Goal: Task Accomplishment & Management: Complete application form

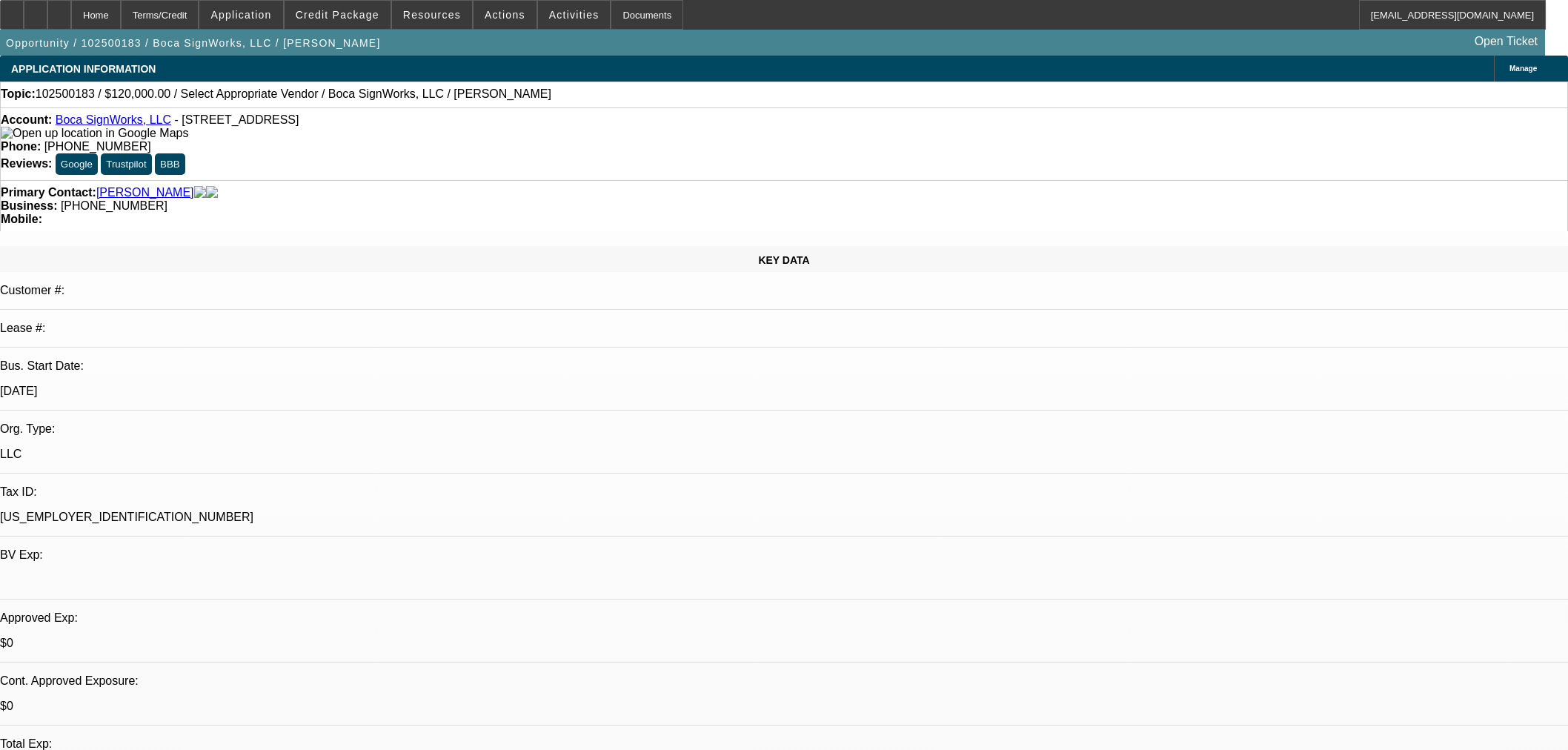
select select "0"
select select "2"
select select "0.1"
select select "4"
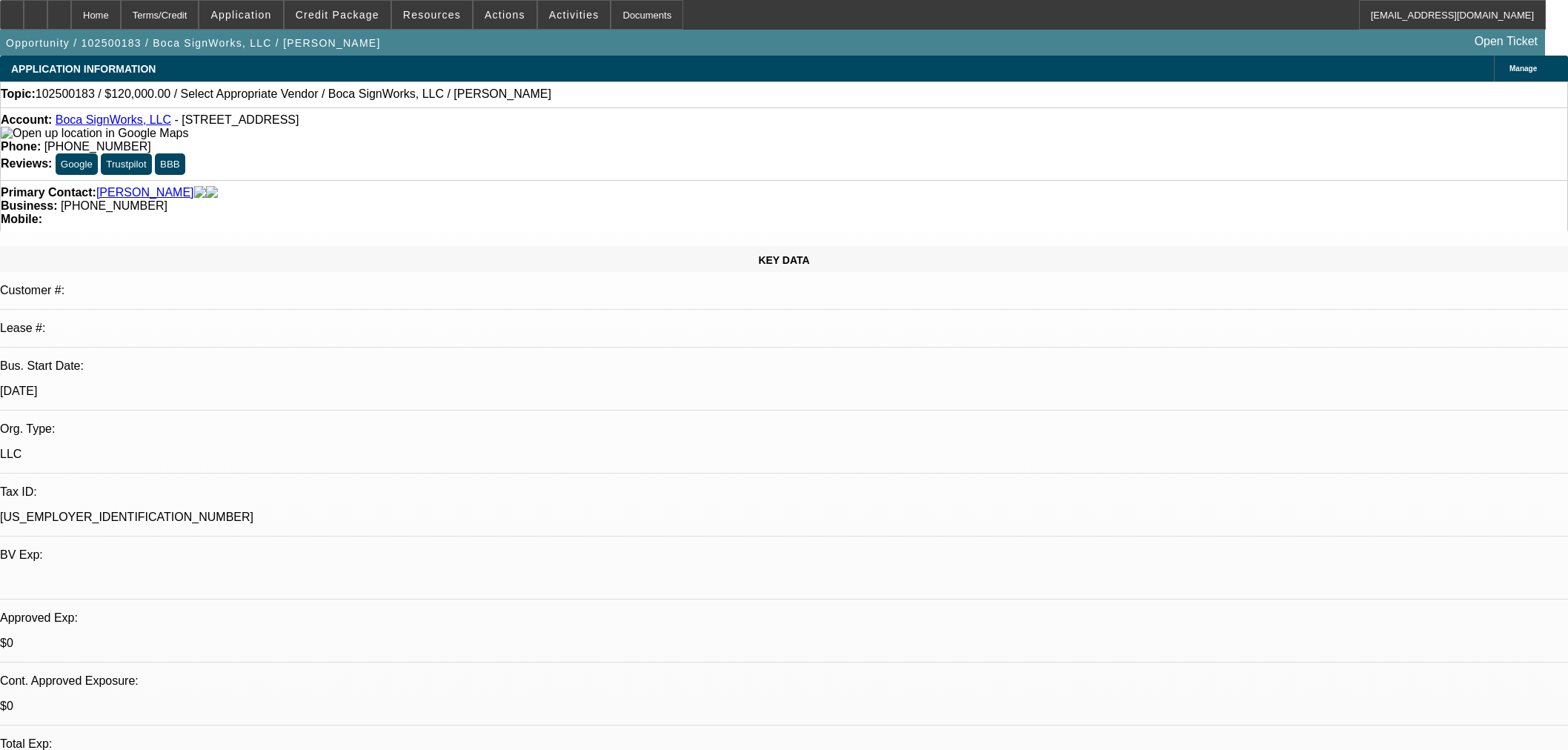
scroll to position [247, 0]
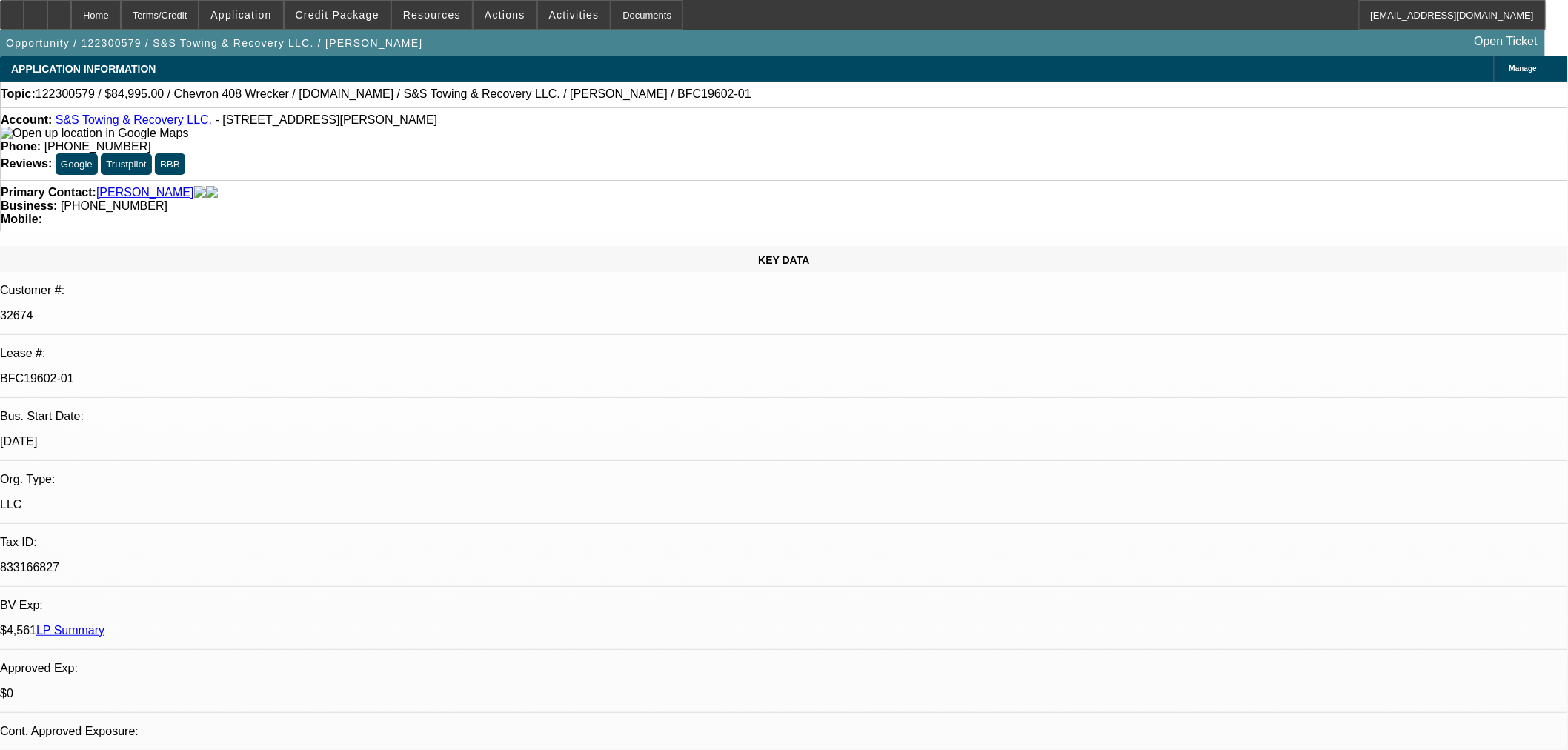
select select "0"
select select "2"
select select "0.1"
select select "4"
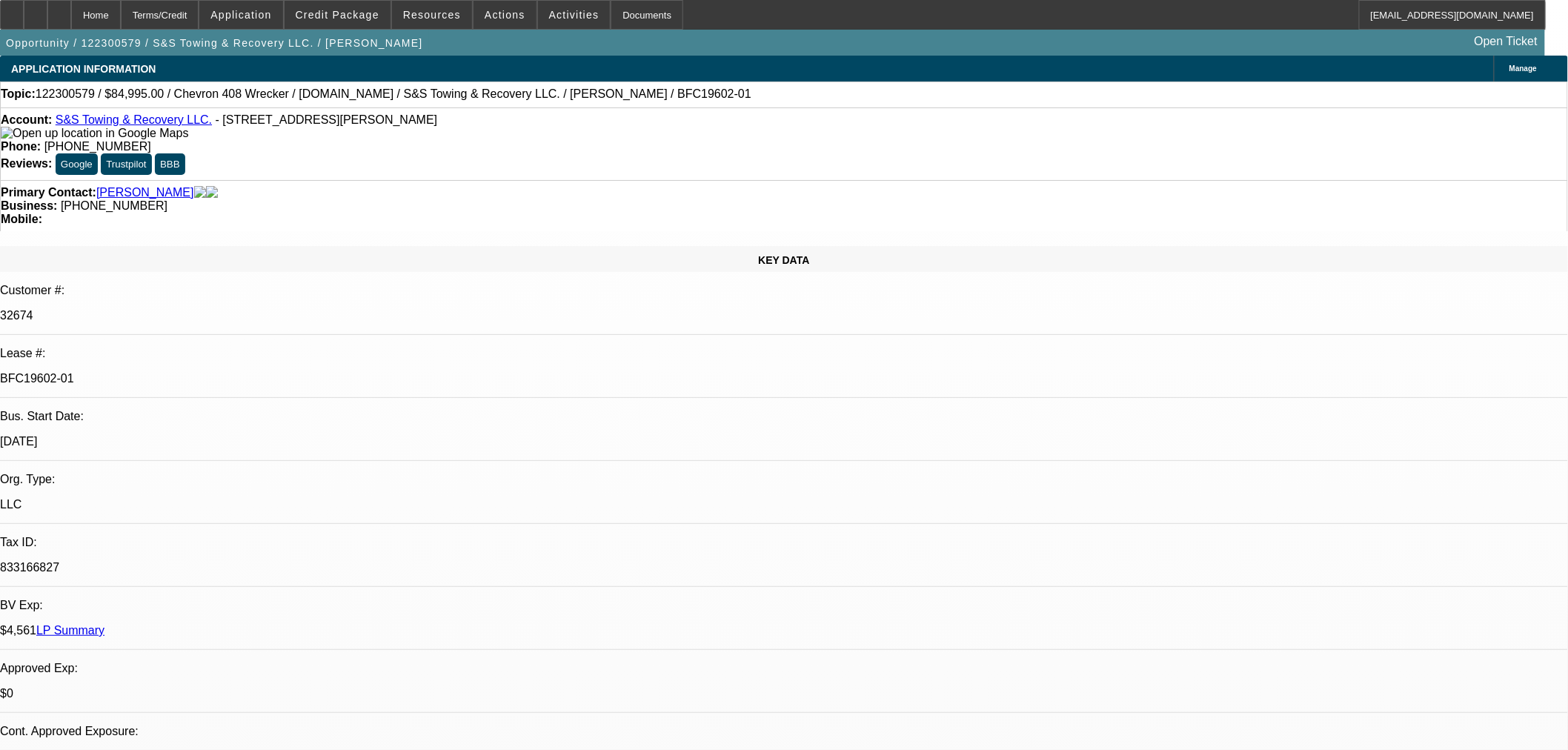
select select "0"
select select "3"
select select "0.1"
select select "4"
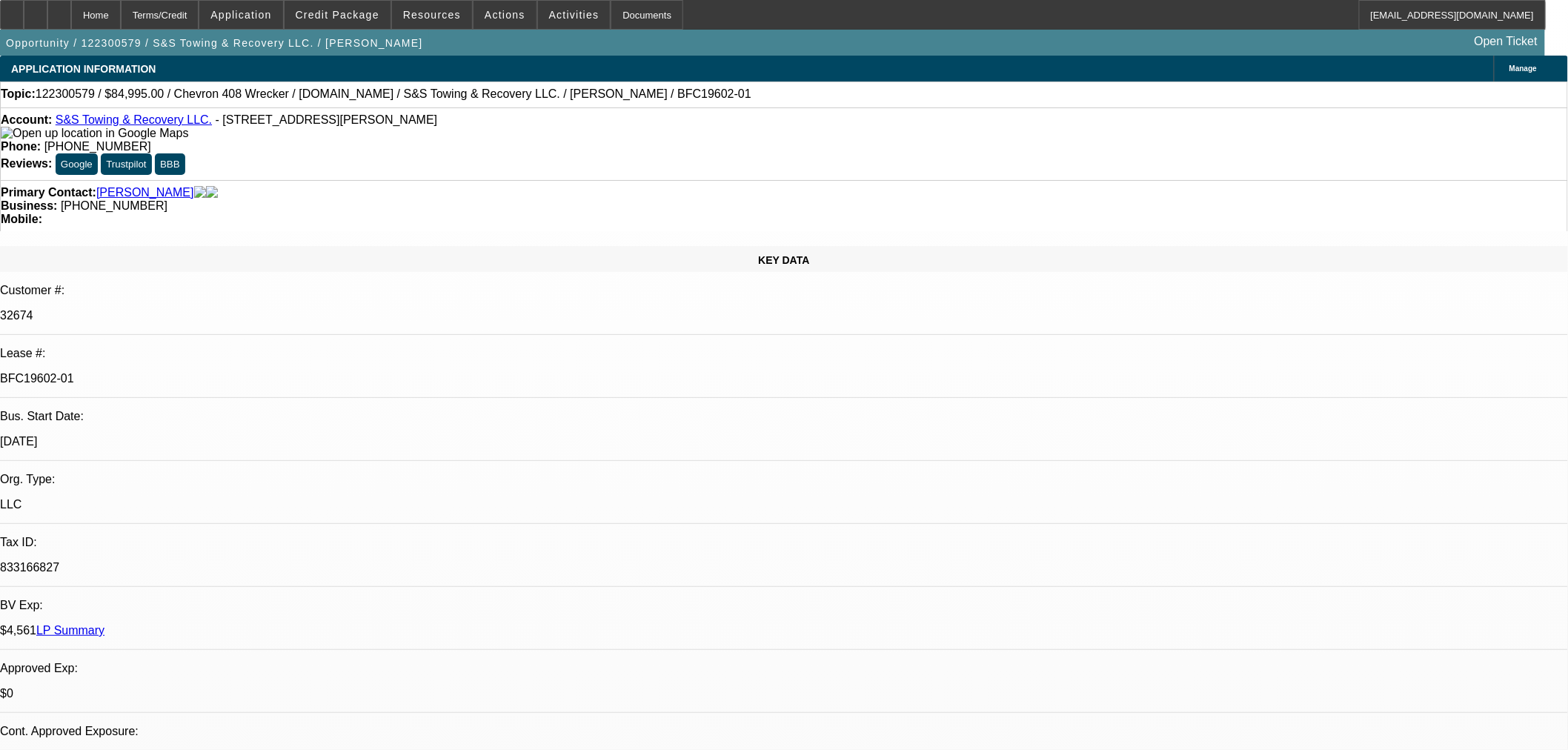
select select "0"
select select "3"
select select "0.1"
select select "4"
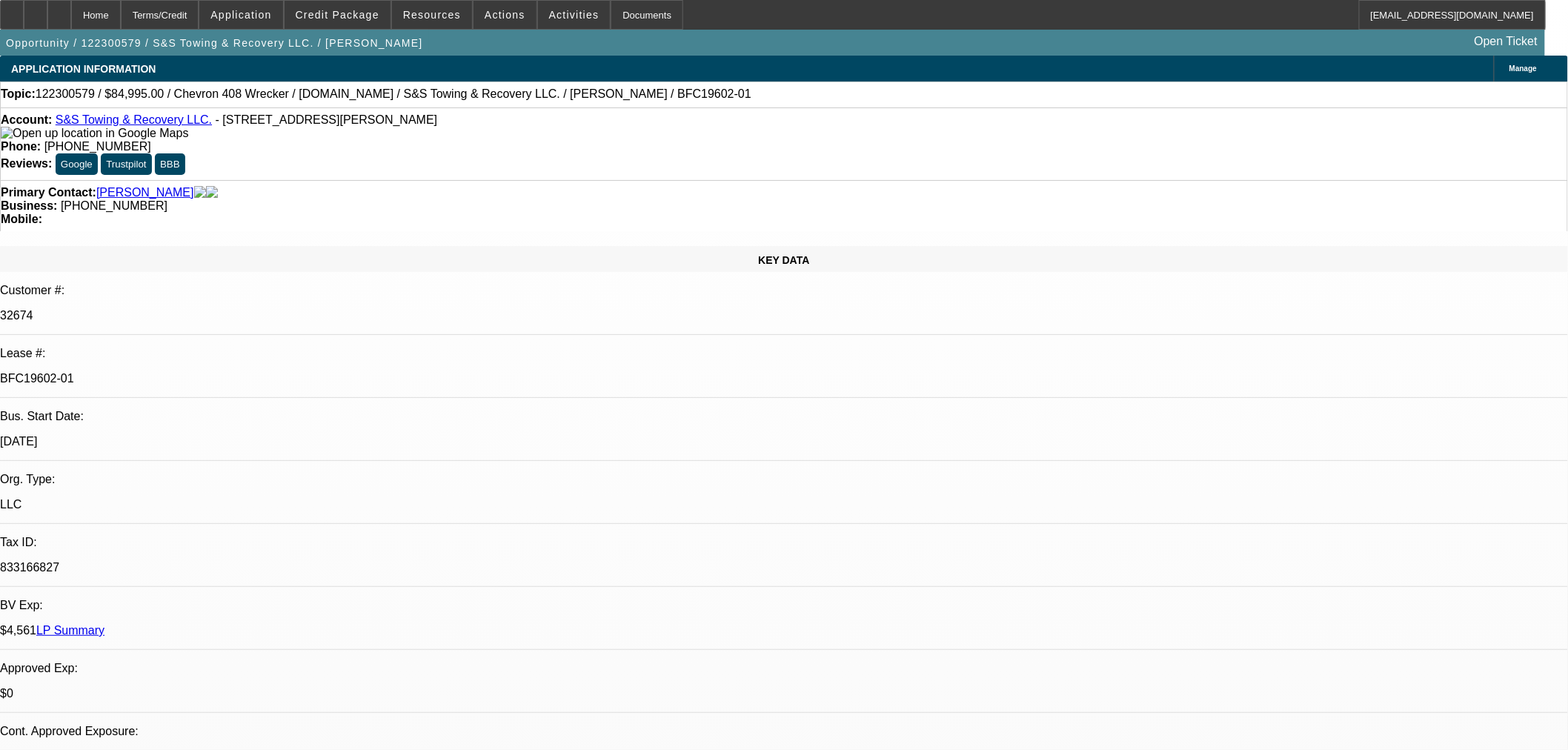
select select "0"
select select "2"
select select "0.1"
select select "4"
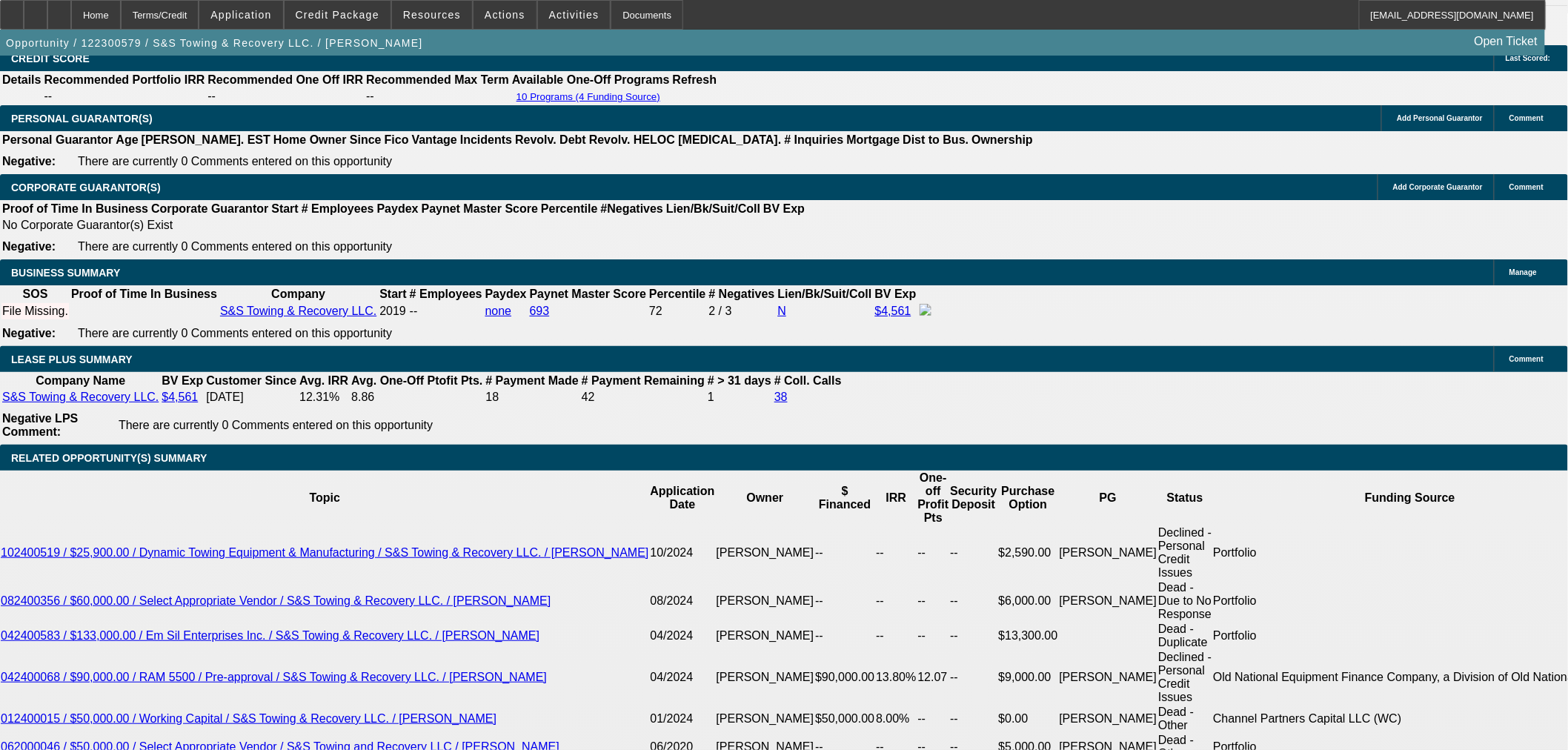
scroll to position [2087, 0]
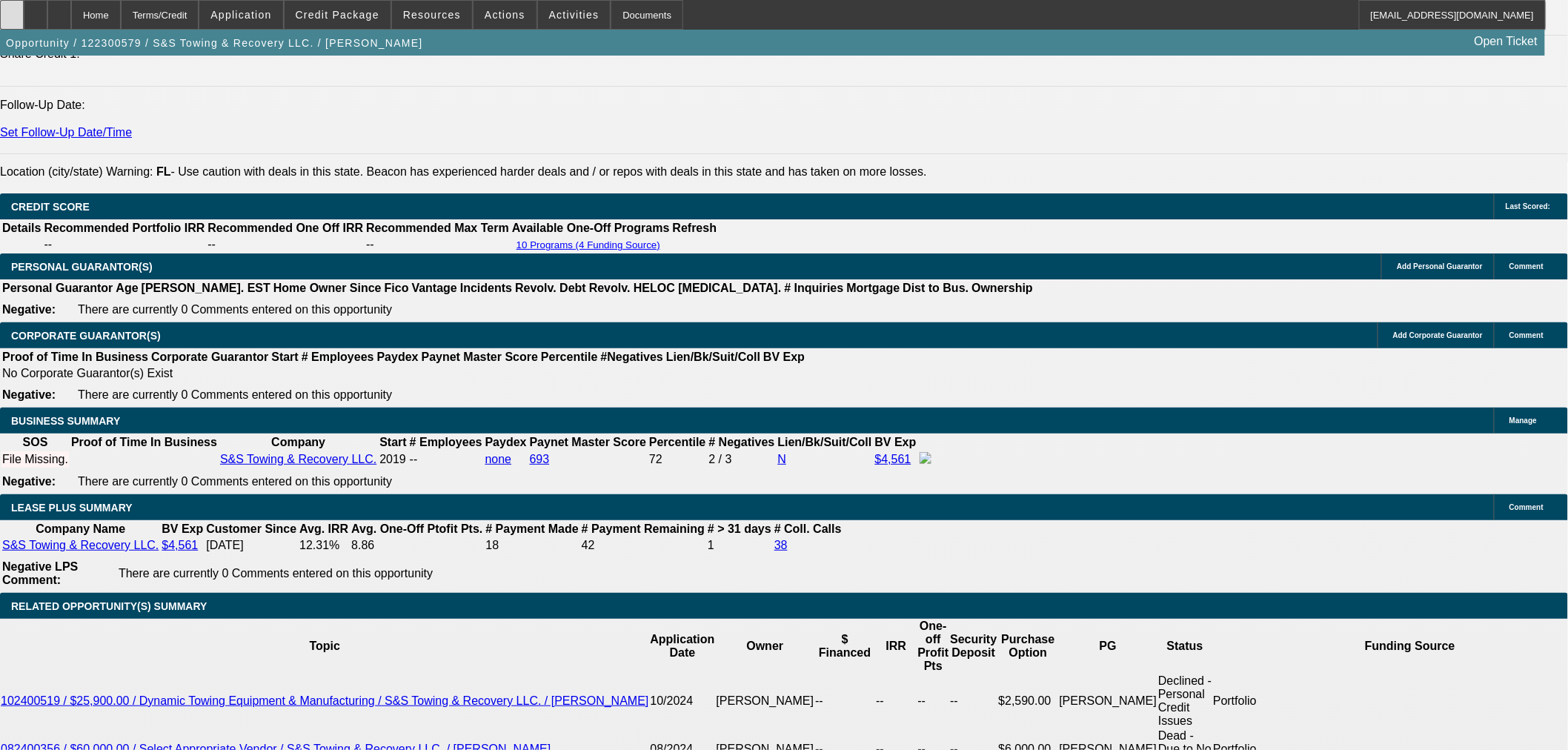
click at [24, 24] on div at bounding box center [12, 15] width 24 height 29
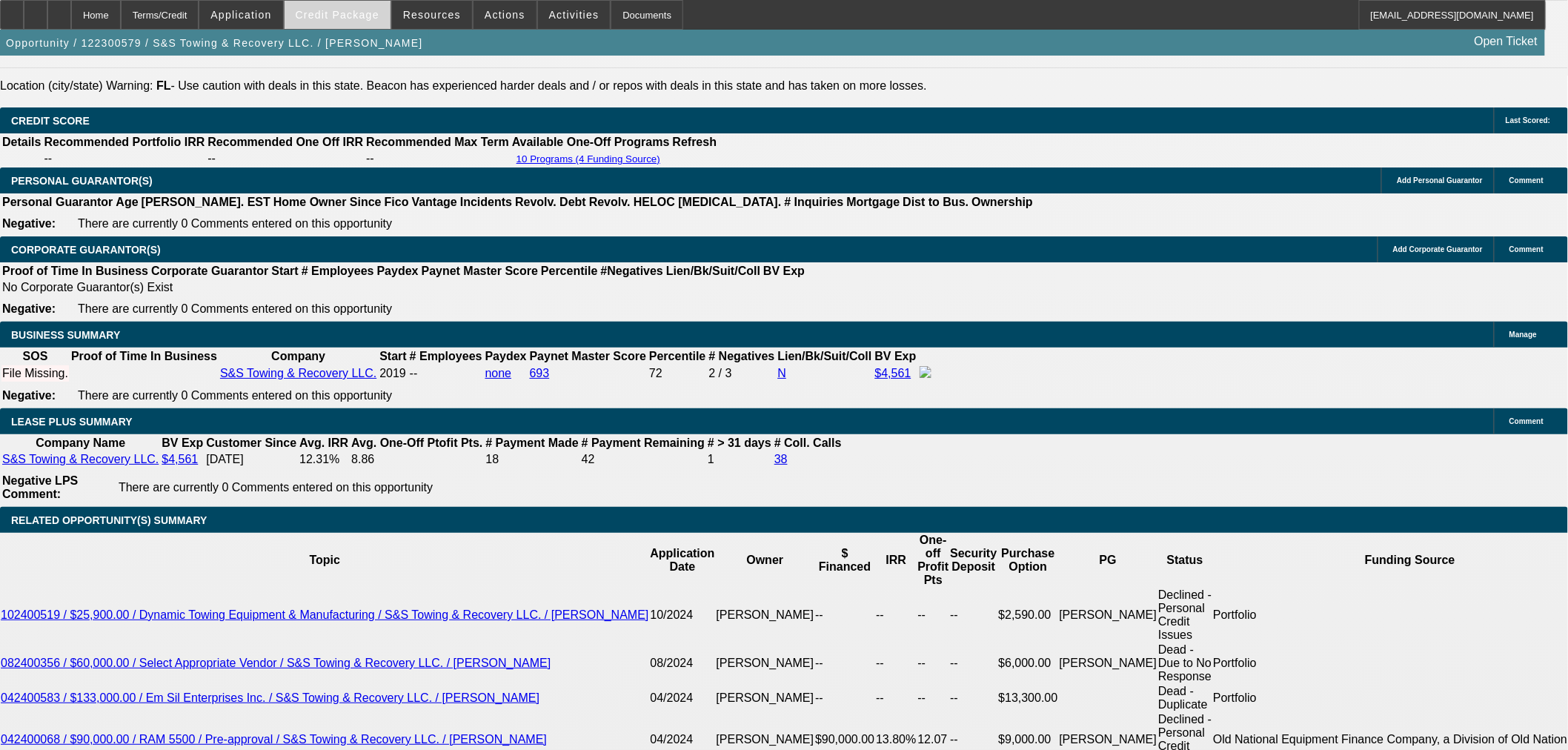
click at [327, 28] on span at bounding box center [337, 15] width 106 height 35
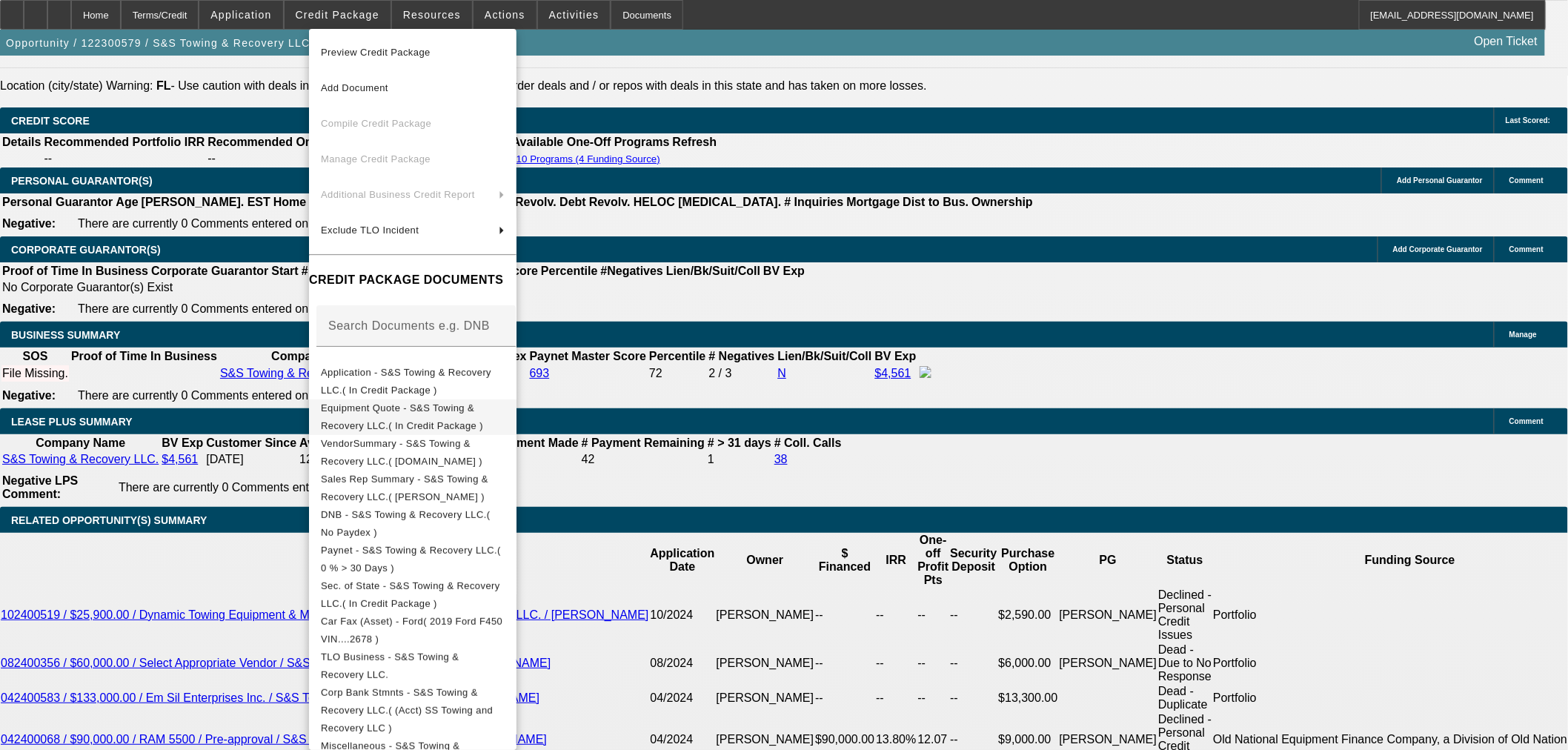
click at [448, 419] on span "Equipment Quote - S&S Towing & Recovery LLC.( In Credit Package )" at bounding box center [413, 415] width 184 height 35
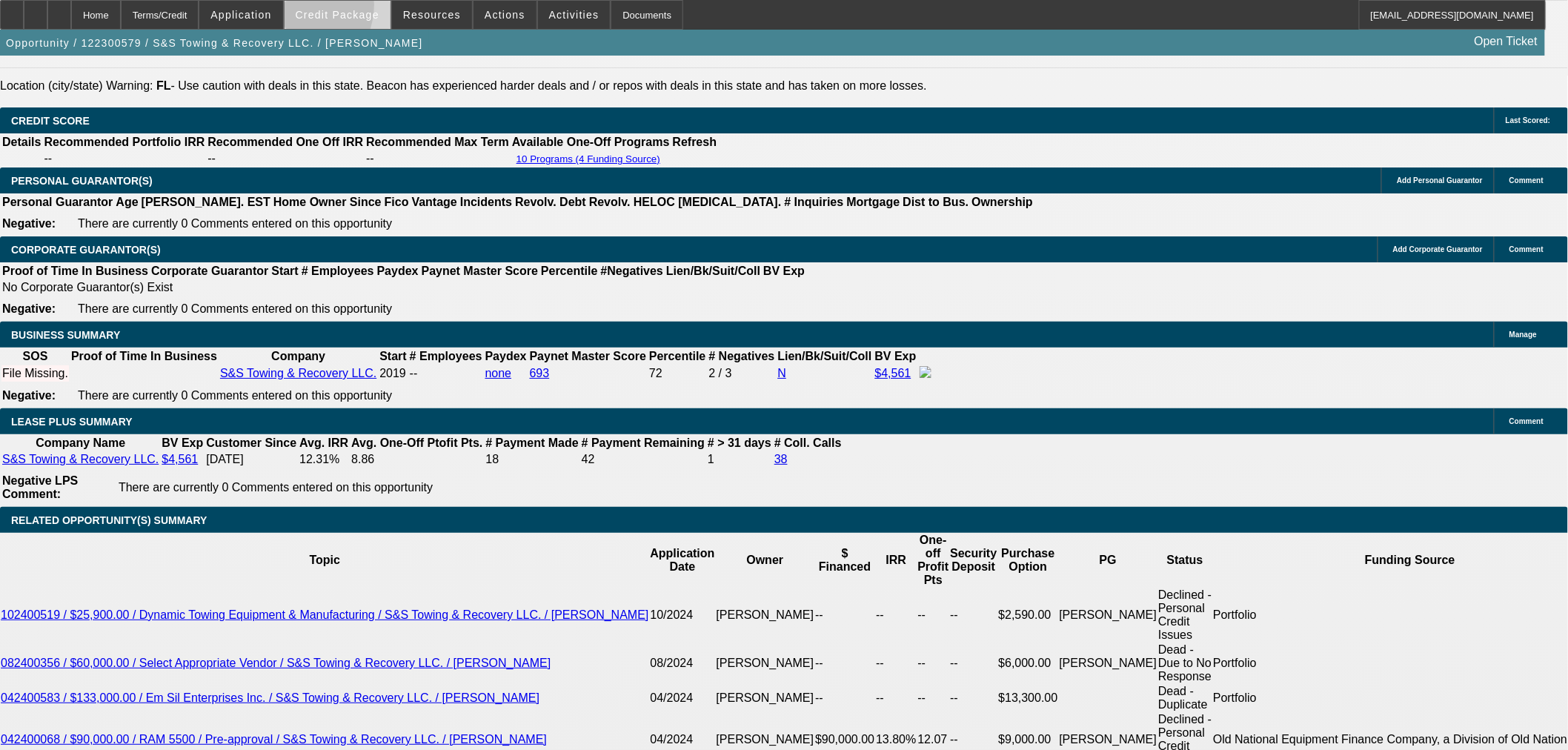
click at [317, 8] on span at bounding box center [337, 15] width 106 height 35
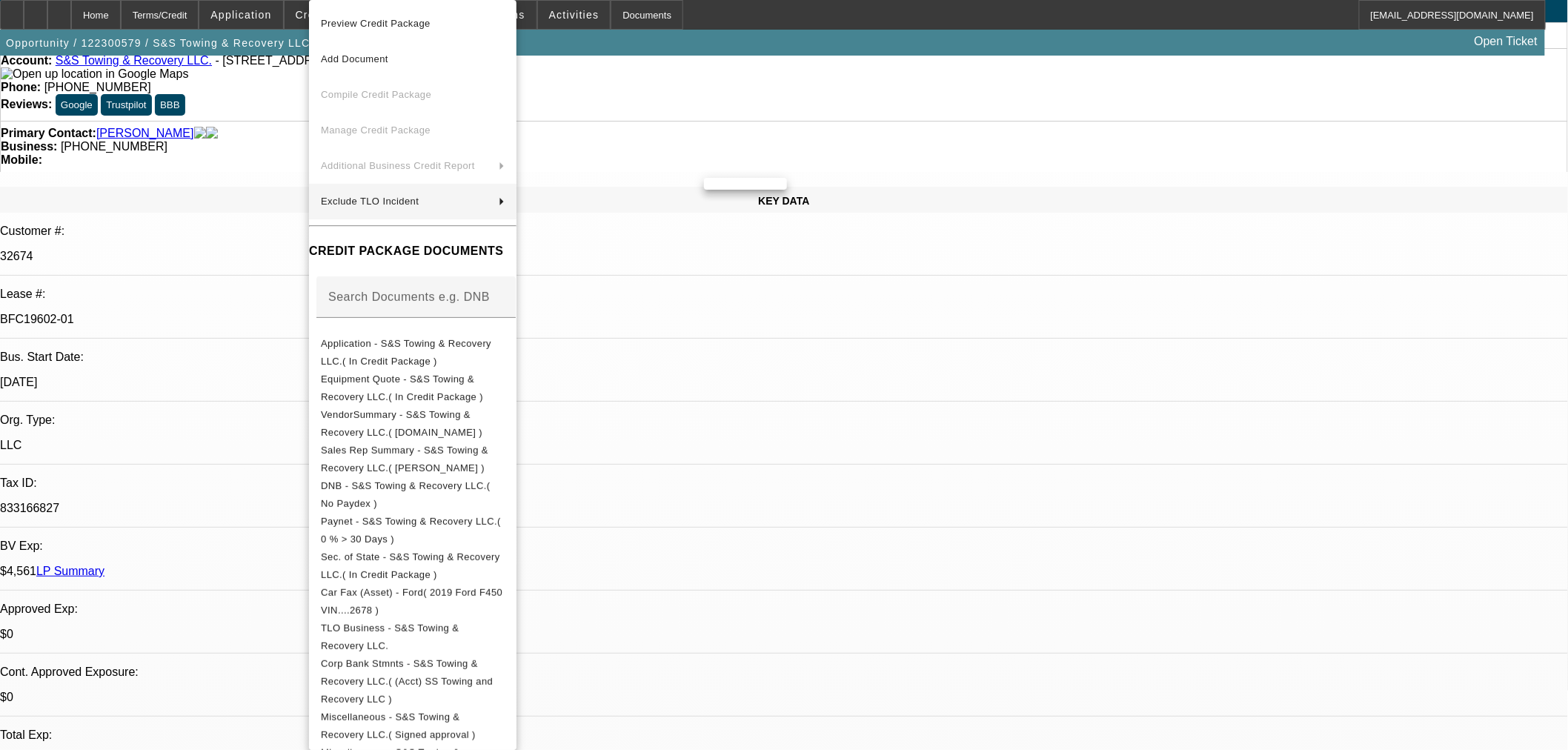
scroll to position [0, 0]
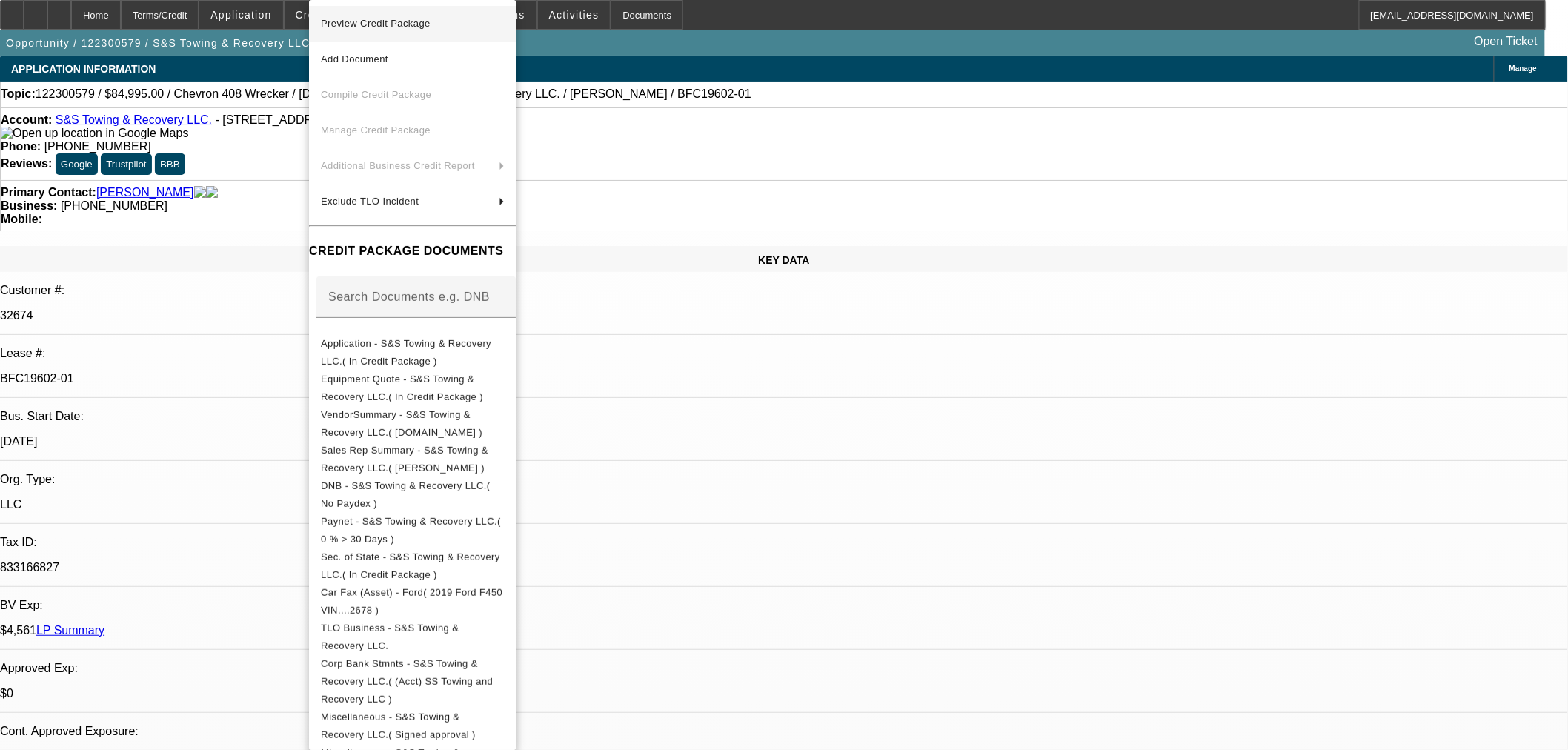
click at [383, 32] on span "Preview Credit Package" at bounding box center [413, 23] width 184 height 18
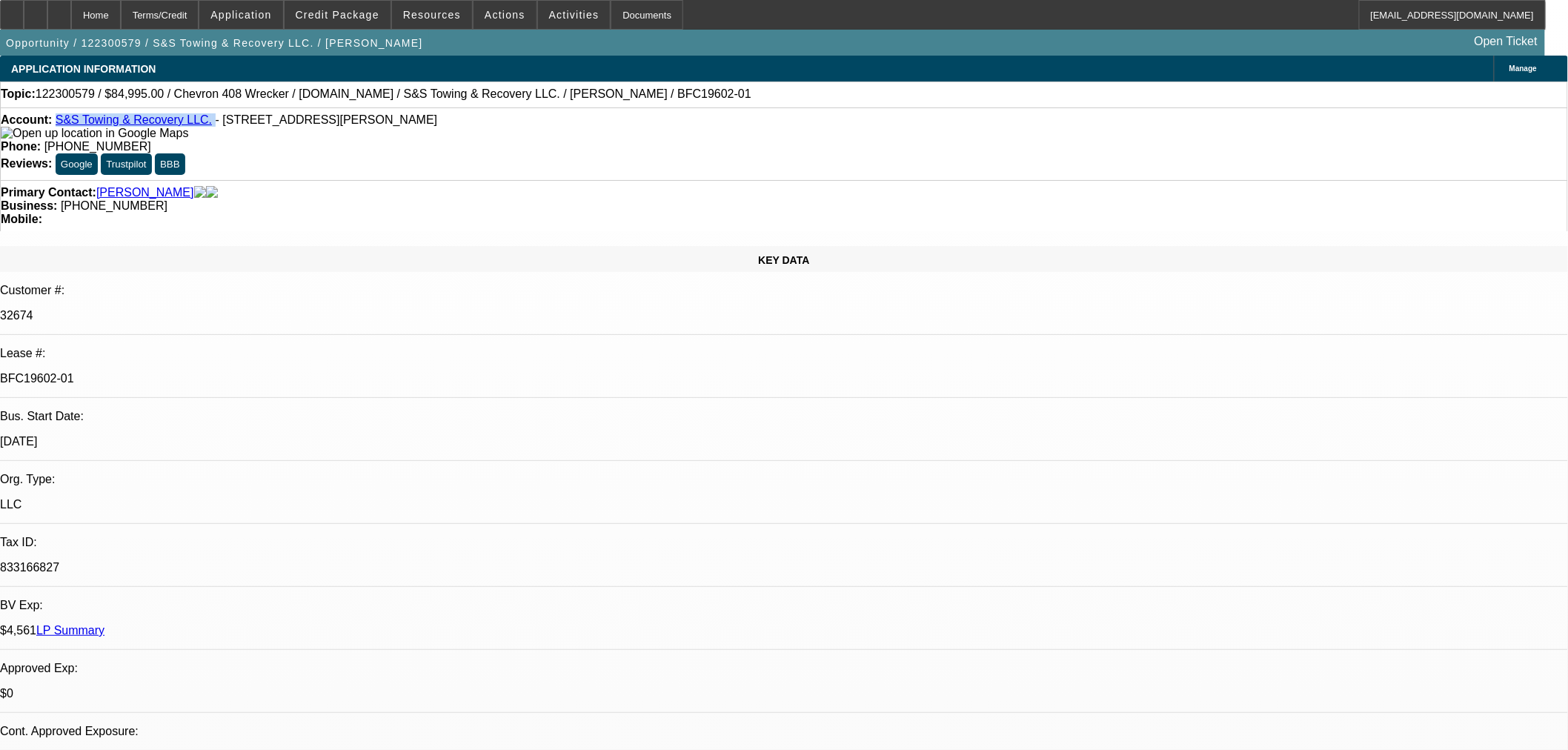
drag, startPoint x: 196, startPoint y: 126, endPoint x: 67, endPoint y: 119, distance: 129.2
click at [67, 119] on div "Account: S&S Towing & Recovery LLC. - 171 Martha Dr, Lake Wales, FL 33898" at bounding box center [784, 126] width 1566 height 27
copy div "S&S Towing & Recovery LLC."
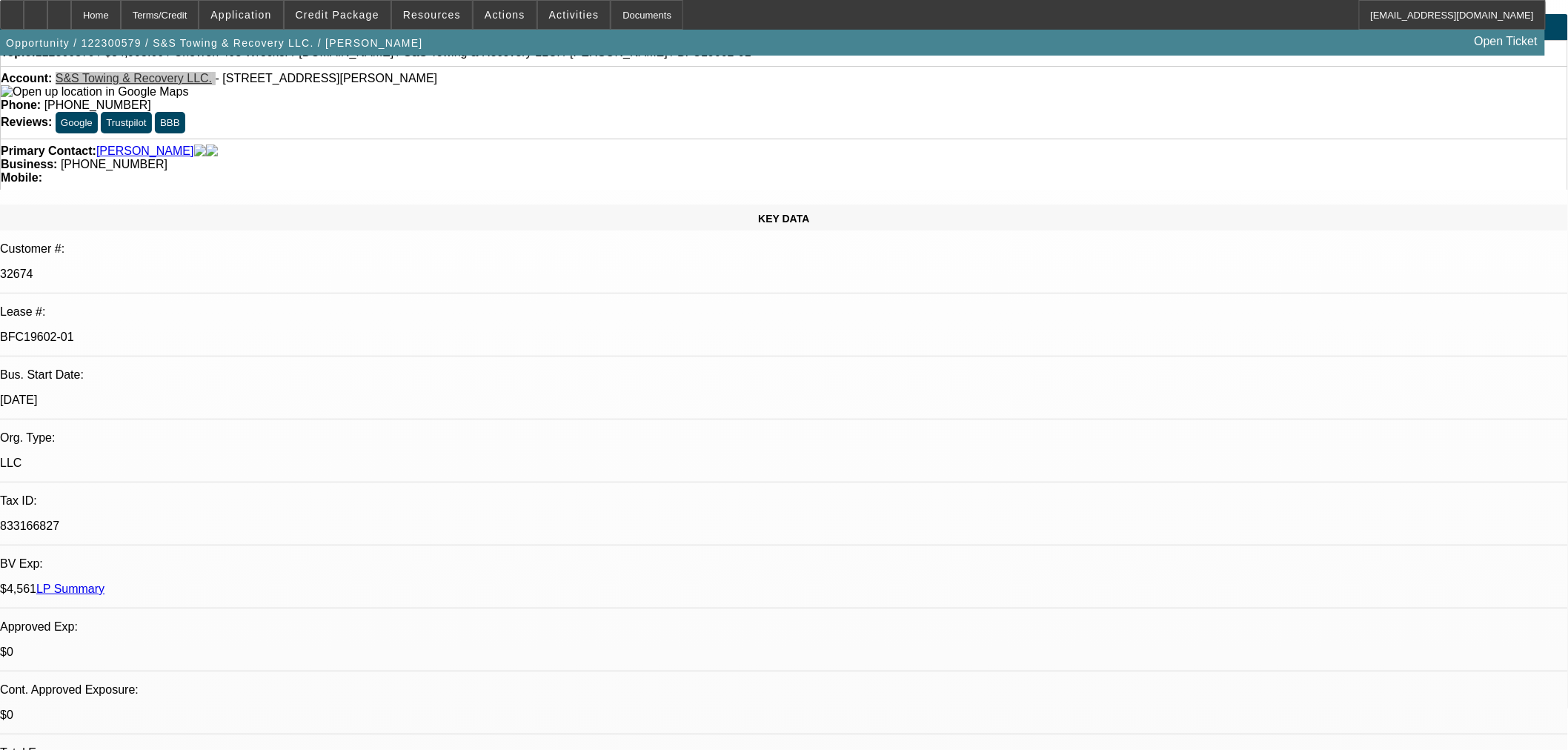
scroll to position [575, 0]
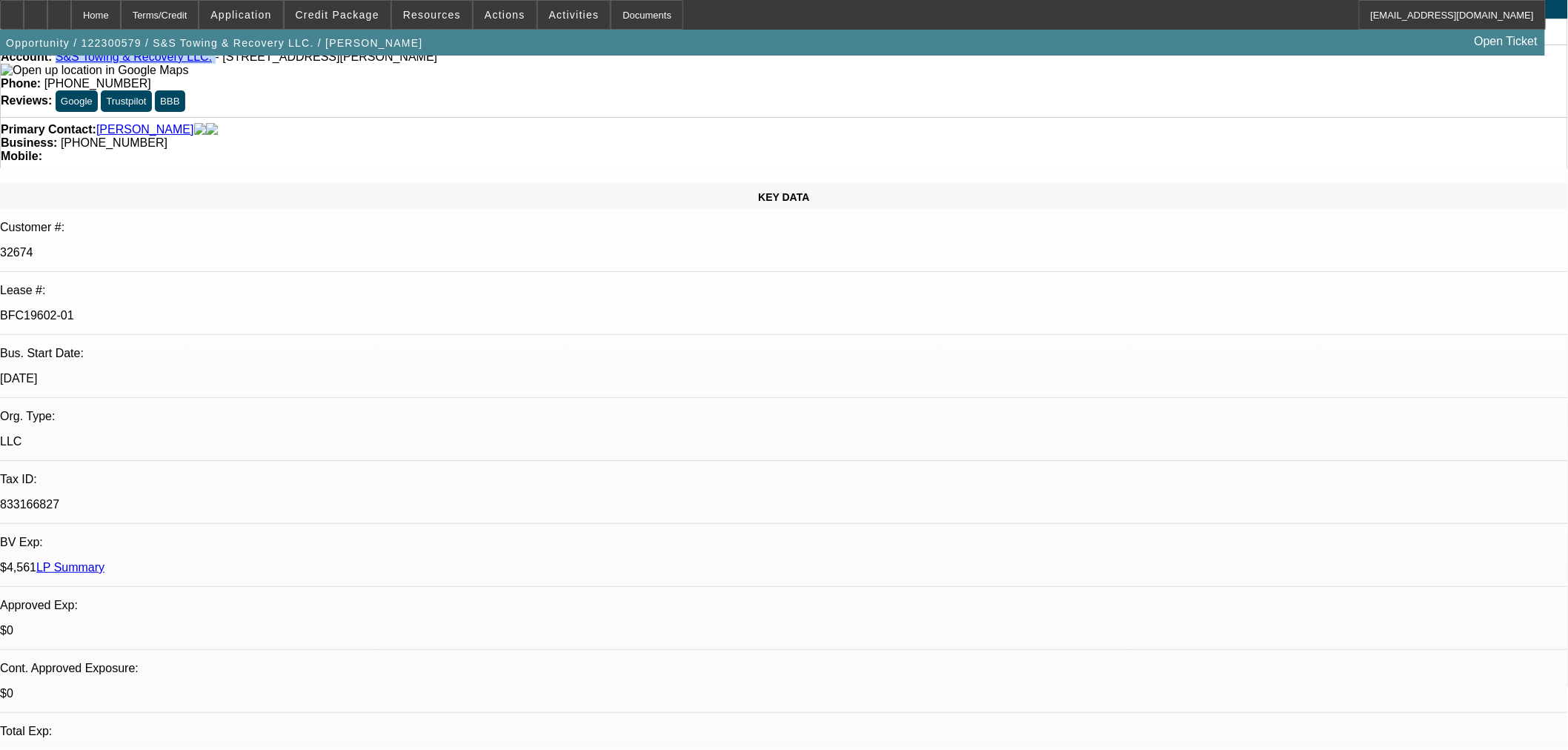
scroll to position [0, 0]
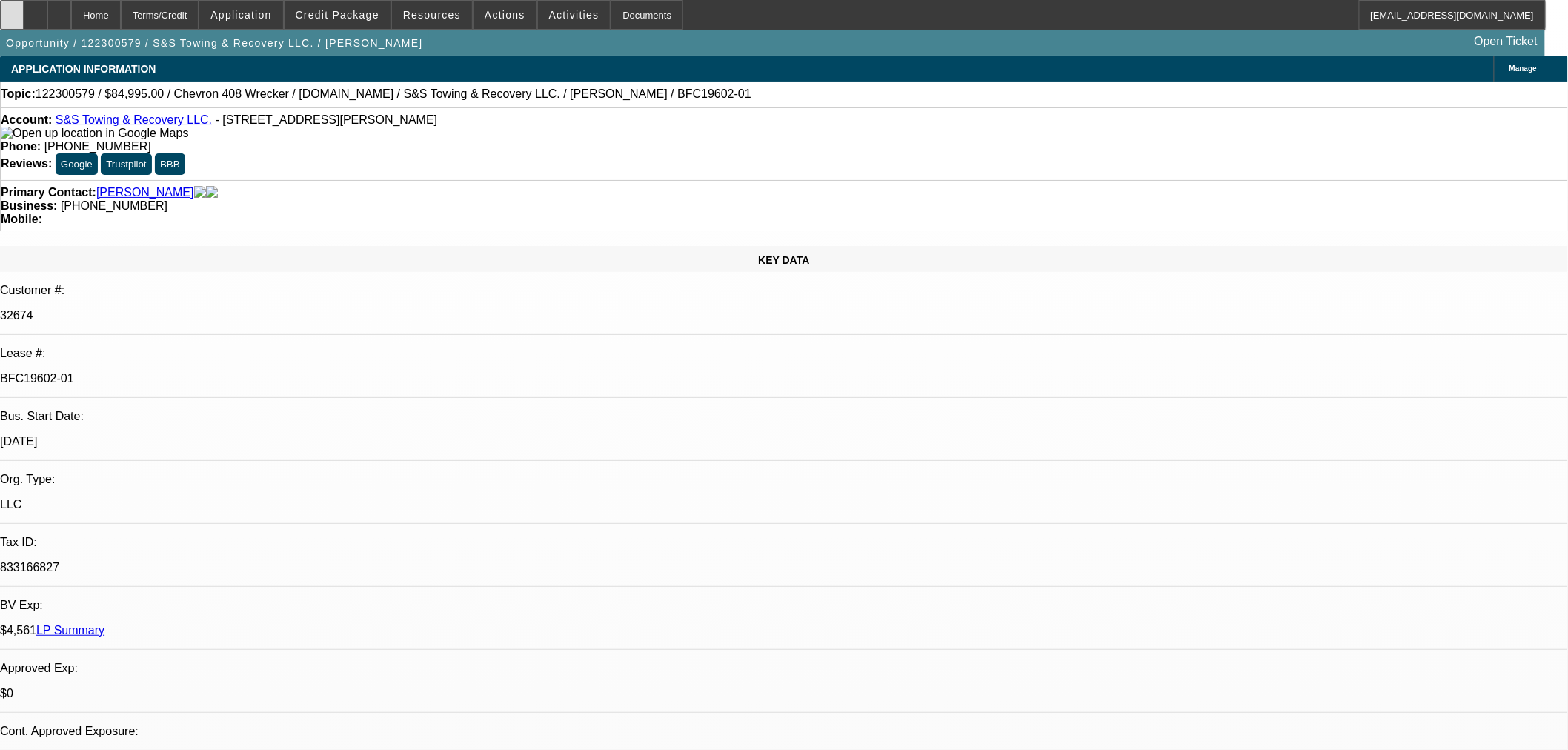
click at [12, 9] on icon at bounding box center [12, 9] width 0 height 0
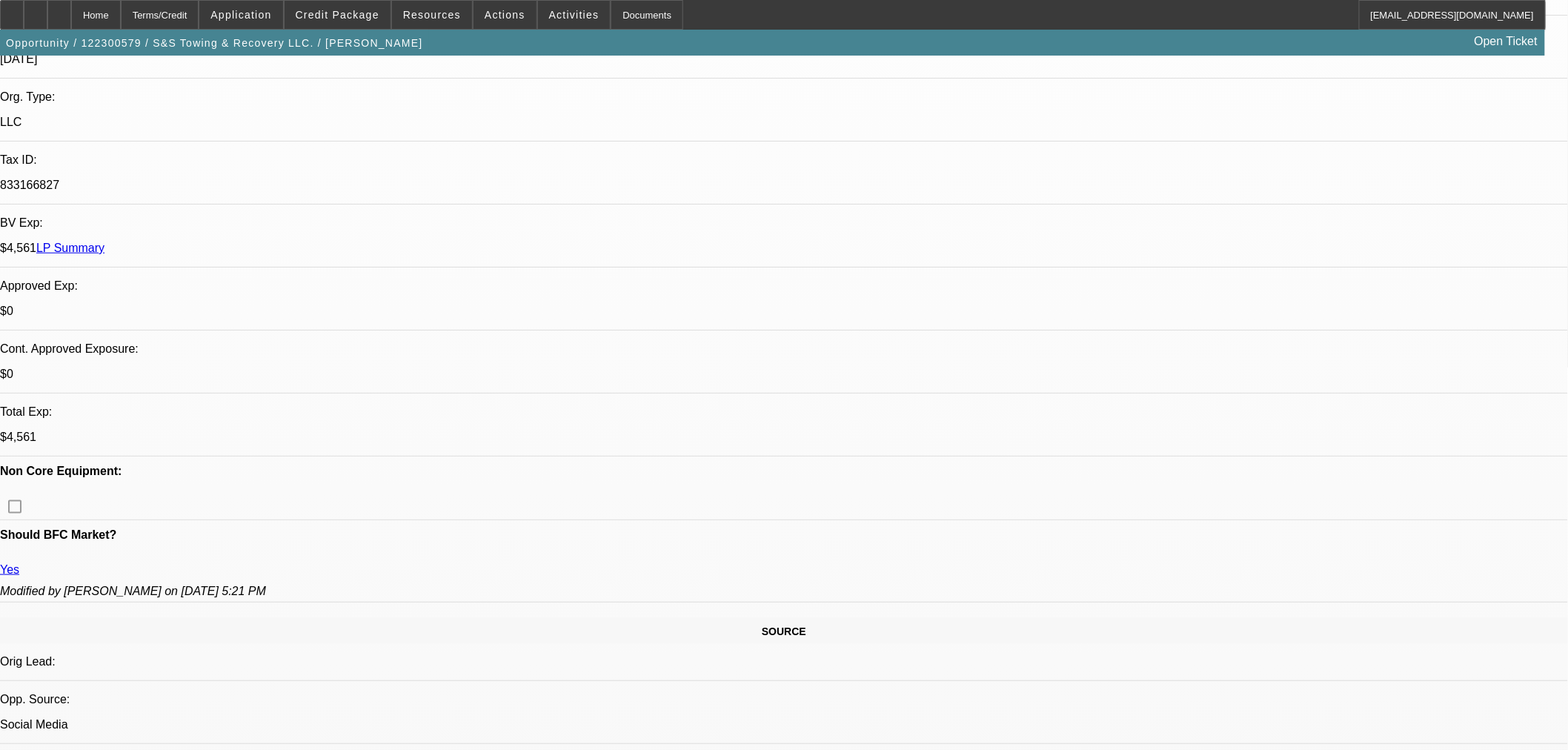
scroll to position [411, 0]
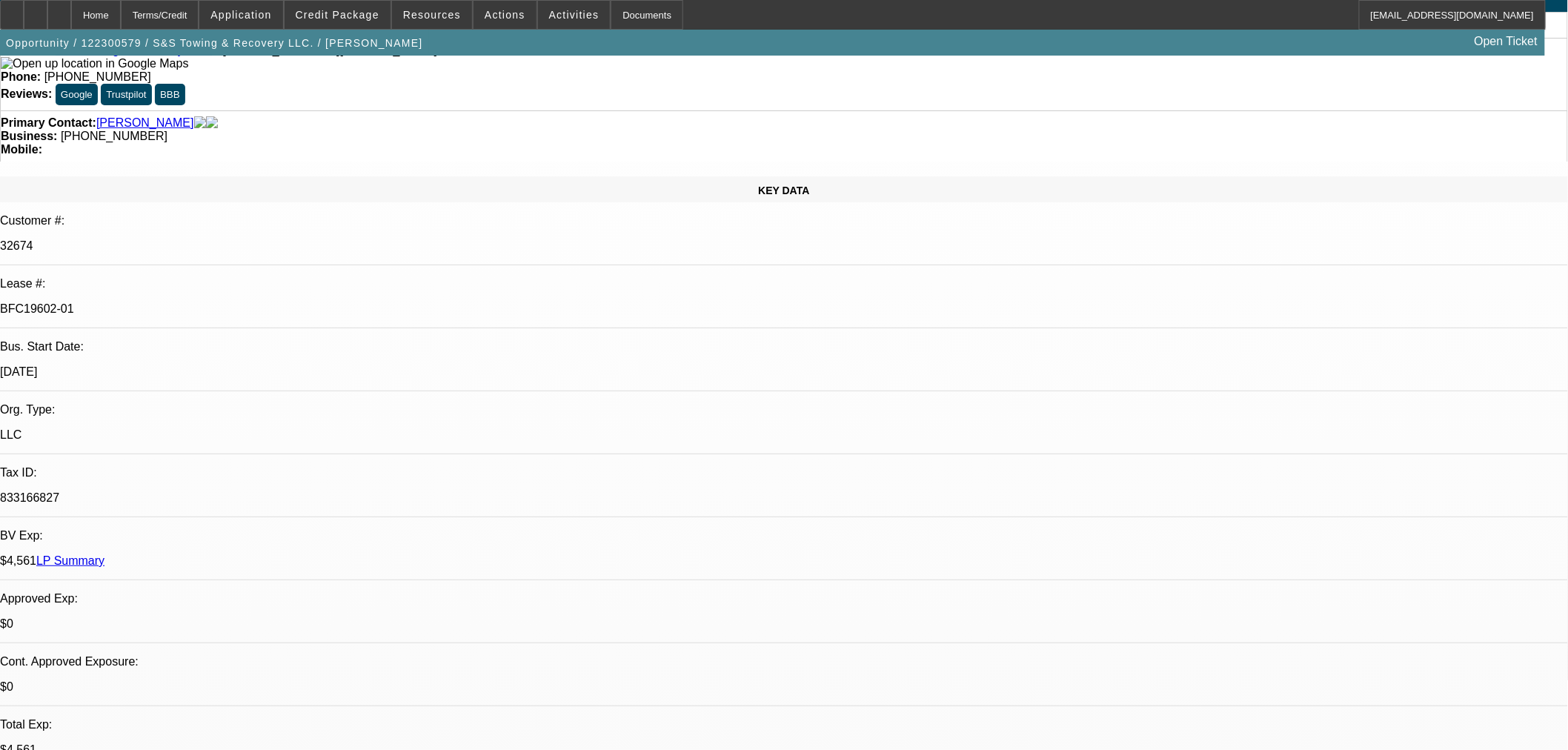
scroll to position [0, 0]
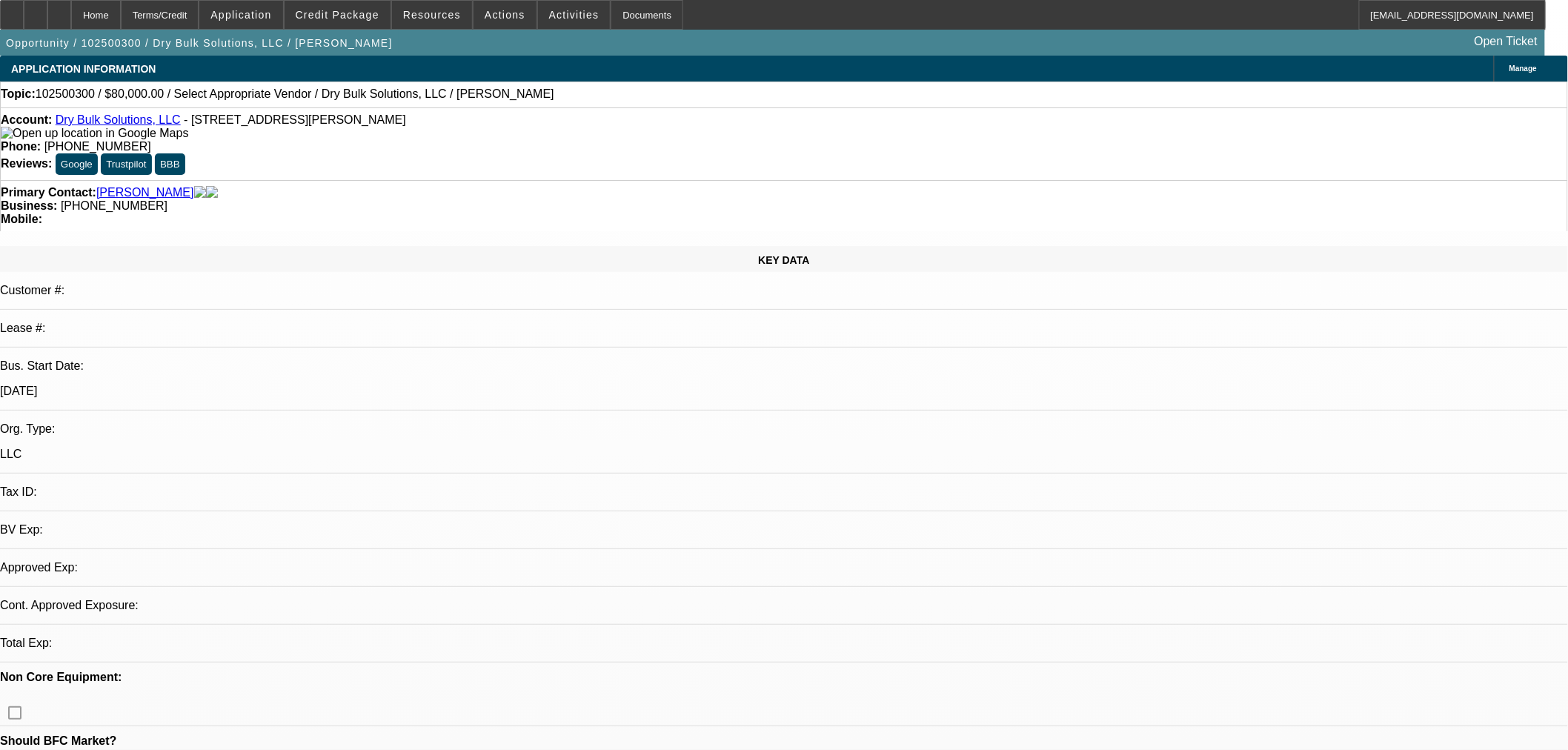
select select "0"
select select "2"
select select "0.1"
select select "4"
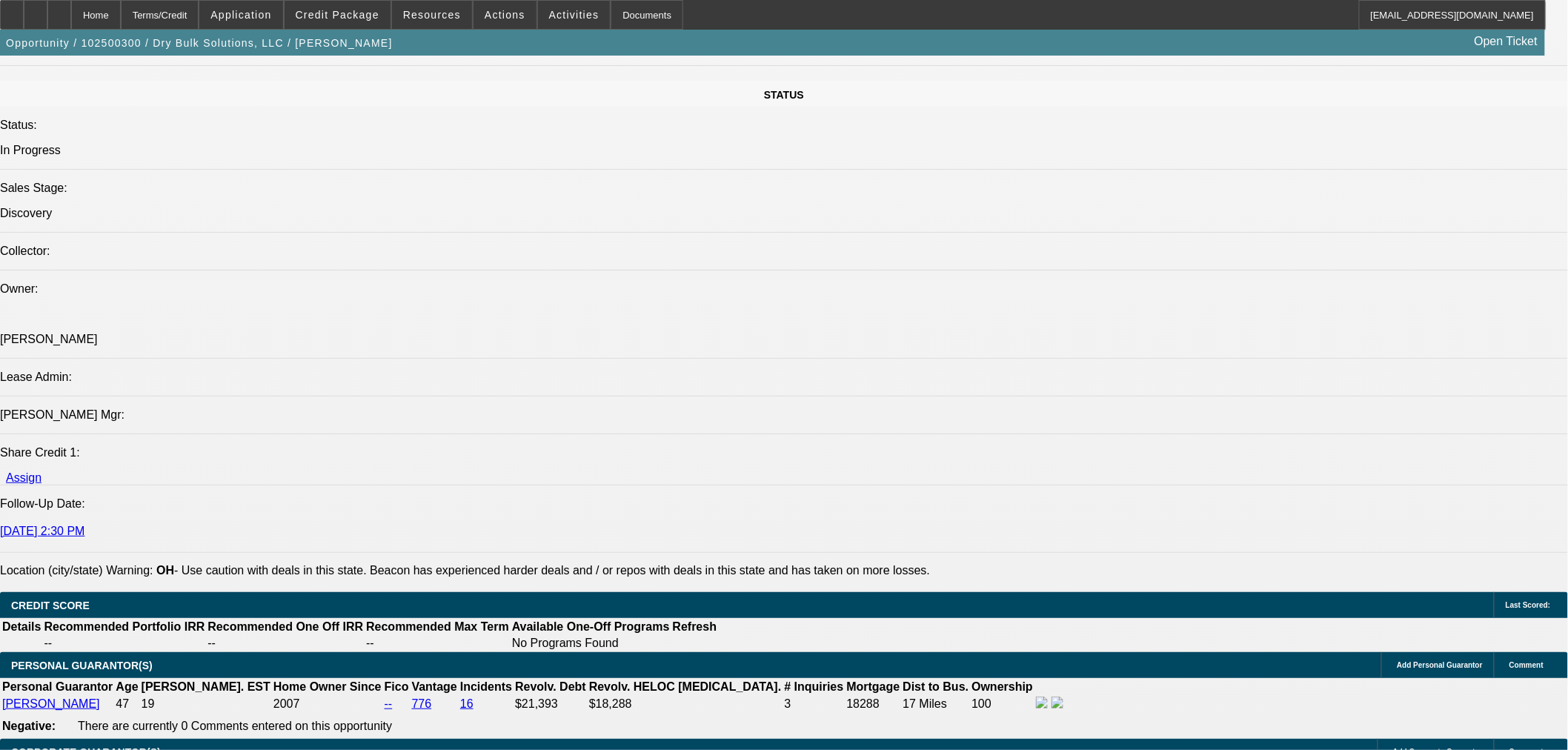
scroll to position [906, 0]
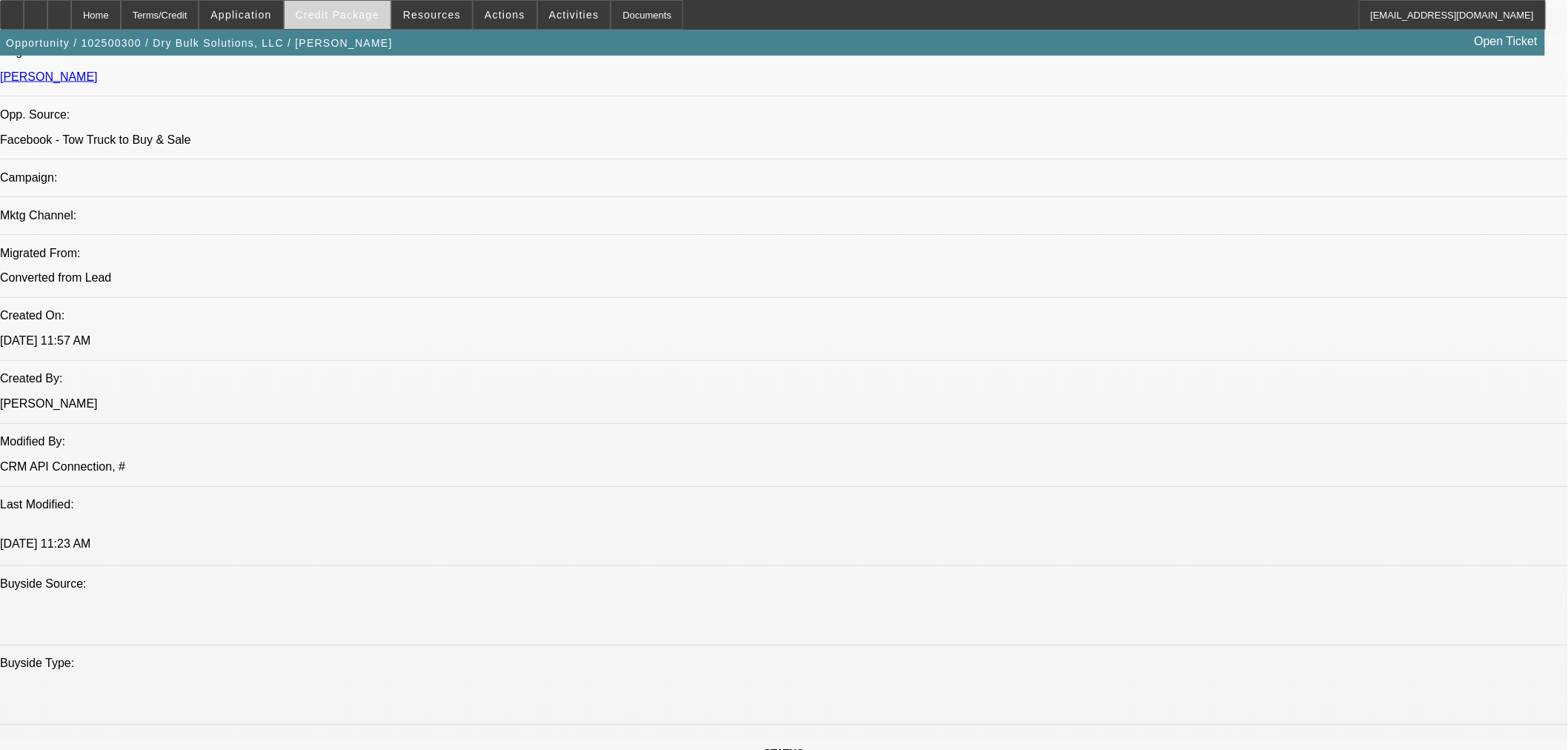
click at [371, 19] on span "Credit Package" at bounding box center [337, 15] width 83 height 12
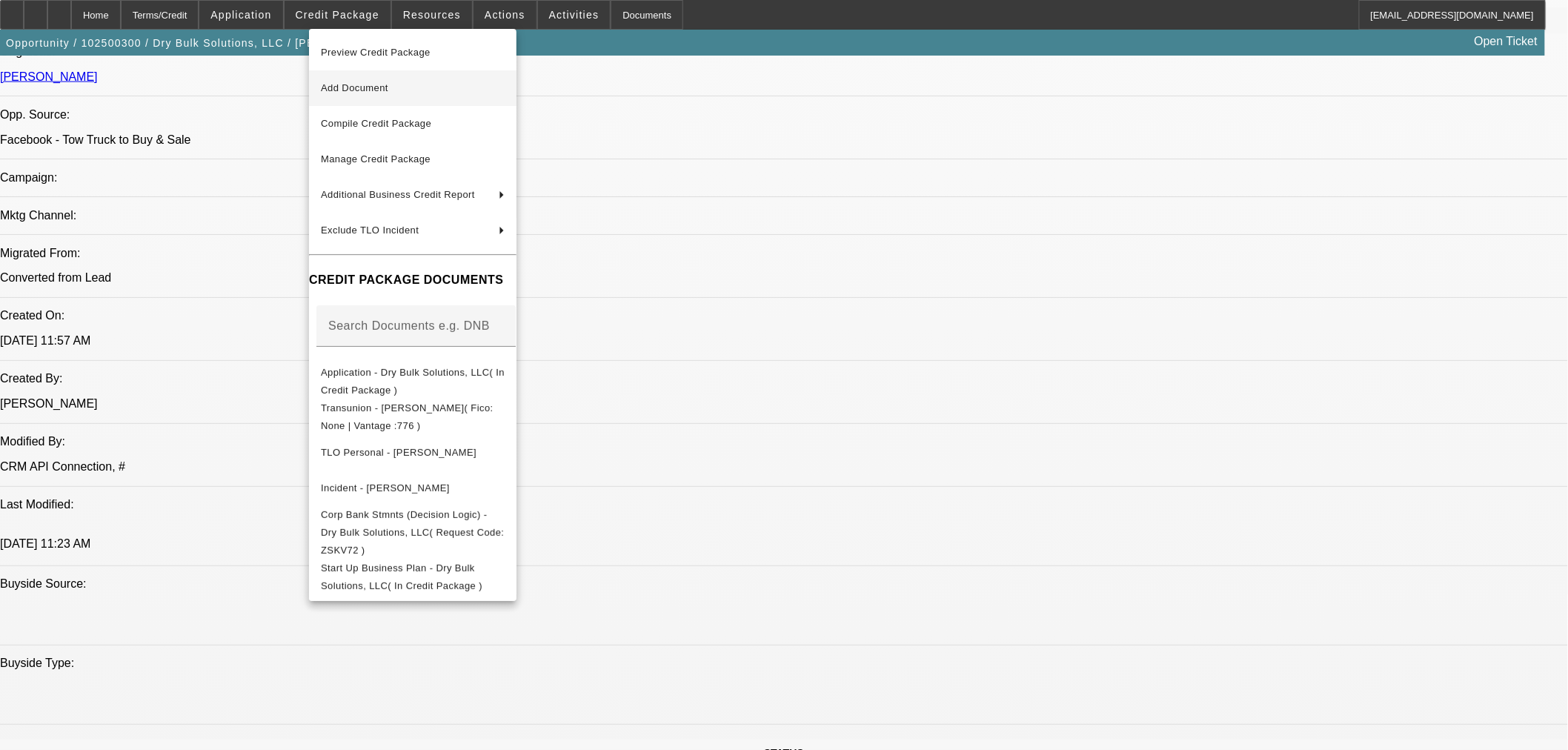
click at [371, 83] on span "Add Document" at bounding box center [354, 88] width 67 height 11
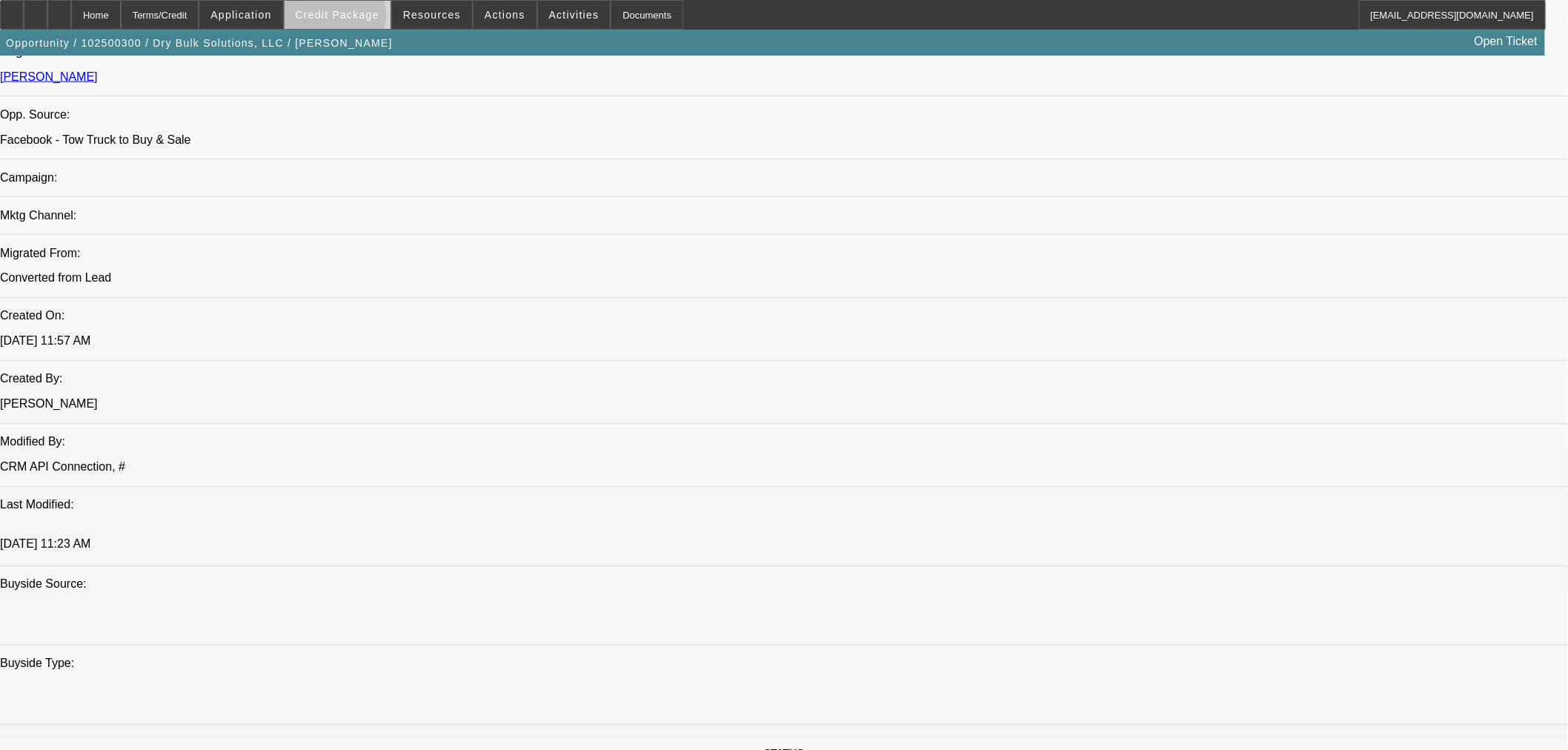
click at [360, 19] on span "Credit Package" at bounding box center [337, 15] width 83 height 12
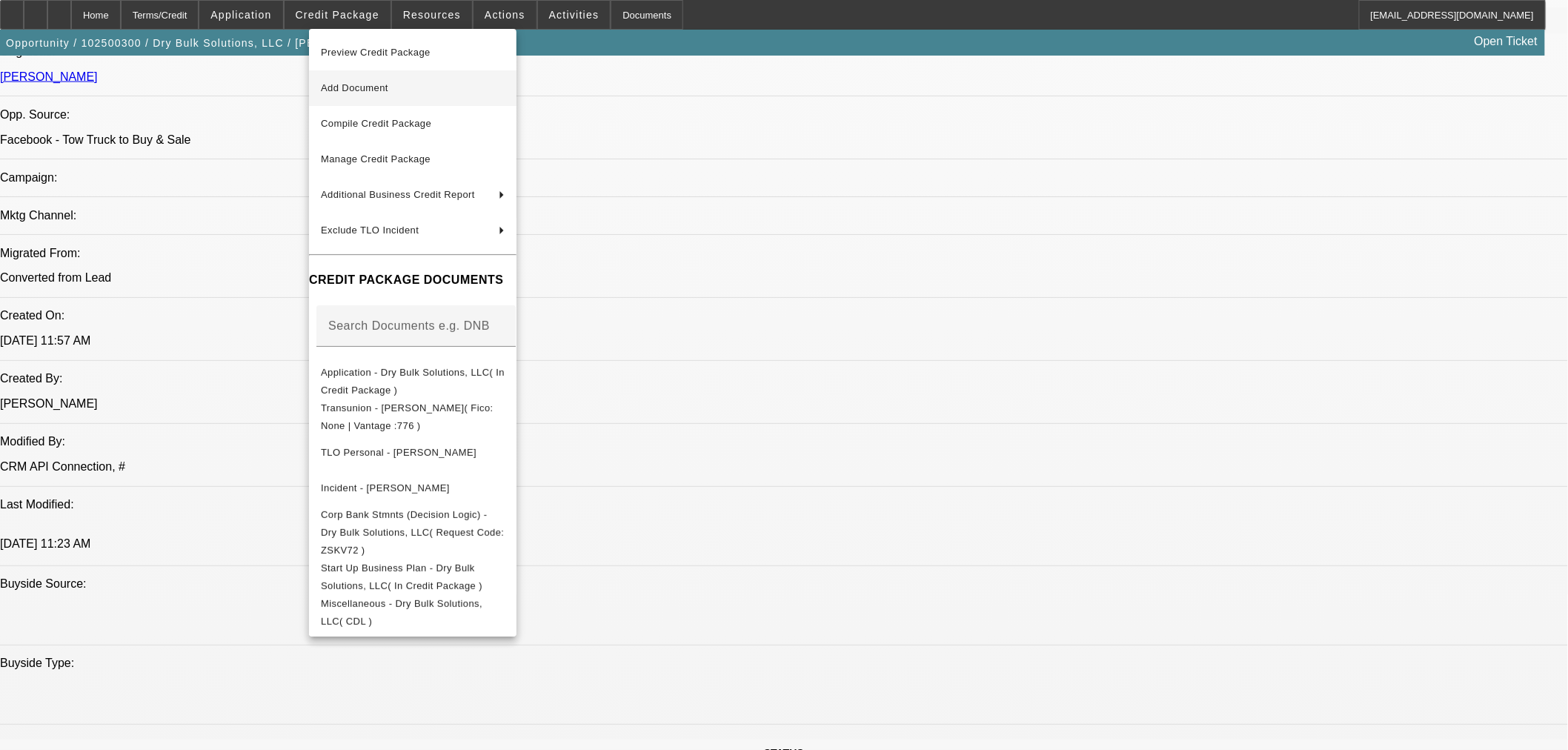
click at [355, 80] on span "Add Document" at bounding box center [413, 88] width 184 height 18
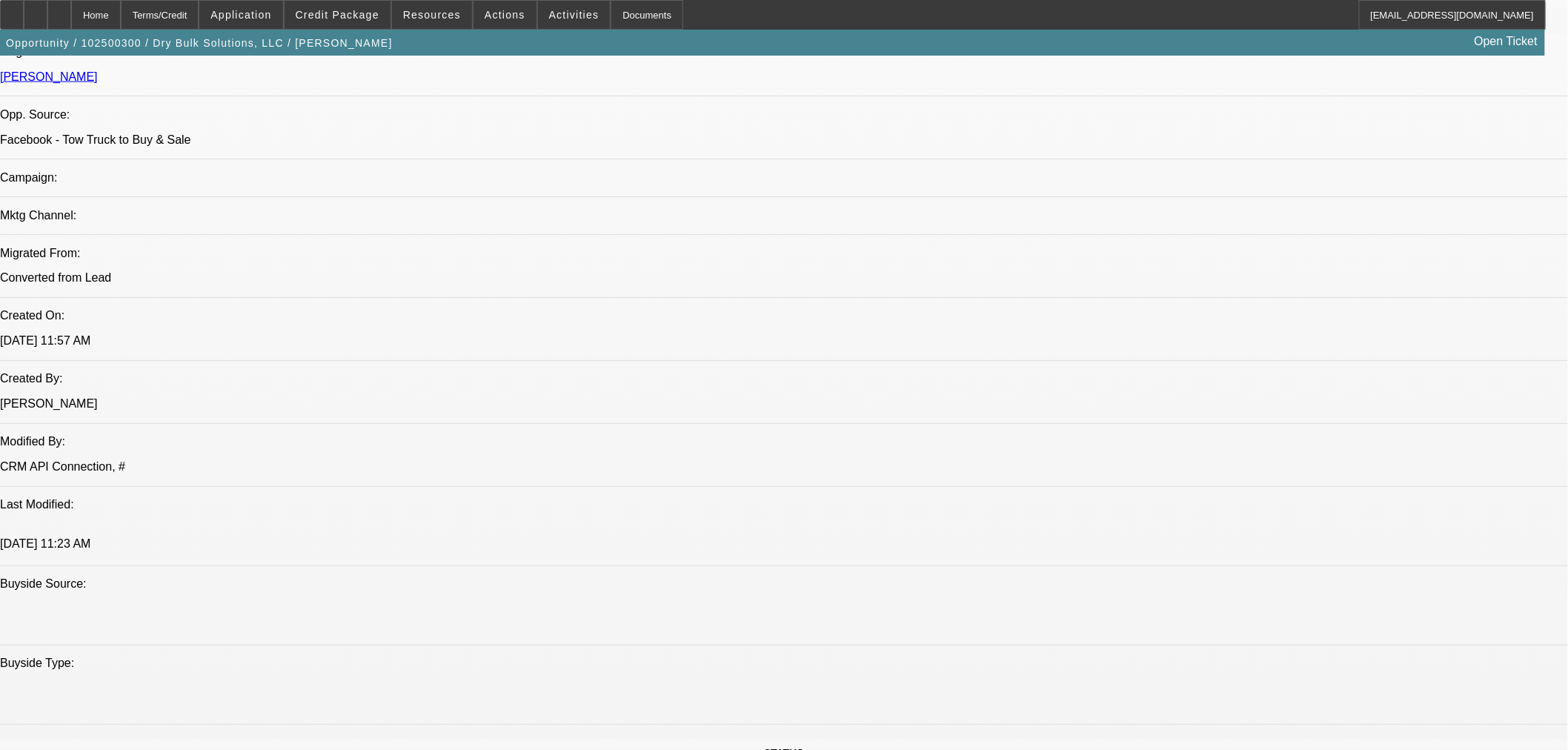
drag, startPoint x: 858, startPoint y: 379, endPoint x: 839, endPoint y: 403, distance: 30.6
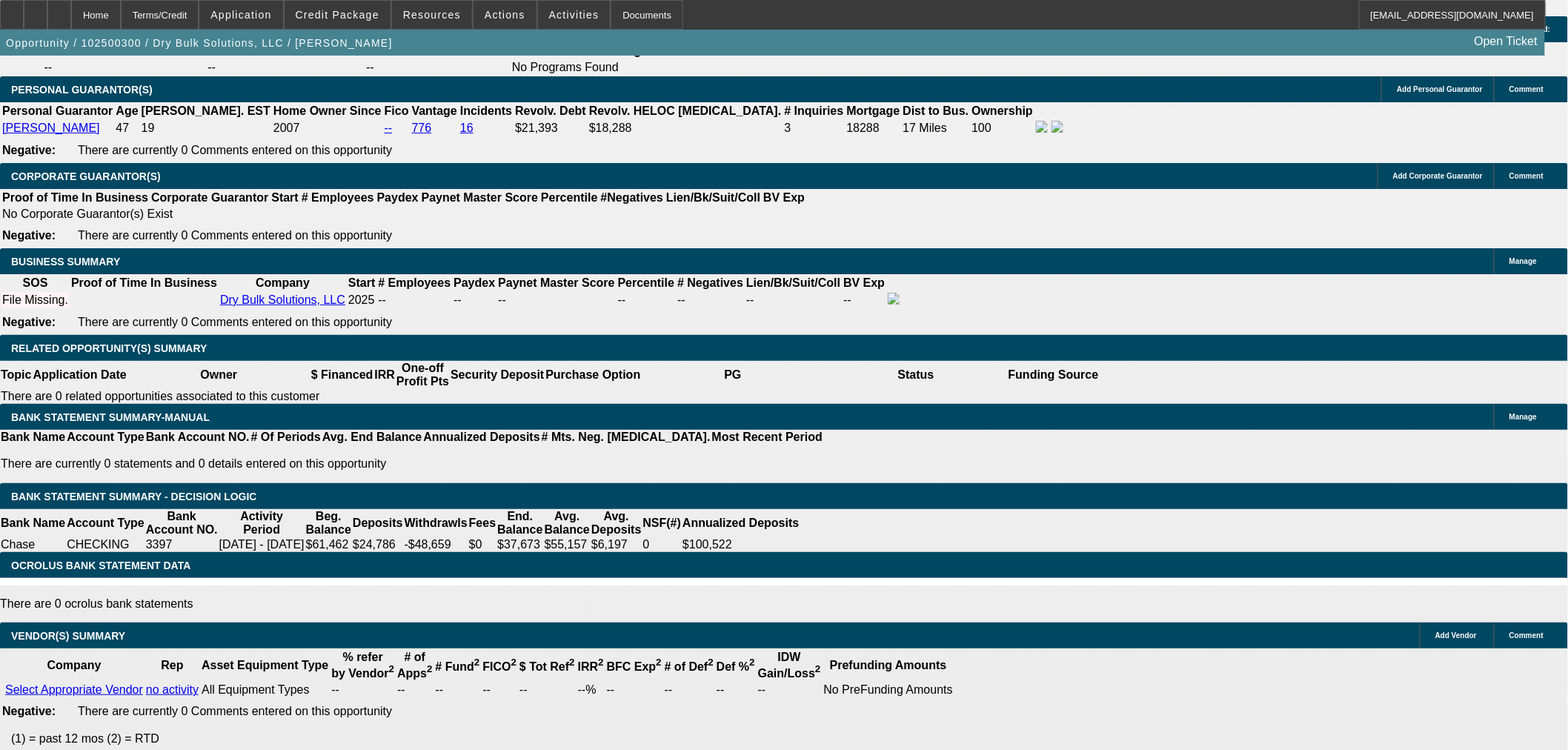
scroll to position [1729, 0]
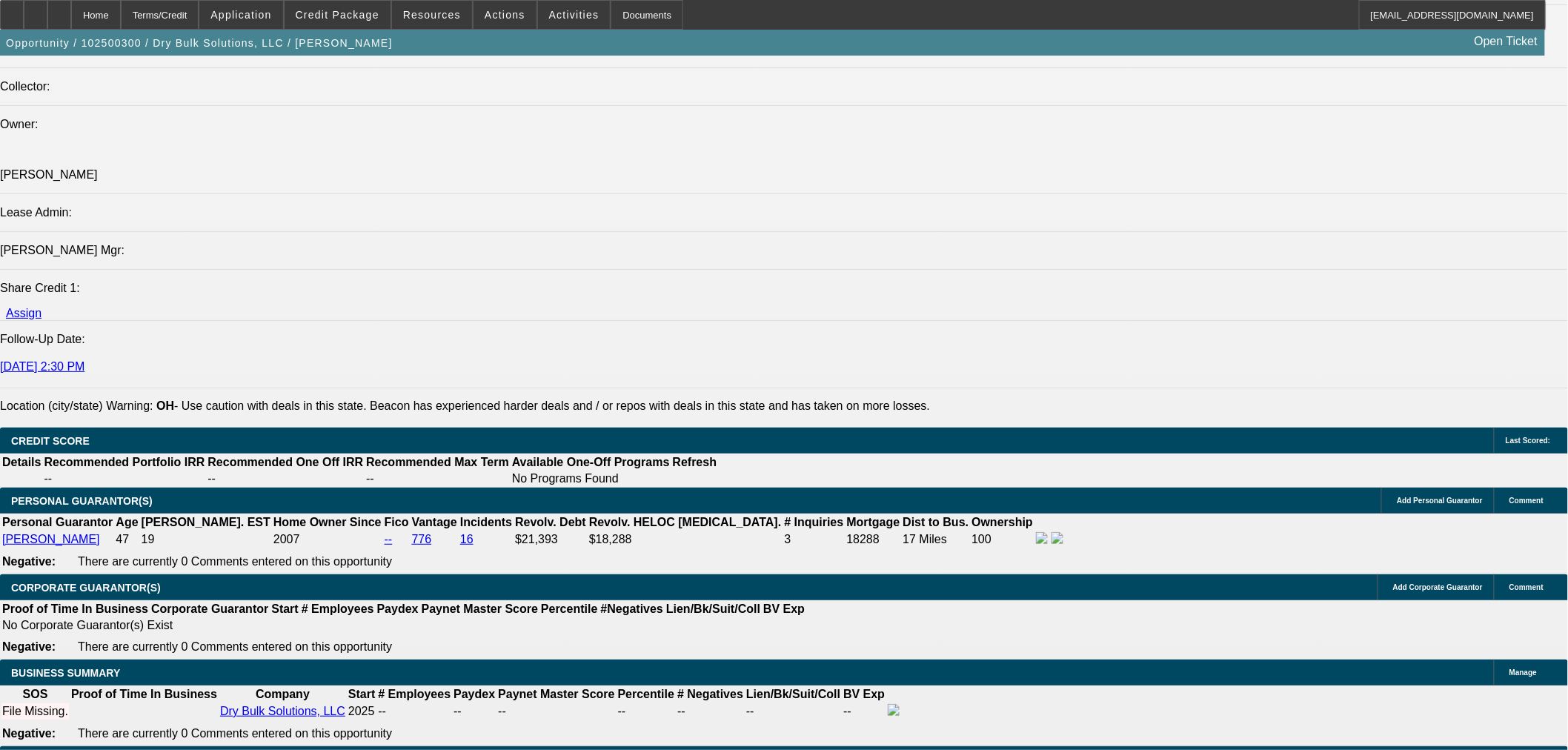
type input "$0.00"
type input "60"
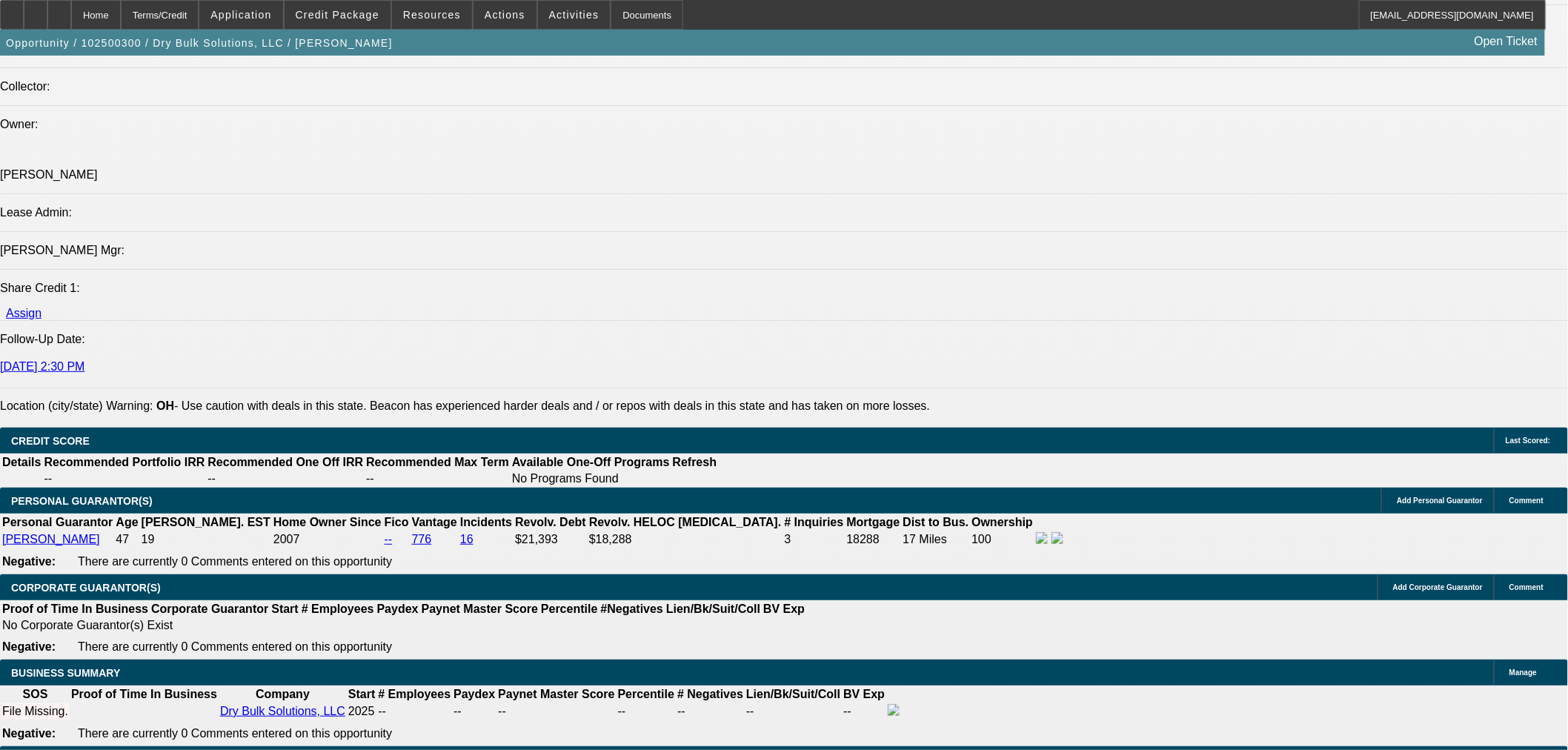
type input "1"
type input "$2,735.00"
type input "$1,367.50"
type input "14"
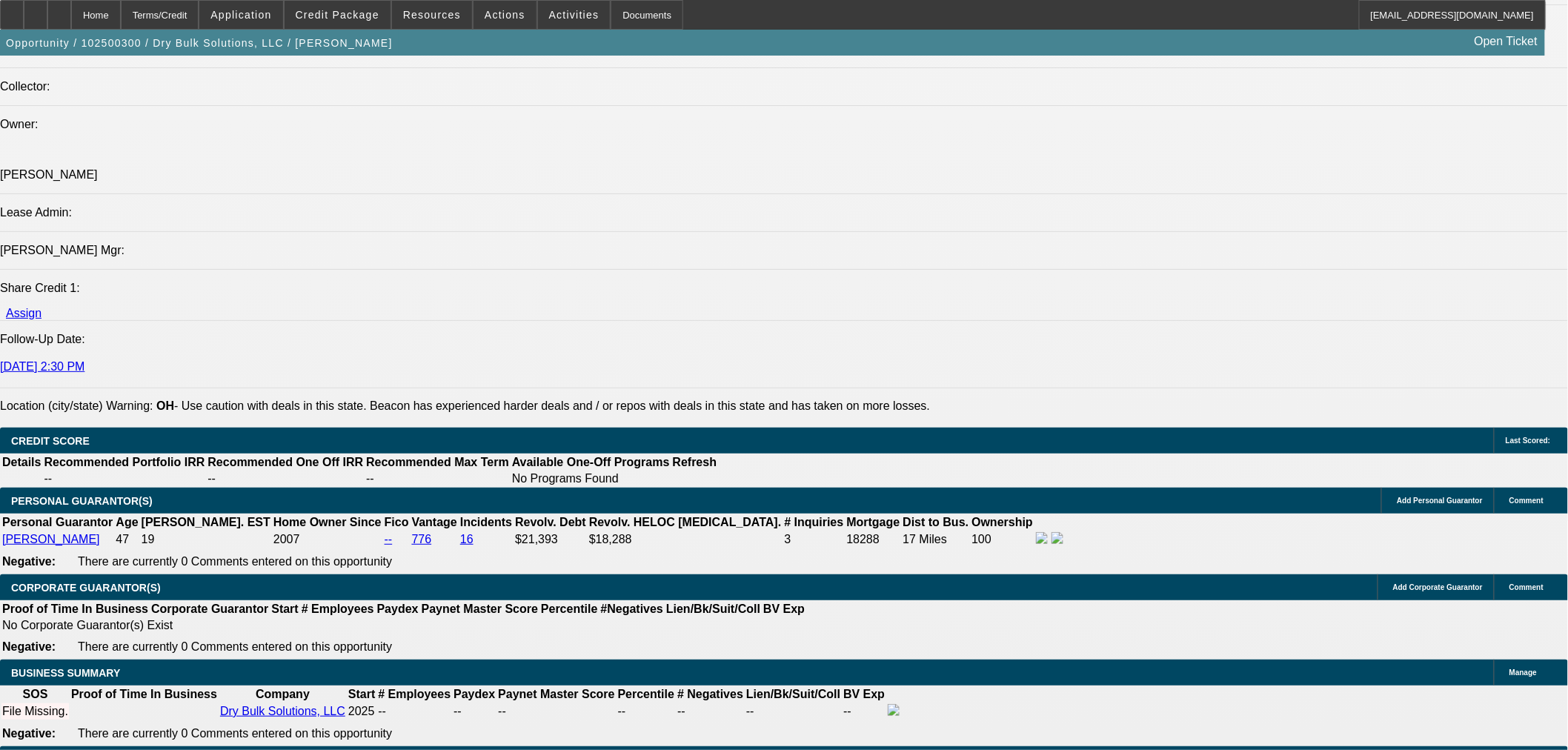
type input "$3,722.92"
type input "$1,861.46"
type input "14"
drag, startPoint x: 375, startPoint y: 632, endPoint x: 369, endPoint y: 662, distance: 30.6
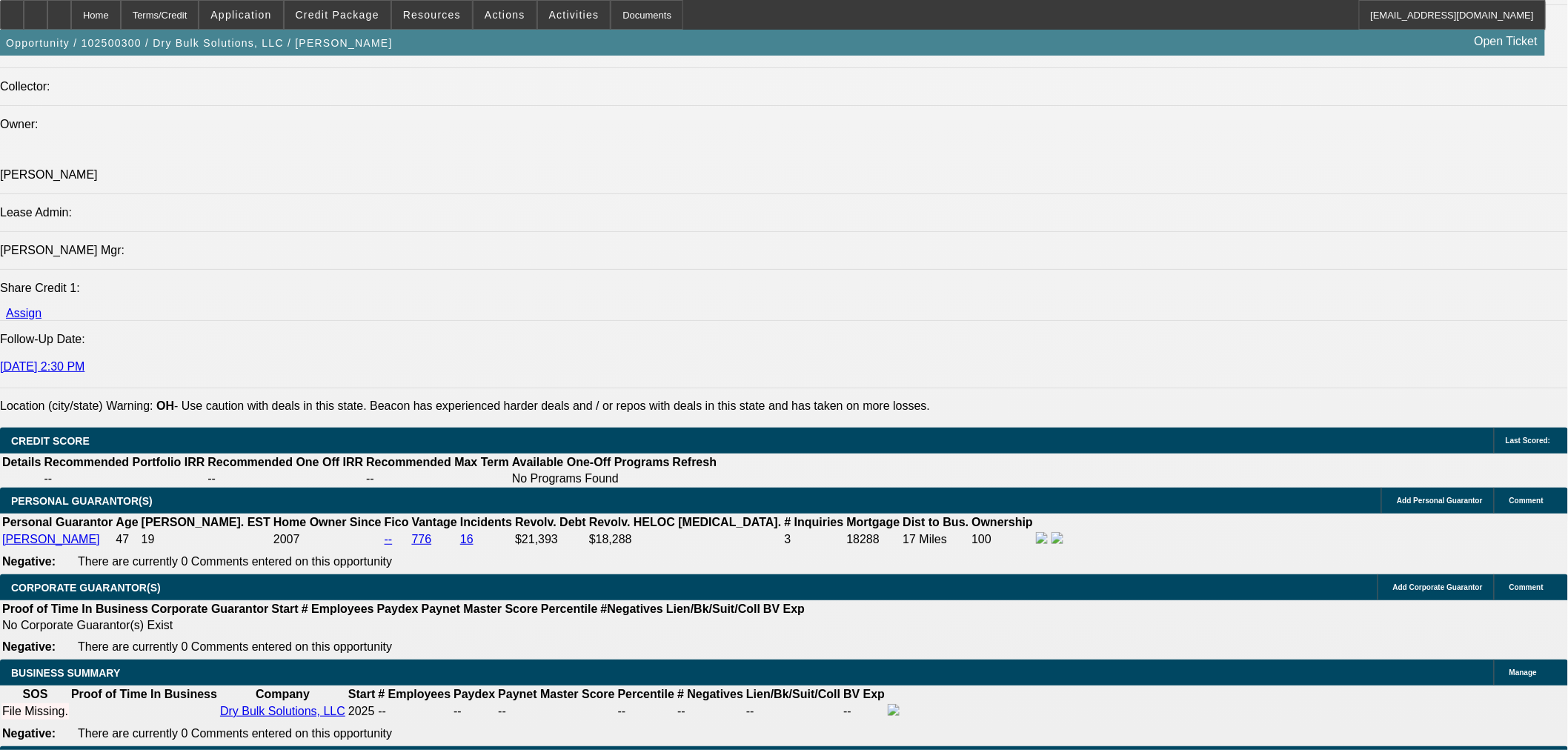
select select "0"
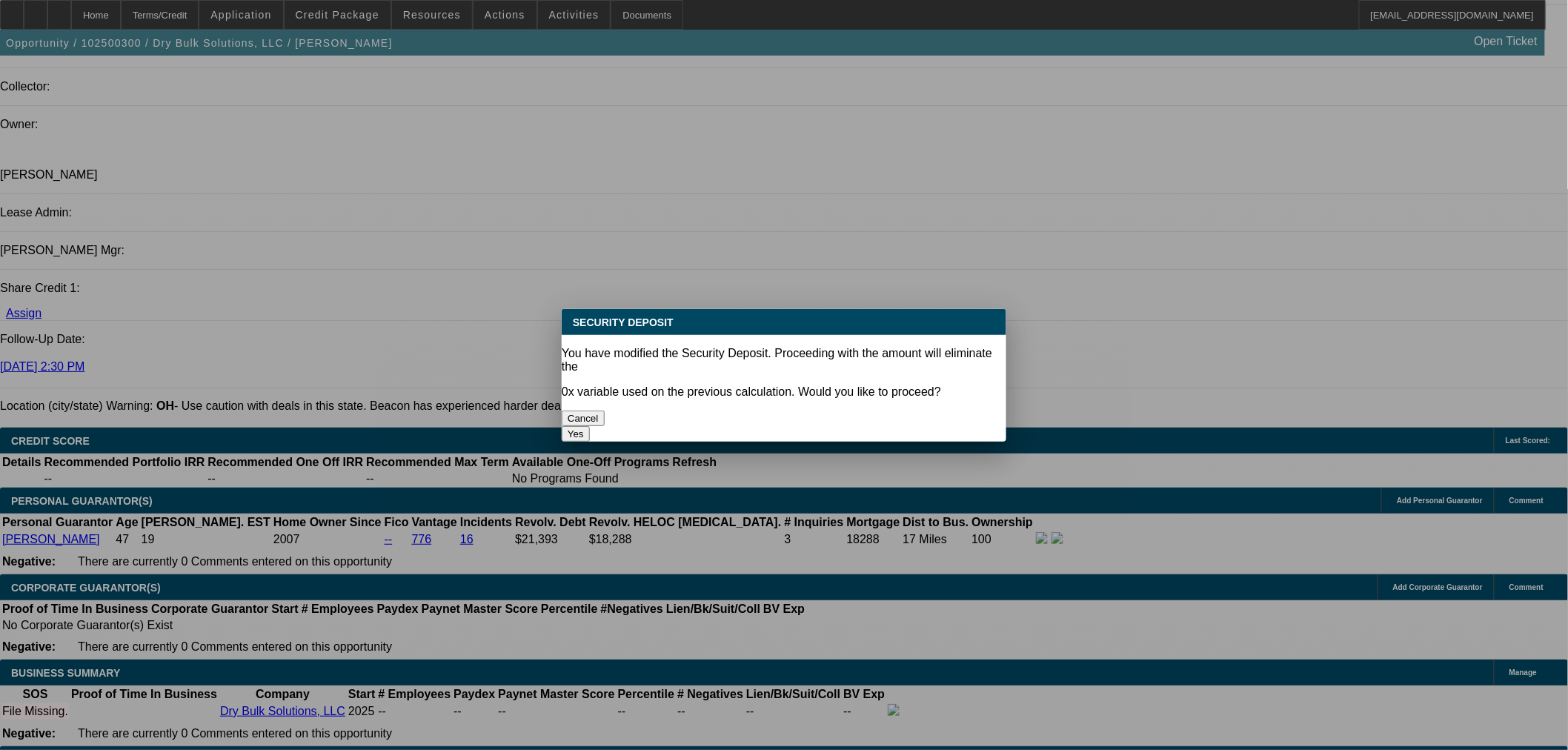
scroll to position [0, 0]
click at [590, 426] on button "Yes" at bounding box center [575, 433] width 28 height 15
type input "$0.00"
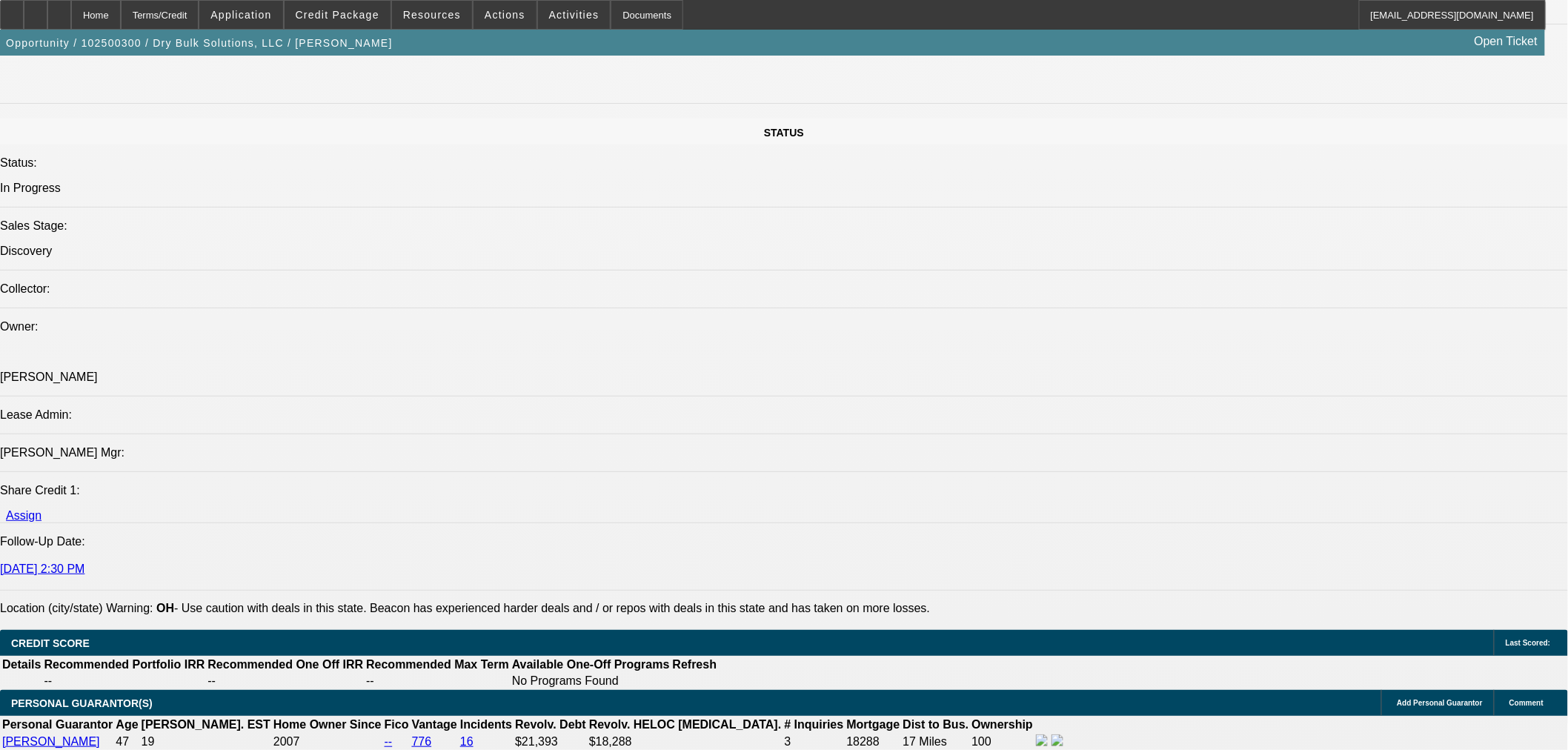
scroll to position [1399, 0]
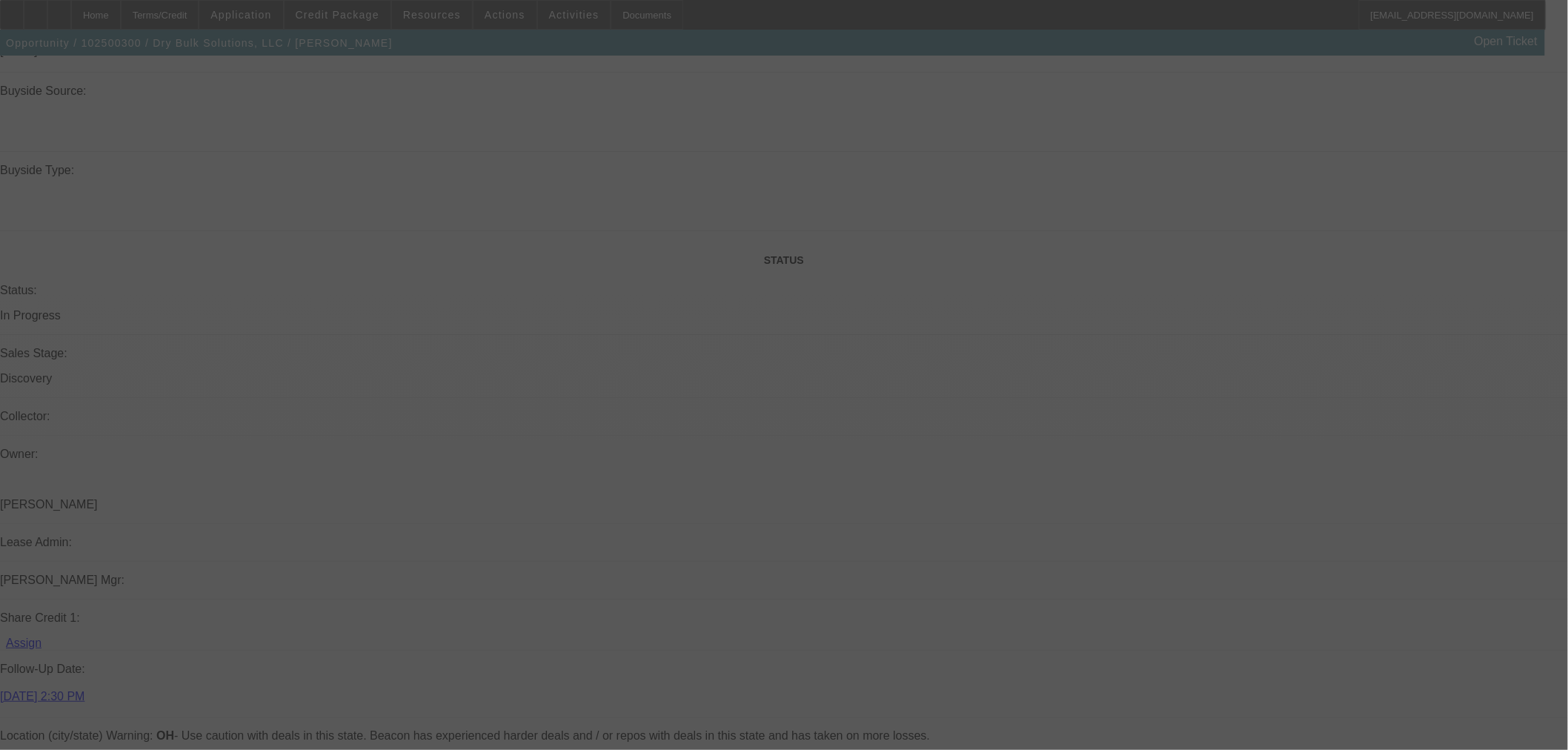
select select "0"
select select "2"
select select "0.1"
select select "4"
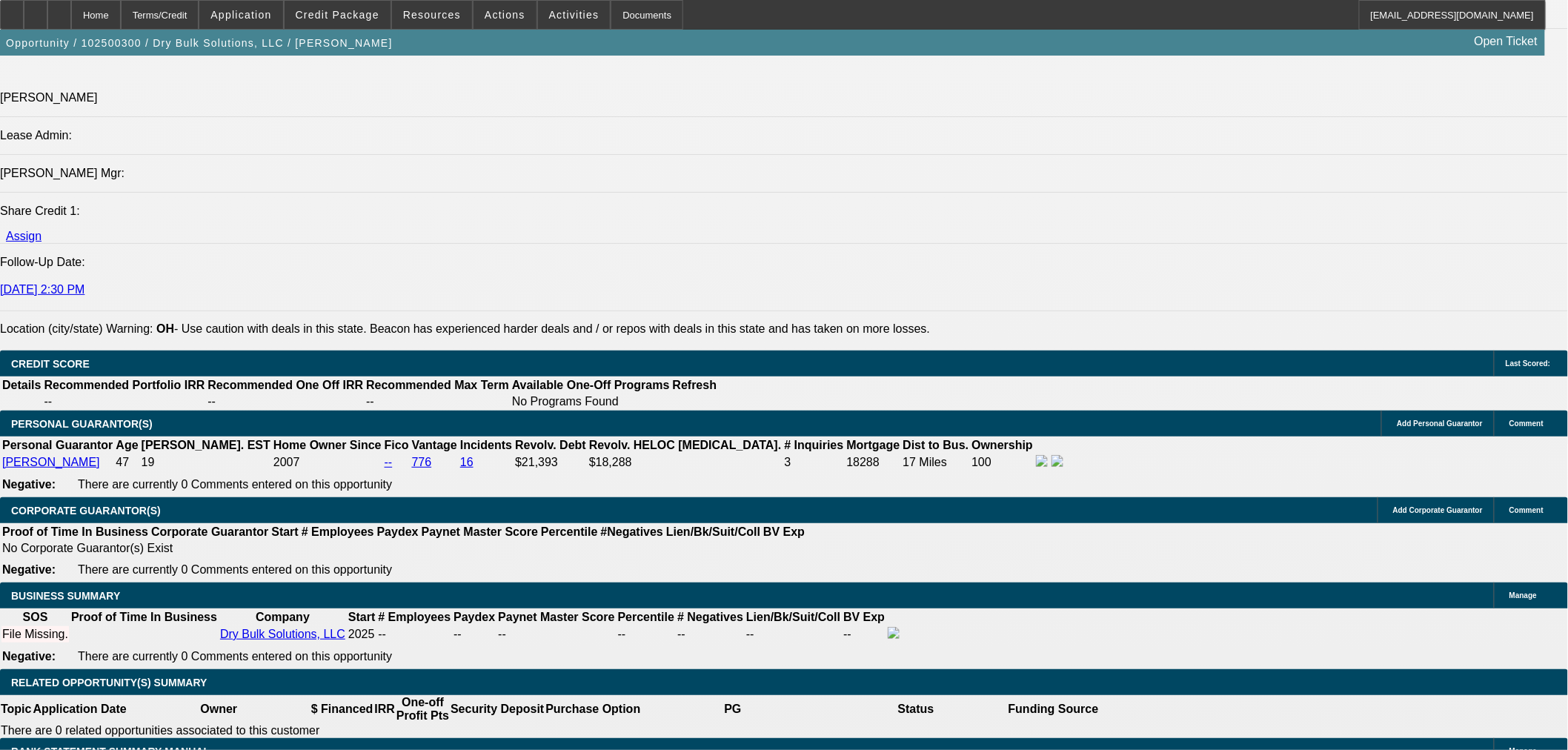
scroll to position [2057, 0]
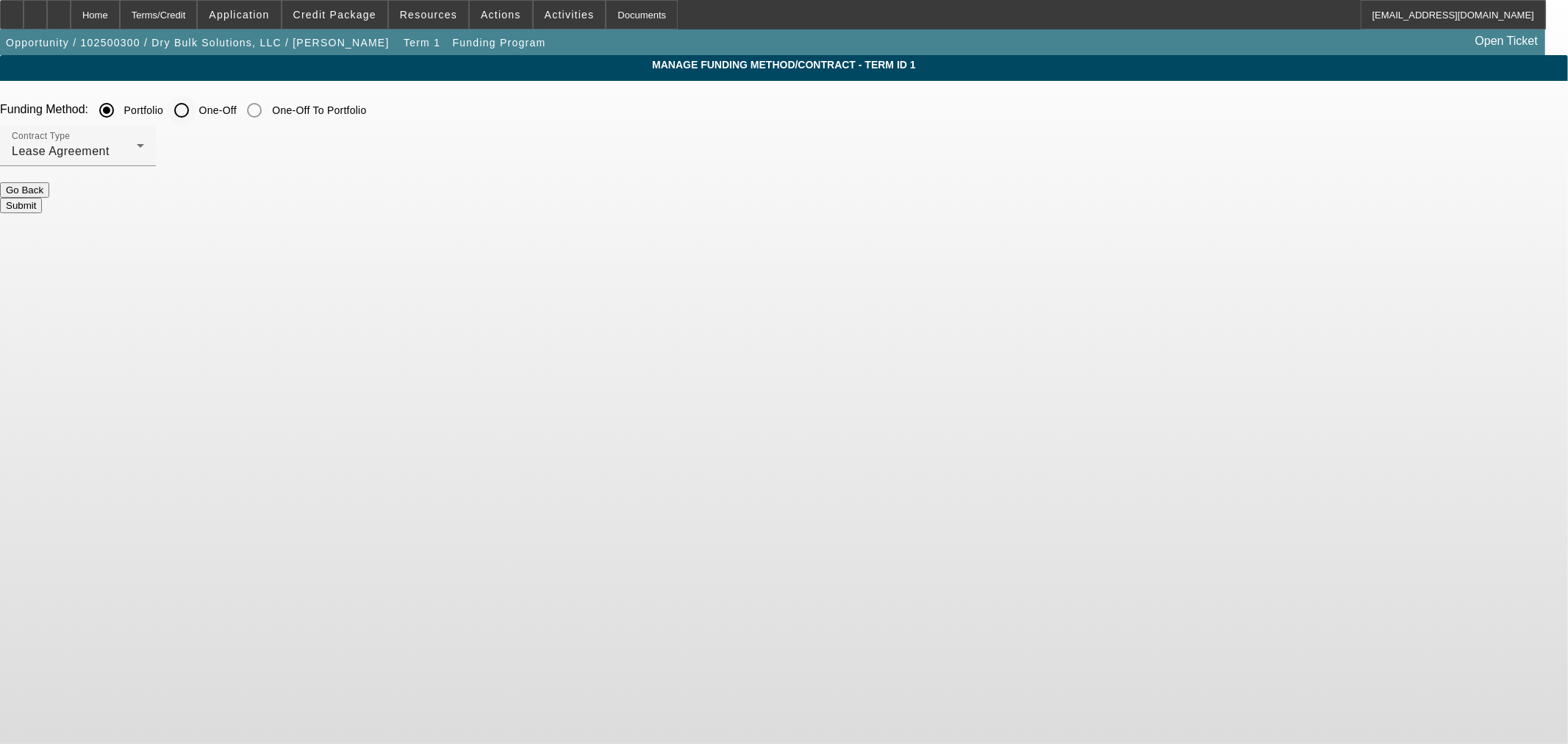
drag, startPoint x: 542, startPoint y: 111, endPoint x: 539, endPoint y: 123, distance: 12.4
click at [196, 113] on input "One-Off" at bounding box center [182, 110] width 29 height 29
radio input "true"
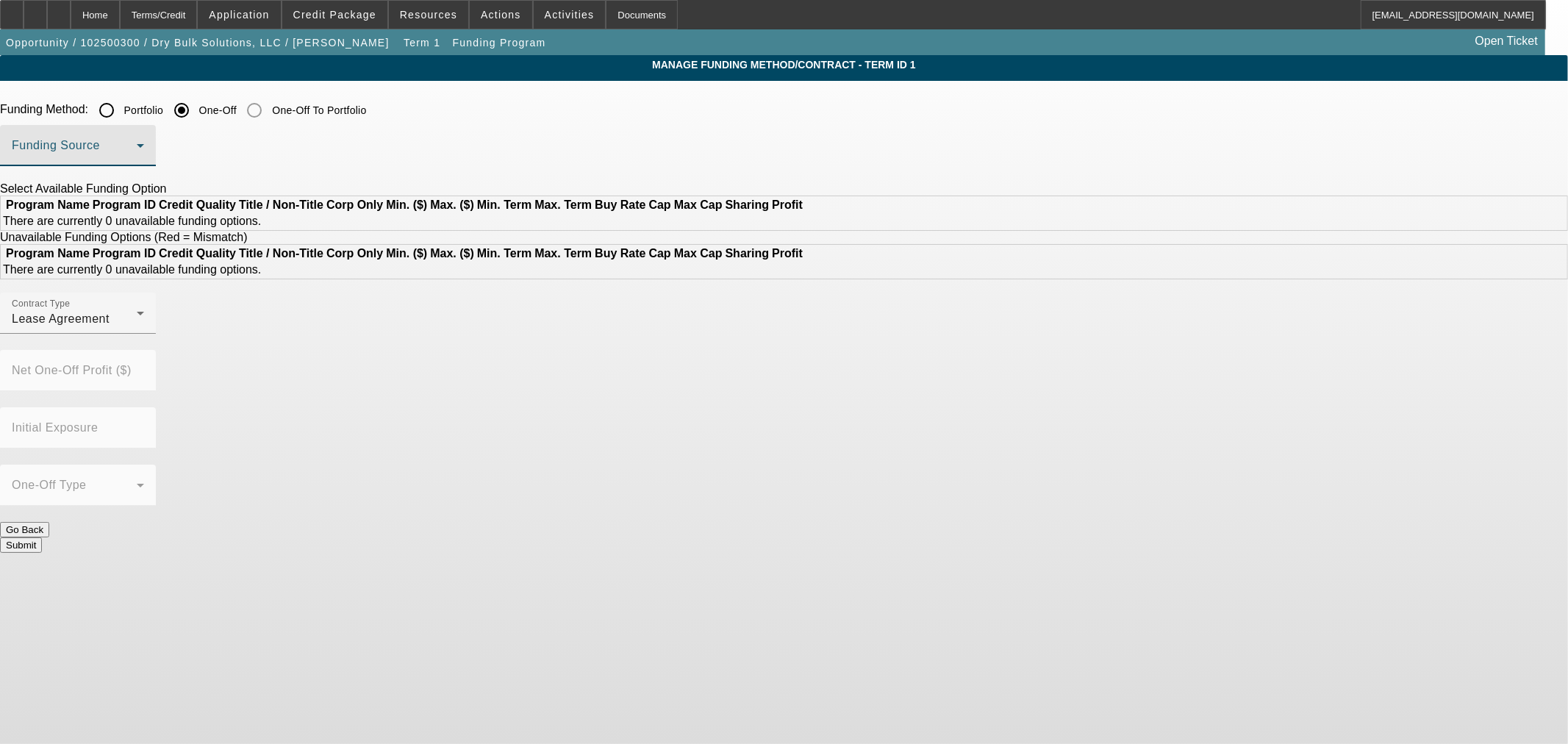
click at [137, 151] on span at bounding box center [74, 151] width 125 height 18
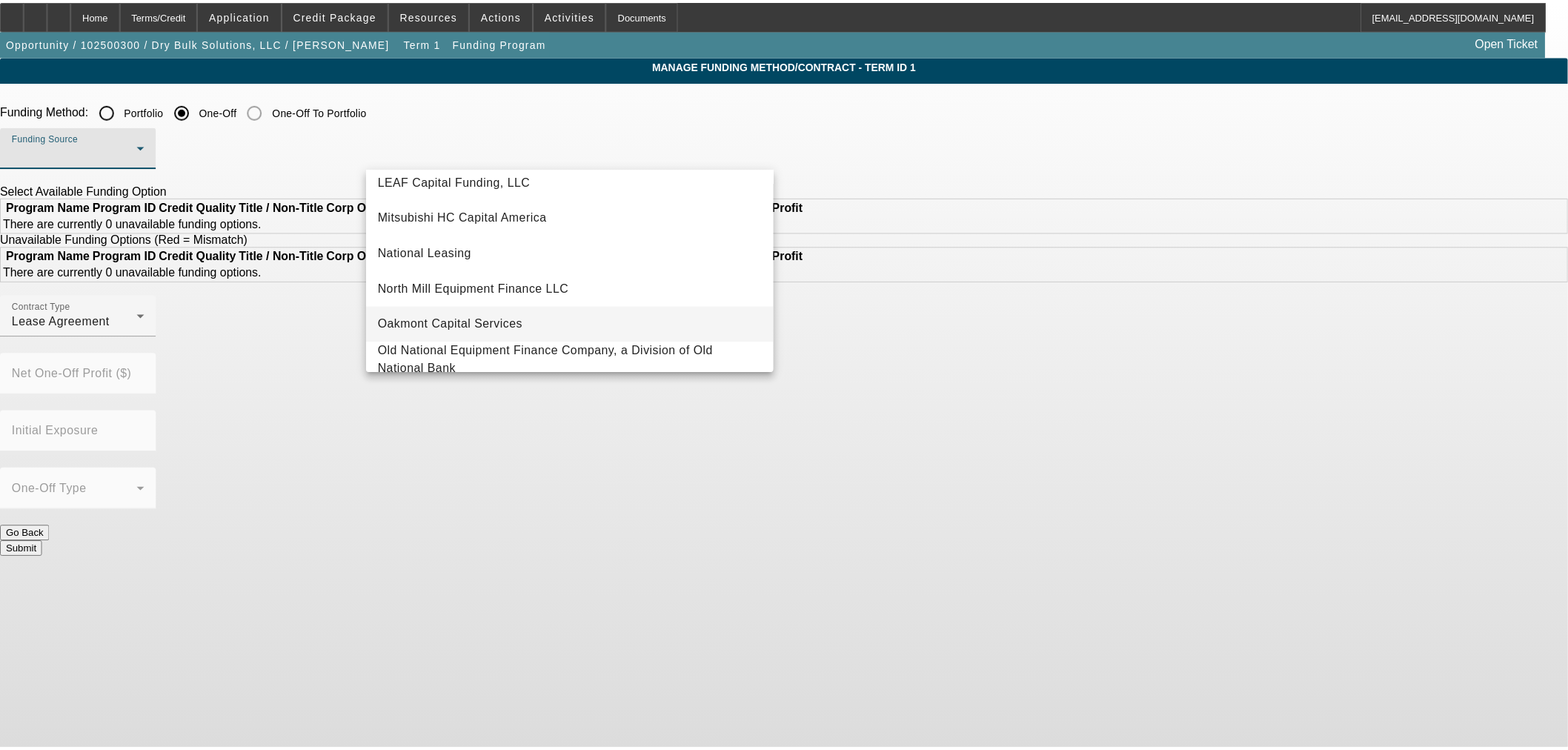
scroll to position [337, 0]
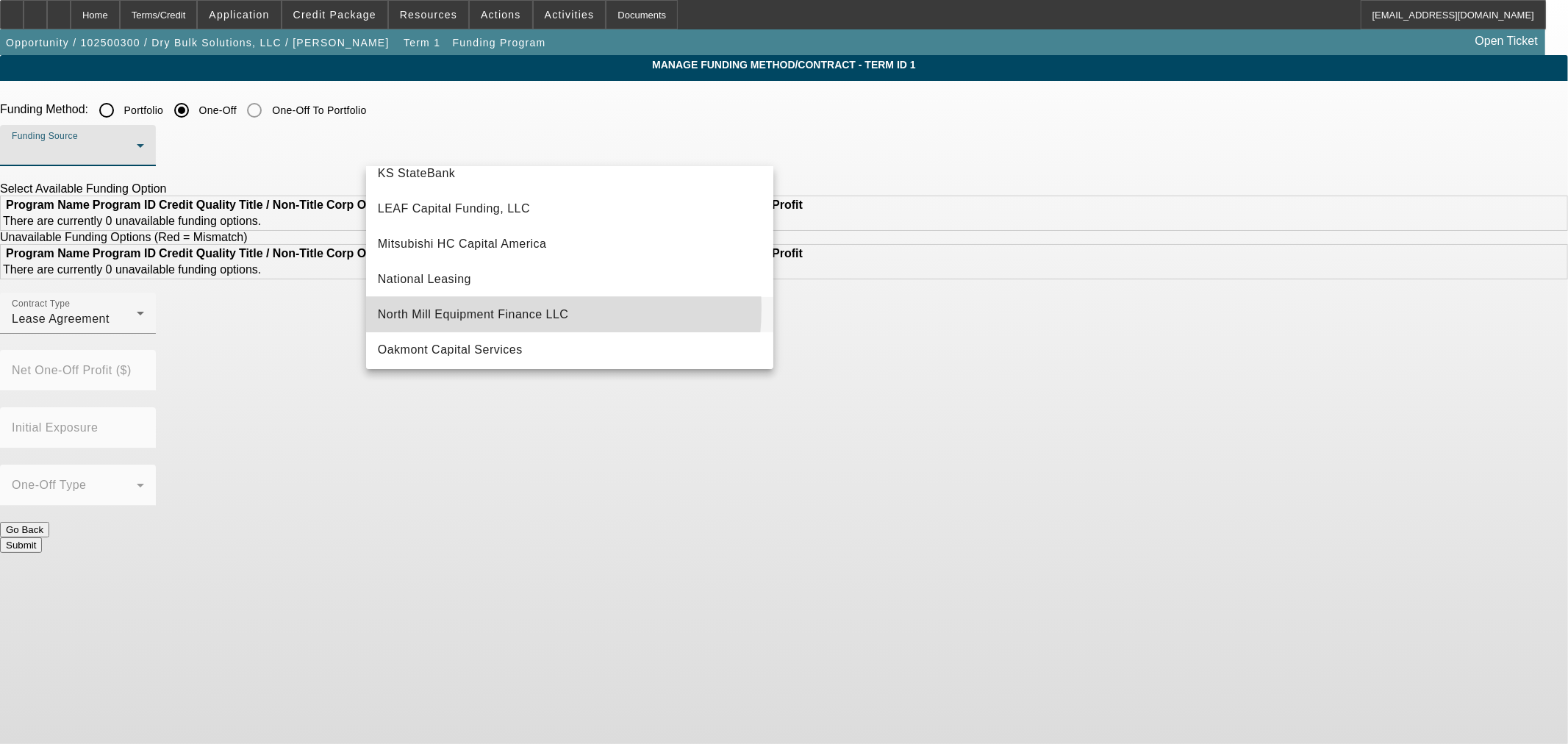
click at [489, 307] on span "North Mill Equipment Finance LLC" at bounding box center [474, 314] width 191 height 18
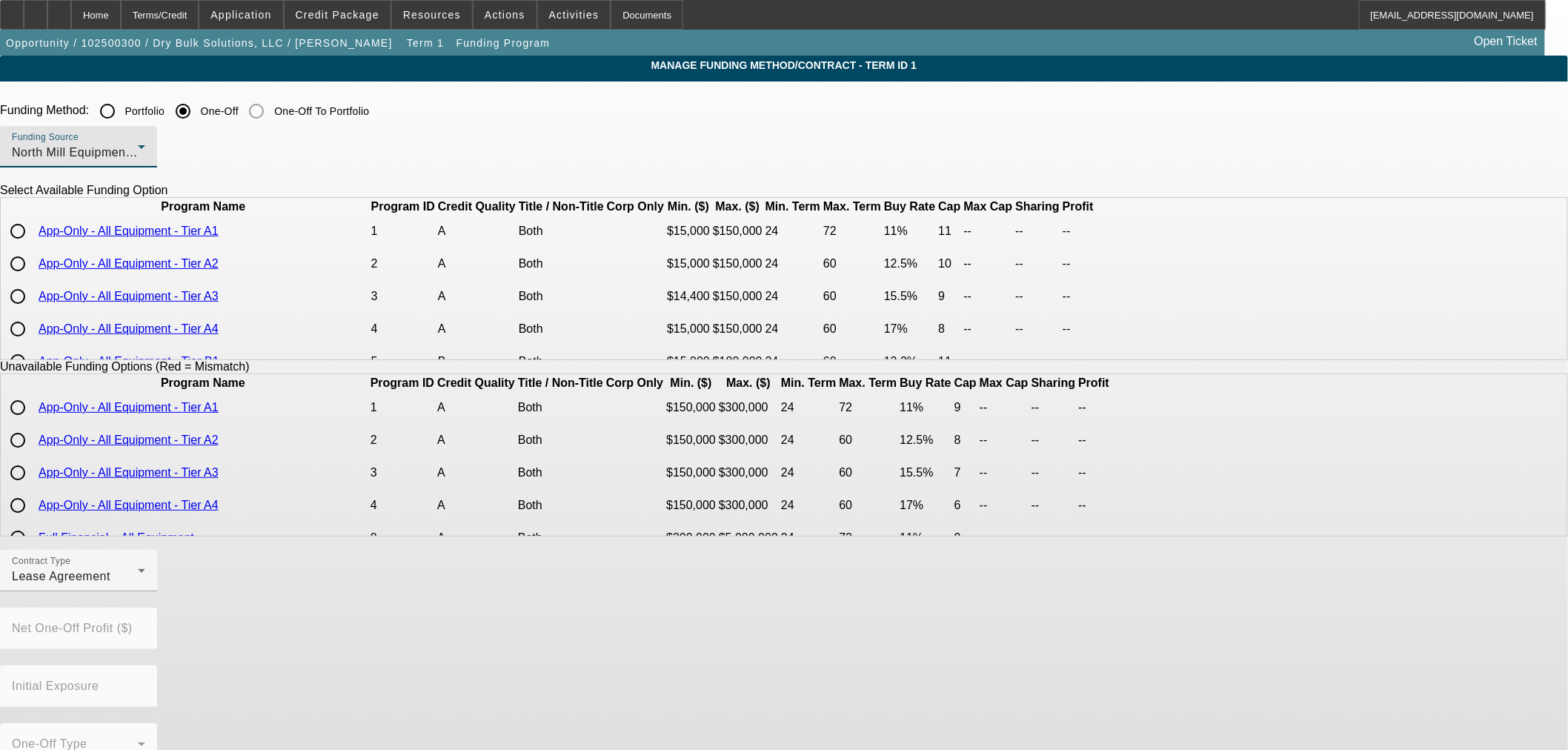
click at [33, 246] on input "radio" at bounding box center [17, 231] width 29 height 29
radio input "true"
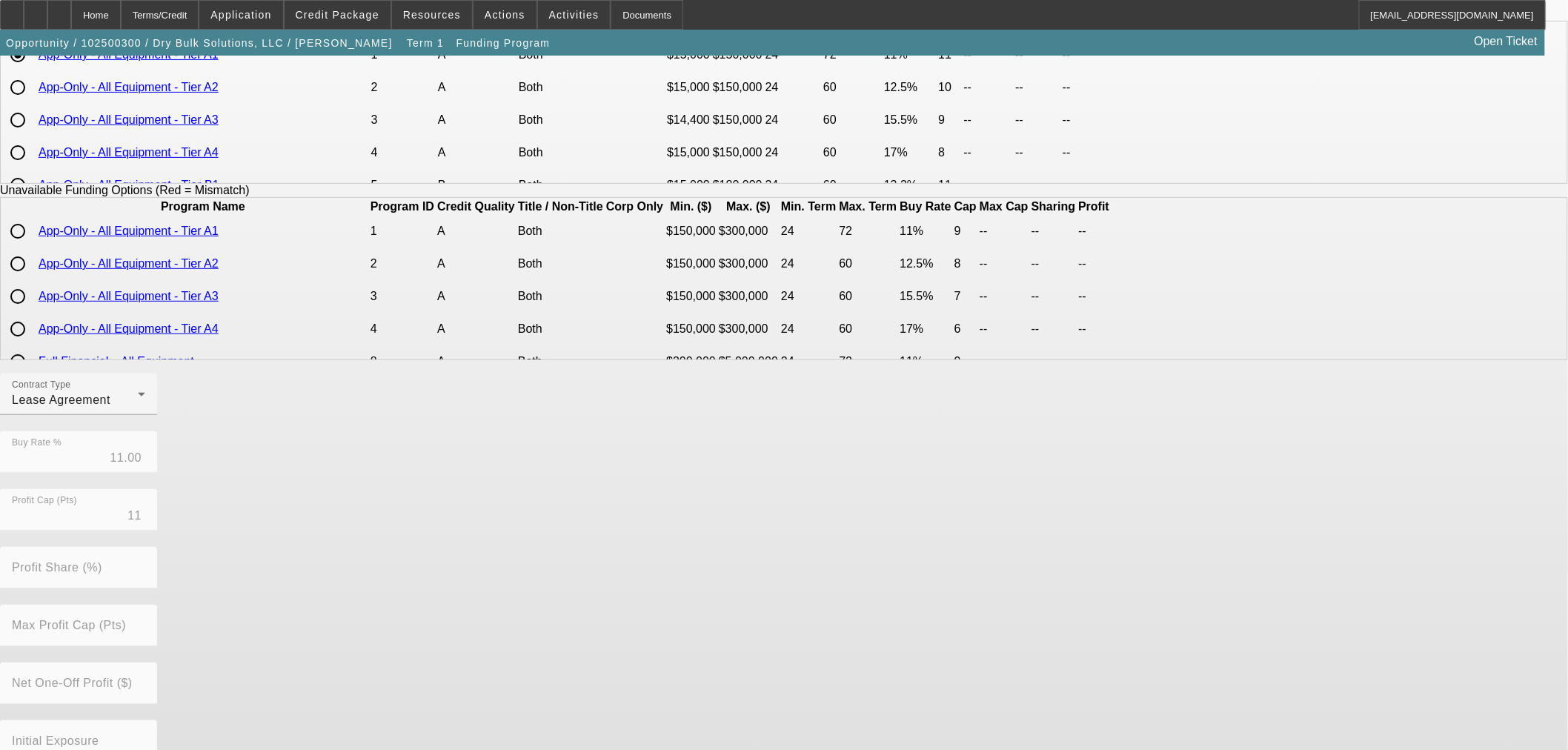
scroll to position [252, 0]
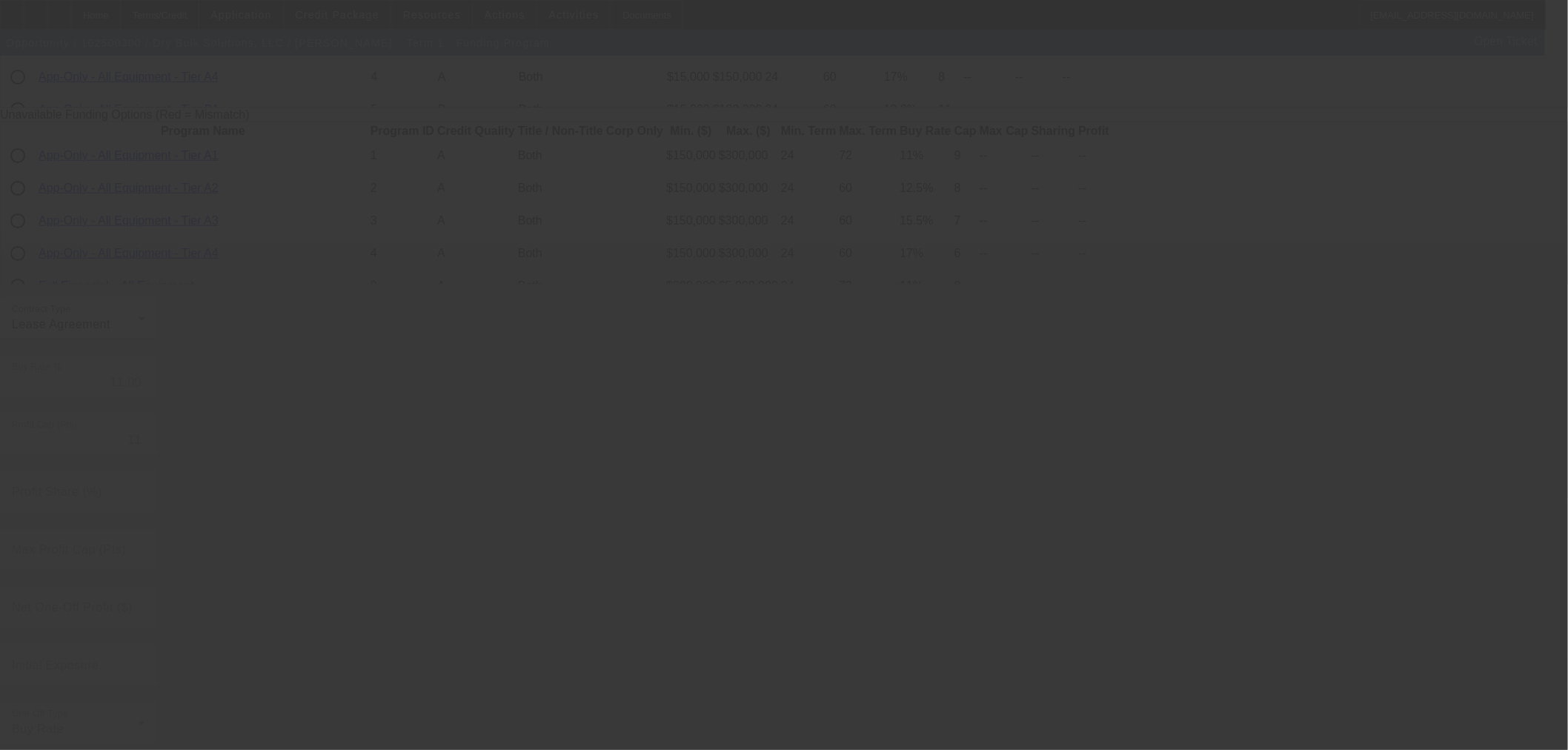
radio input "true"
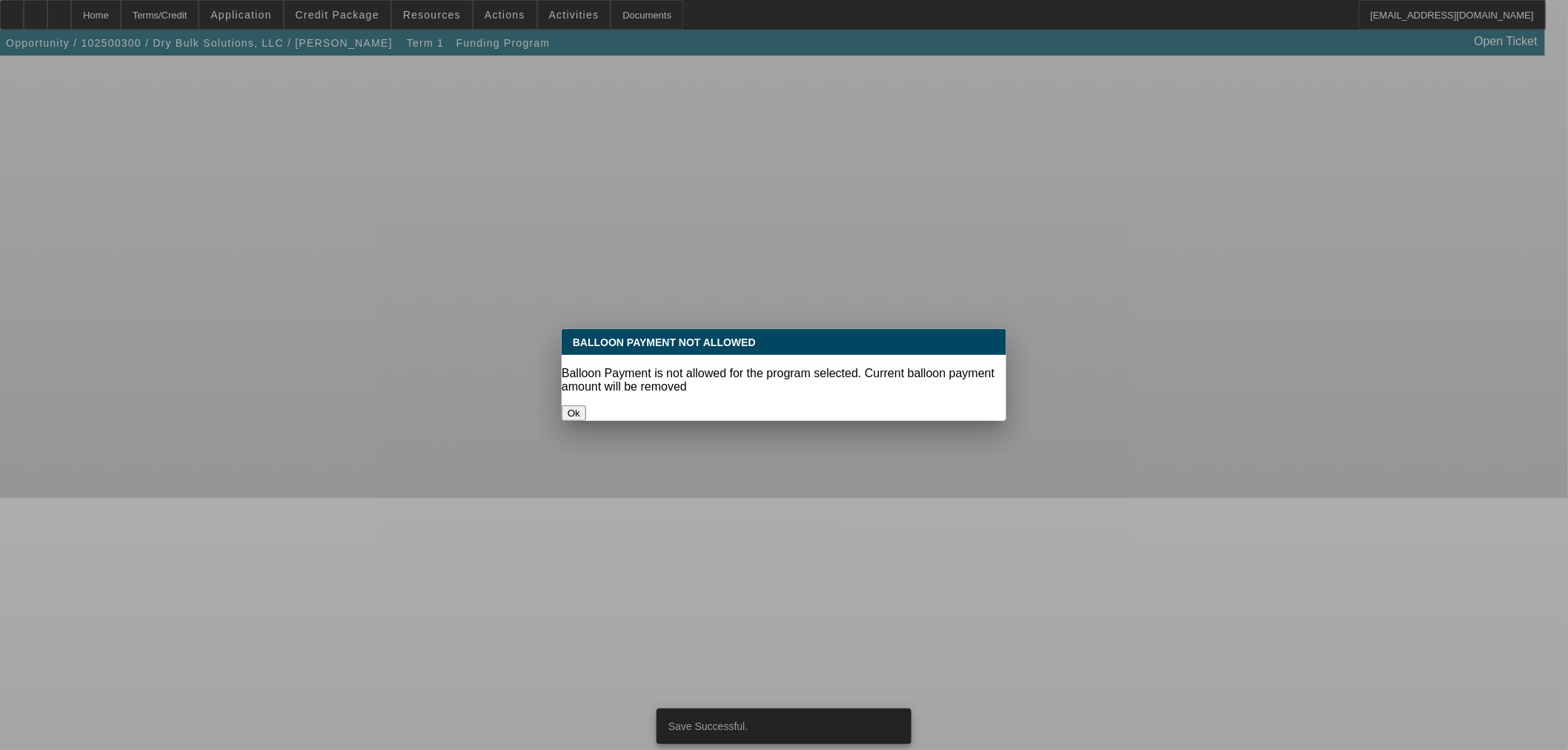
scroll to position [0, 0]
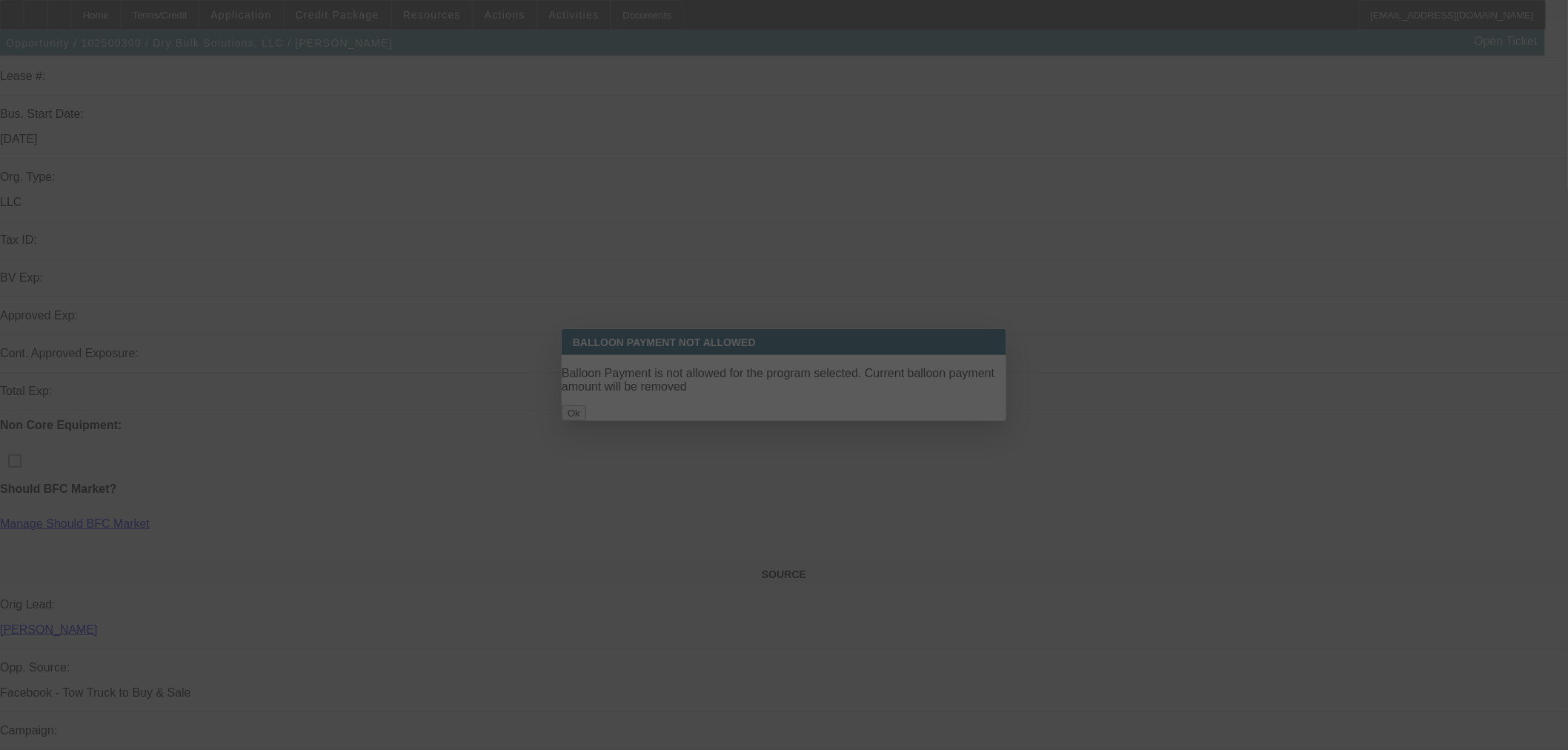
select select "0"
select select "2"
select select "0.1"
select select "4"
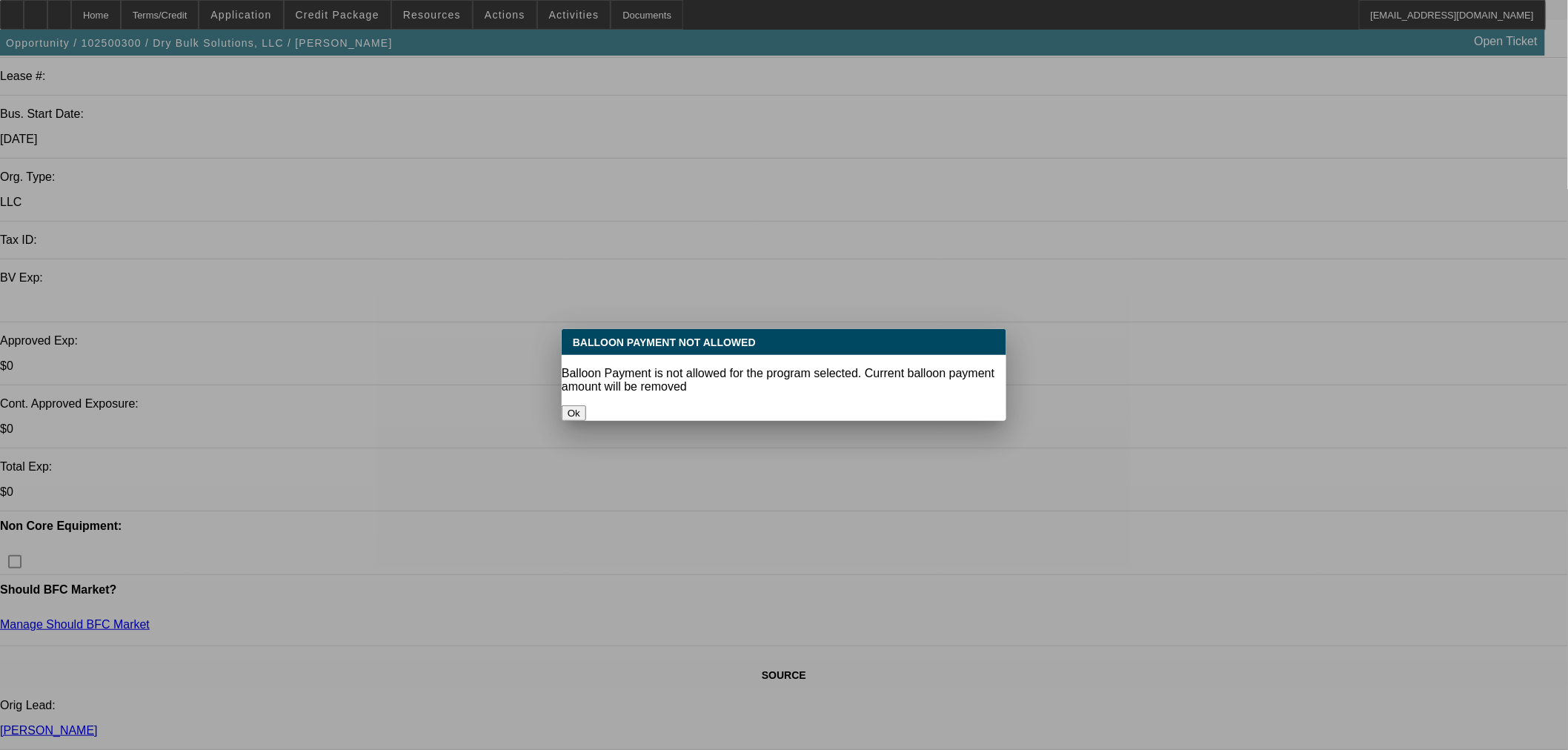
click at [586, 405] on button "Ok" at bounding box center [574, 413] width 24 height 15
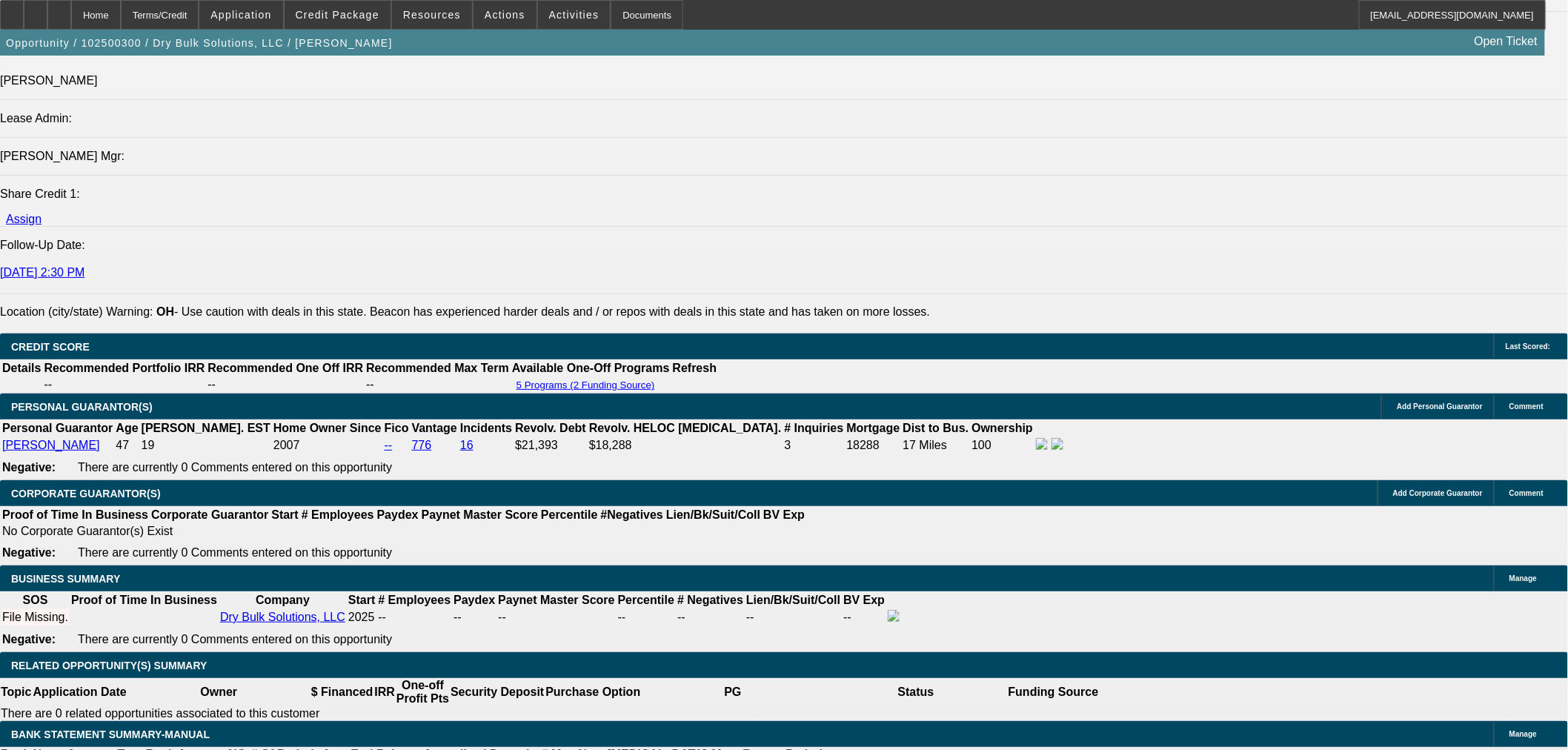
scroll to position [1651, 0]
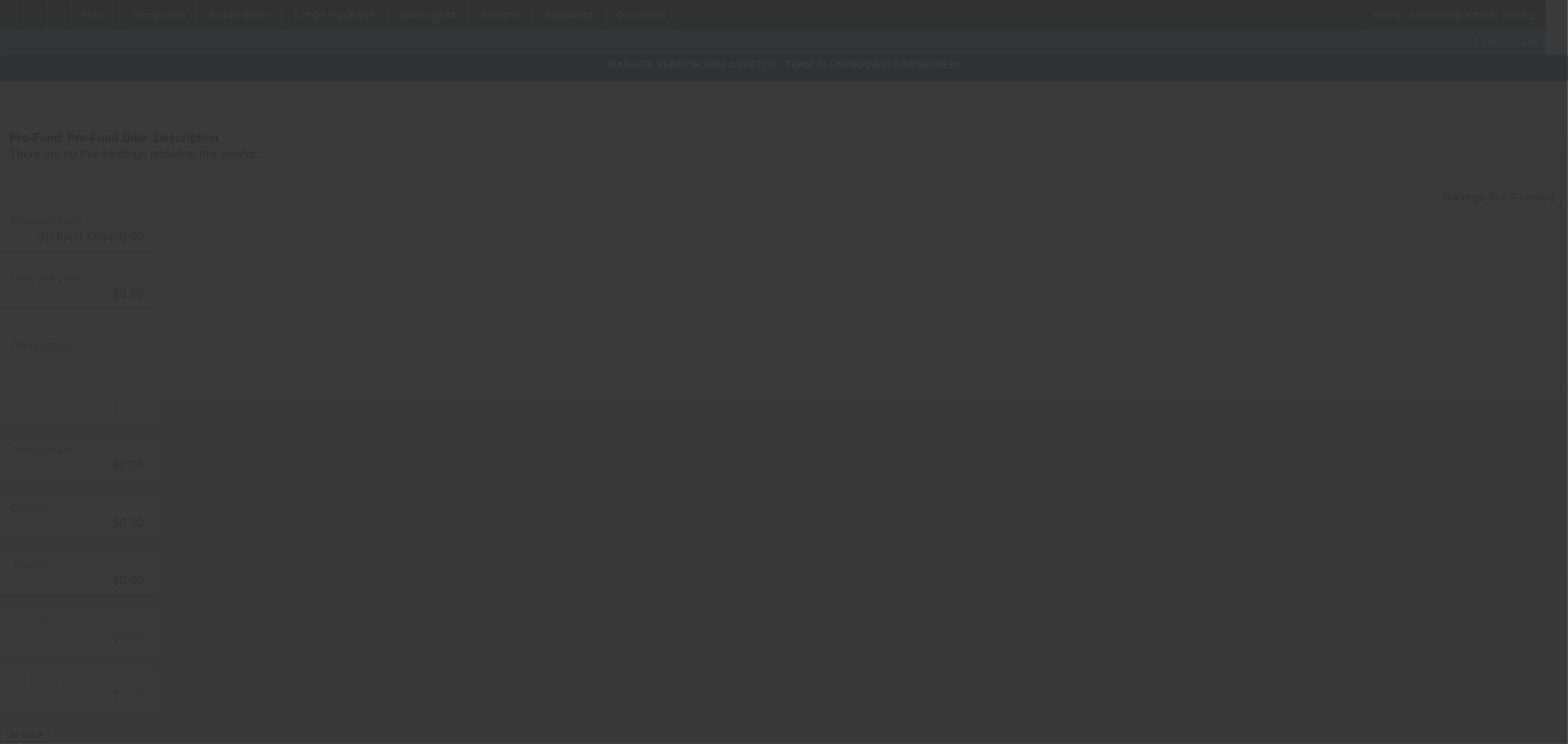
type input "$80,000.00"
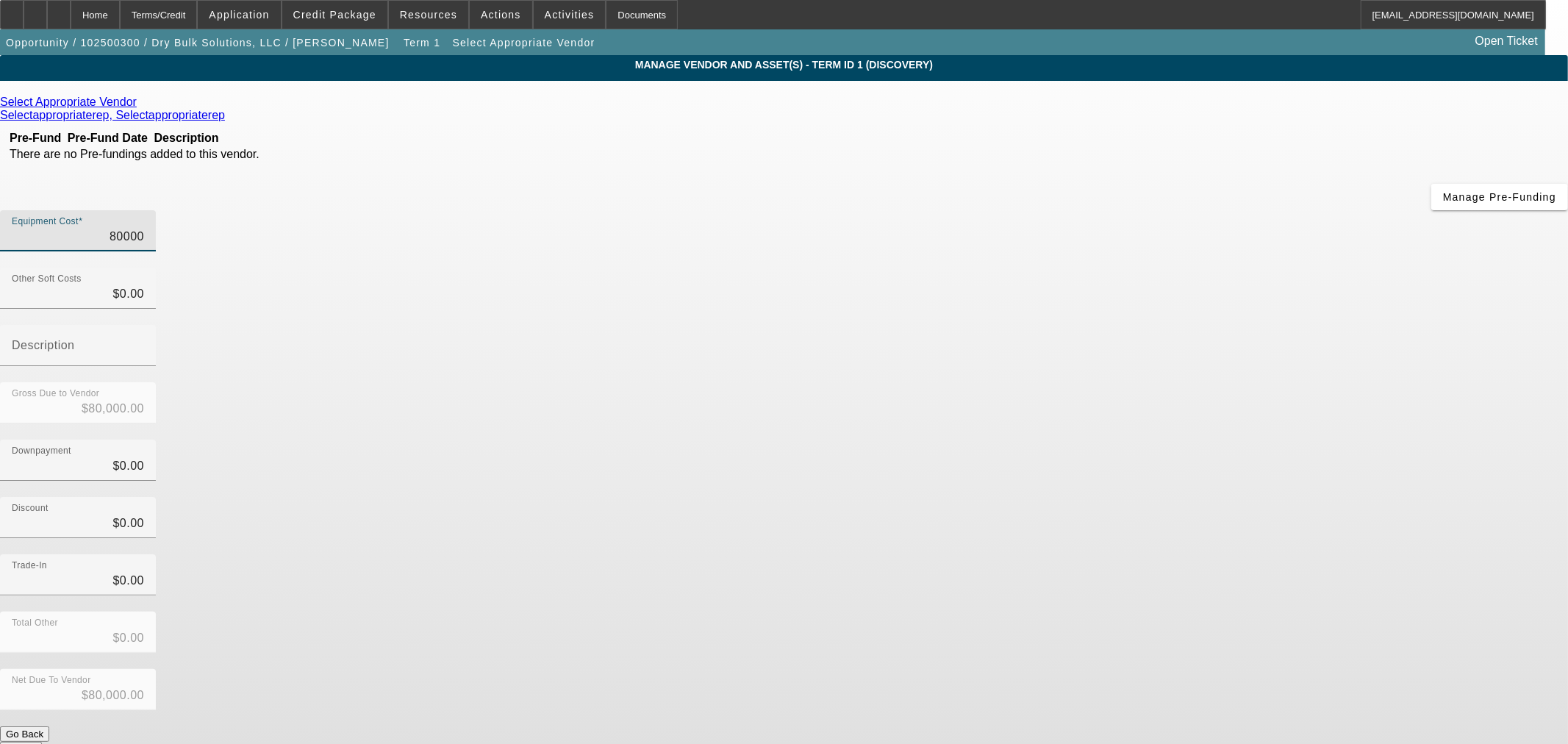
drag, startPoint x: 906, startPoint y: 126, endPoint x: 1568, endPoint y: 130, distance: 662.0
click at [1568, 126] on app-vendor-asset-manage "MANAGE VENDOR AND ASSET(S) - Term ID 1 (Discovery) Remove Vendor Select Appropr…" at bounding box center [784, 450] width 1568 height 789
type input "6"
type input "$6.00"
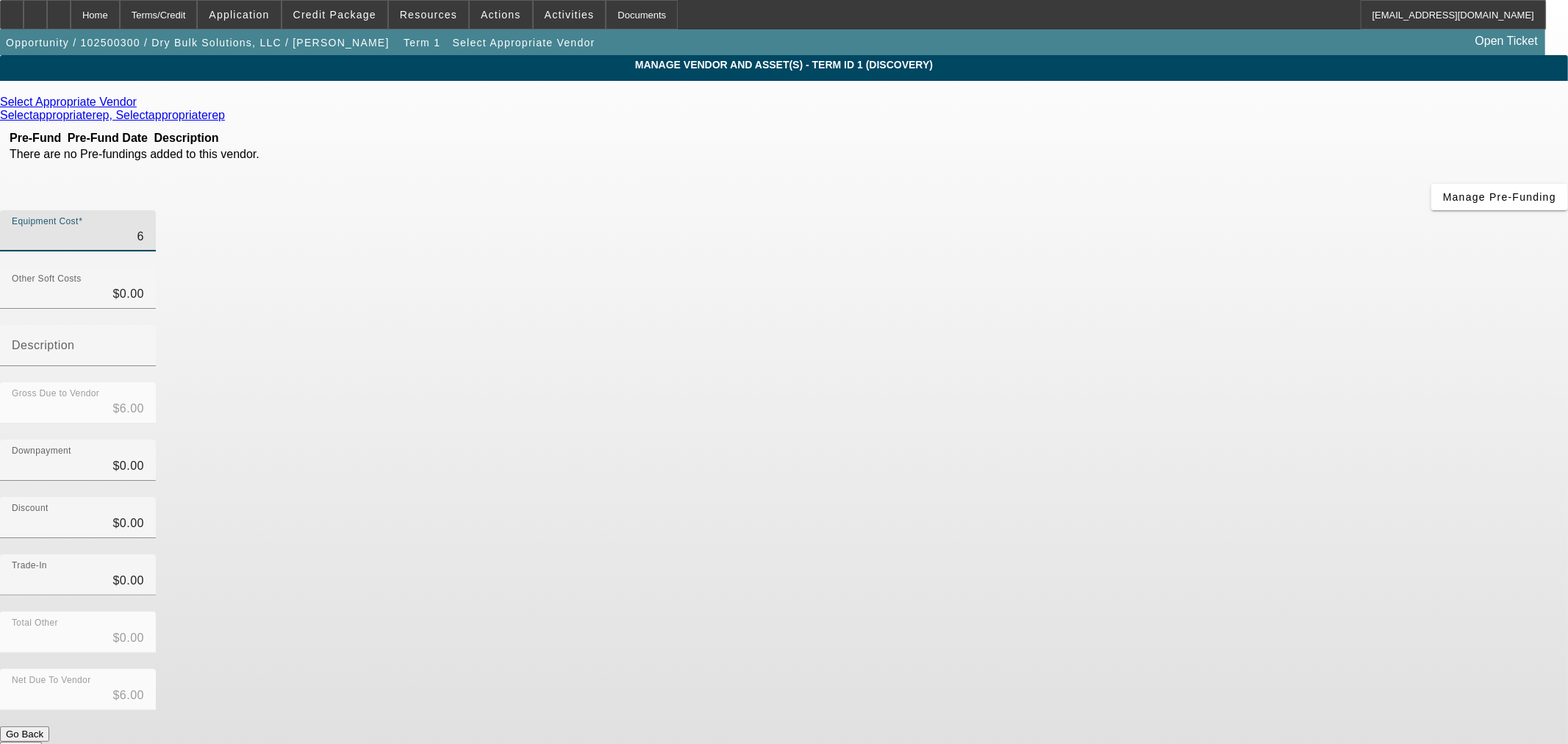
type input "60"
type input "$60.00"
type input "600"
type input "$600.00"
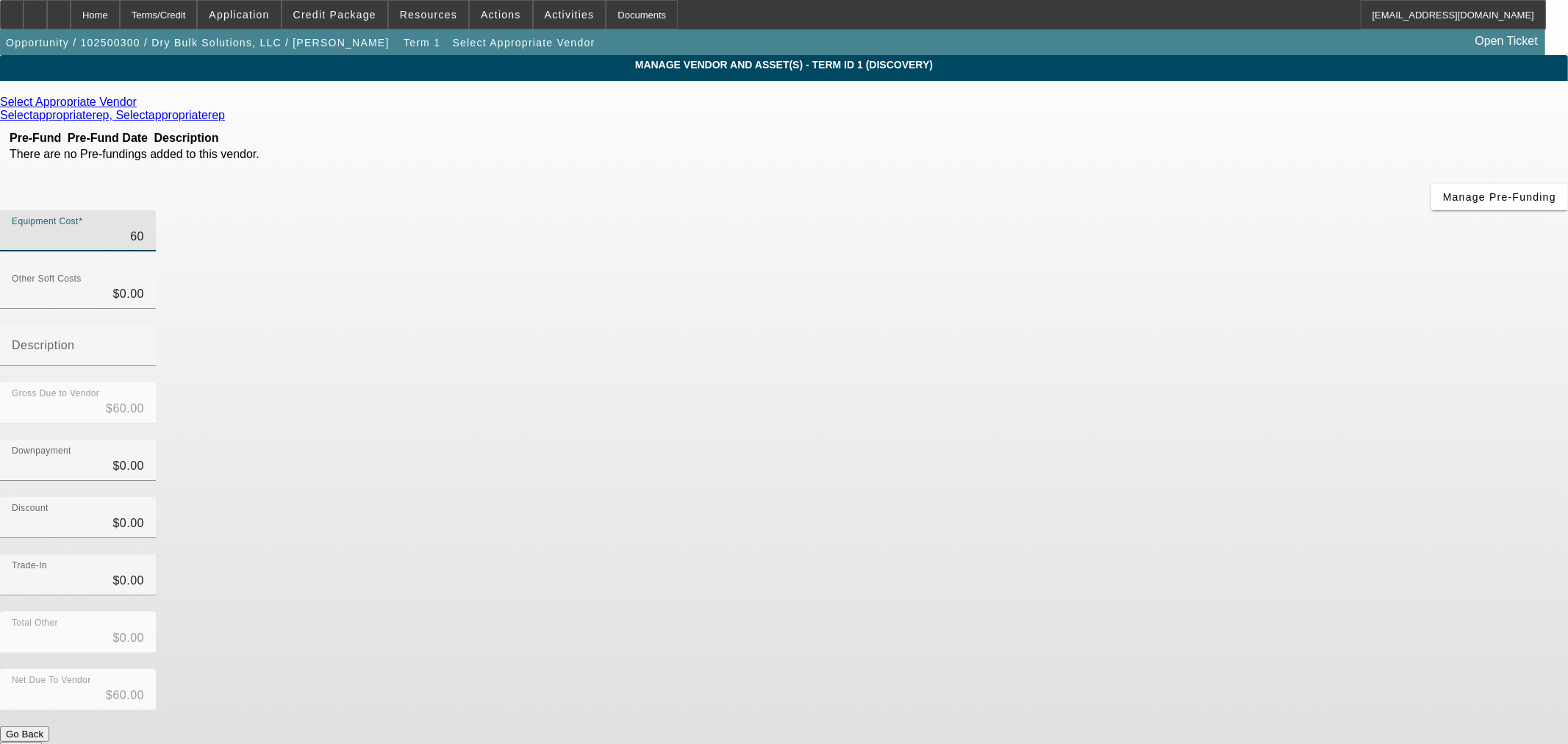
type input "$600.00"
type input "6000"
type input "$6,000.00"
type input "60000"
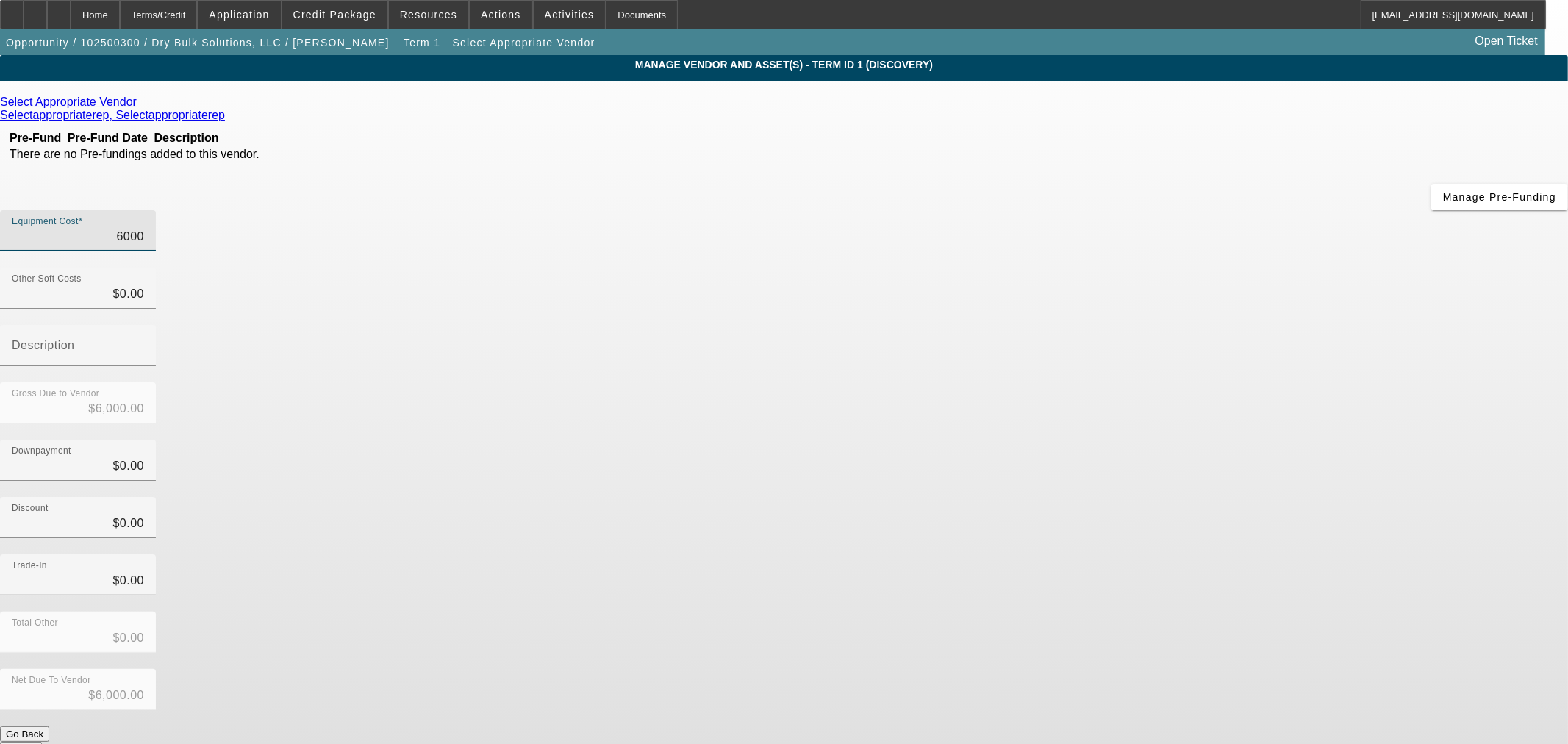
type input "$60,000.00"
click at [1052, 382] on div "Gross Due to Vendor $60,000.00" at bounding box center [784, 410] width 1568 height 57
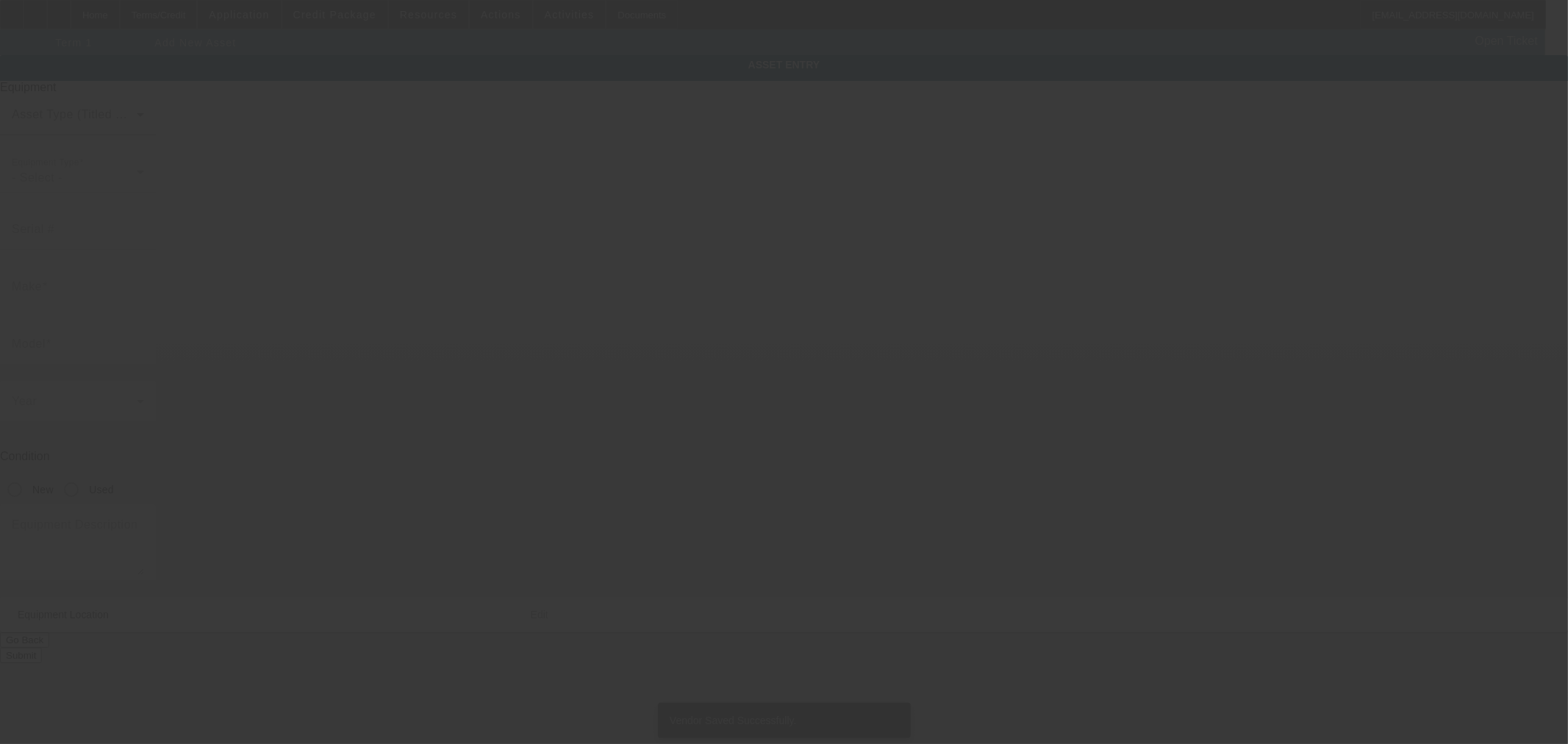
type input "536 Wayne St"
type input "Mansfield"
type input "44902"
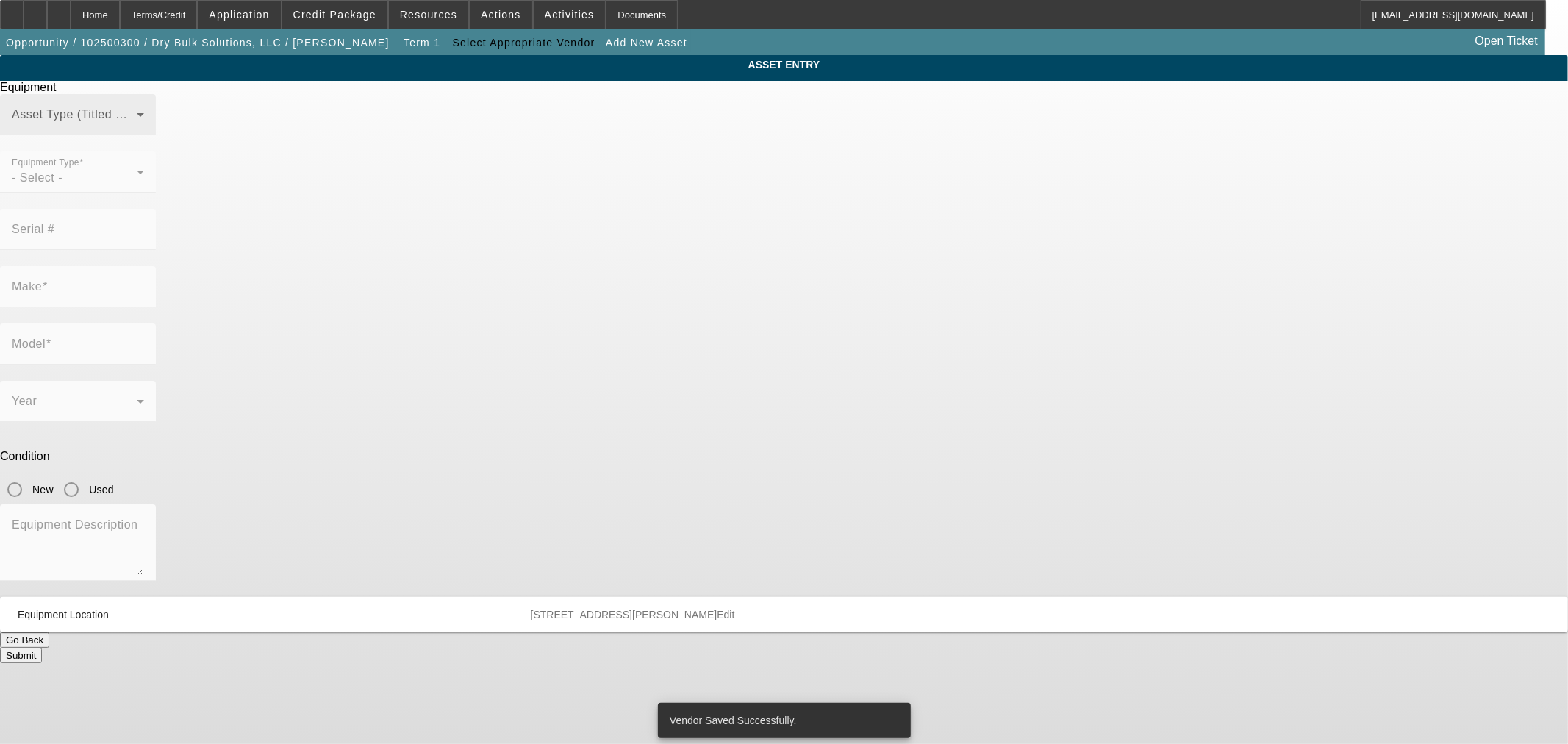
click at [137, 130] on span at bounding box center [74, 120] width 125 height 18
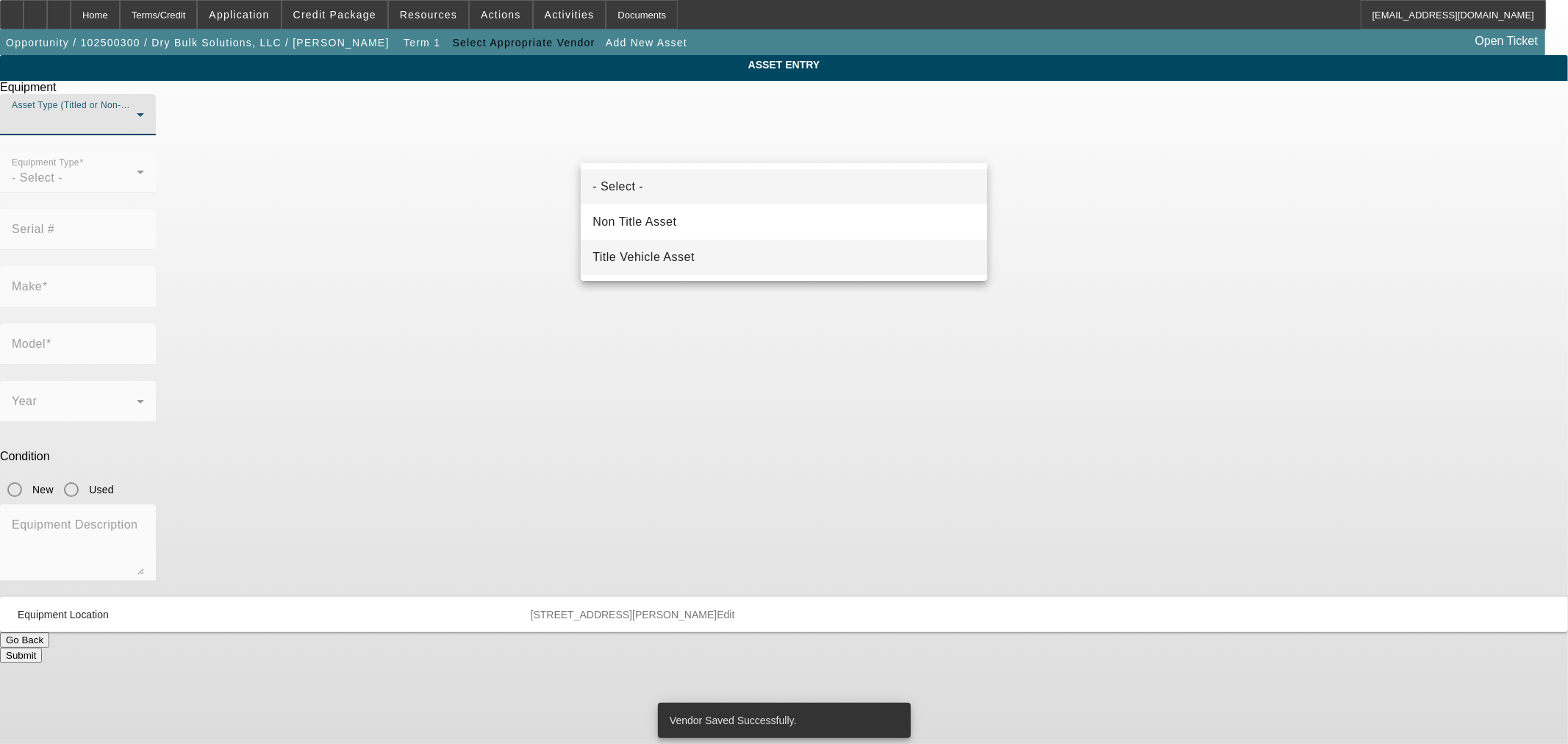
click at [743, 250] on mat-option "Title Vehicle Asset" at bounding box center [784, 257] width 406 height 35
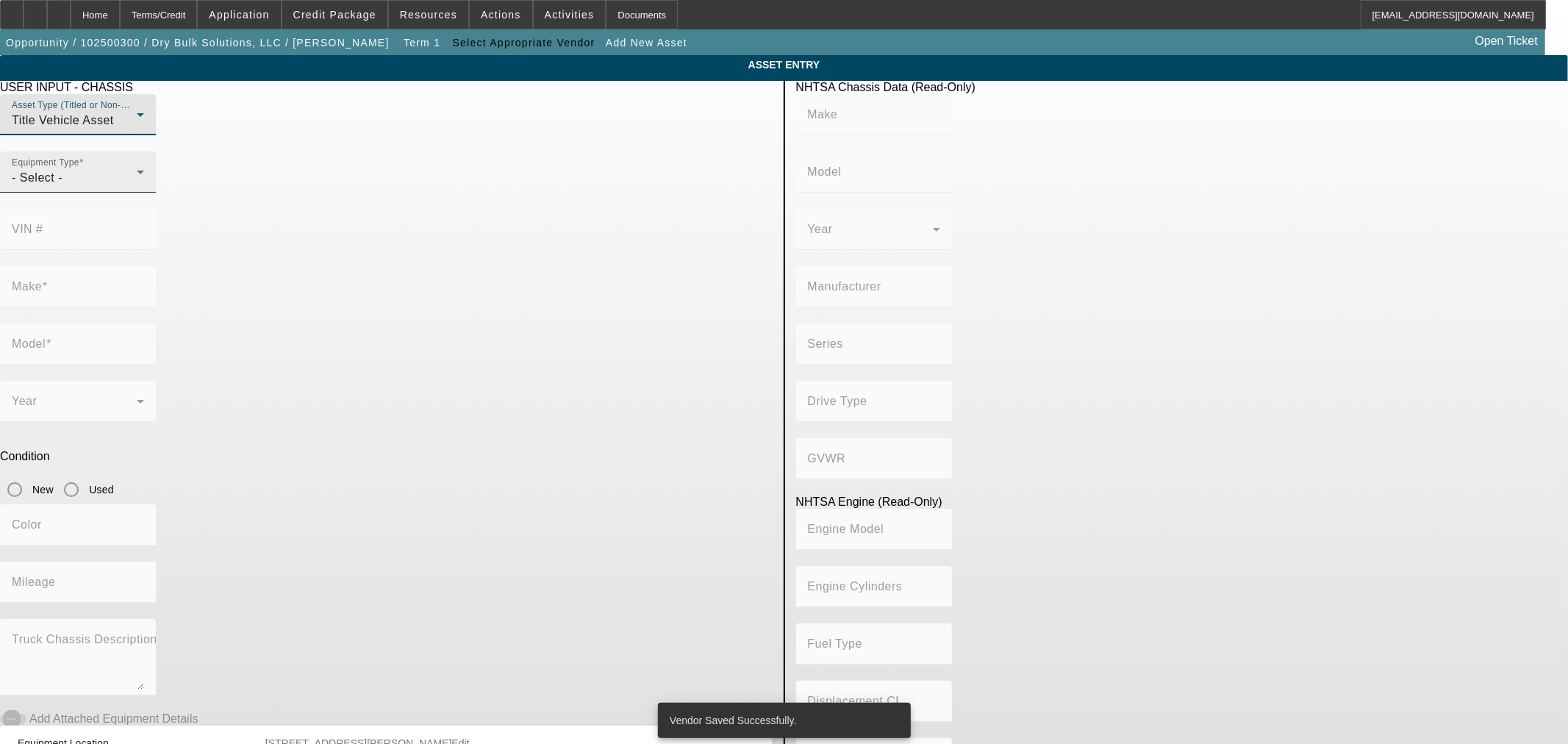
click at [144, 193] on div "Equipment Type - Select -" at bounding box center [78, 171] width 132 height 41
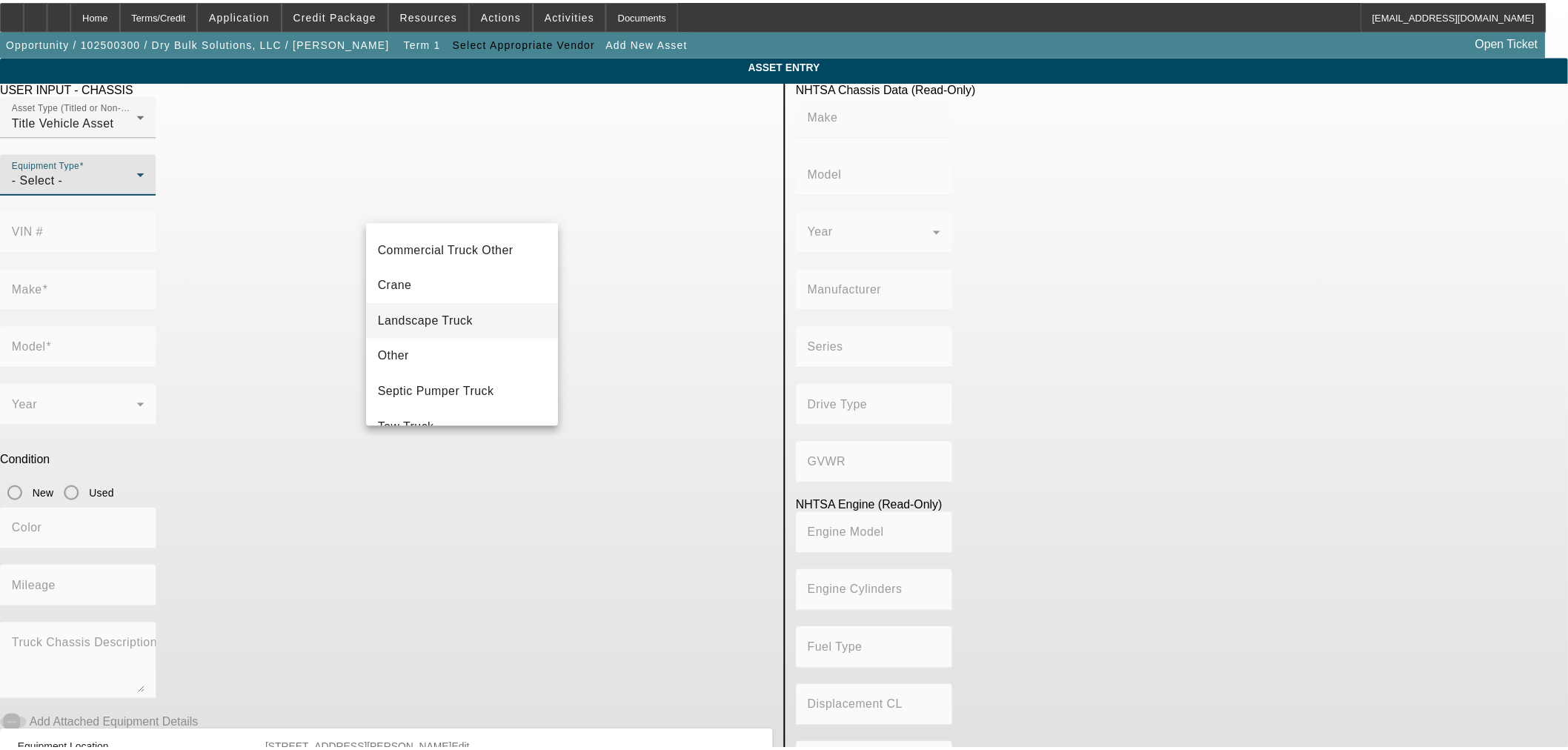
scroll to position [163, 0]
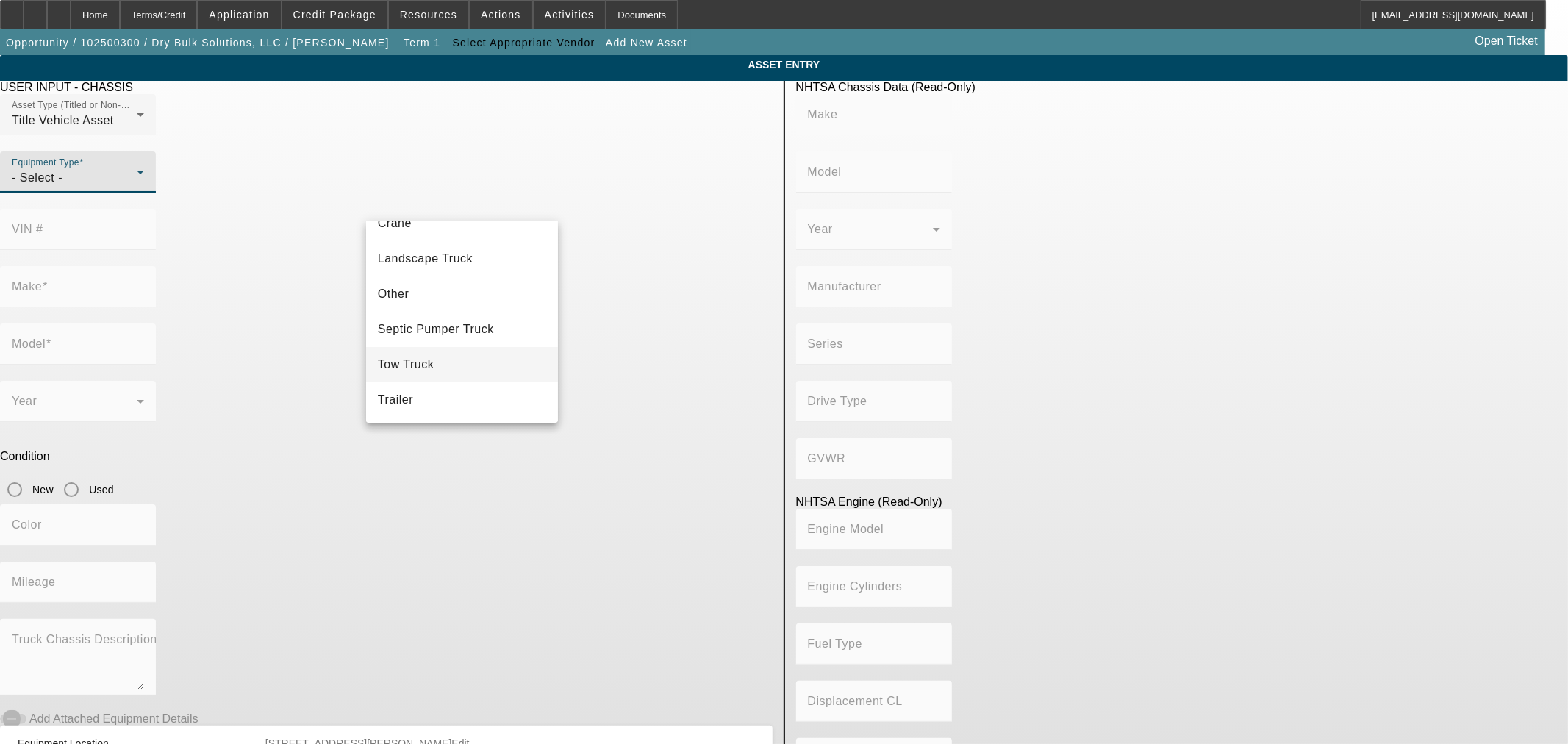
click at [467, 363] on mat-option "Tow Truck" at bounding box center [462, 364] width 192 height 35
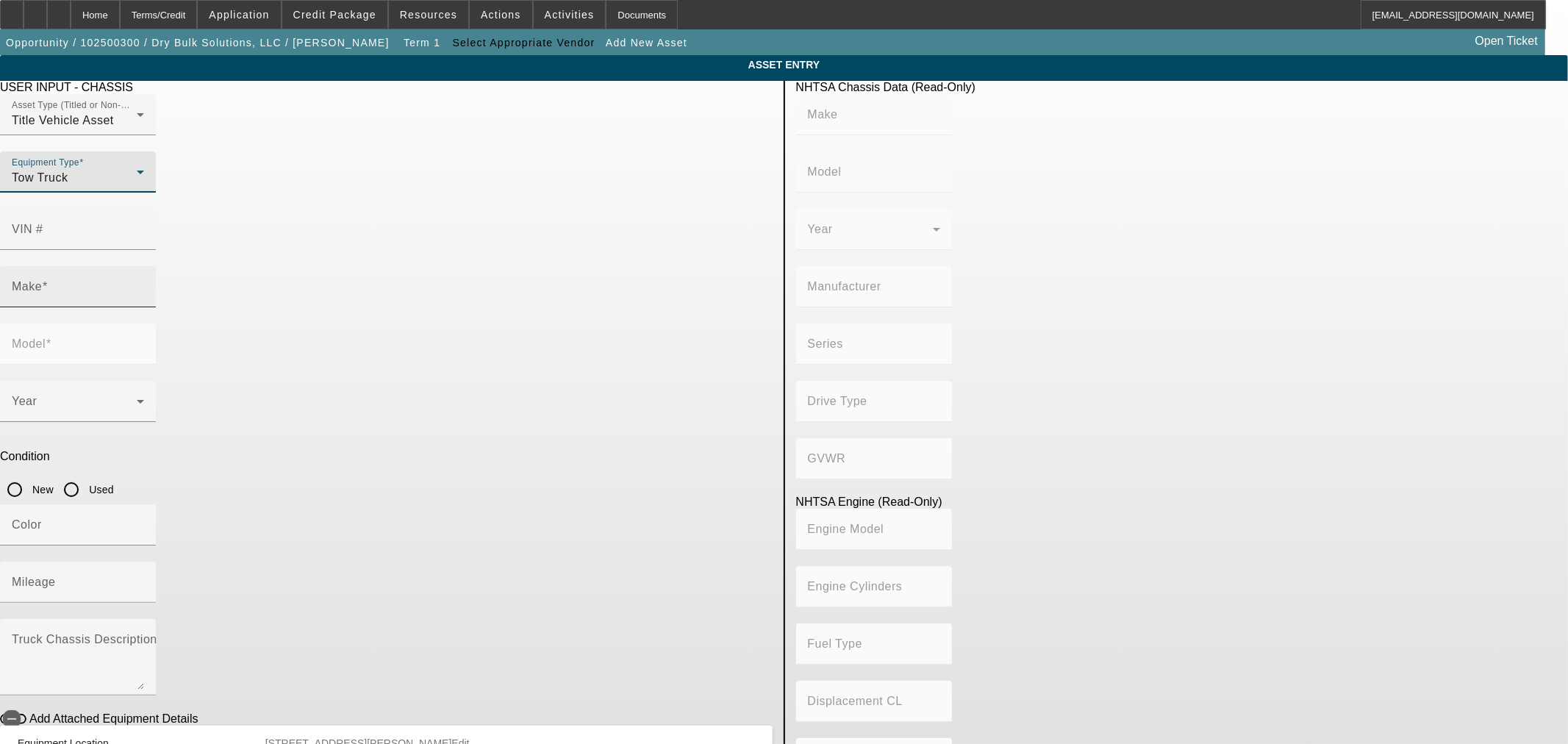
click at [144, 266] on div "Make" at bounding box center [78, 287] width 132 height 41
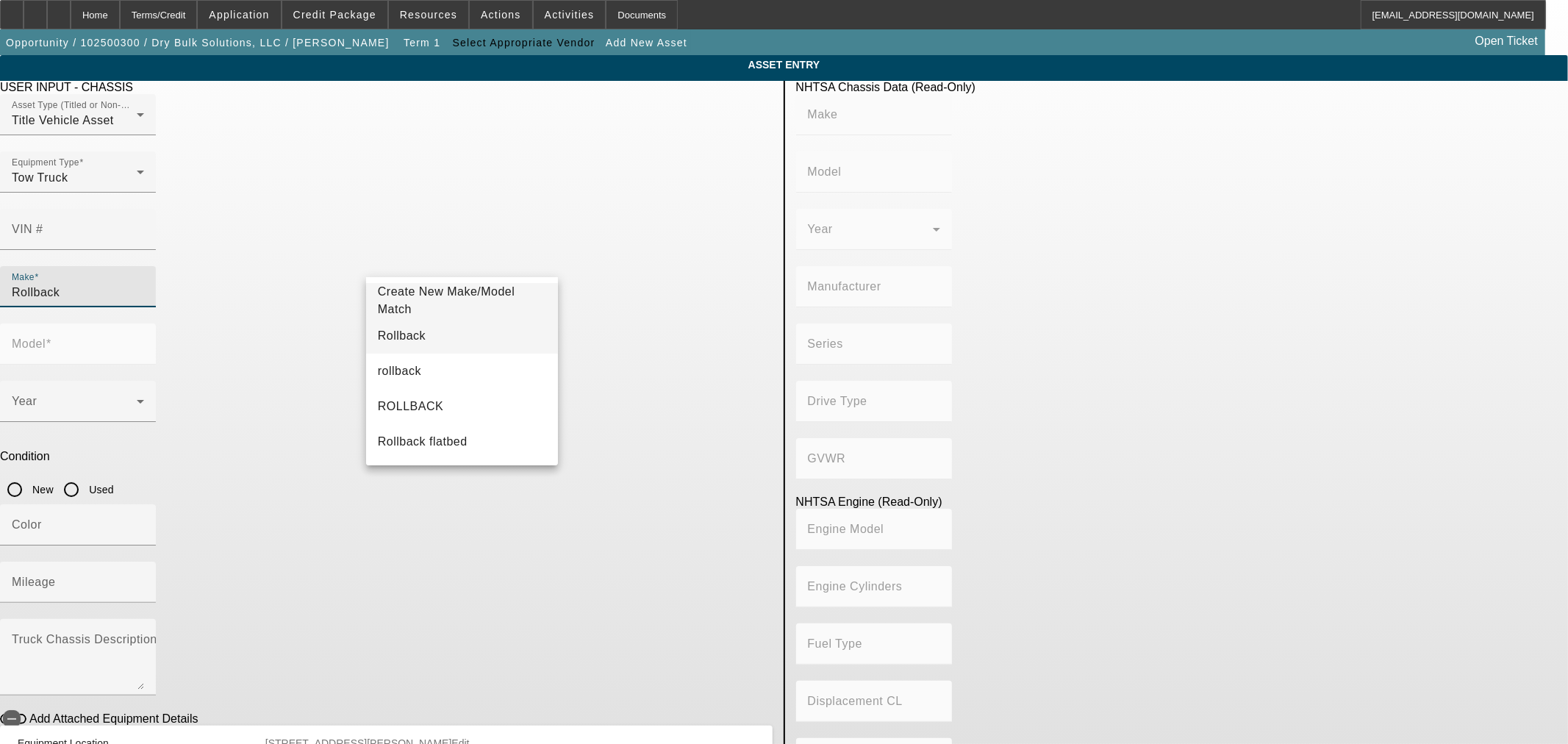
type input "Rollback"
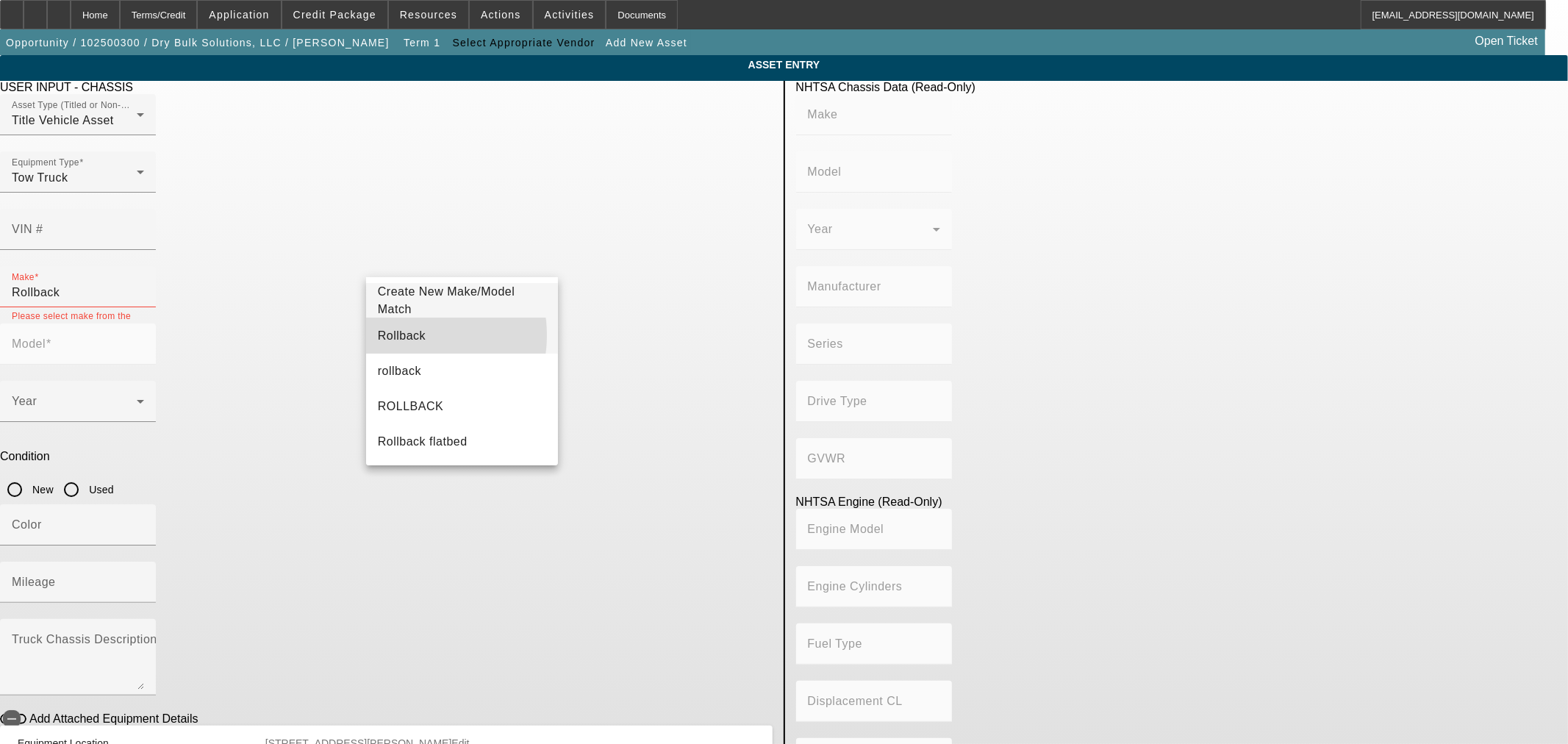
click at [403, 335] on span "Rollback" at bounding box center [402, 335] width 48 height 13
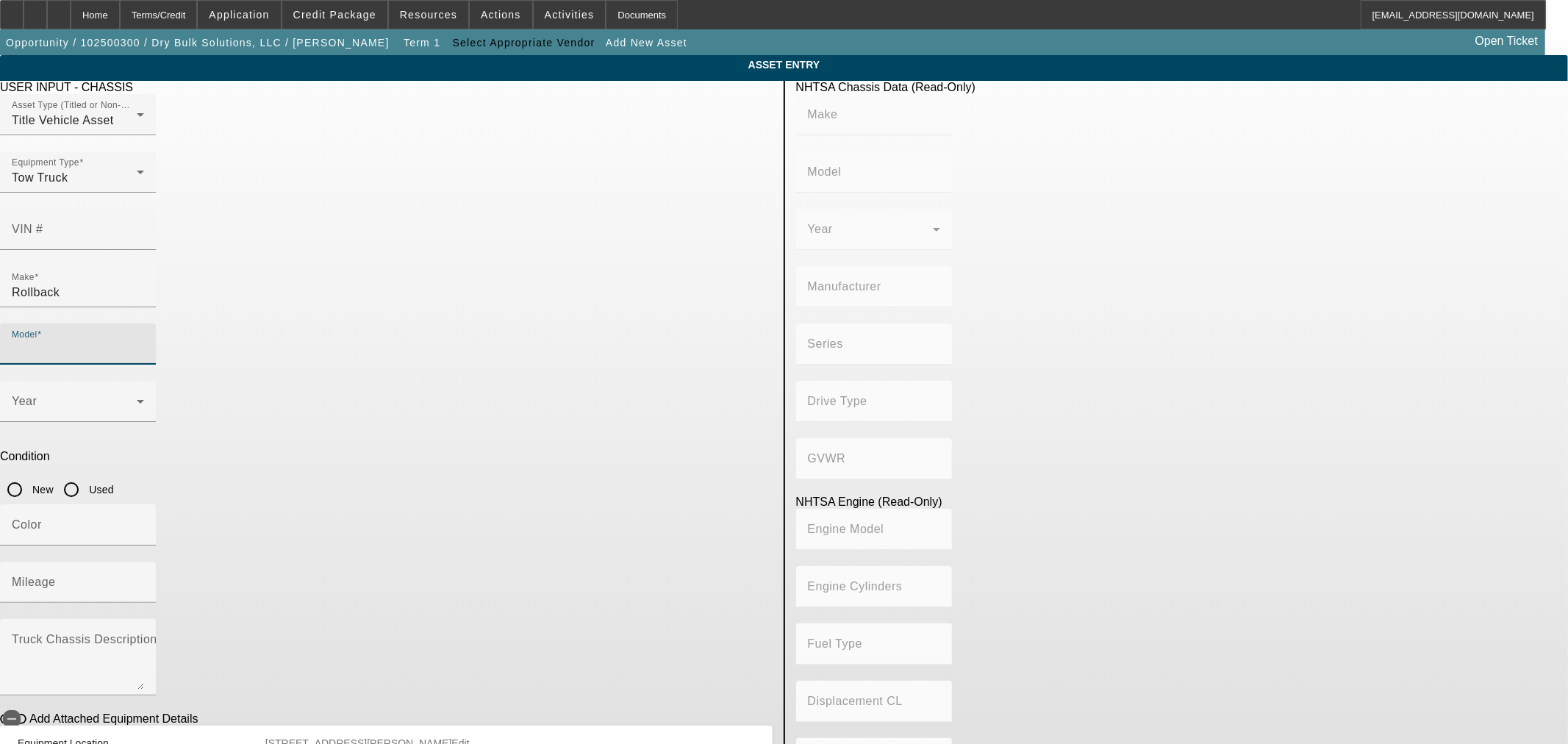
drag, startPoint x: 700, startPoint y: 255, endPoint x: 714, endPoint y: 252, distance: 14.3
click at [144, 341] on input "Model" at bounding box center [78, 350] width 132 height 18
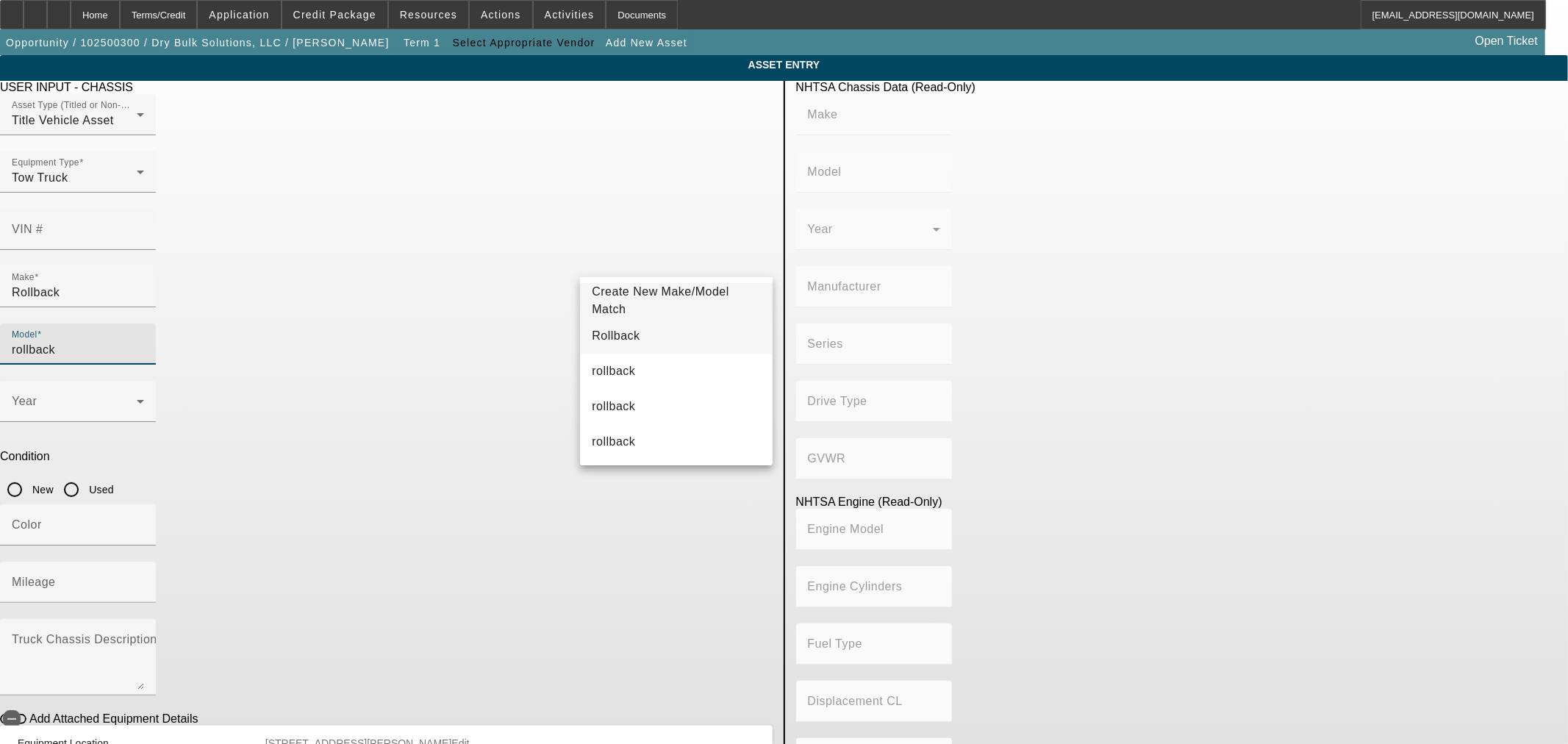
click at [657, 340] on mat-option "Rollback" at bounding box center [676, 335] width 192 height 35
type input "Rollback"
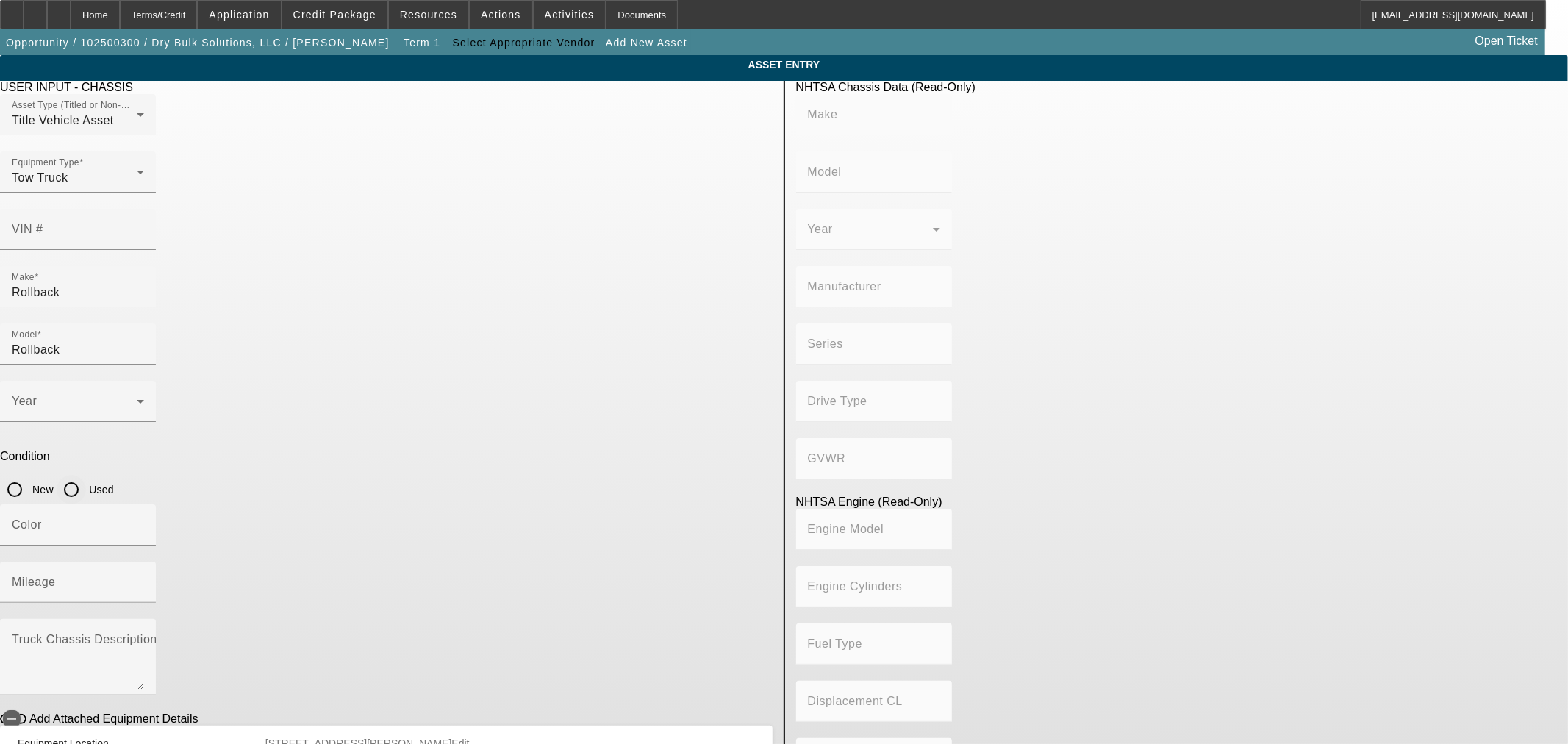
click at [86, 474] on input "Used" at bounding box center [71, 489] width 29 height 29
radio input "true"
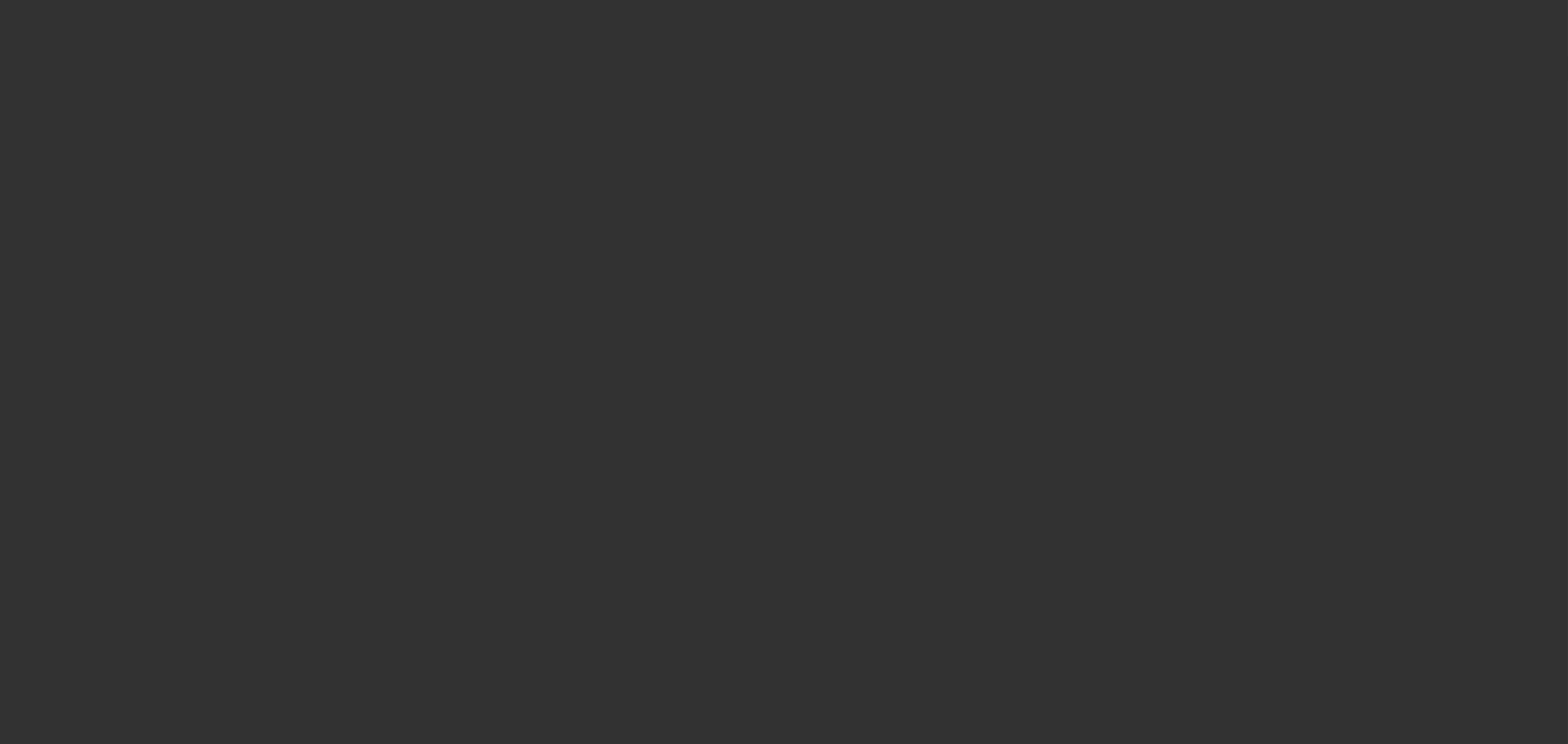
type input "$60,000.00"
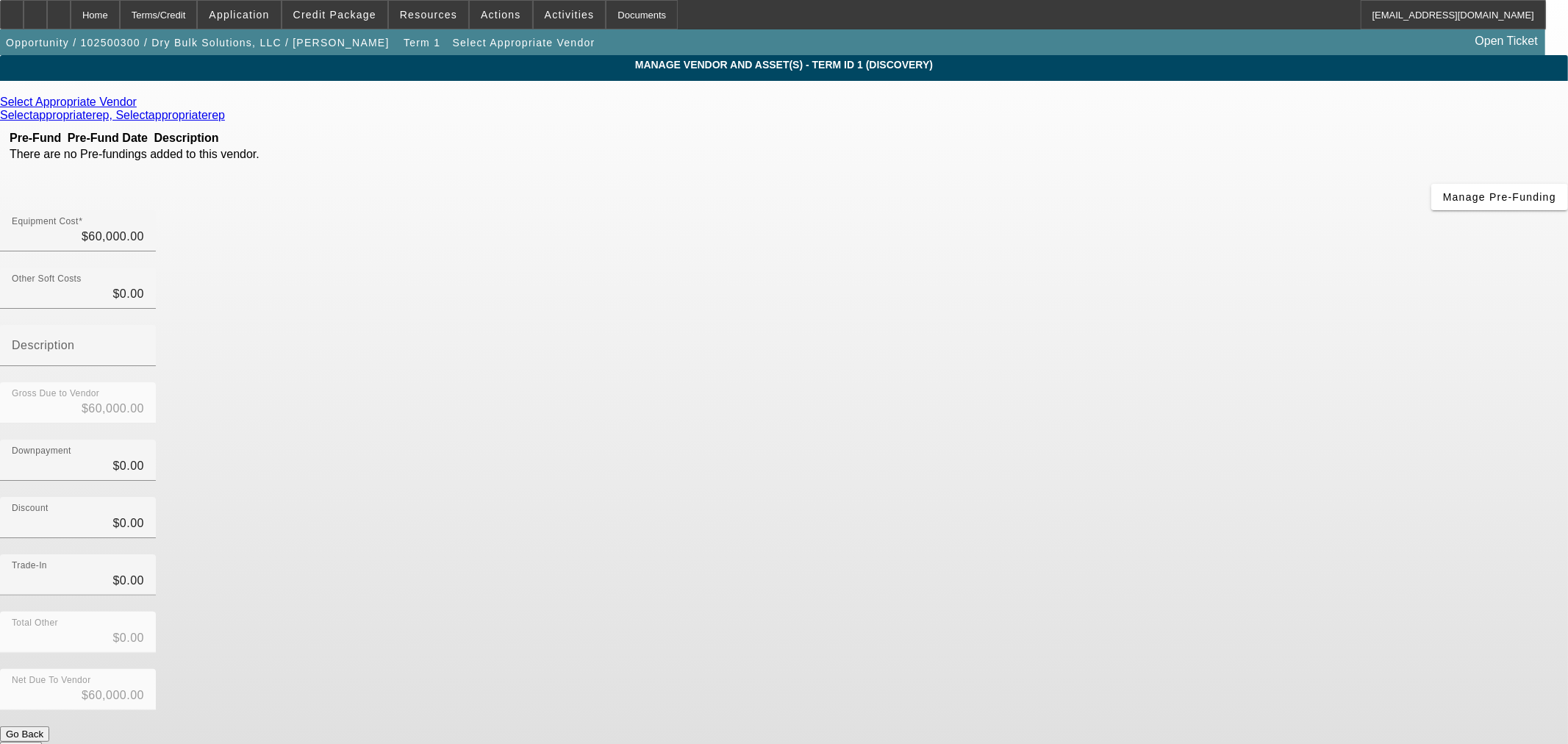
click at [141, 106] on icon at bounding box center [141, 102] width 0 height 13
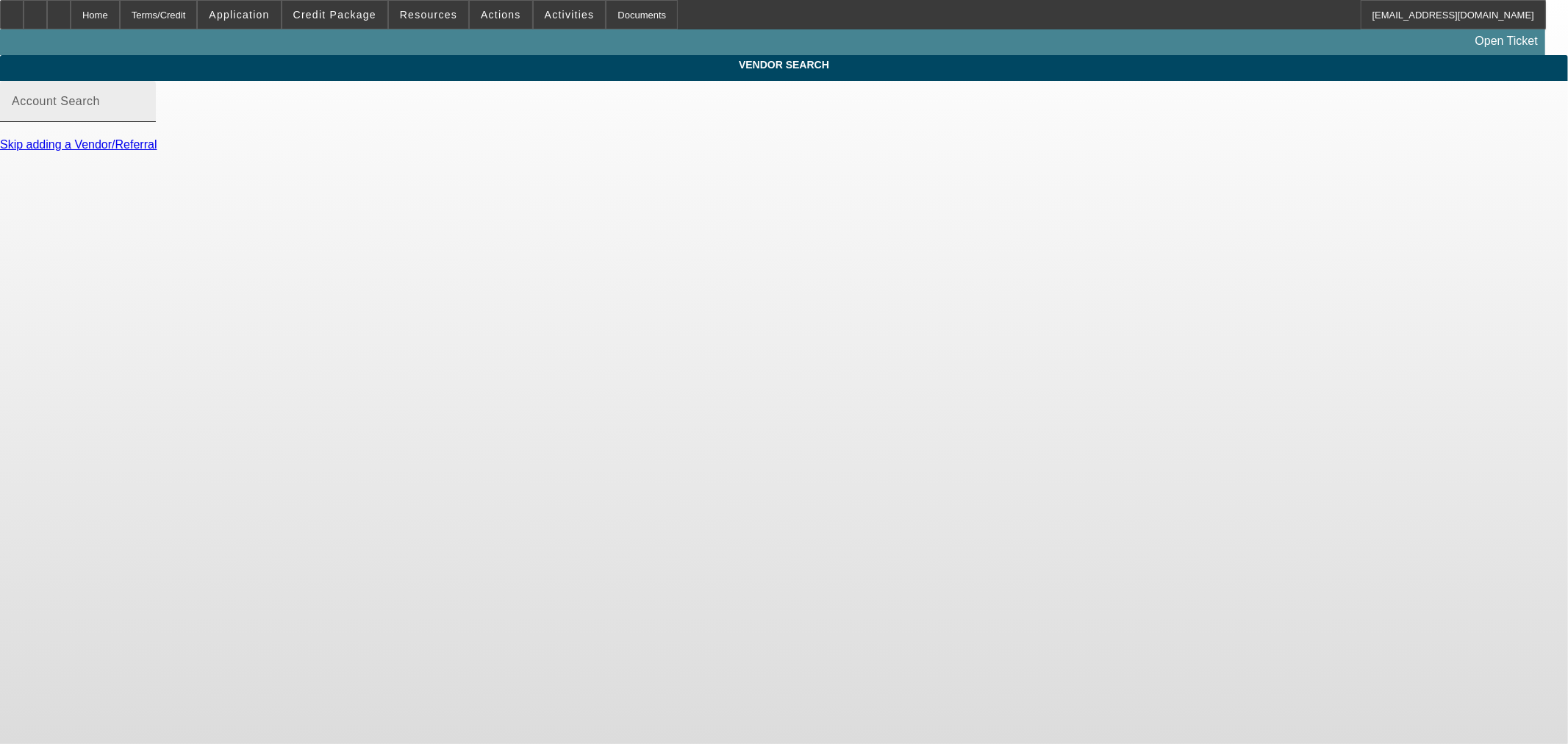
click at [144, 116] on input "Account Search" at bounding box center [78, 107] width 132 height 18
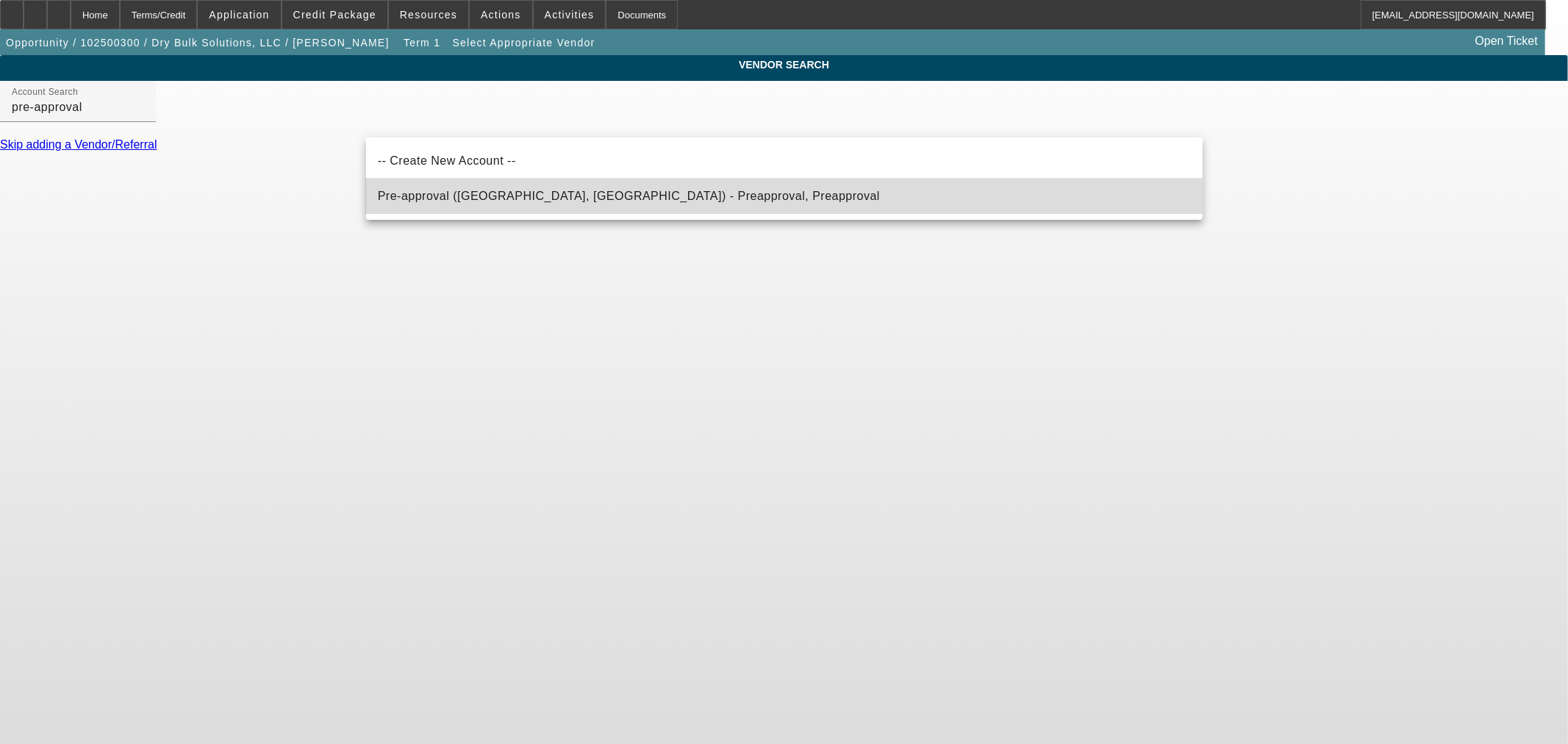
click at [488, 195] on span "Pre-approval (Northbrook, IL) - Preapproval, Preapproval" at bounding box center [629, 195] width 502 height 13
type input "Pre-approval (Northbrook, IL) - Preapproval, Preapproval"
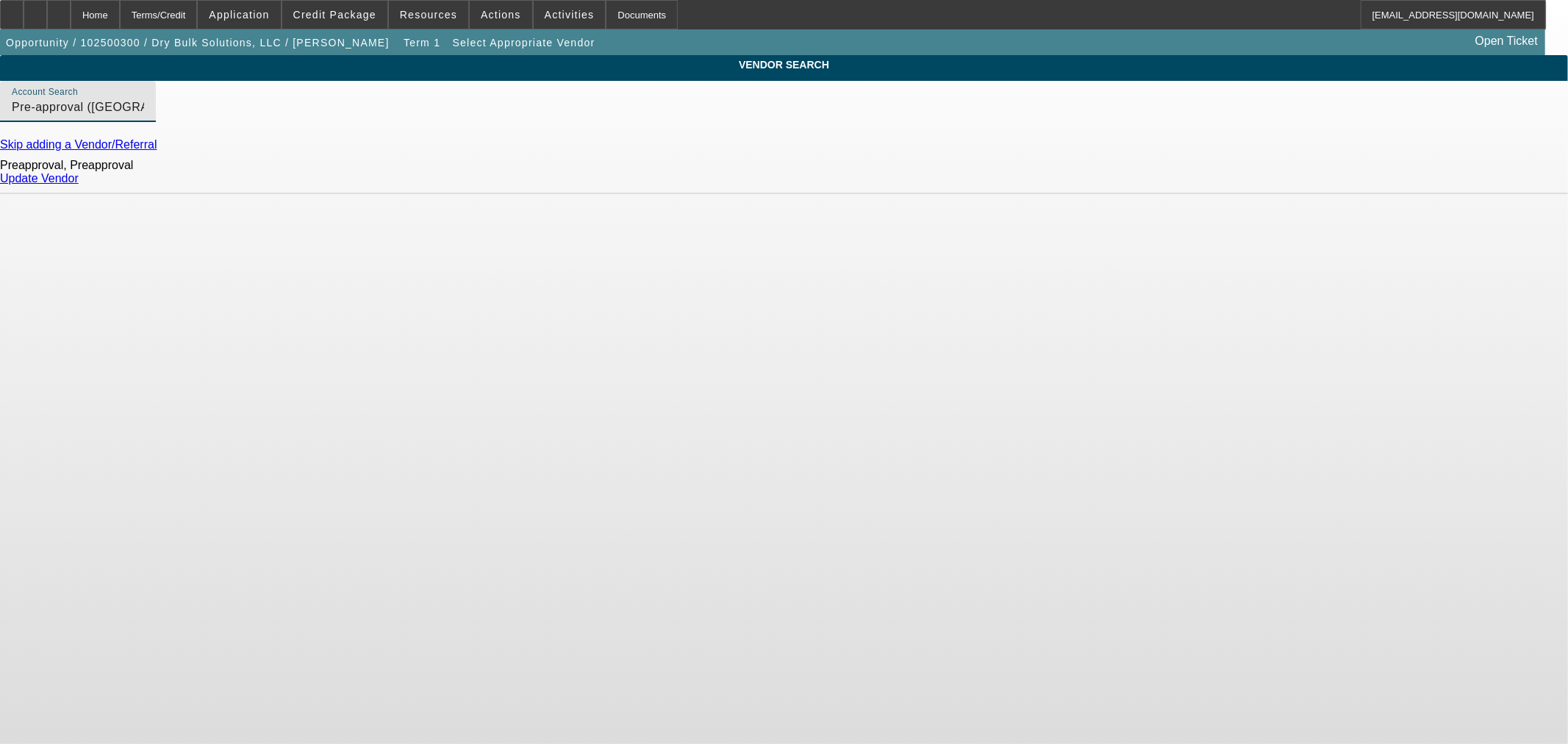
click at [79, 184] on link "Update Vendor" at bounding box center [39, 178] width 79 height 13
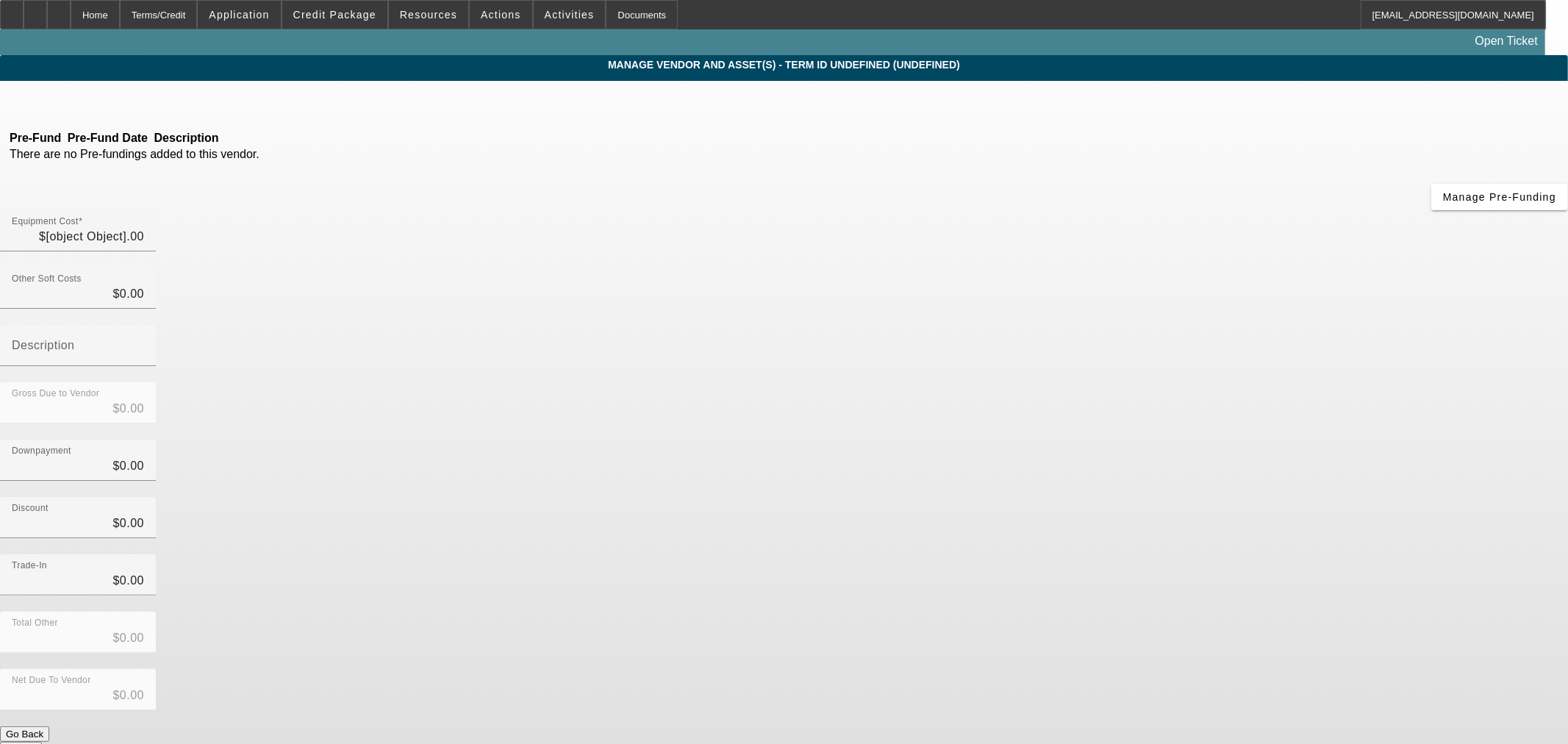
type input "$60,000.00"
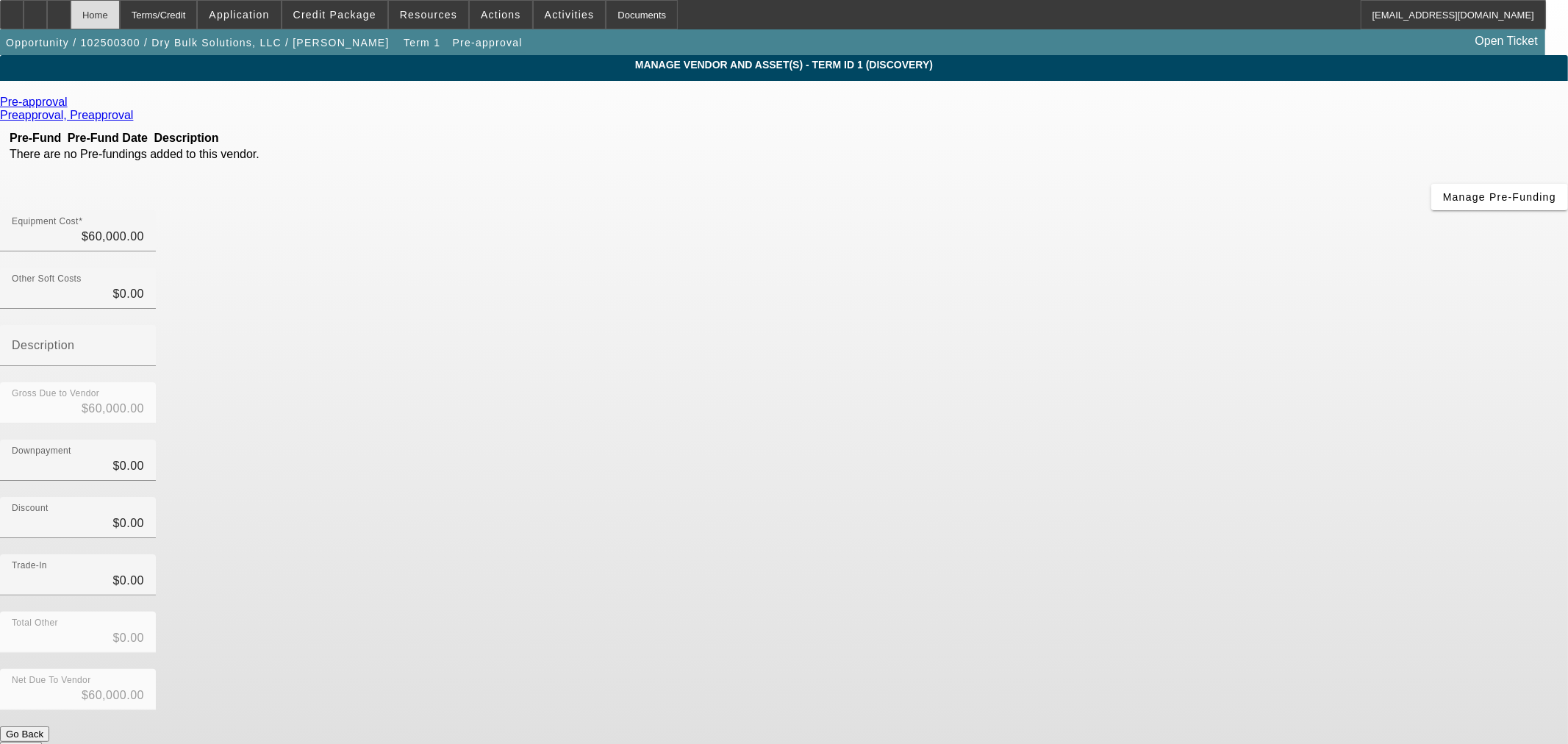
click at [119, 19] on div "Home" at bounding box center [96, 15] width 50 height 29
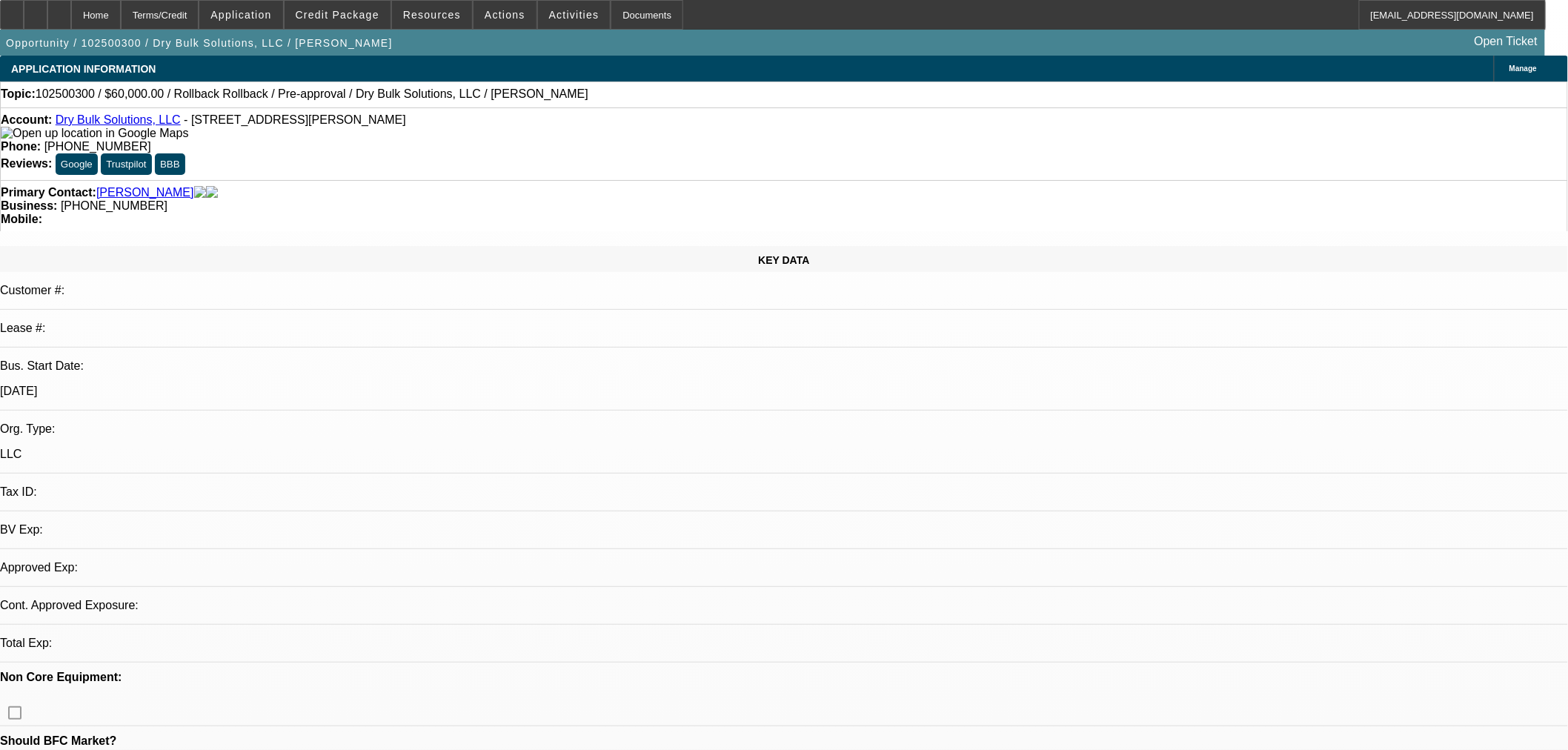
select select "0"
select select "2"
select select "0.1"
select select "4"
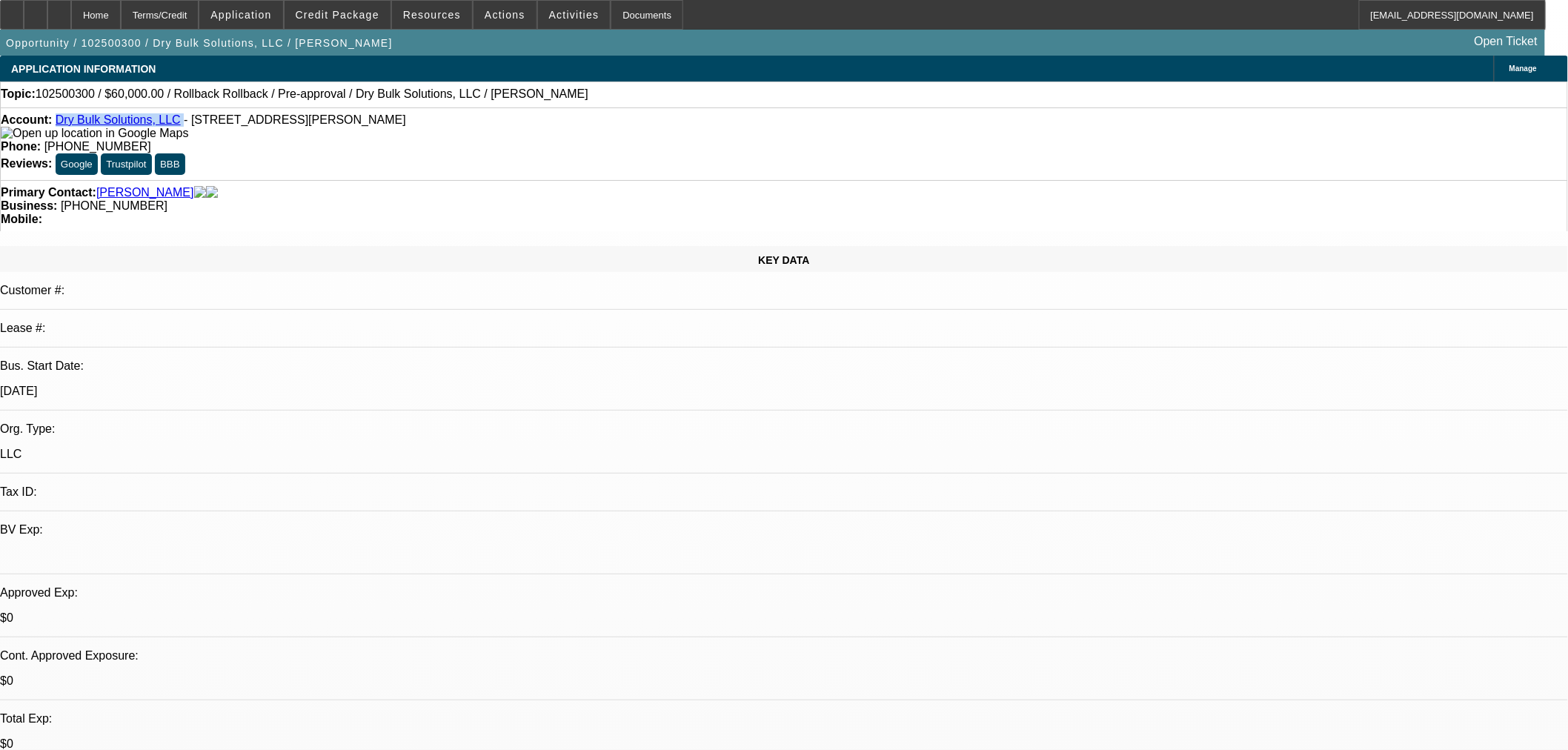
drag, startPoint x: 172, startPoint y: 120, endPoint x: 68, endPoint y: 120, distance: 104.0
click at [68, 120] on div "Account: Dry Bulk Solutions, LLC - 536 Wayne St, Mansfield, OH 44902" at bounding box center [784, 126] width 1566 height 27
copy div "Dry Bulk Solutions, LLC"
click at [367, 11] on span "Credit Package" at bounding box center [337, 15] width 83 height 12
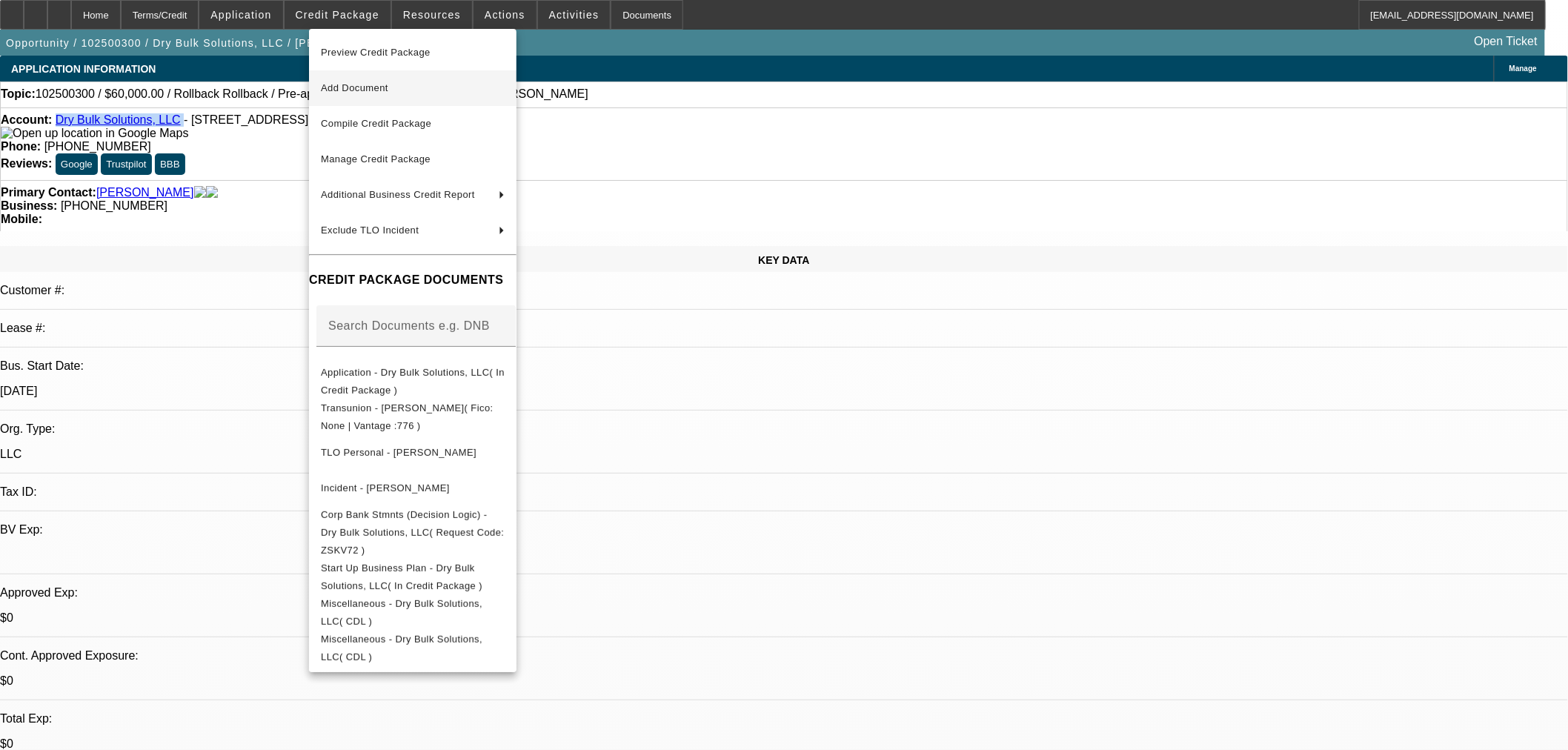
click at [326, 82] on span "Add Document" at bounding box center [413, 88] width 184 height 18
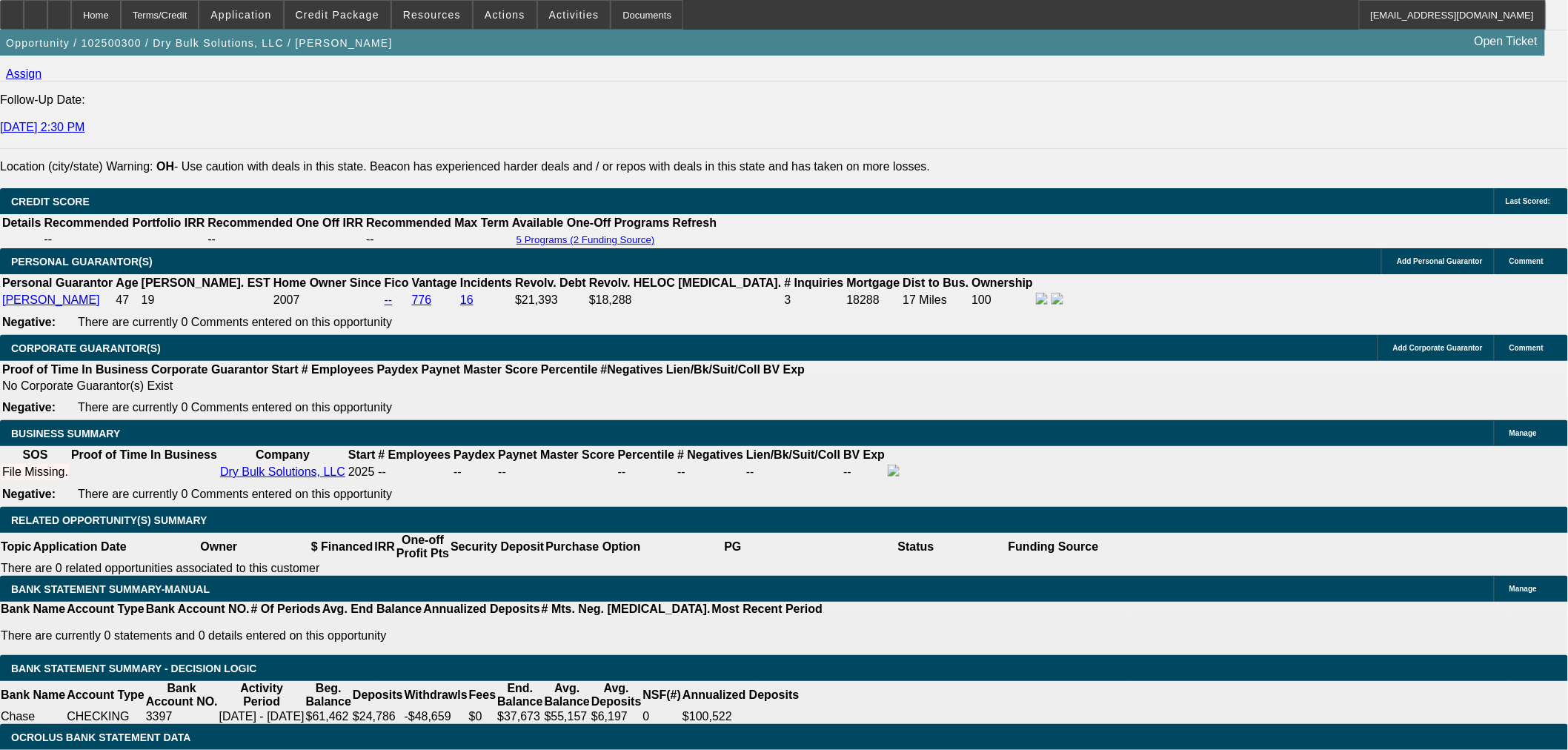
scroll to position [1976, 0]
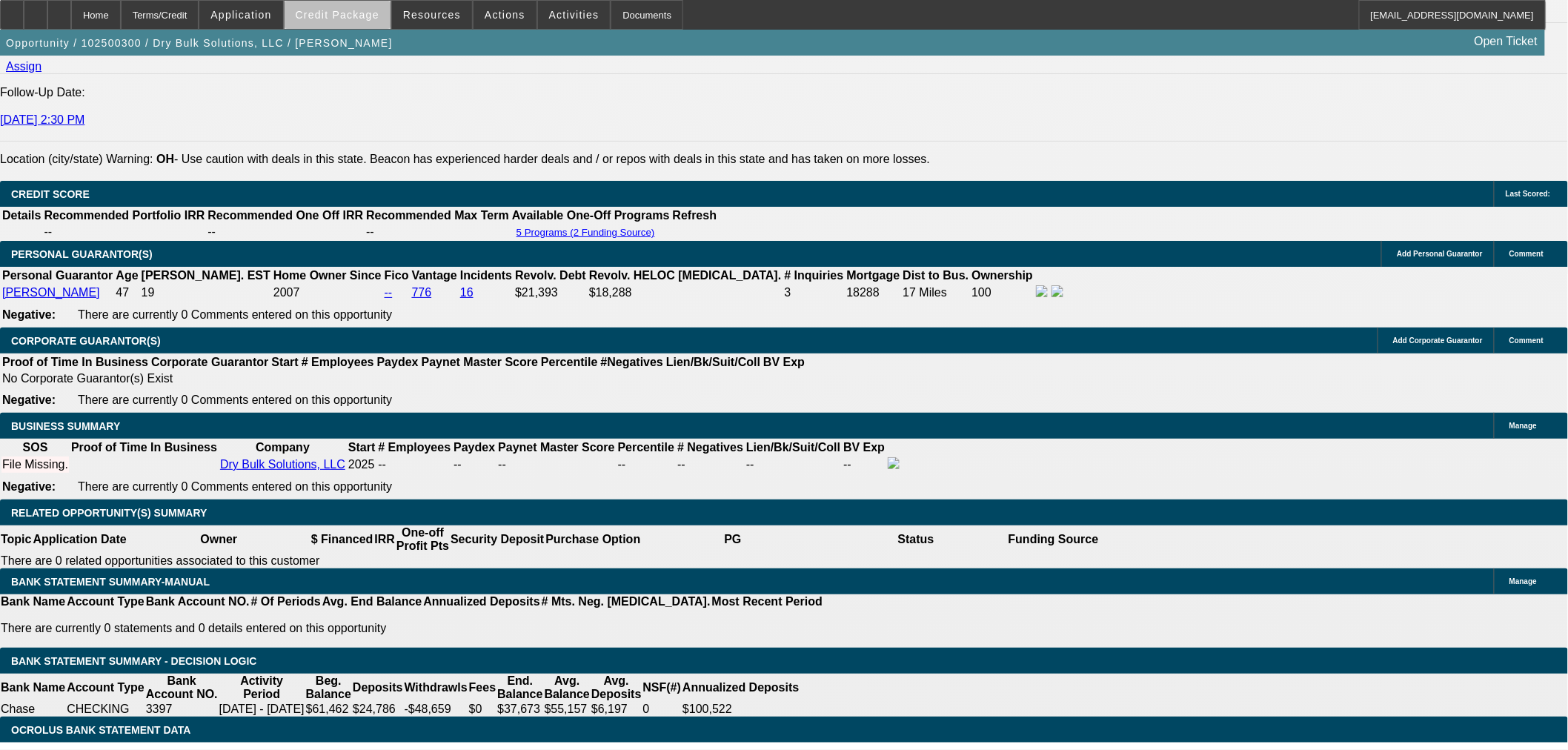
click at [379, 19] on span "Credit Package" at bounding box center [337, 15] width 83 height 12
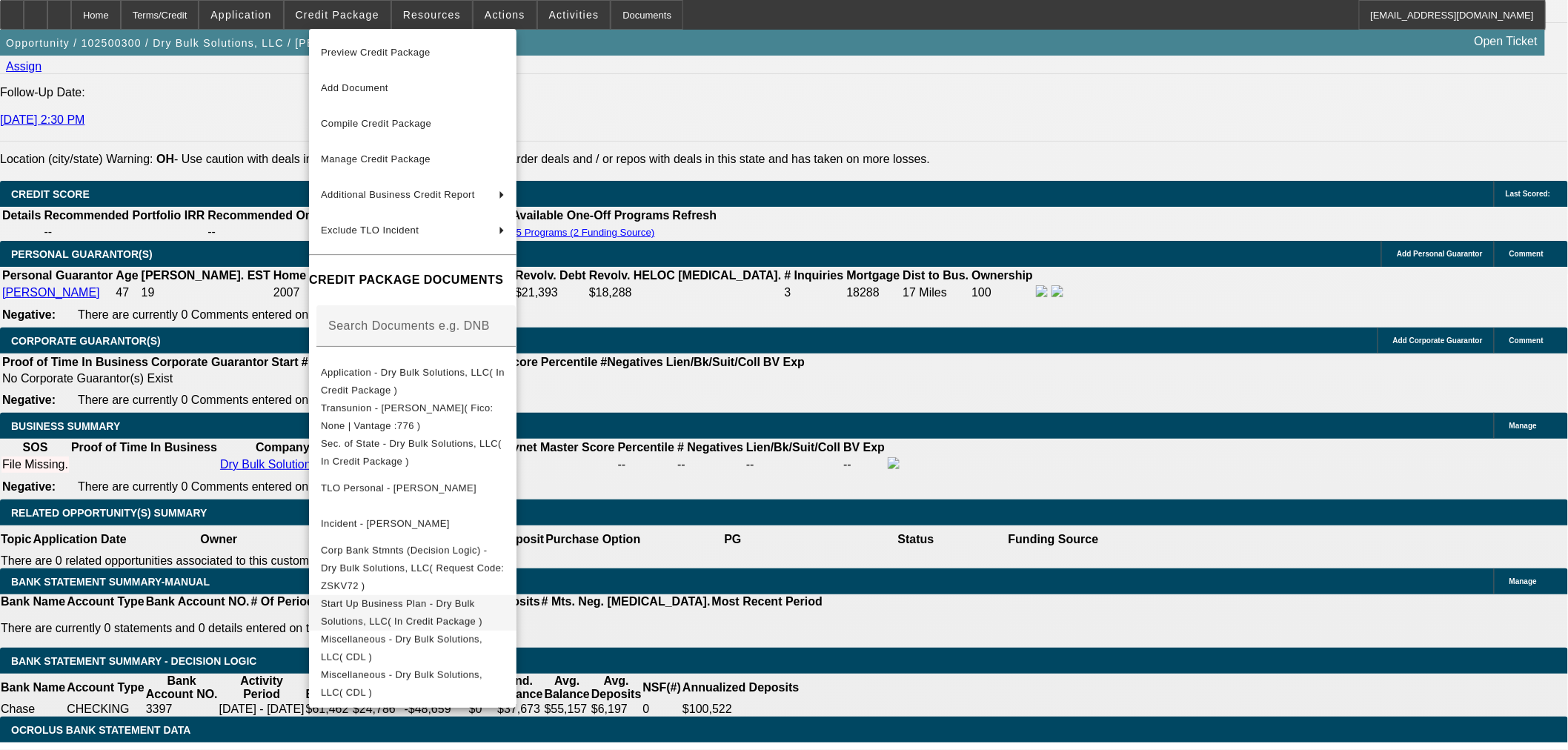
click at [467, 597] on span "Start Up Business Plan - Dry Bulk Solutions, LLC( In Credit Package )" at bounding box center [402, 612] width 162 height 29
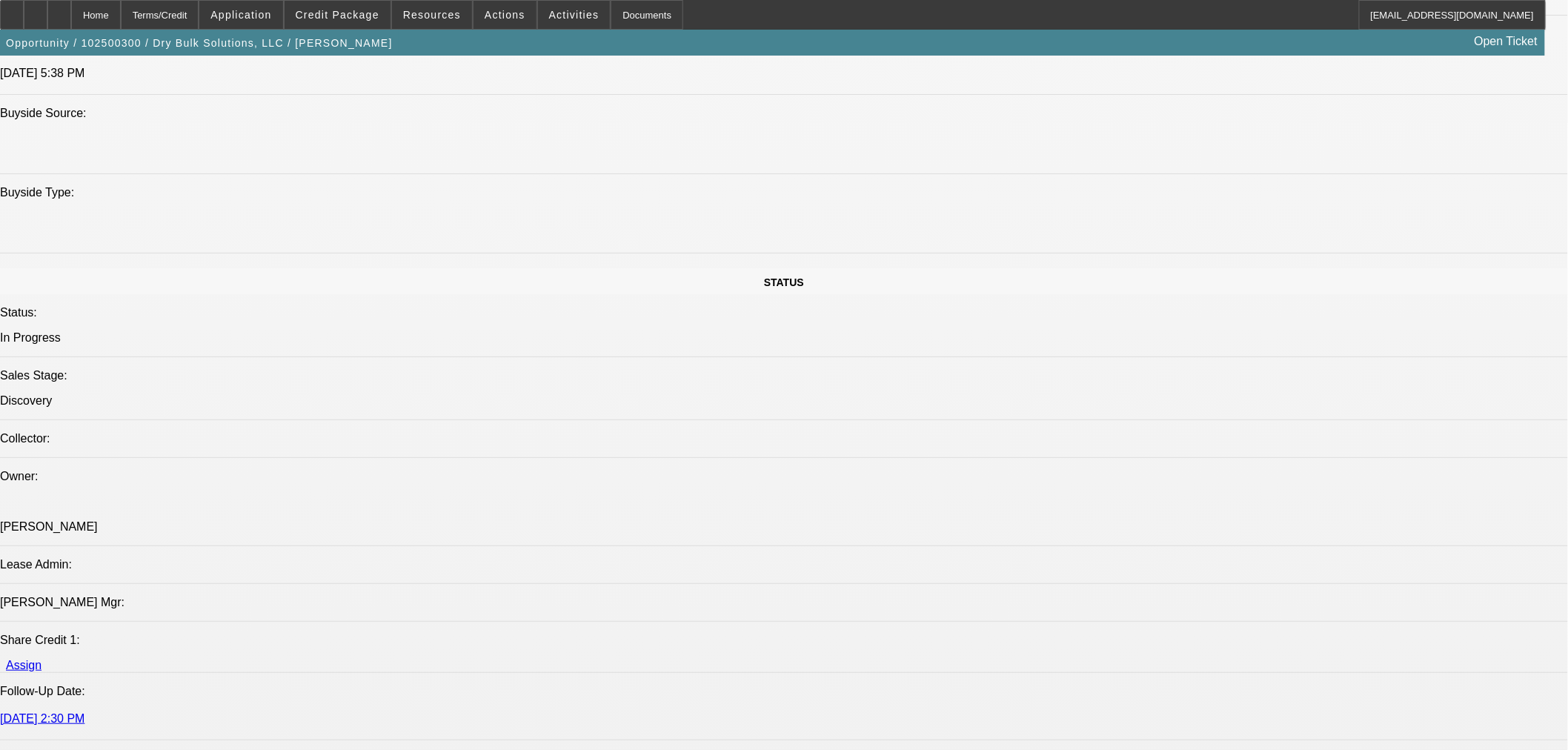
scroll to position [1317, 0]
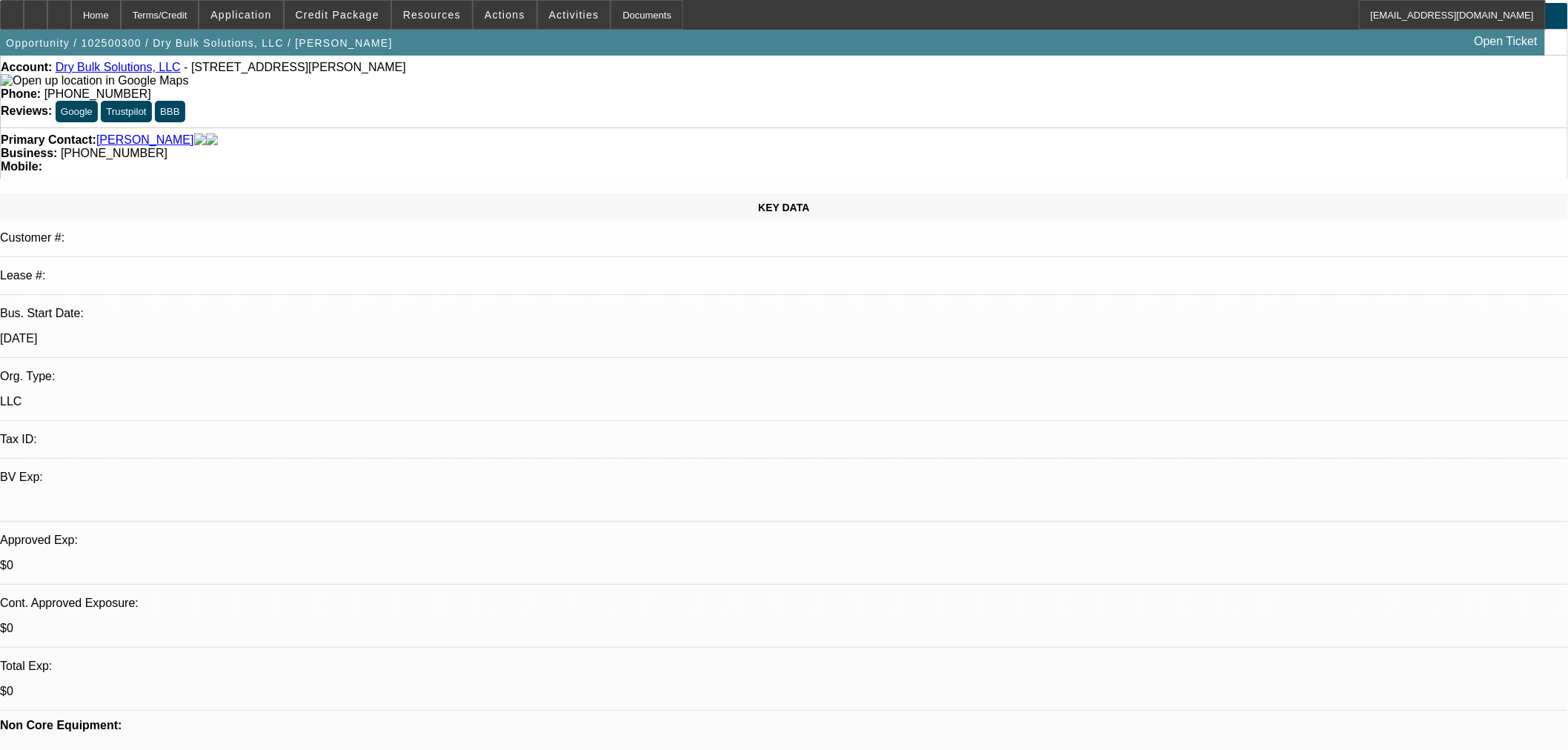
scroll to position [0, 0]
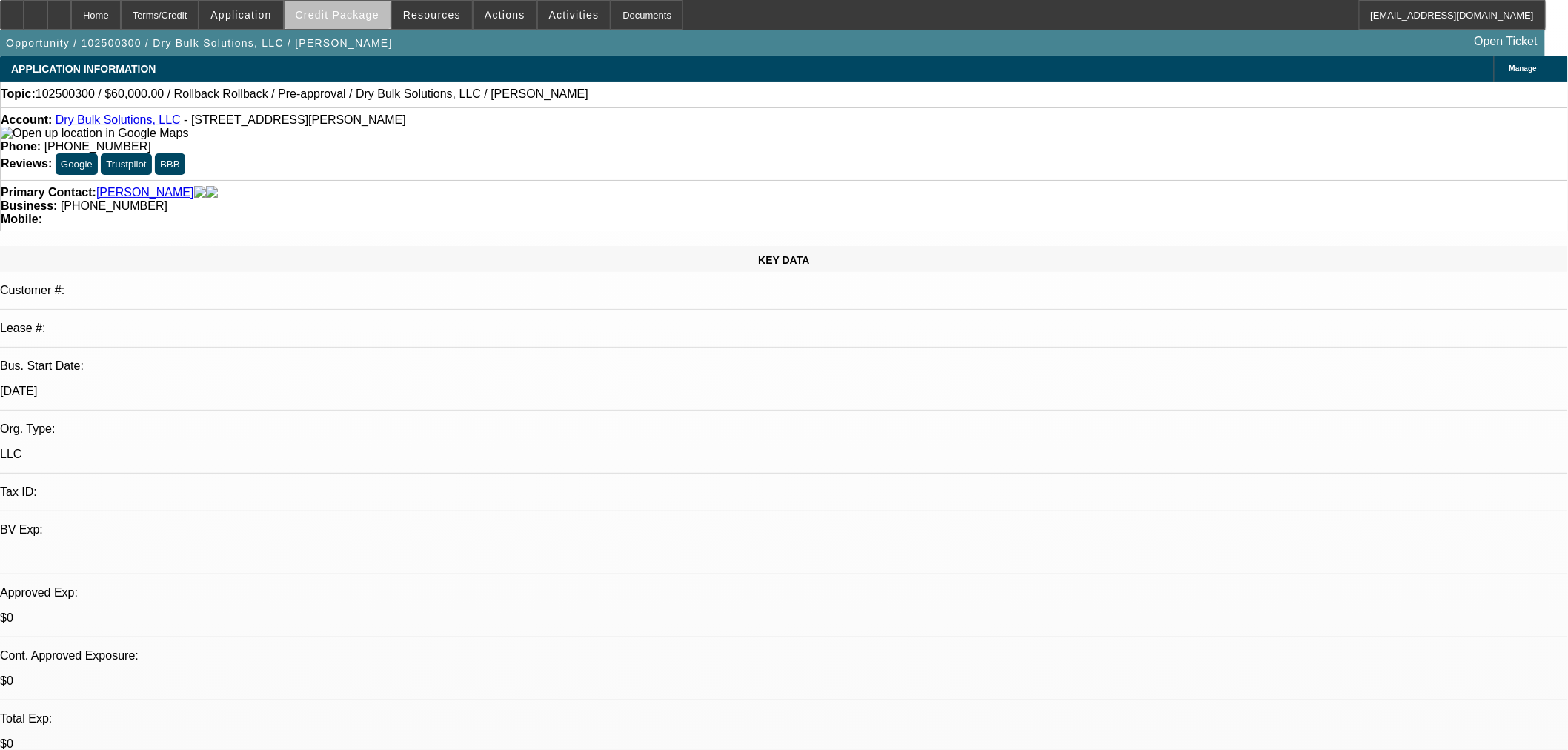
click at [372, 15] on span "Credit Package" at bounding box center [337, 15] width 83 height 12
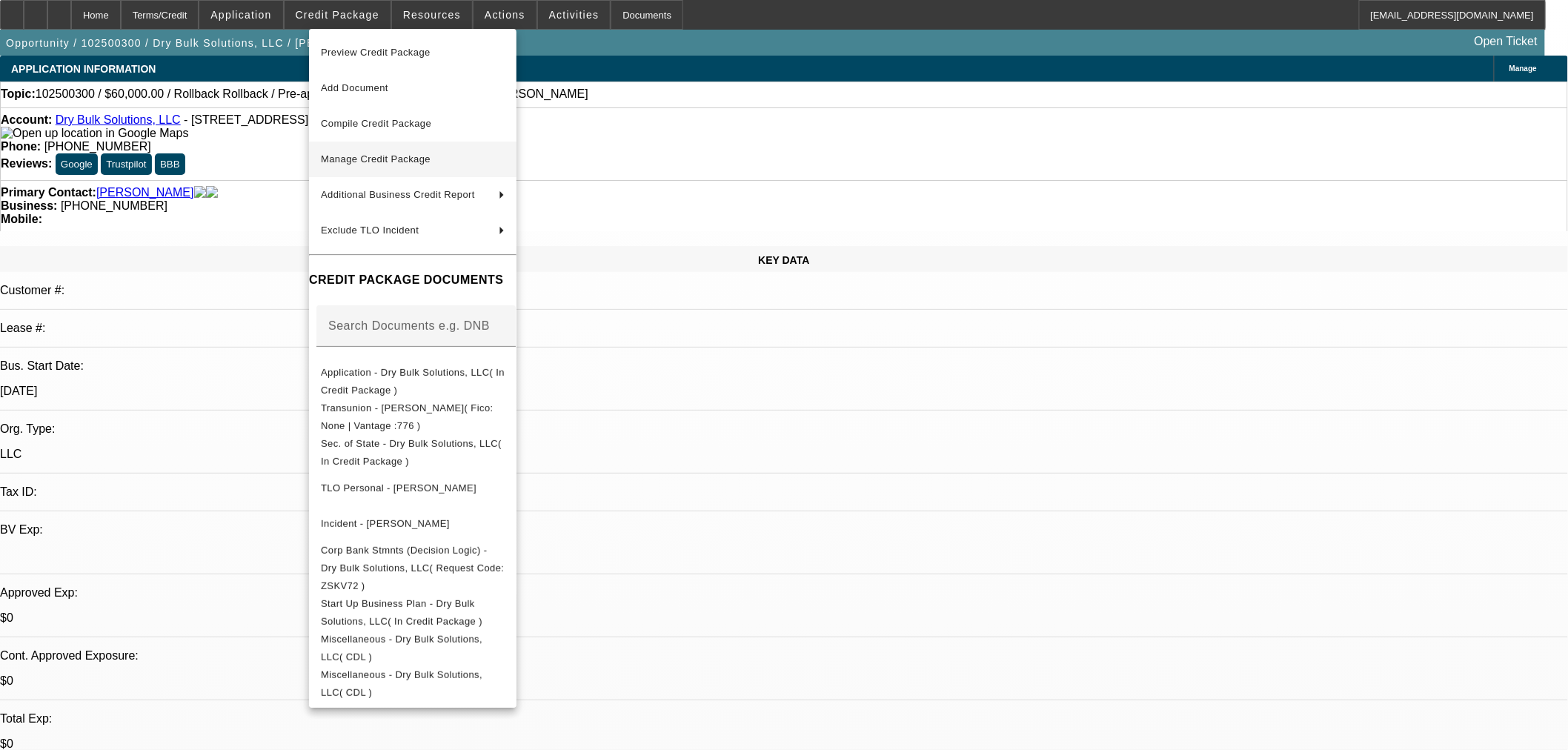
click at [369, 165] on span "Manage Credit Package" at bounding box center [413, 159] width 184 height 18
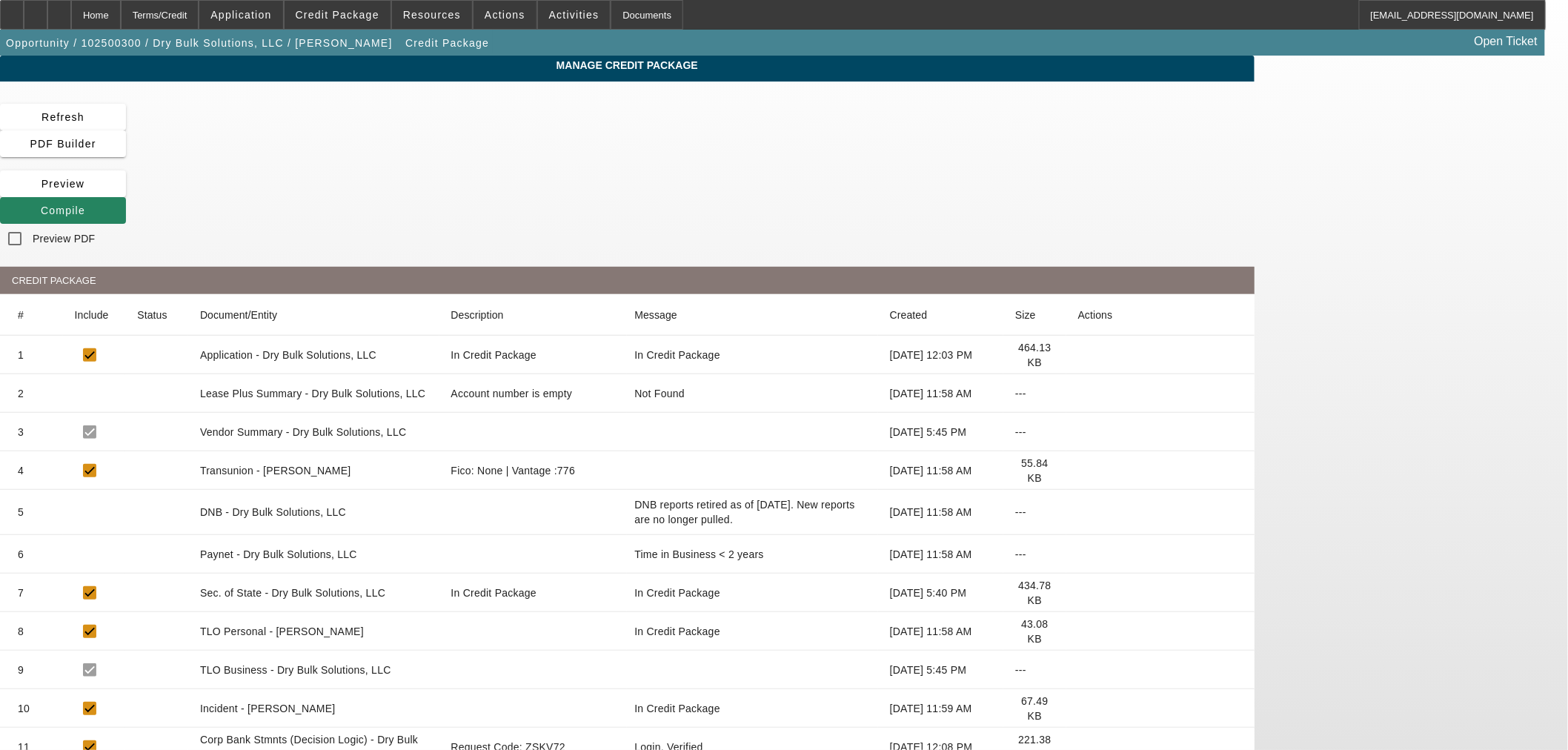
scroll to position [88, 0]
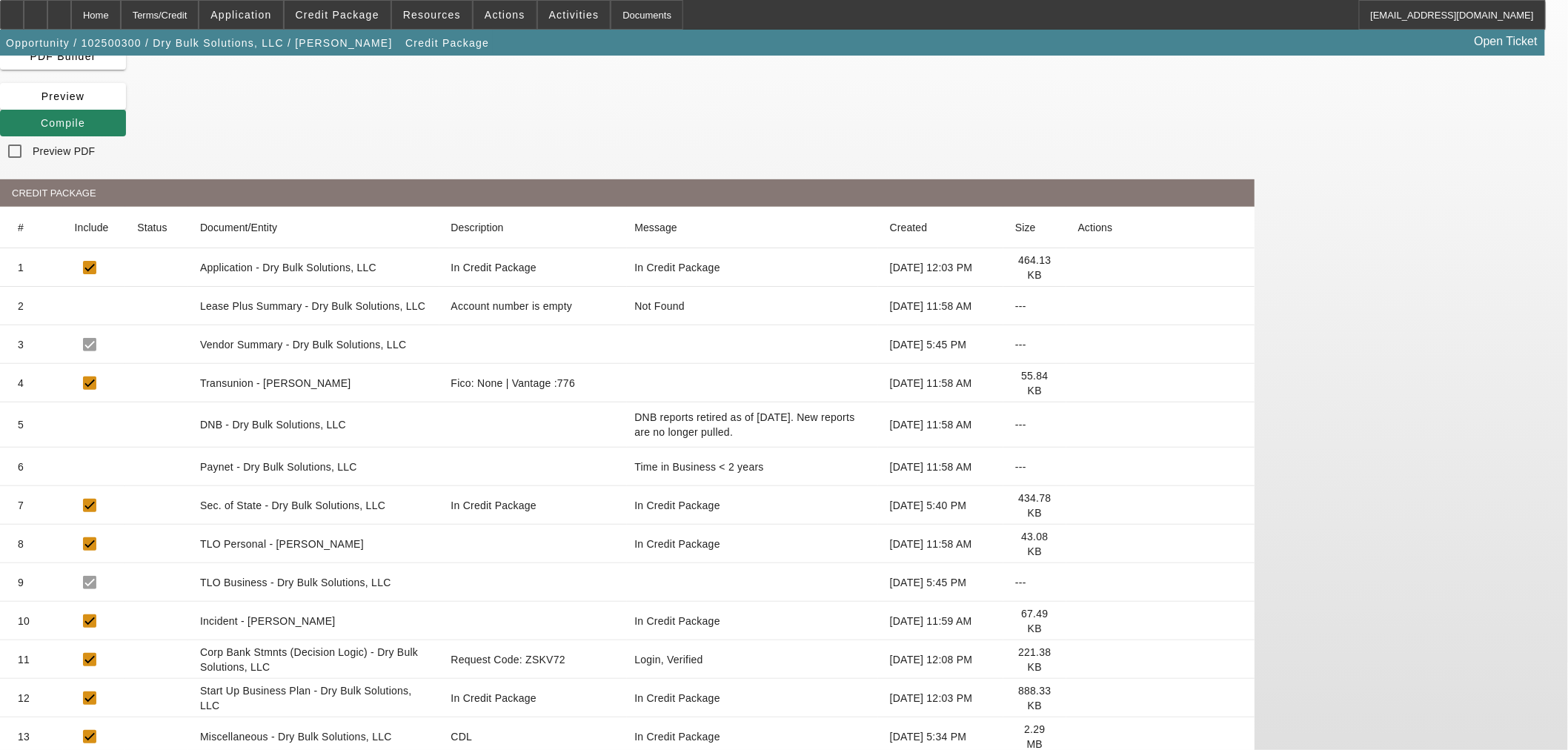
click at [1078, 698] on icon at bounding box center [1078, 698] width 0 height 0
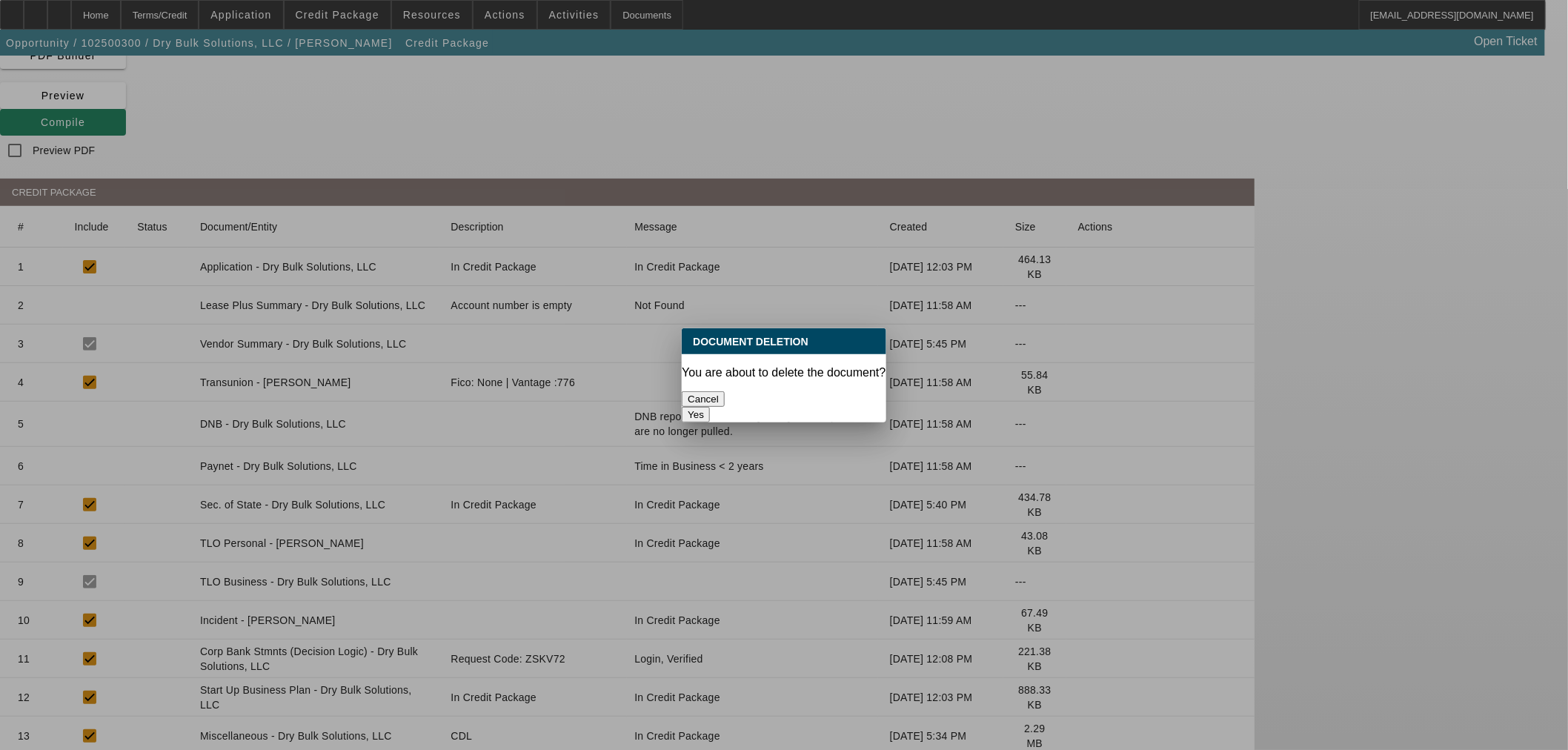
scroll to position [0, 0]
click at [710, 407] on button "Yes" at bounding box center [695, 415] width 28 height 15
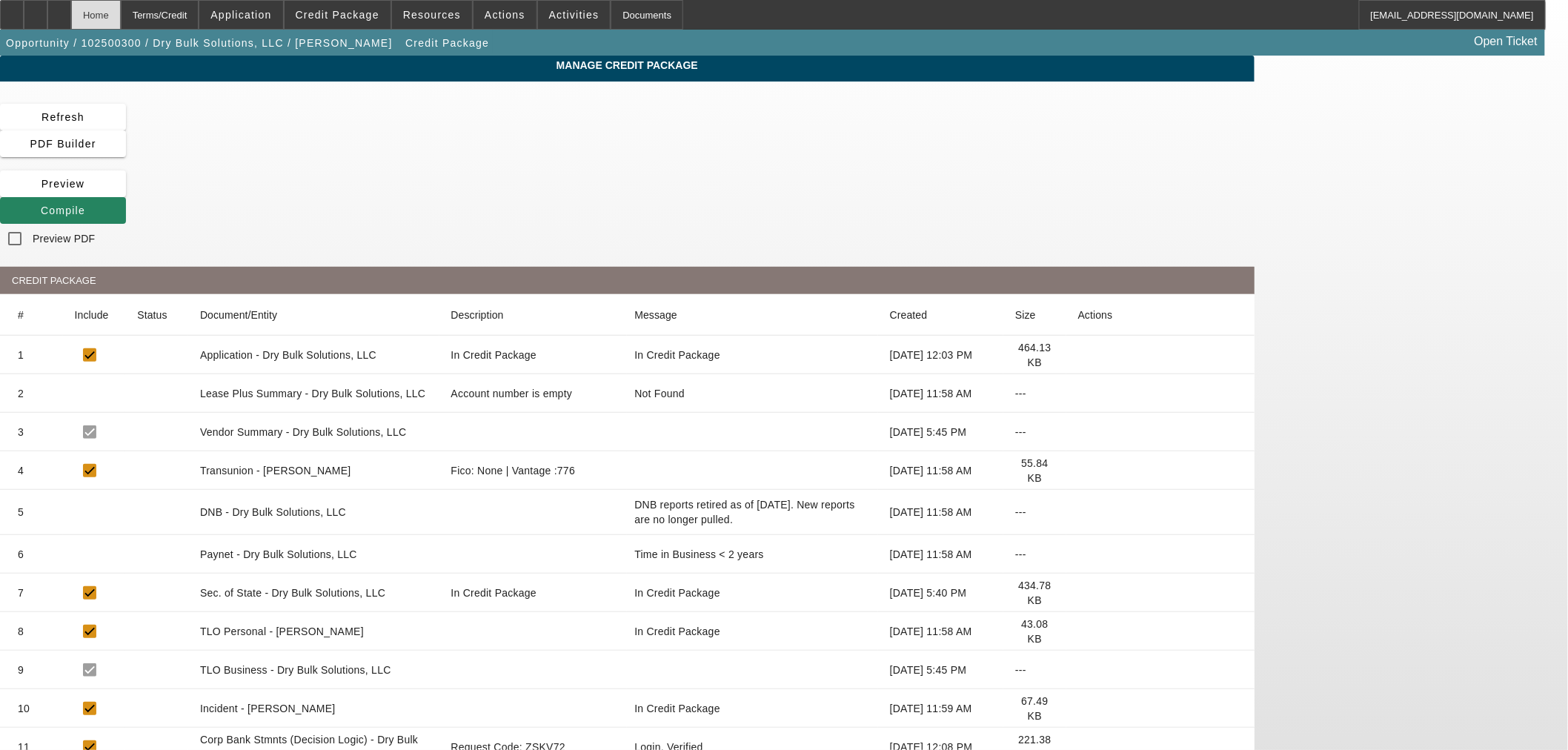
click at [120, 9] on div "Home" at bounding box center [96, 15] width 50 height 29
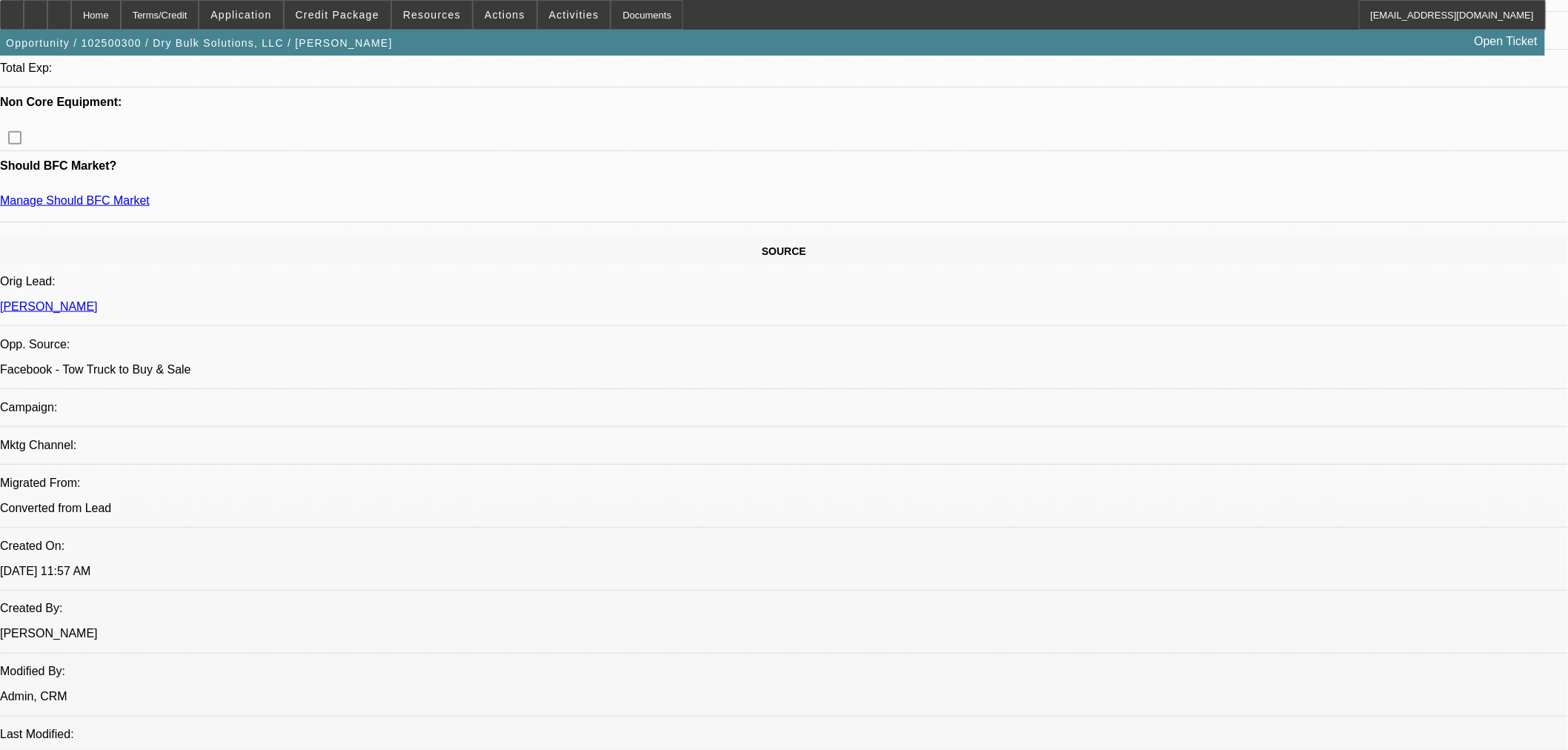
select select "0"
select select "2"
select select "0.1"
select select "4"
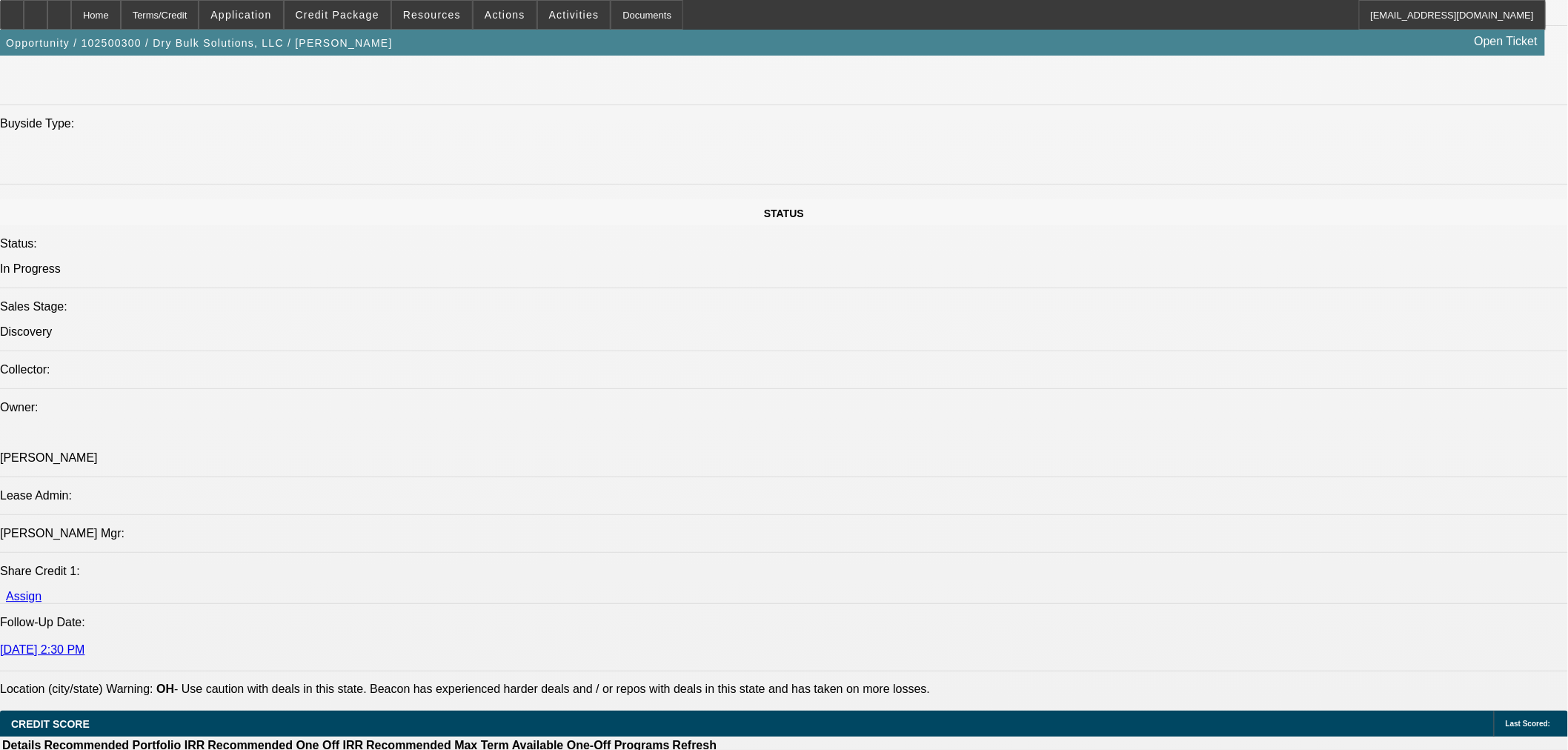
scroll to position [1490, 0]
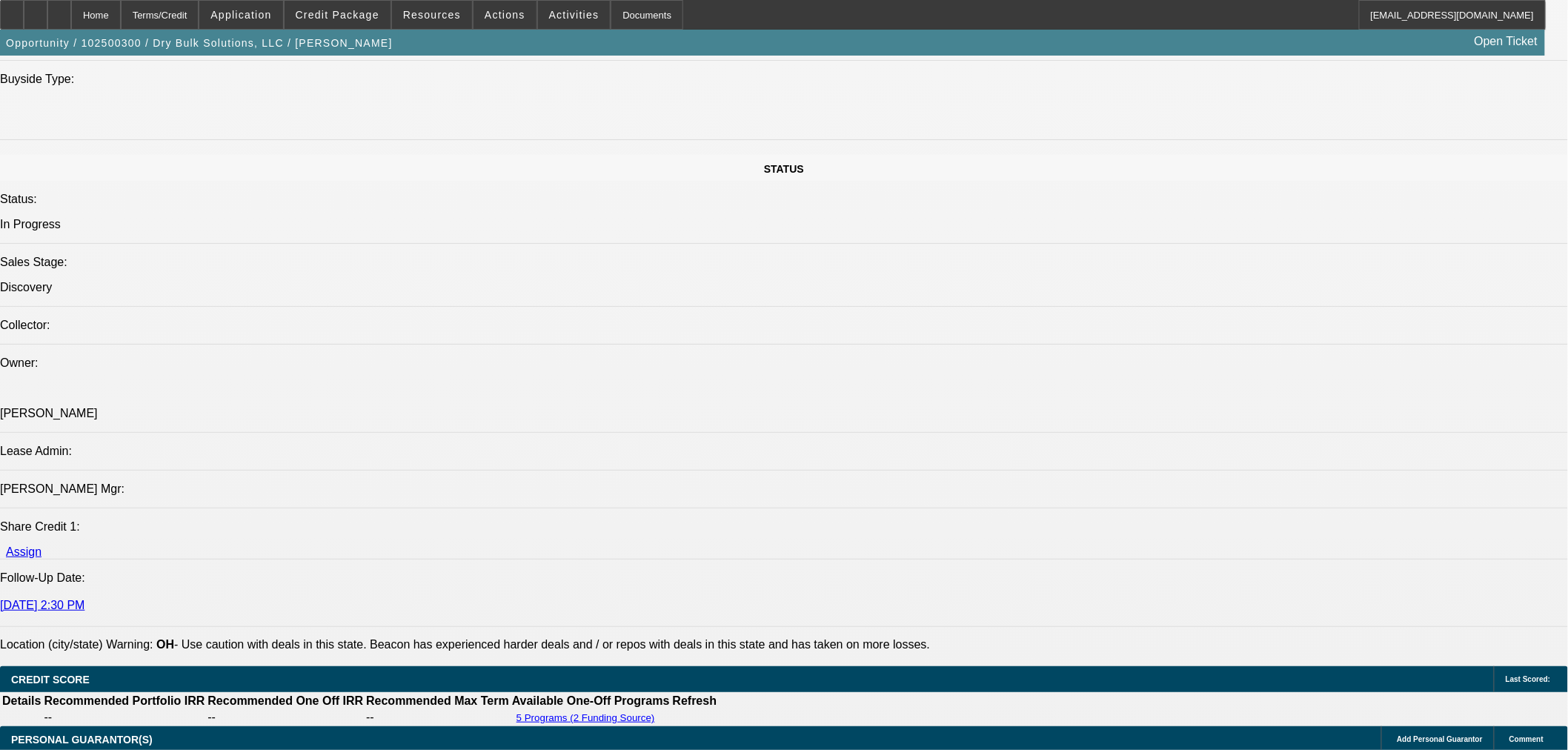
drag, startPoint x: 112, startPoint y: 347, endPoint x: 94, endPoint y: 338, distance: 20.1
copy span "Dry Bulk Solutions LLC is owned by PG Ryan who has been in towing/transportatio…"
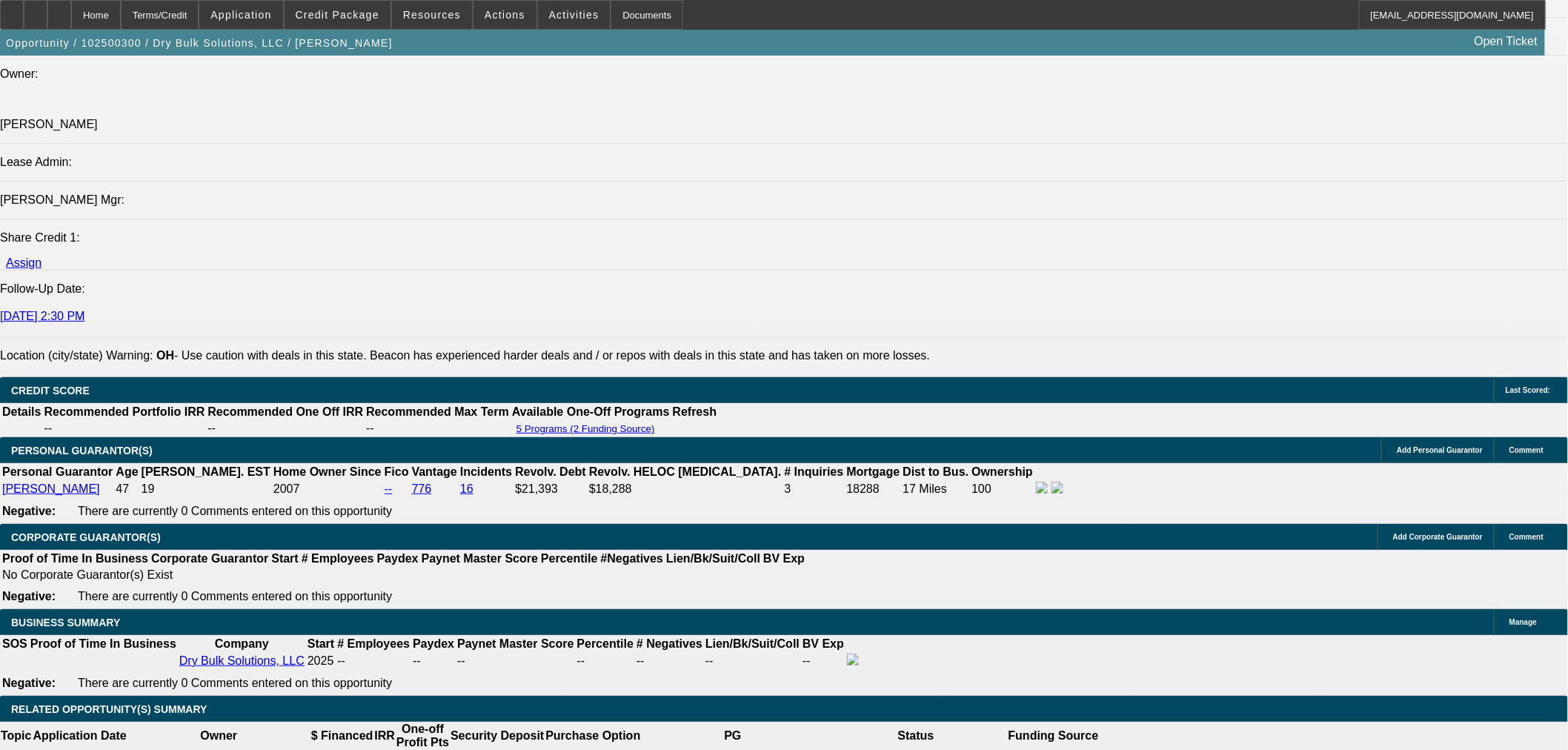
scroll to position [1819, 0]
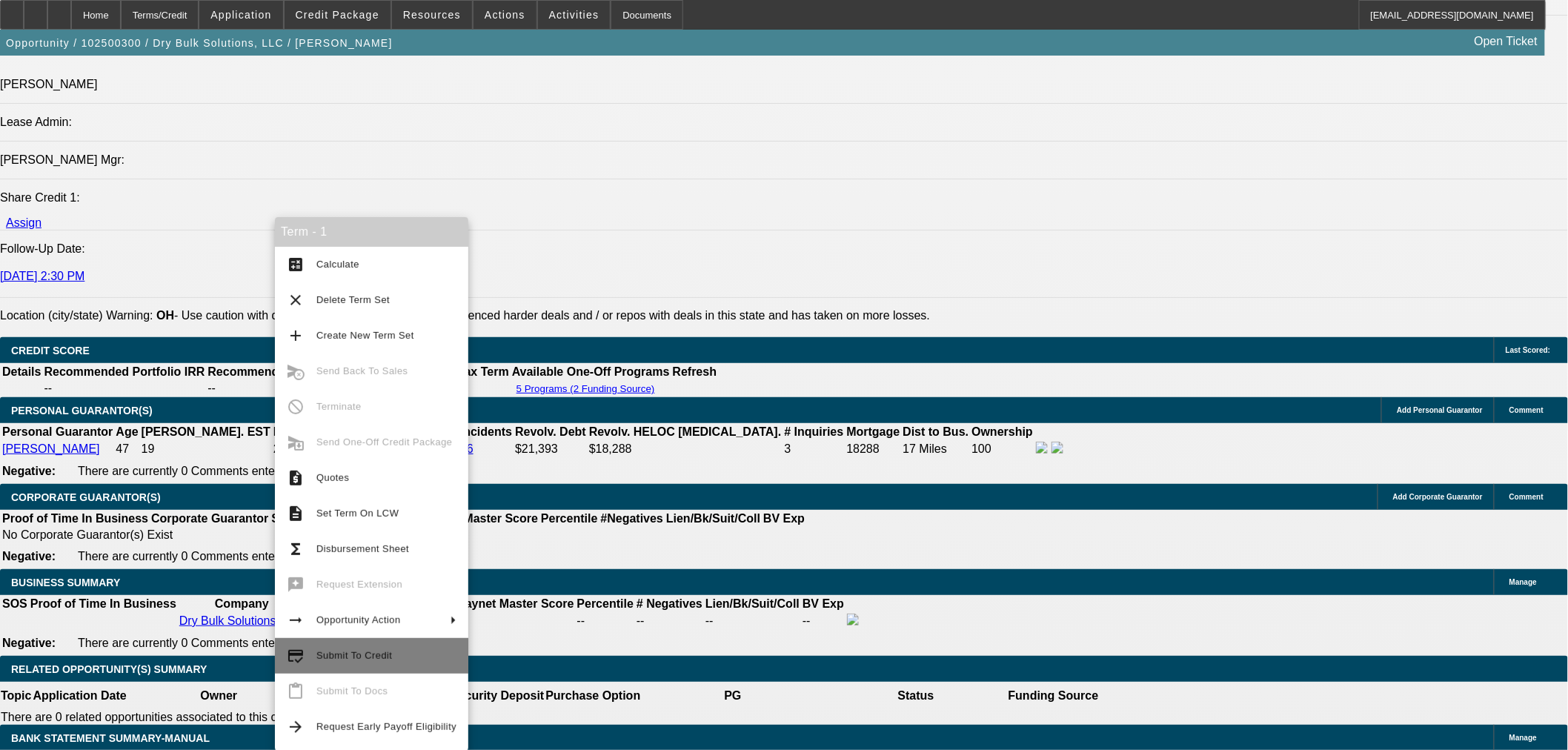
click at [357, 667] on button "credit_score Submit To Credit" at bounding box center [372, 655] width 194 height 35
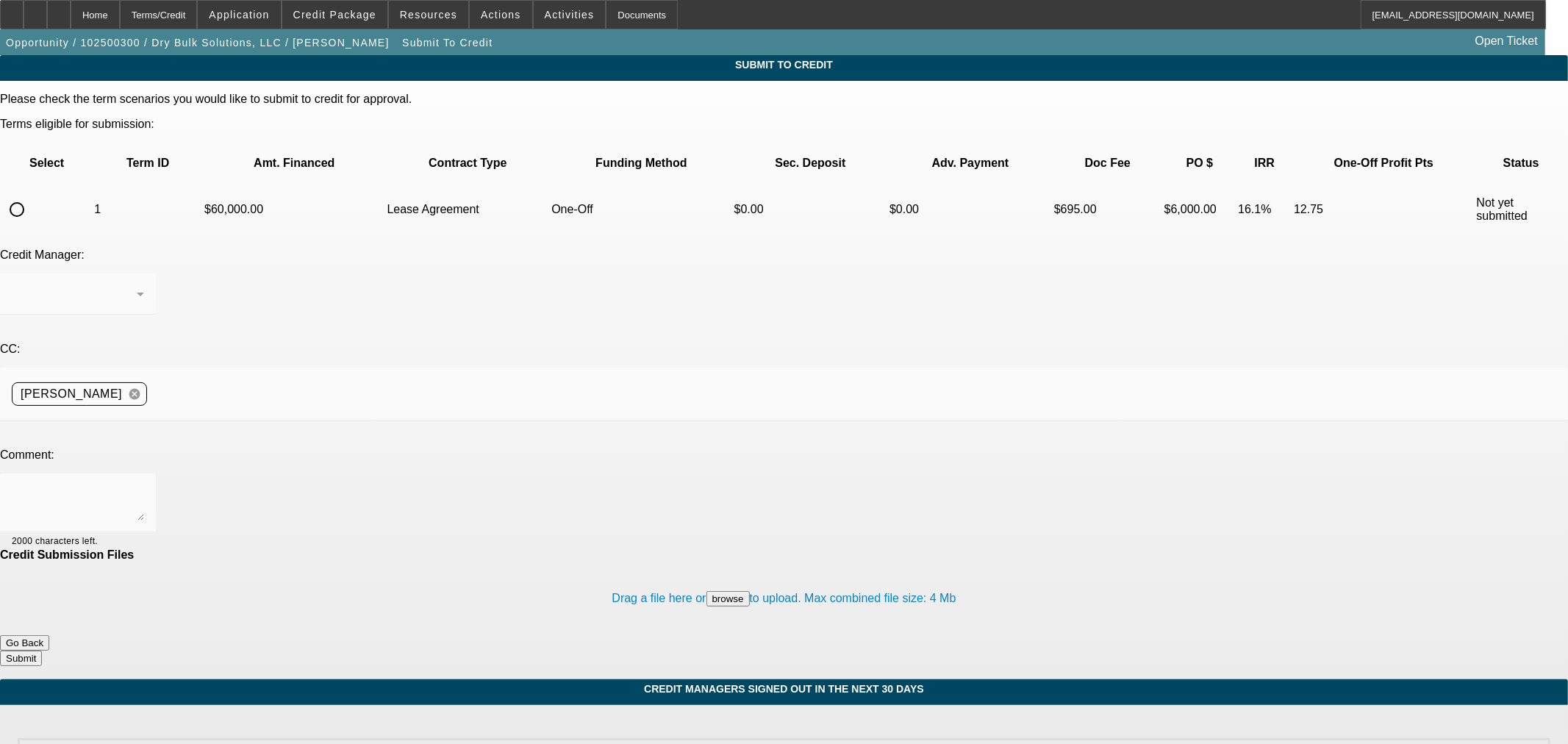
click at [32, 195] on input "radio" at bounding box center [17, 209] width 29 height 29
radio input "true"
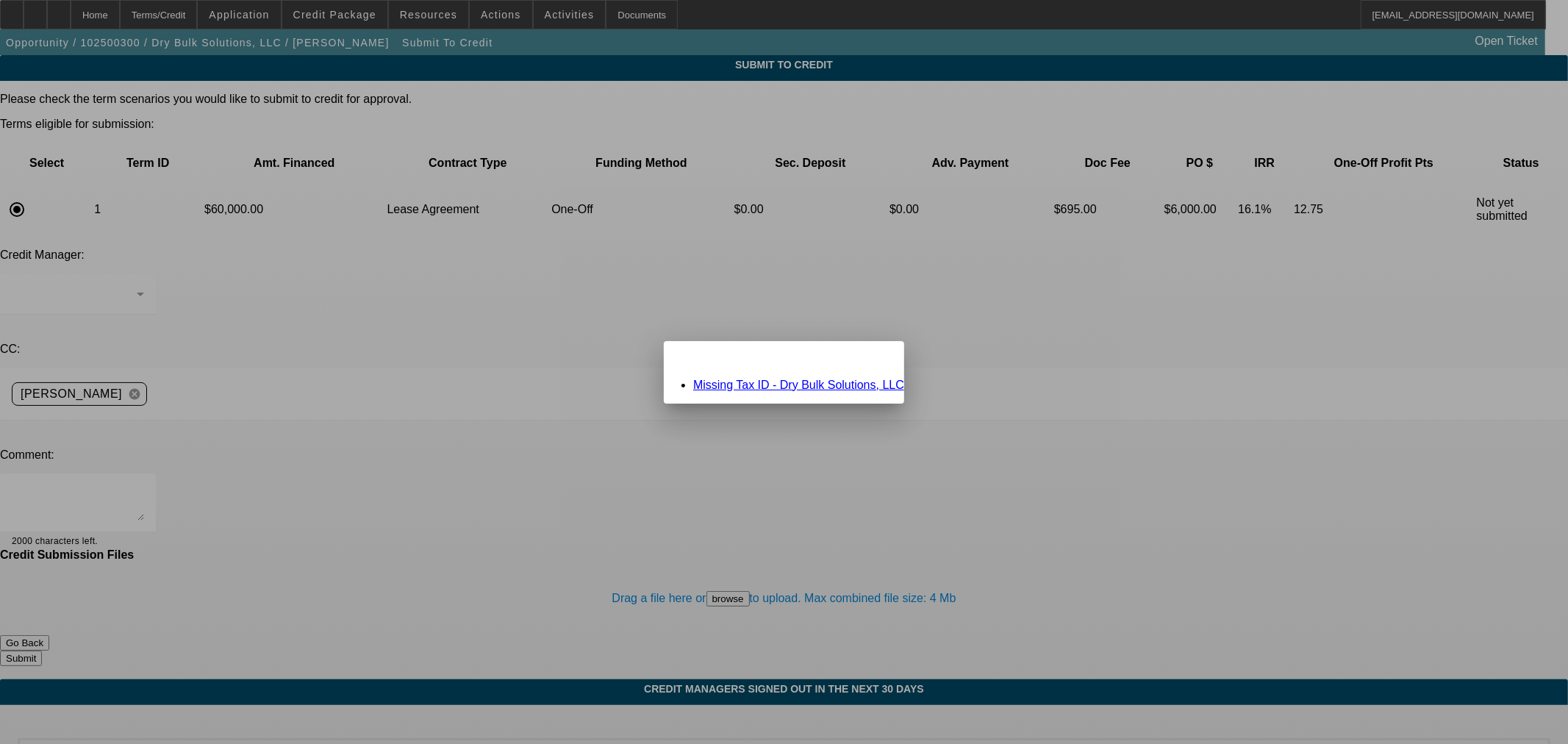
click at [767, 383] on link "Missing Tax ID - Dry Bulk Solutions, LLC" at bounding box center [798, 385] width 211 height 13
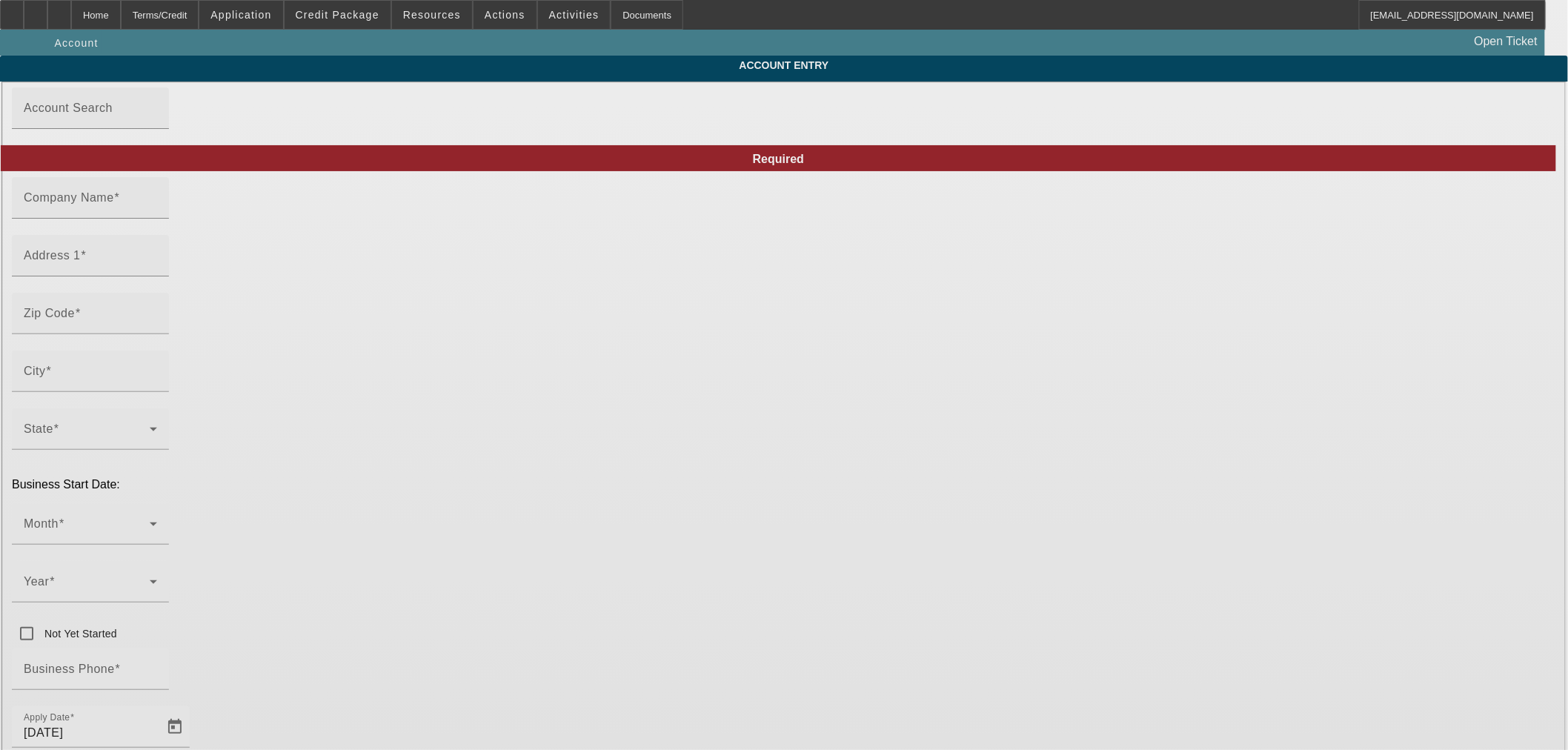
type input "Dry Bulk Solutions, LLC"
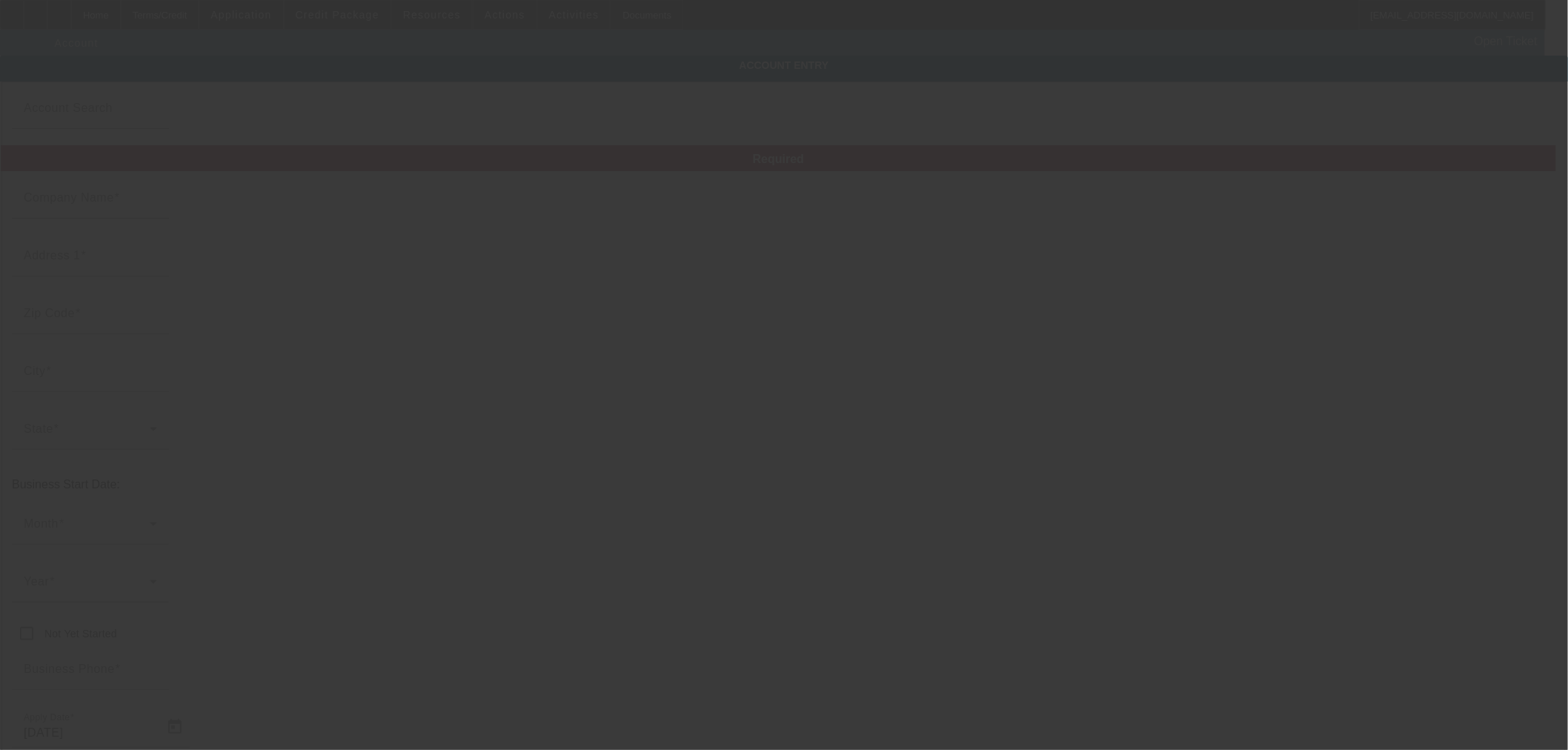
type input "536 Wayne St"
type input "44902"
type input "Mansfield"
type input "(419) 651-1923"
type input "ryan@drybulksolutionsllc.com"
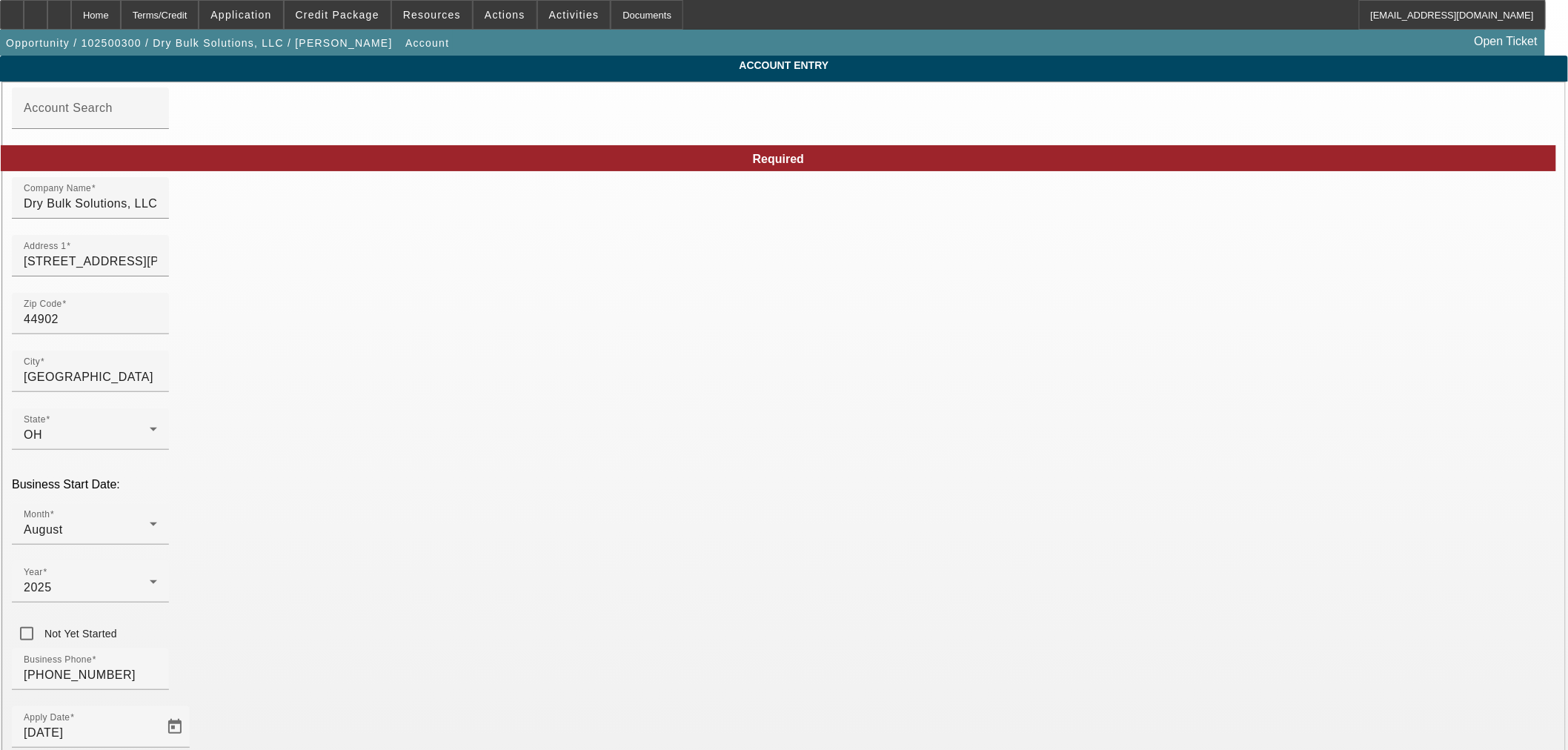
type input "10/13/2025"
click at [361, 20] on span at bounding box center [337, 15] width 106 height 35
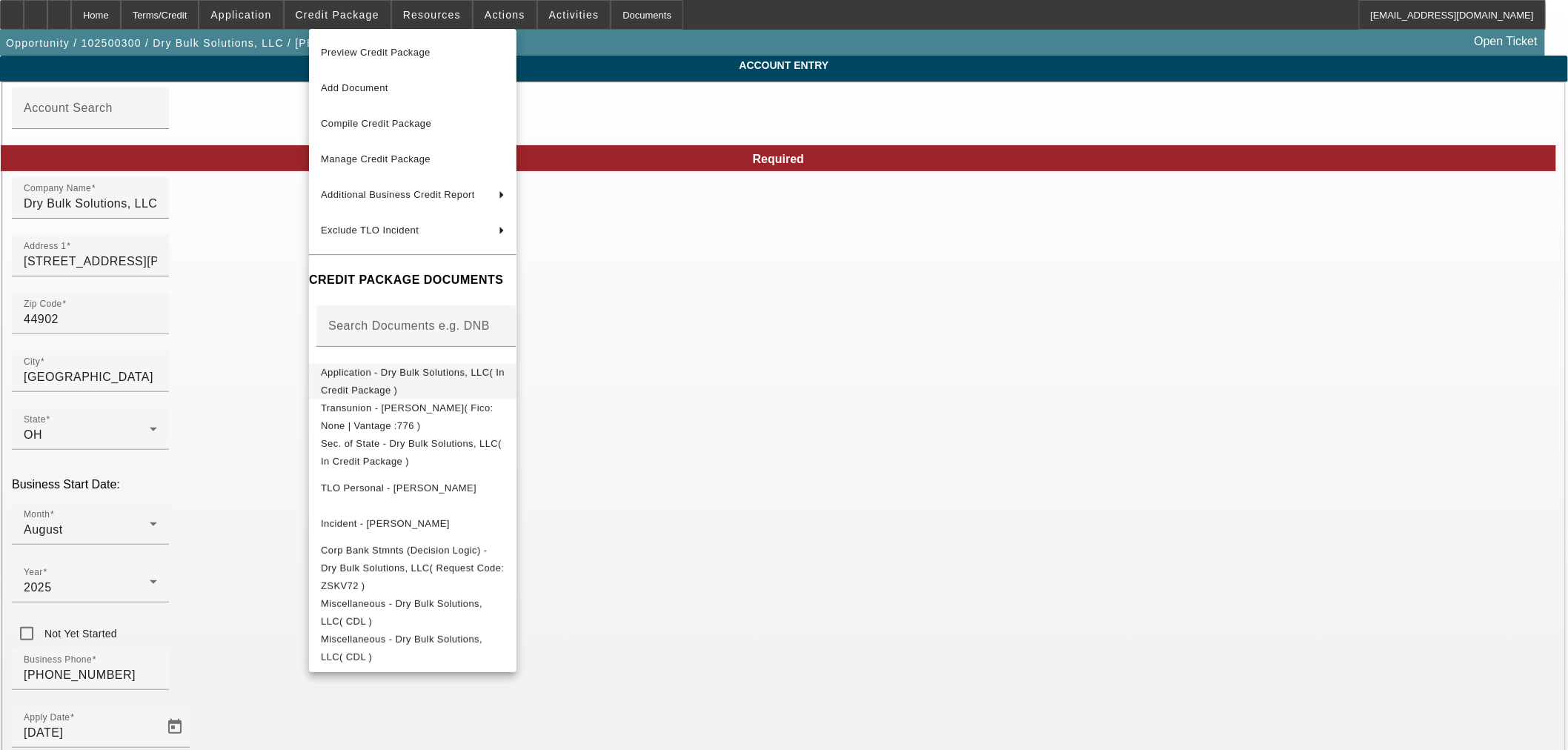
click at [365, 377] on span "Application - Dry Bulk Solutions, LLC( In Credit Package )" at bounding box center [413, 381] width 184 height 29
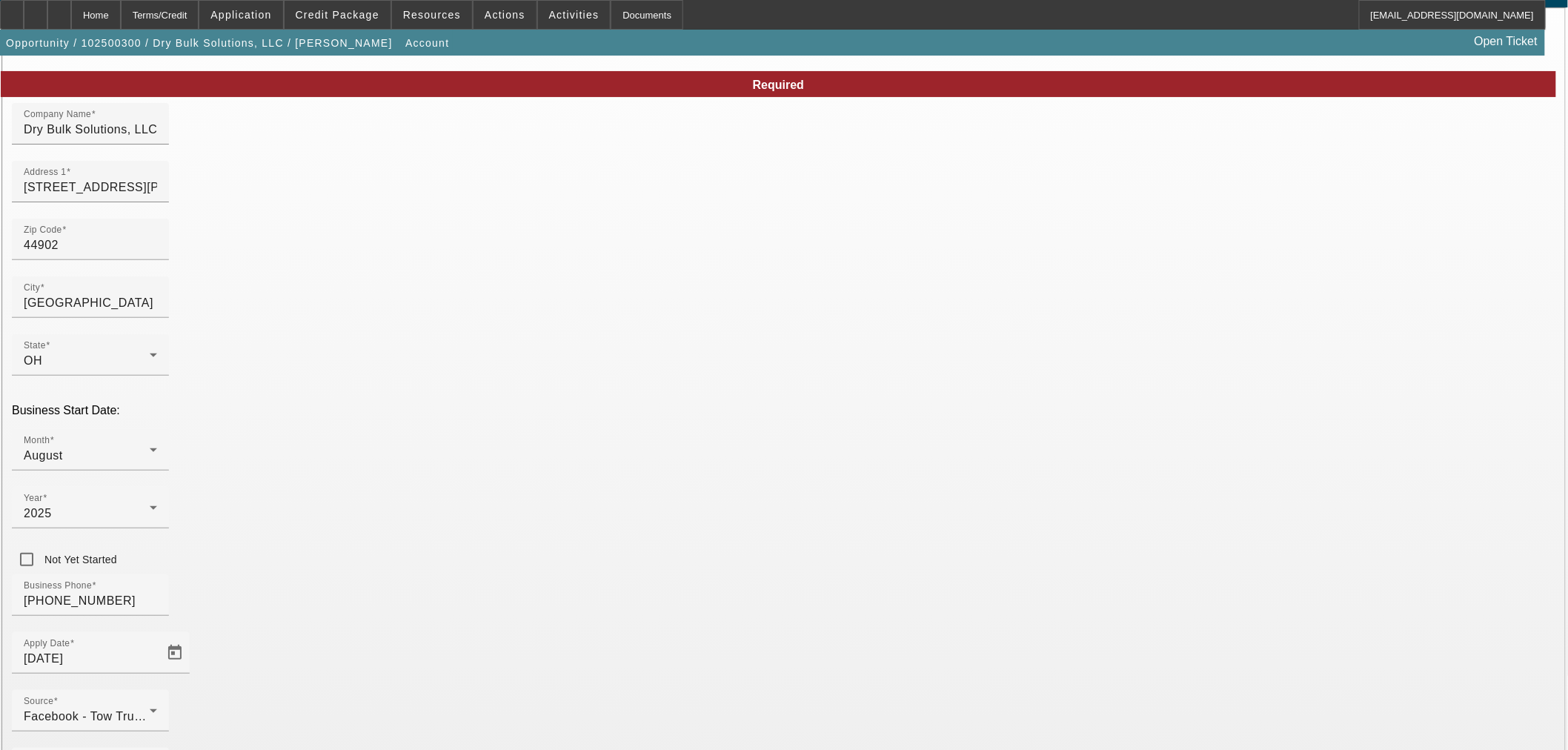
scroll to position [111, 0]
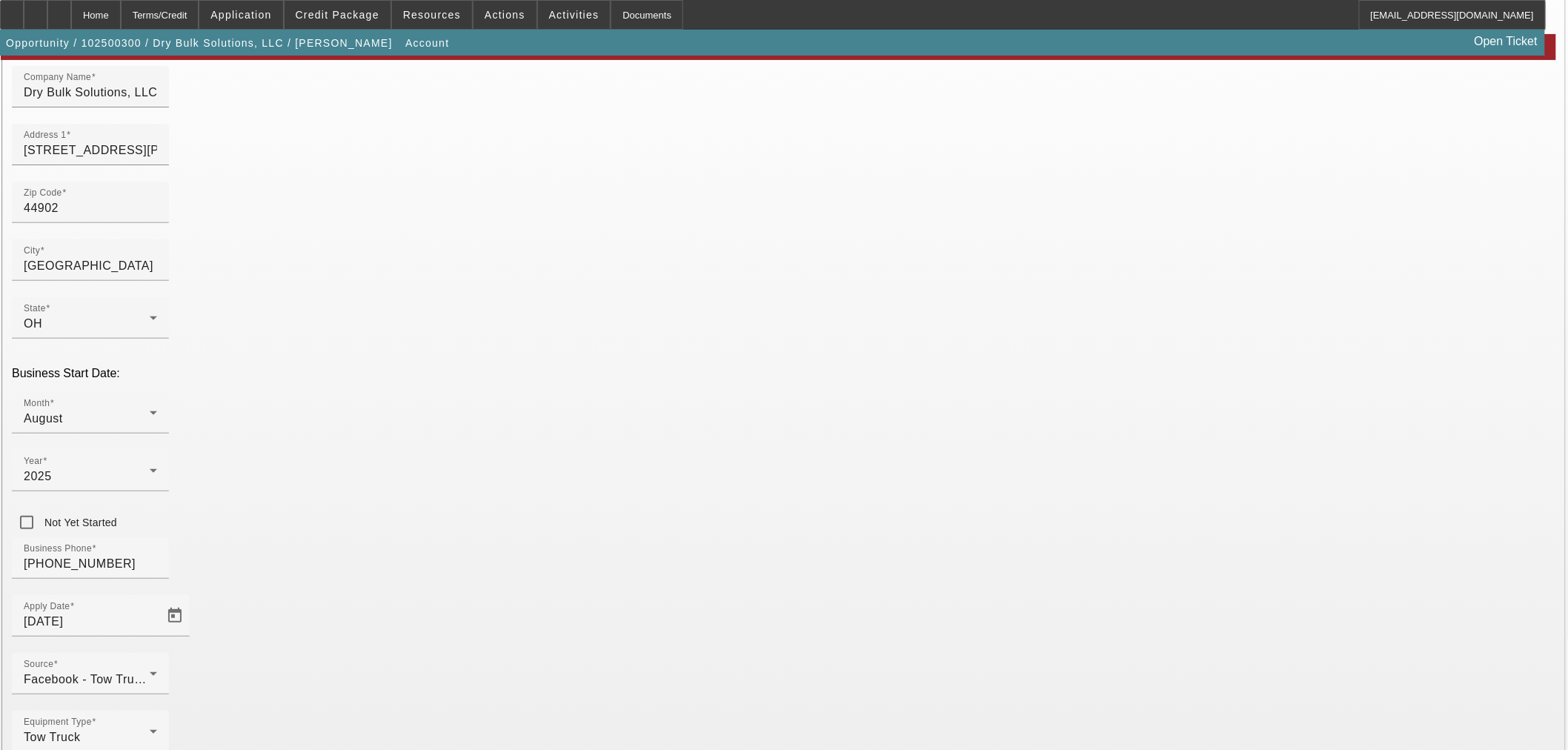
type input "393688920"
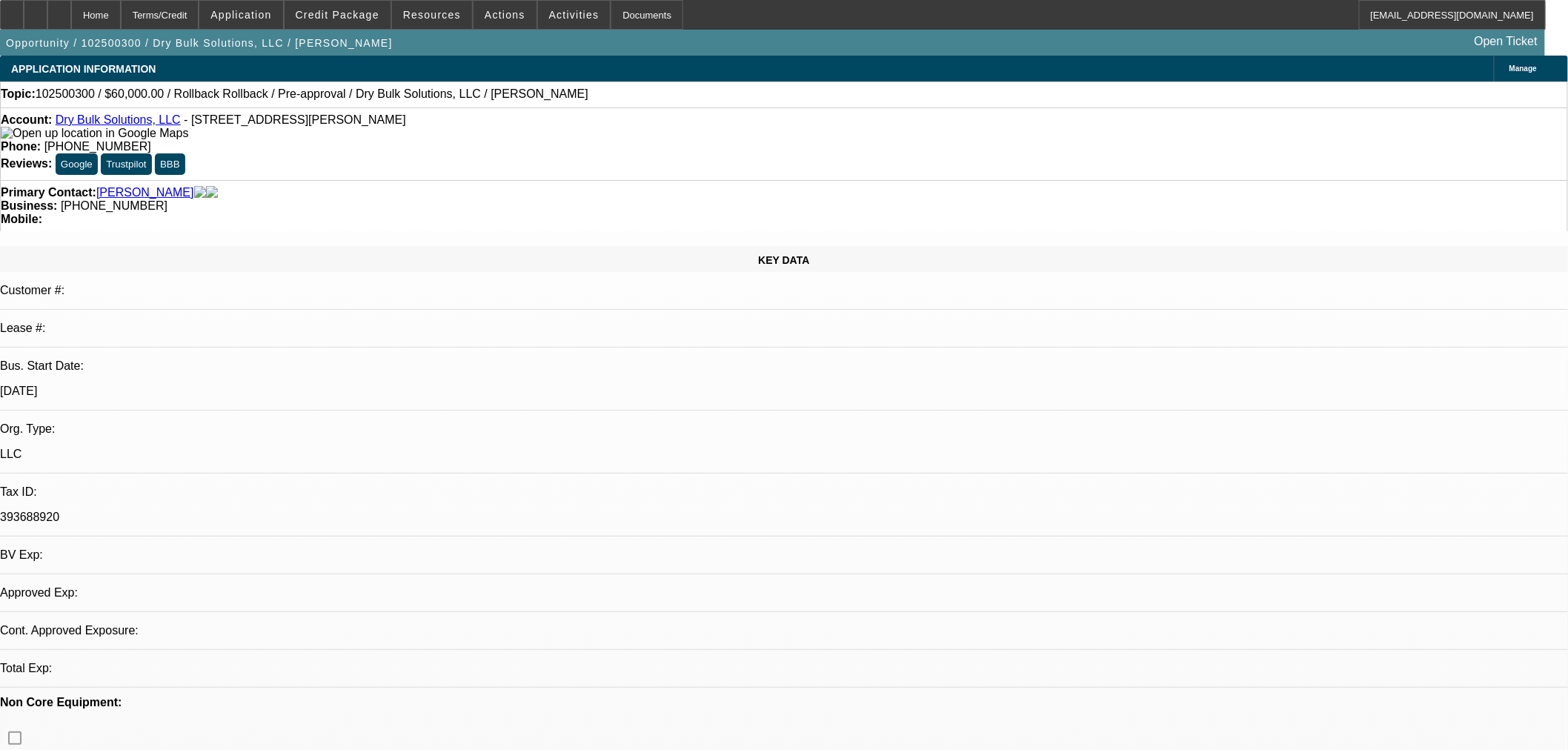
select select "0"
select select "2"
select select "0.1"
select select "4"
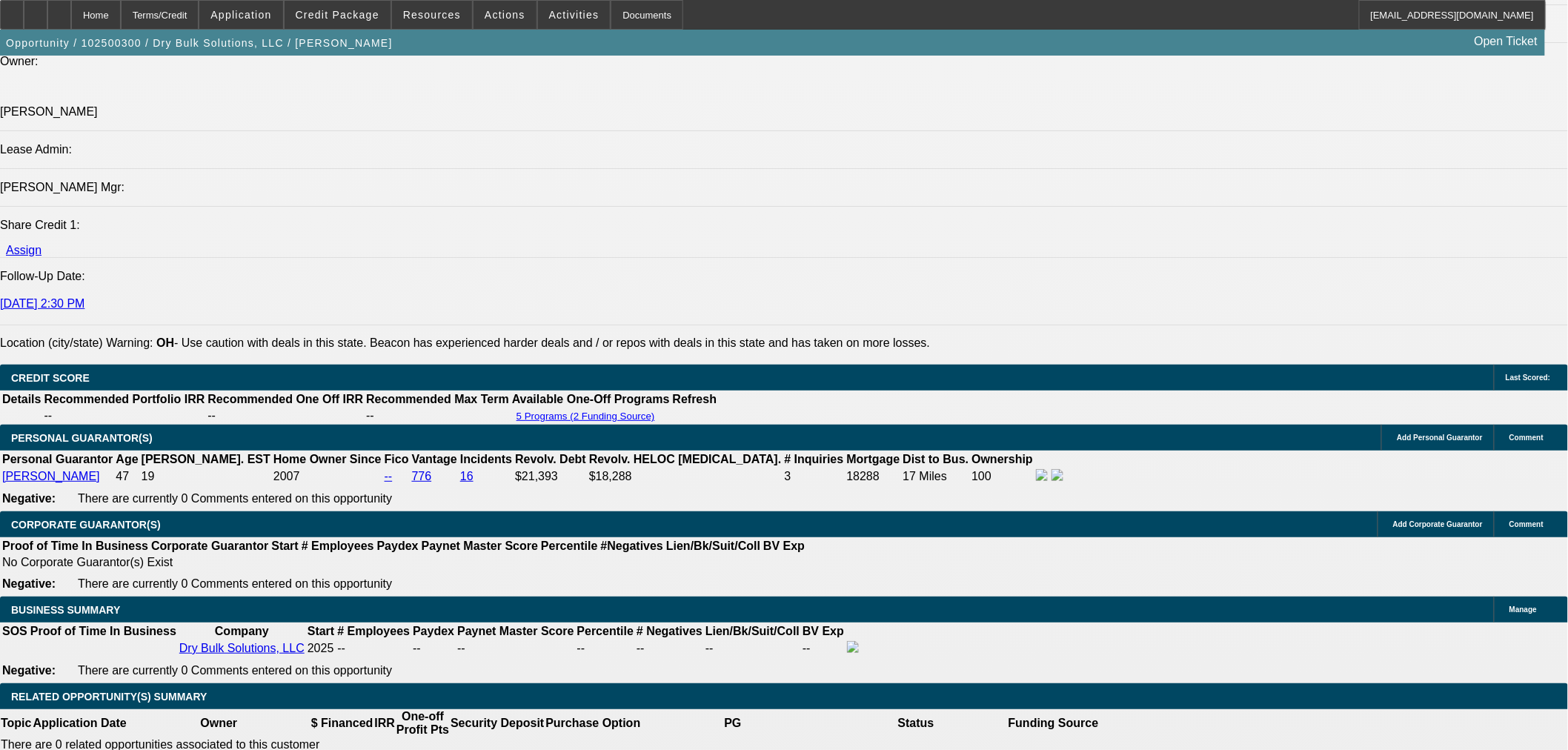
scroll to position [1810, 0]
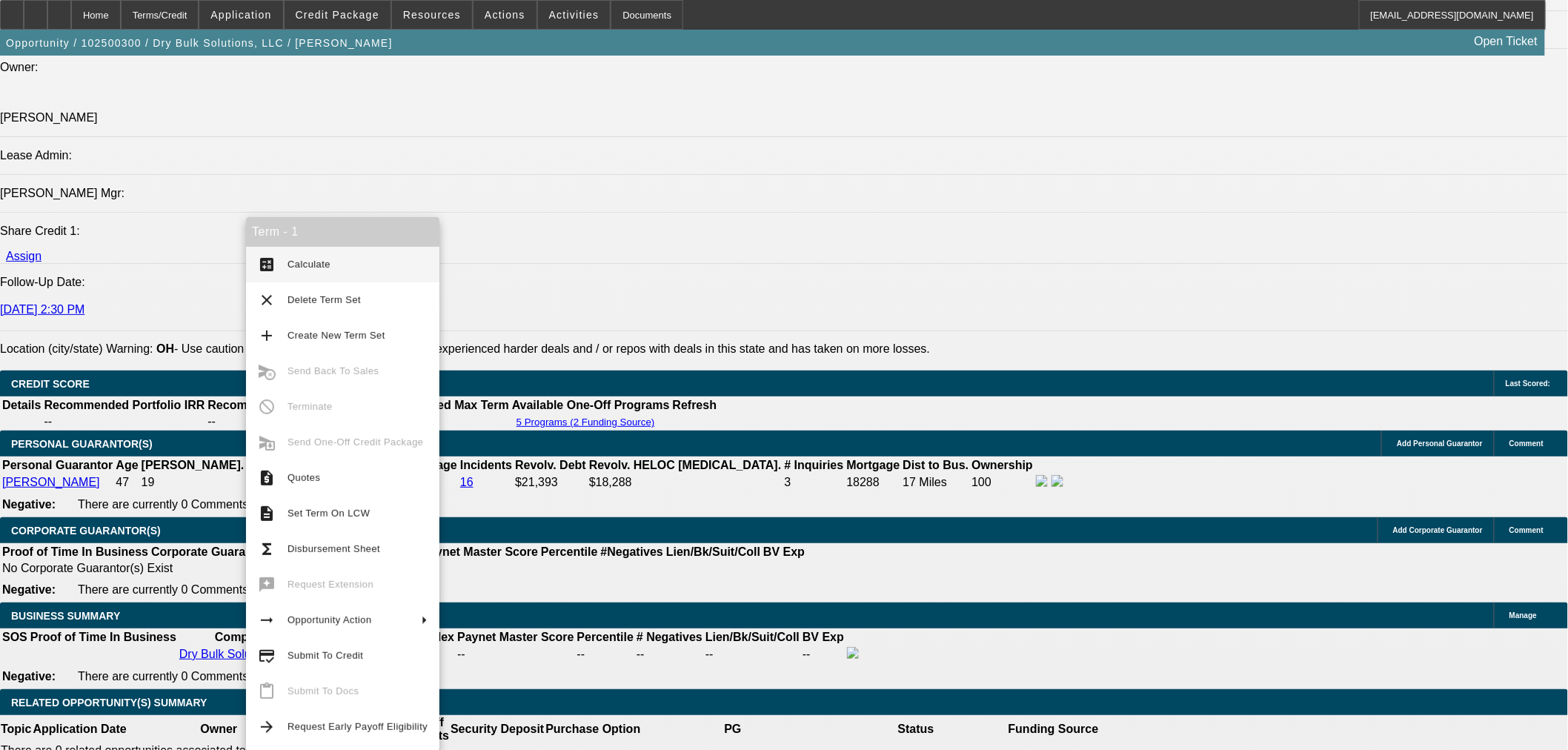
click at [343, 661] on span "Submit To Credit" at bounding box center [357, 655] width 140 height 18
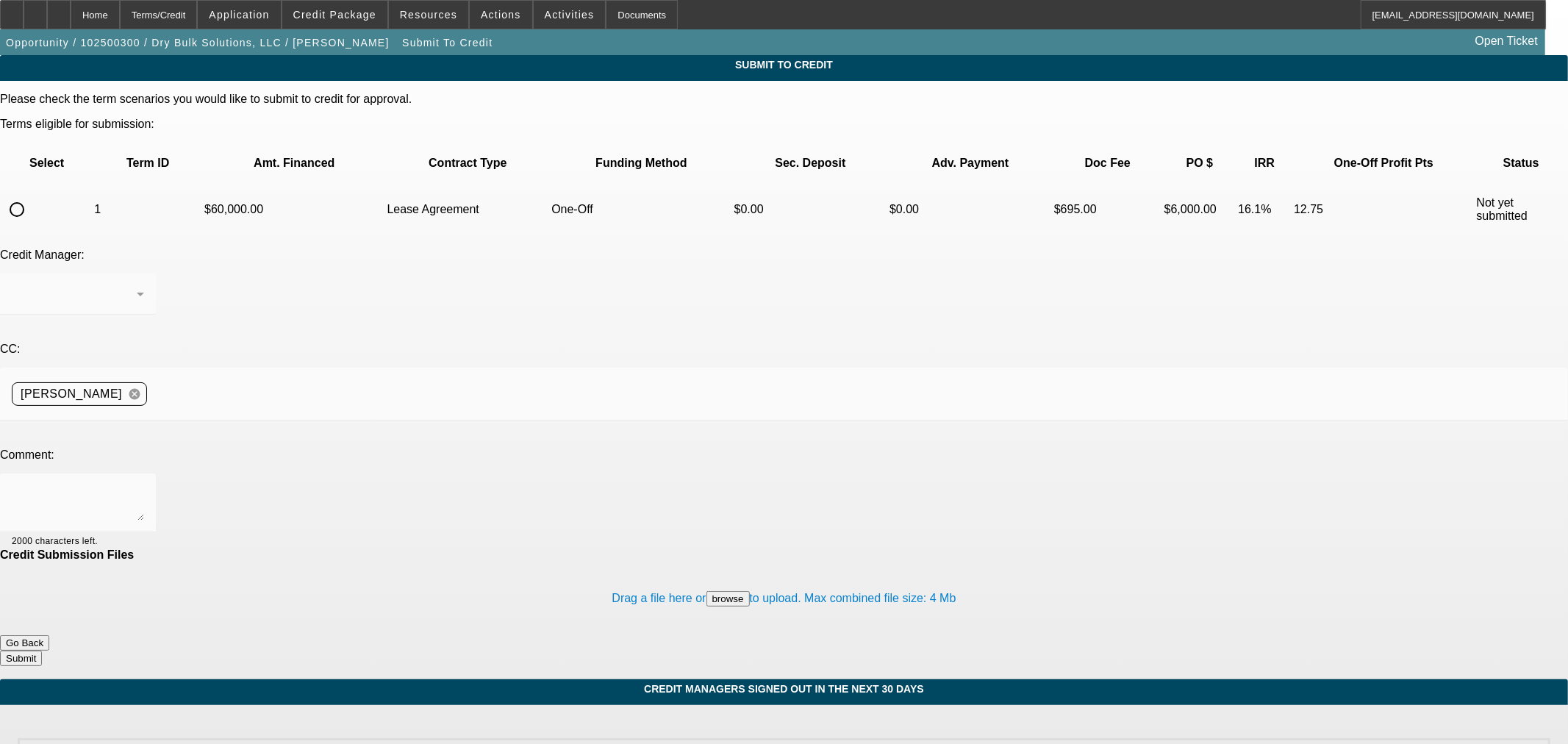
click at [32, 195] on input "radio" at bounding box center [17, 209] width 29 height 29
radio input "true"
click at [144, 485] on textarea at bounding box center [78, 503] width 132 height 35
type textarea "Please ok to North Mill. Thanks"
click at [42, 650] on button "Submit" at bounding box center [20, 658] width 42 height 15
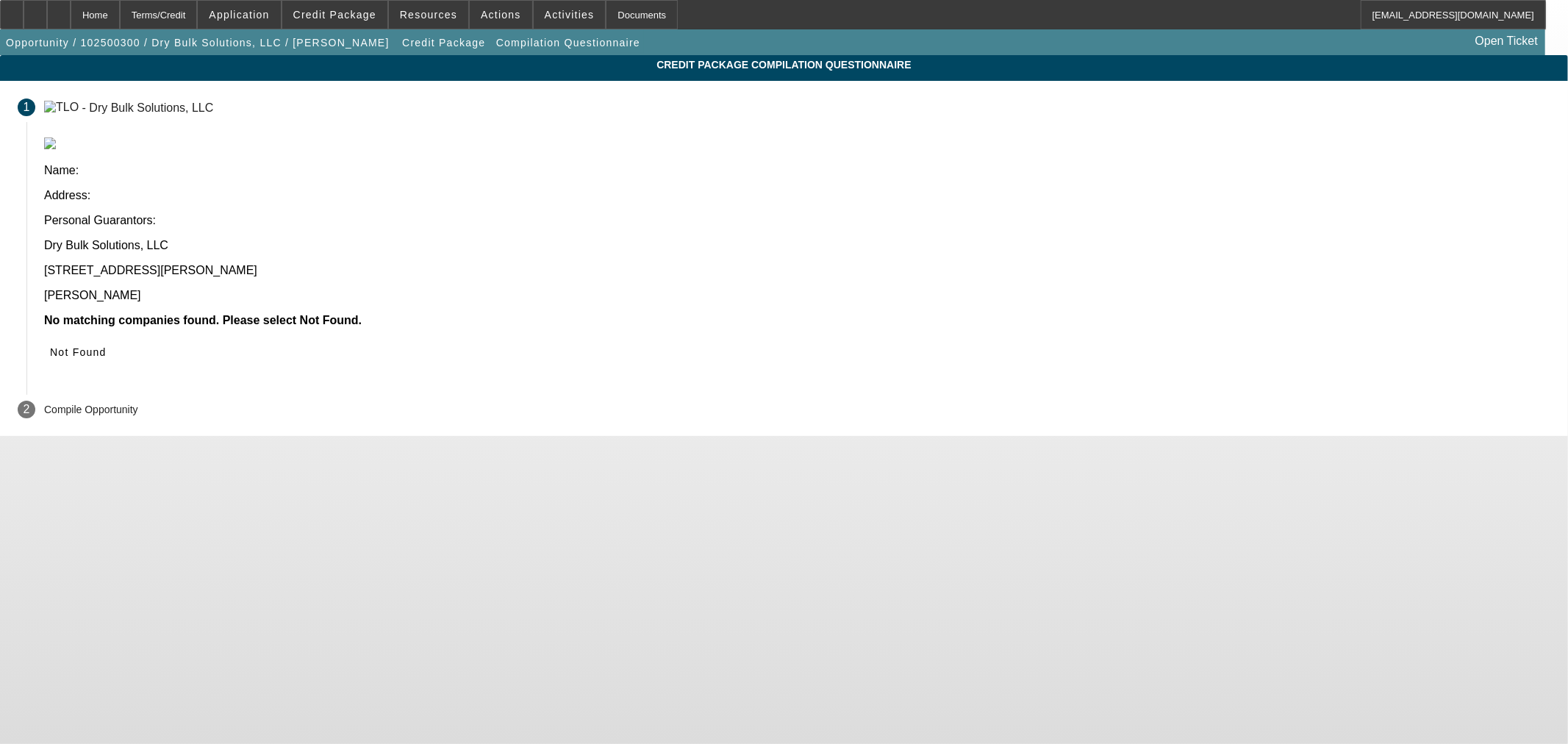
click at [107, 346] on span "Not Found" at bounding box center [79, 352] width 56 height 12
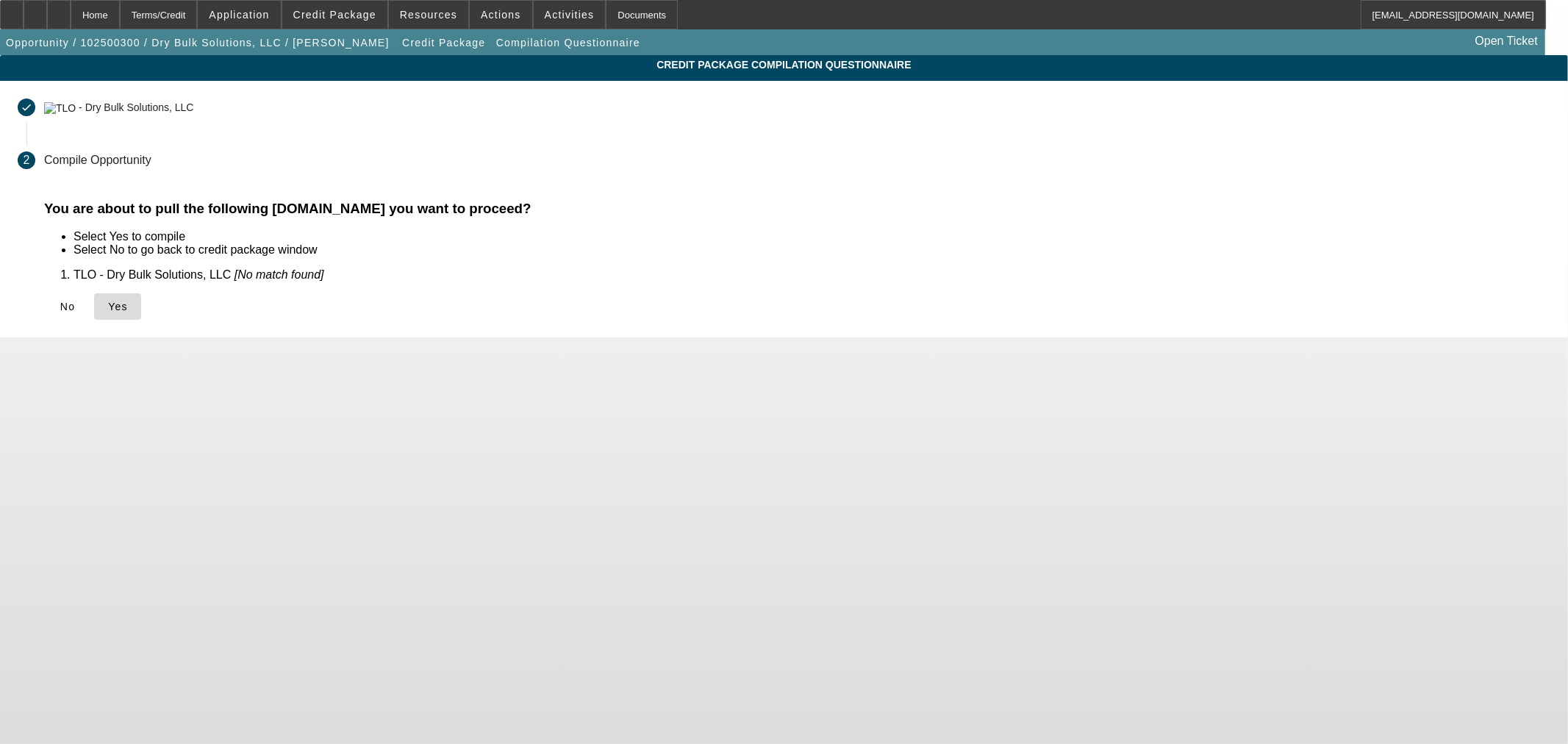
click at [128, 310] on span "Yes" at bounding box center [118, 306] width 20 height 12
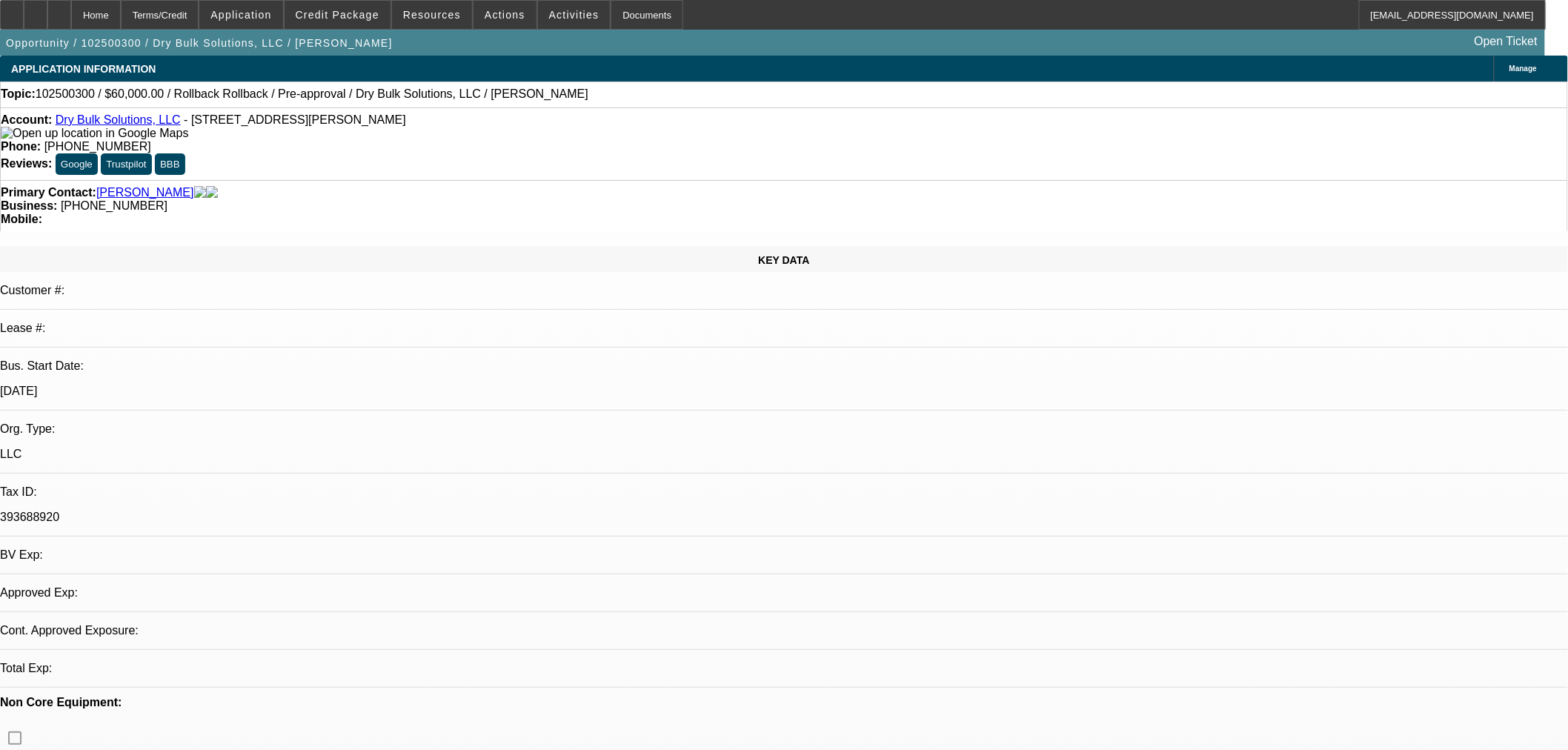
select select "0"
select select "2"
select select "0.1"
select select "4"
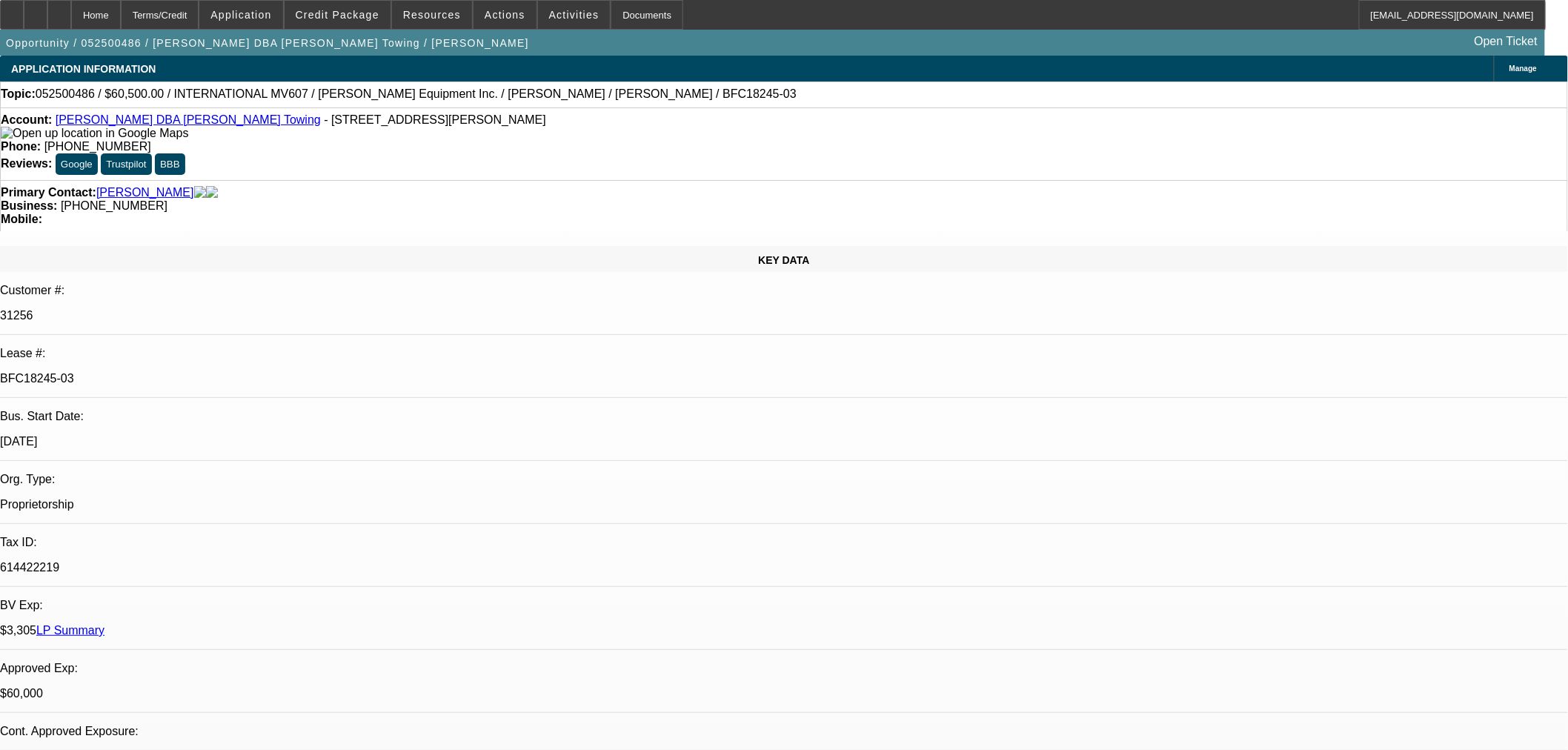
select select "0"
select select "2"
select select "0.1"
select select "4"
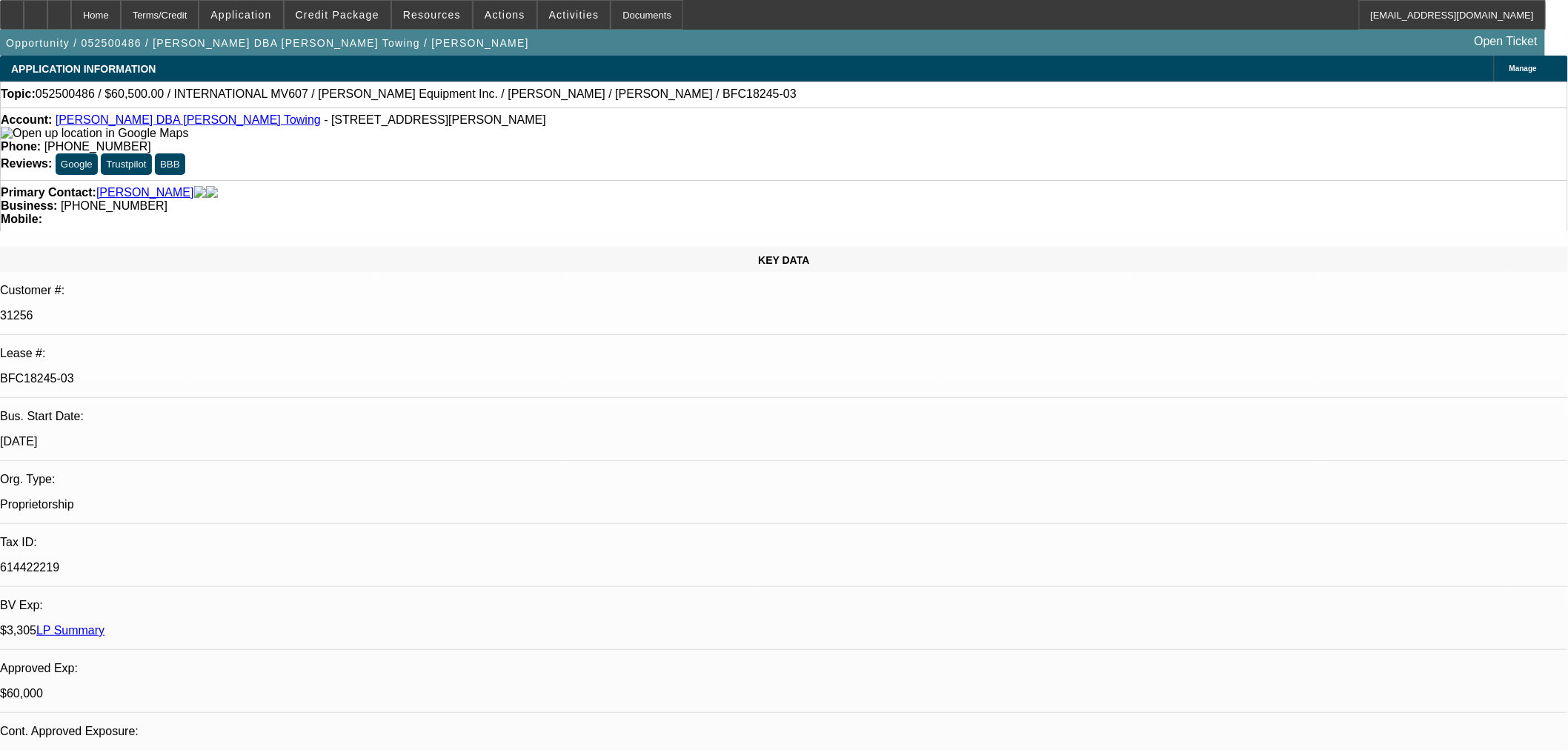
select select "0"
select select "2"
select select "0.1"
select select "4"
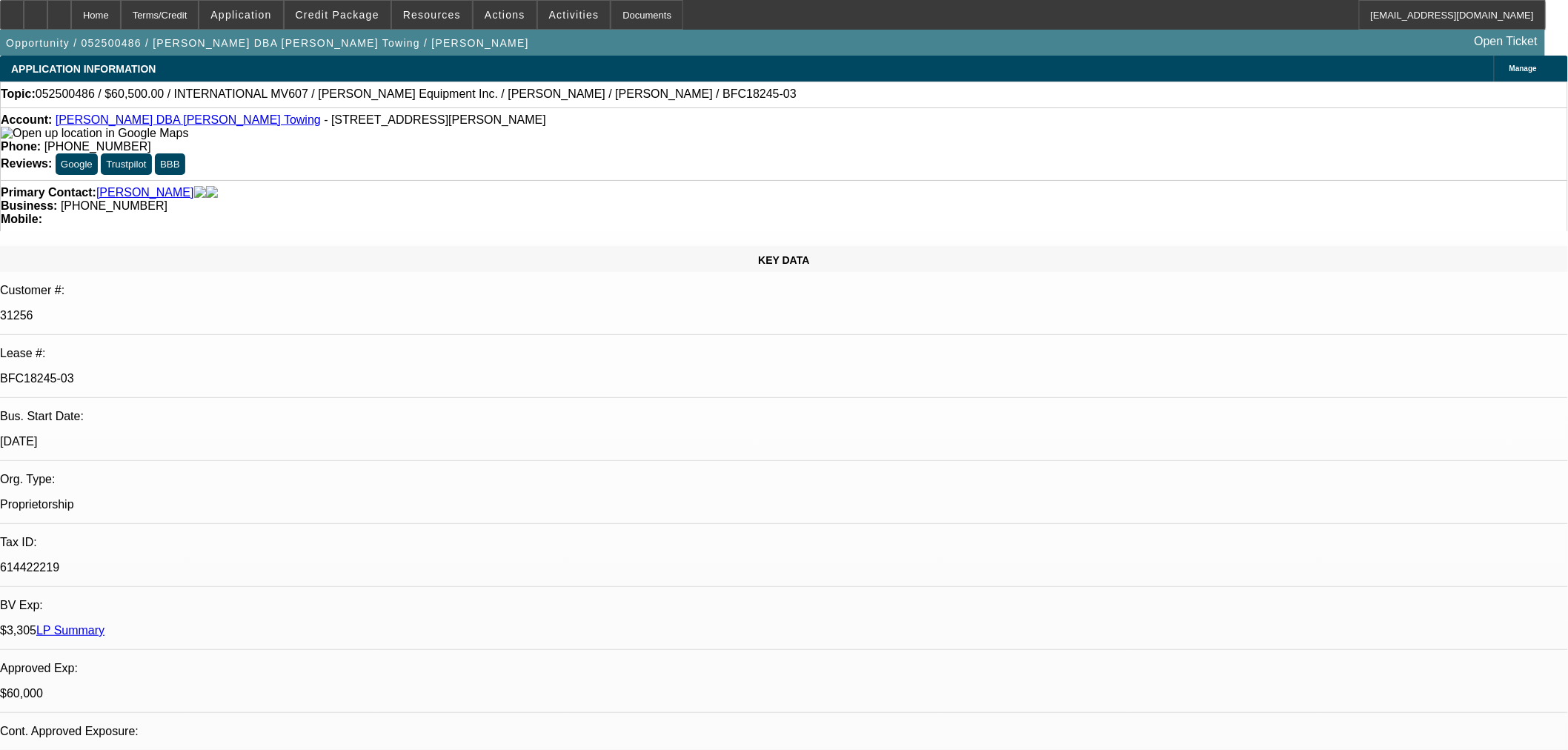
select select "0"
select select "2"
select select "0.1"
select select "4"
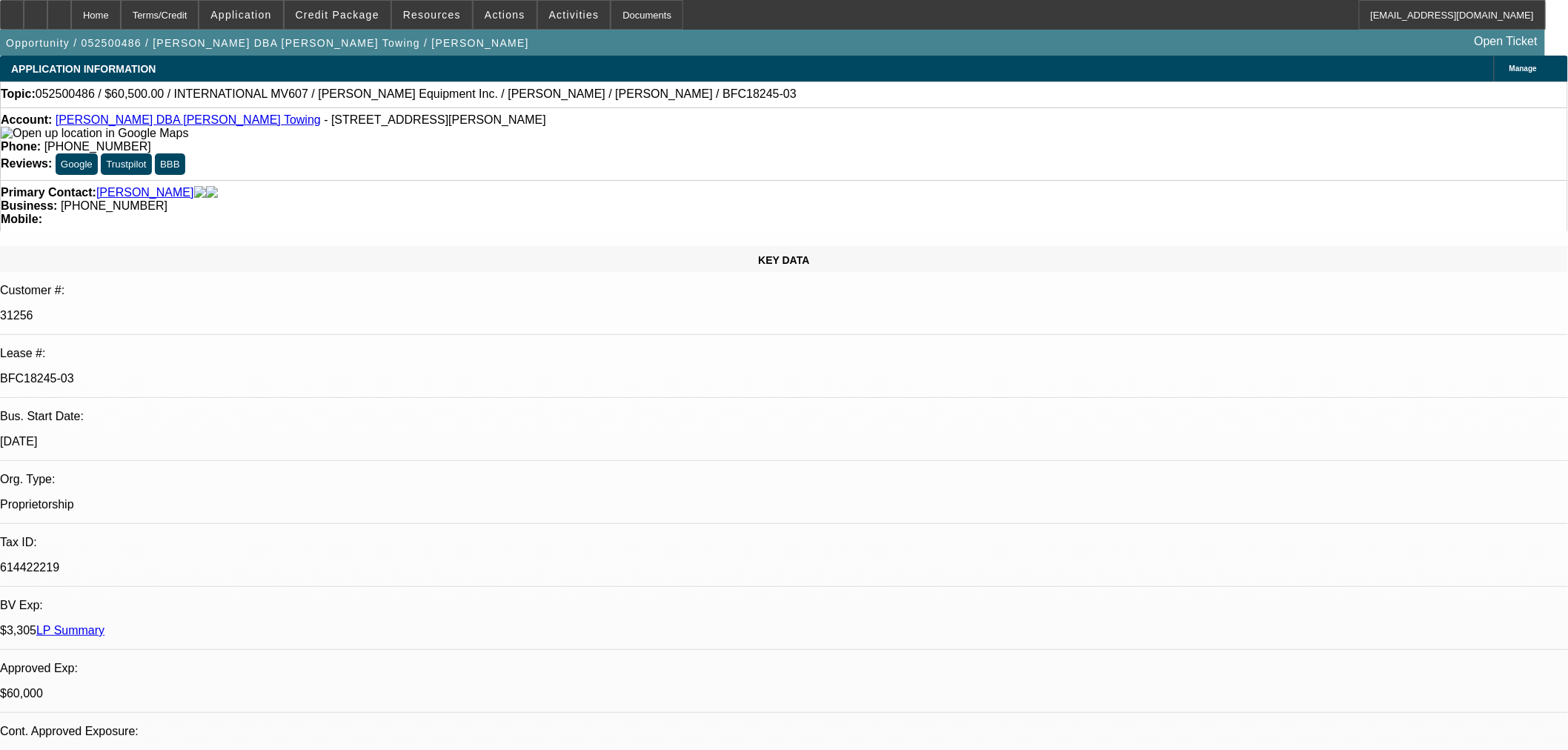
select select "0"
select select "3"
select select "0.1"
select select "4"
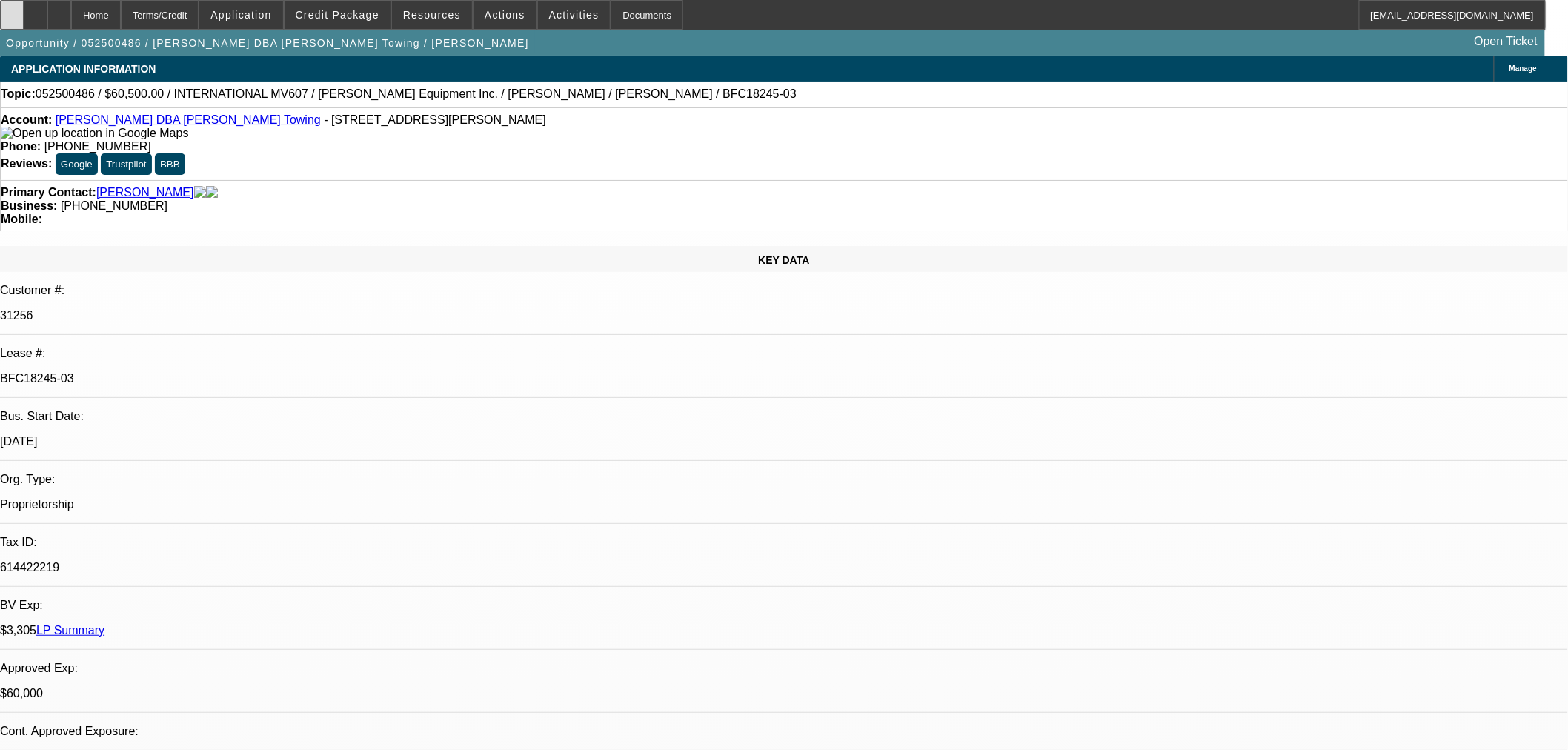
click at [12, 9] on icon at bounding box center [12, 9] width 0 height 0
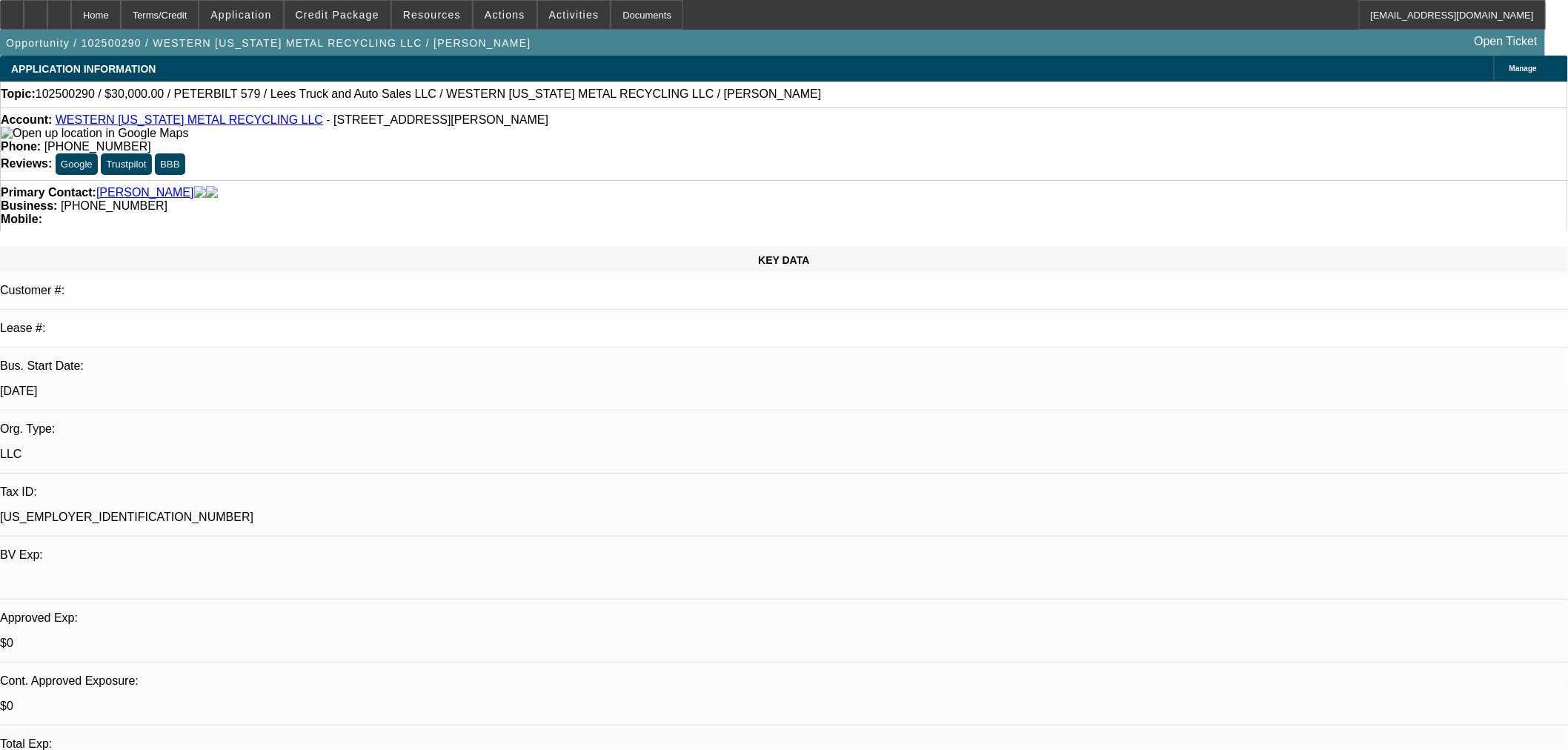
select select "0"
select select "3"
select select "0"
select select "6"
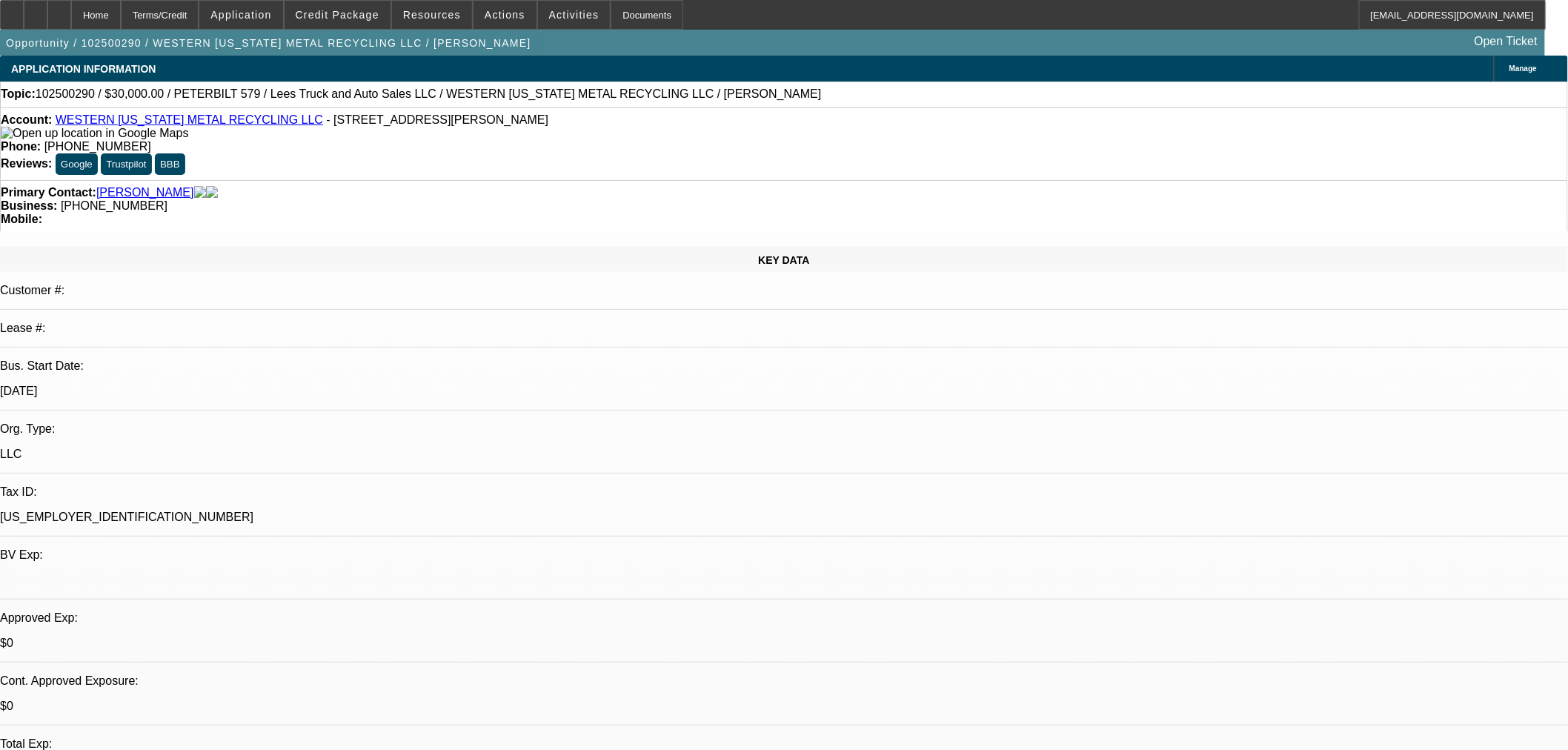
select select "0"
select select "3"
select select "0"
select select "6"
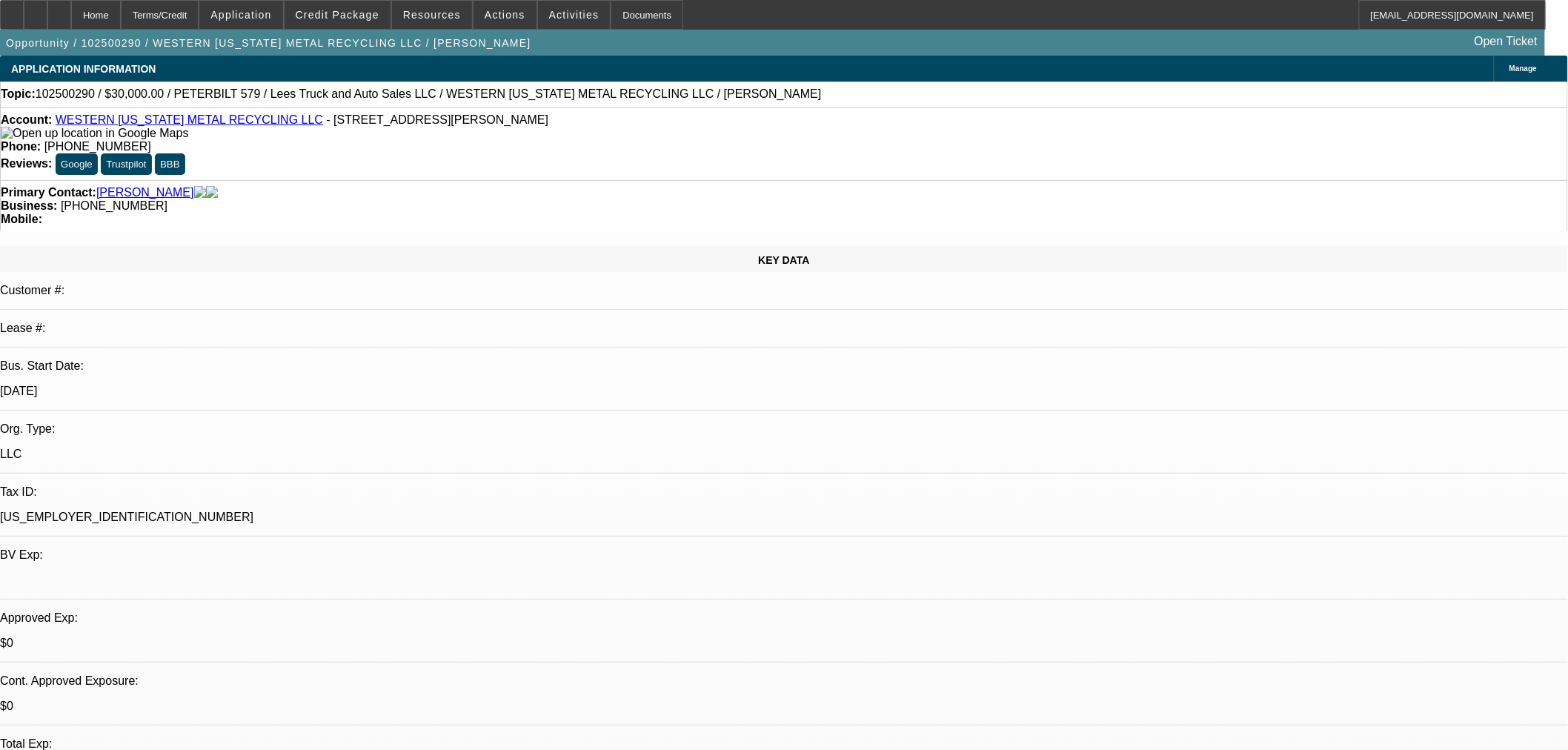
select select "0"
select select "3"
select select "0"
select select "6"
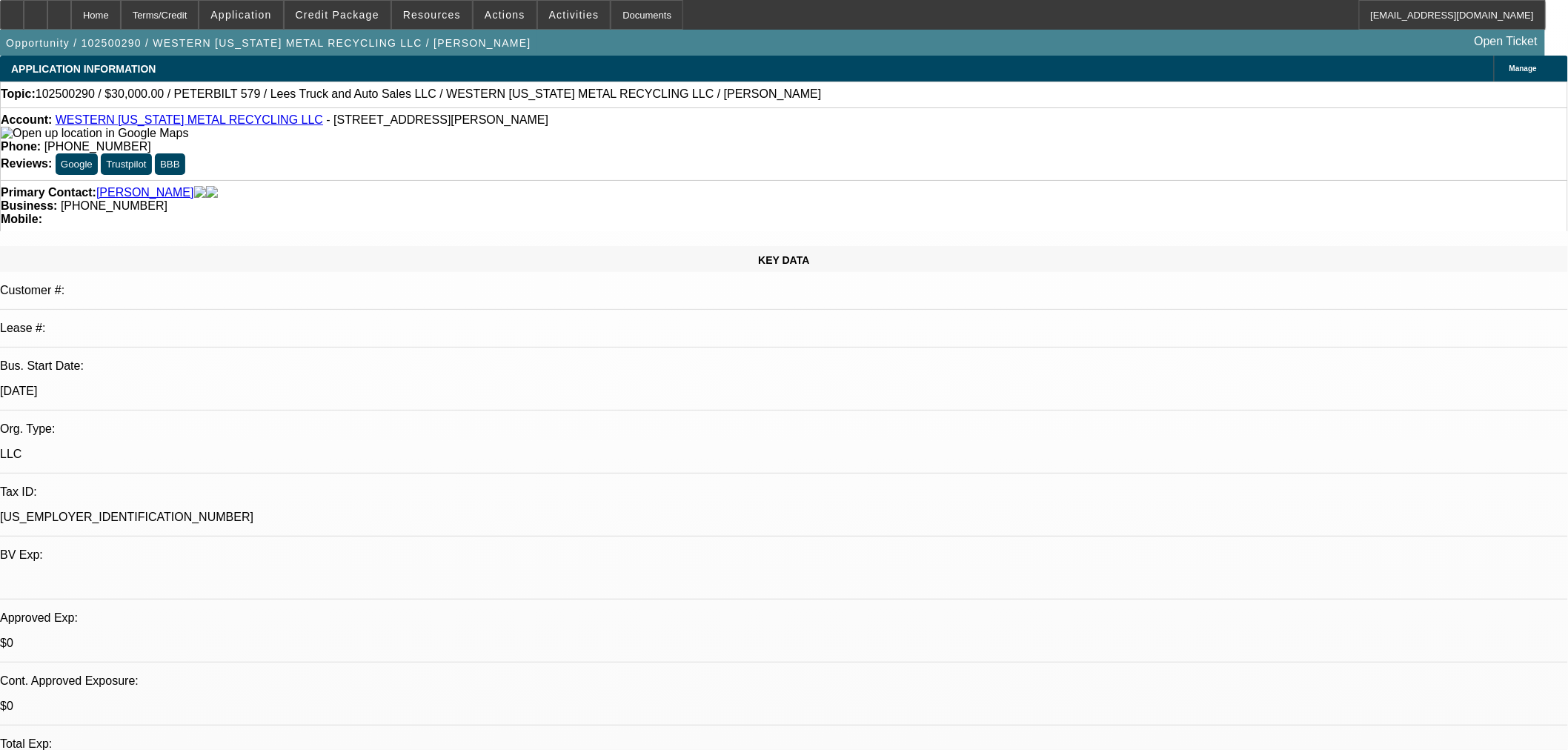
select select "0"
select select "3"
select select "0"
select select "6"
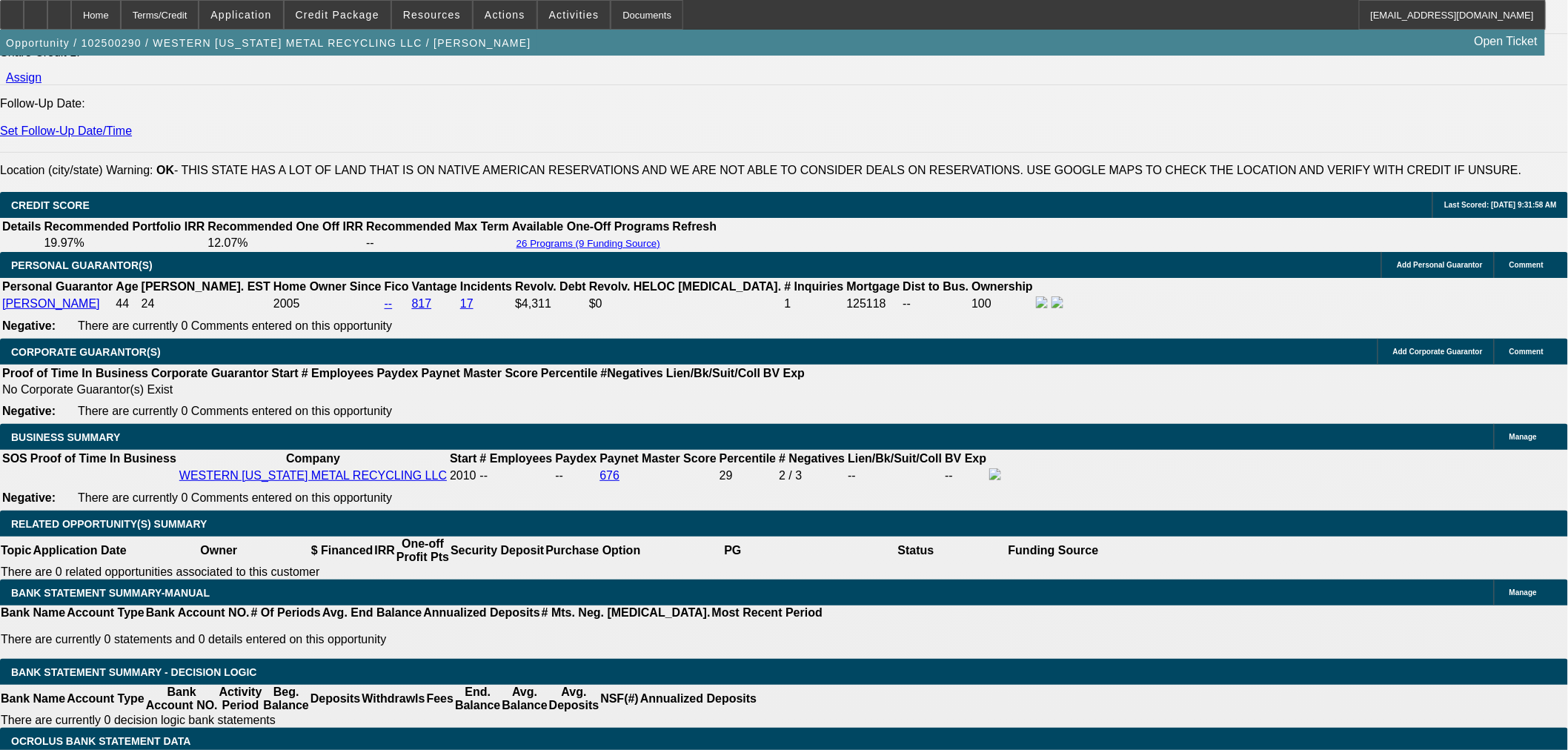
scroll to position [83, 0]
drag, startPoint x: 1441, startPoint y: 633, endPoint x: 1242, endPoint y: 640, distance: 199.1
copy tr "leej_16@hotmail.com is title contact. Thanks"
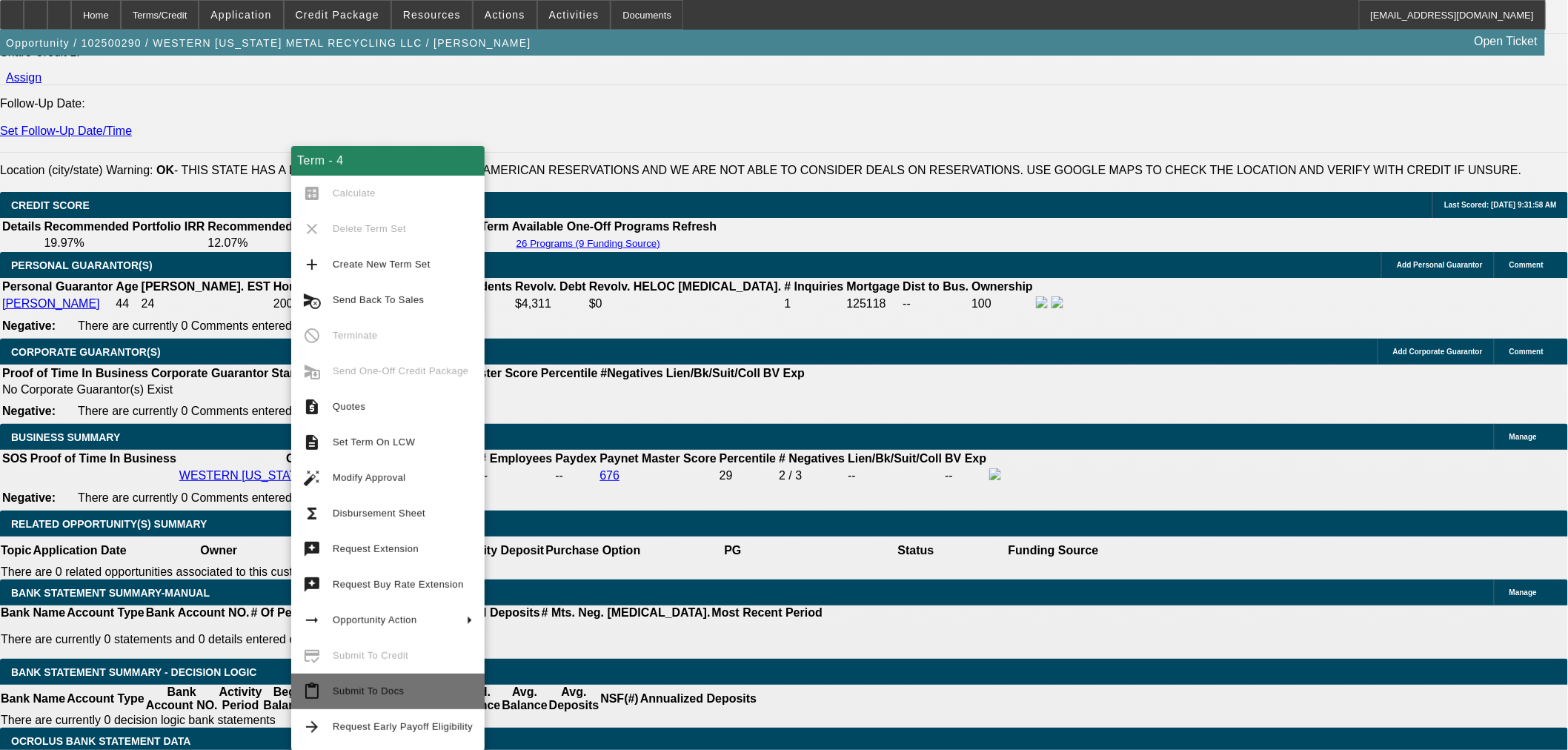
click at [404, 692] on span "Submit To Docs" at bounding box center [403, 691] width 140 height 18
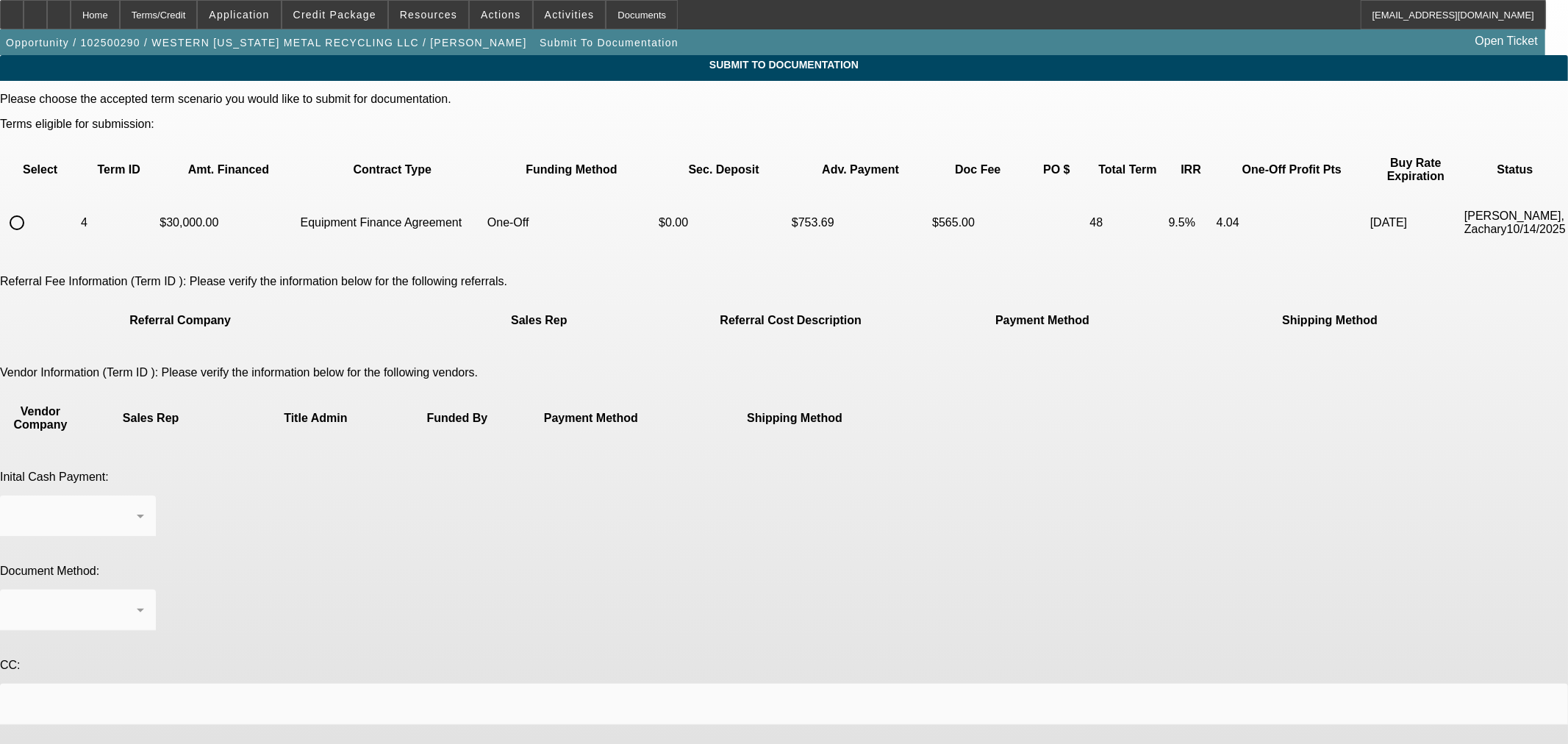
click at [32, 208] on input "radio" at bounding box center [17, 223] width 29 height 29
radio input "true"
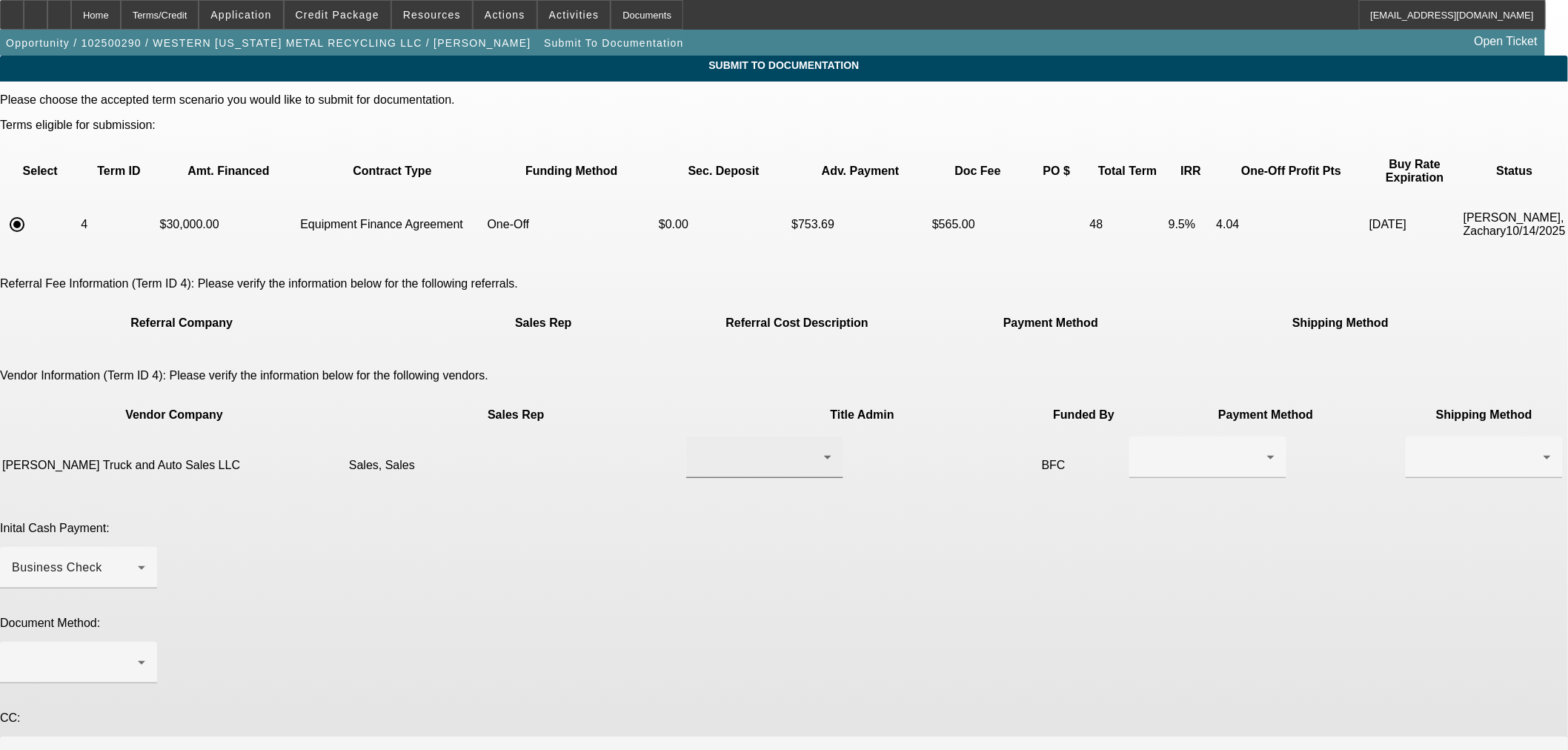
click at [704, 448] on div at bounding box center [760, 457] width 126 height 18
click at [704, 452] on span "Sales, Sales" at bounding box center [675, 449] width 71 height 18
click at [1129, 436] on div at bounding box center [1208, 457] width 157 height 41
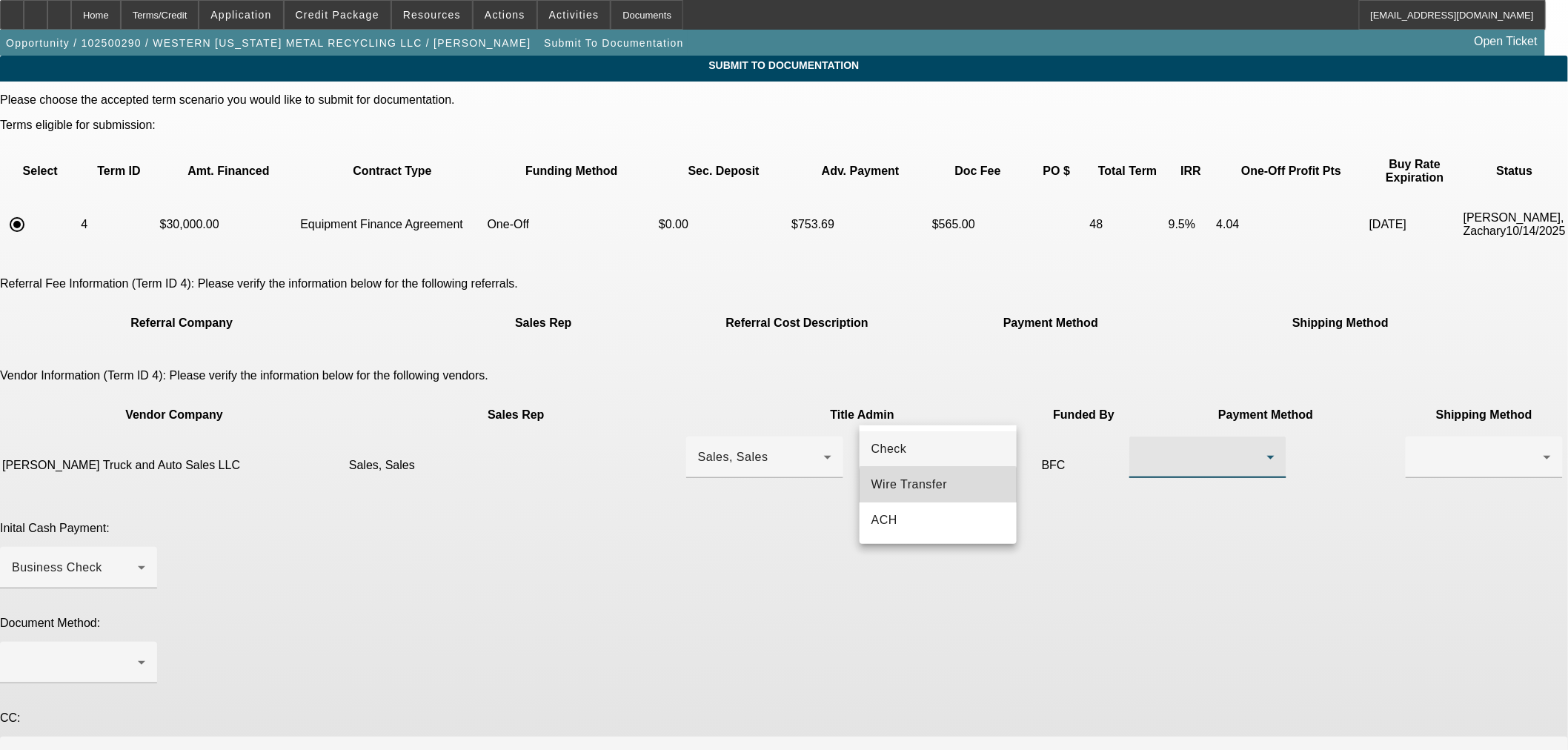
click at [938, 492] on span "Wire Transfer" at bounding box center [909, 484] width 77 height 18
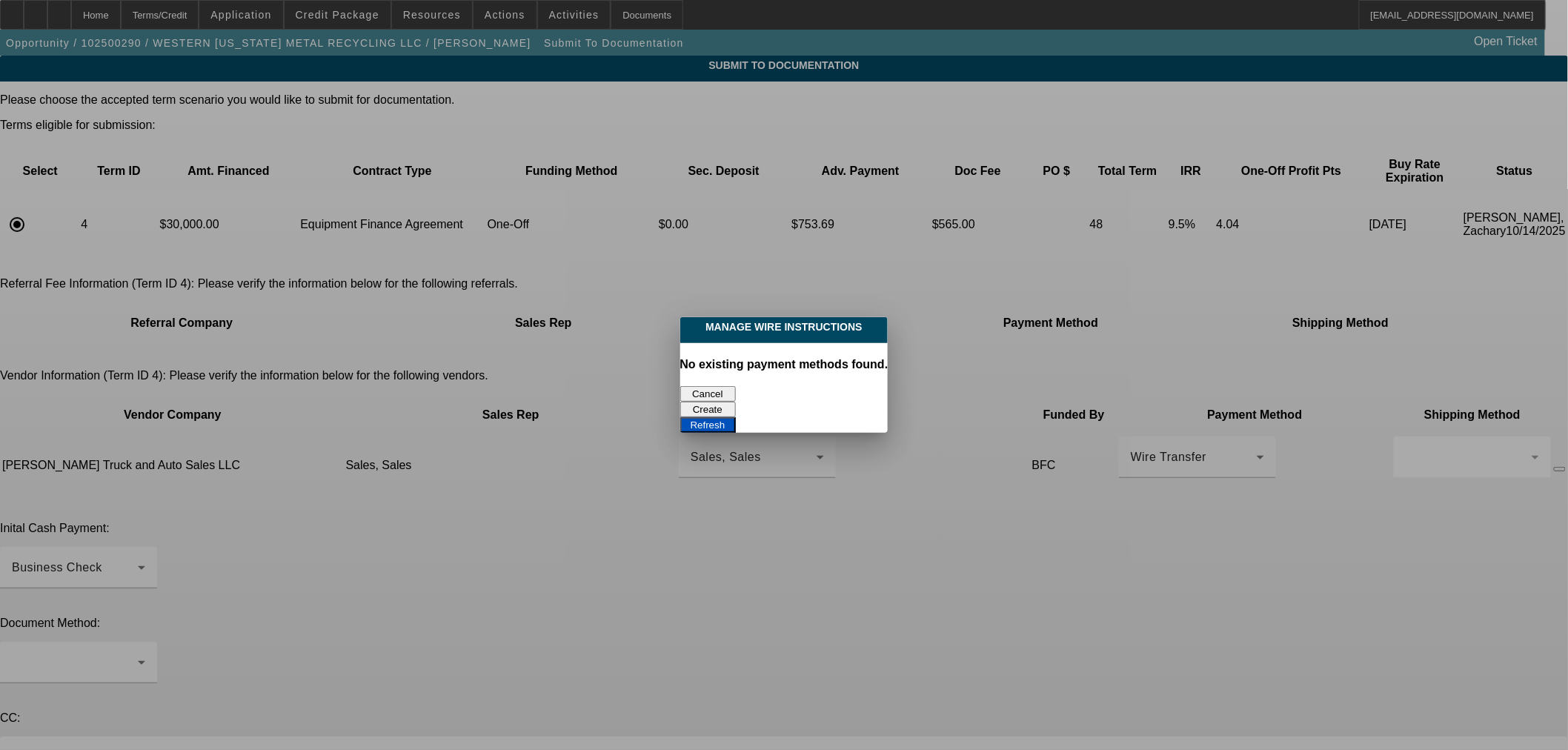
click at [715, 386] on button "Cancel" at bounding box center [708, 394] width 56 height 15
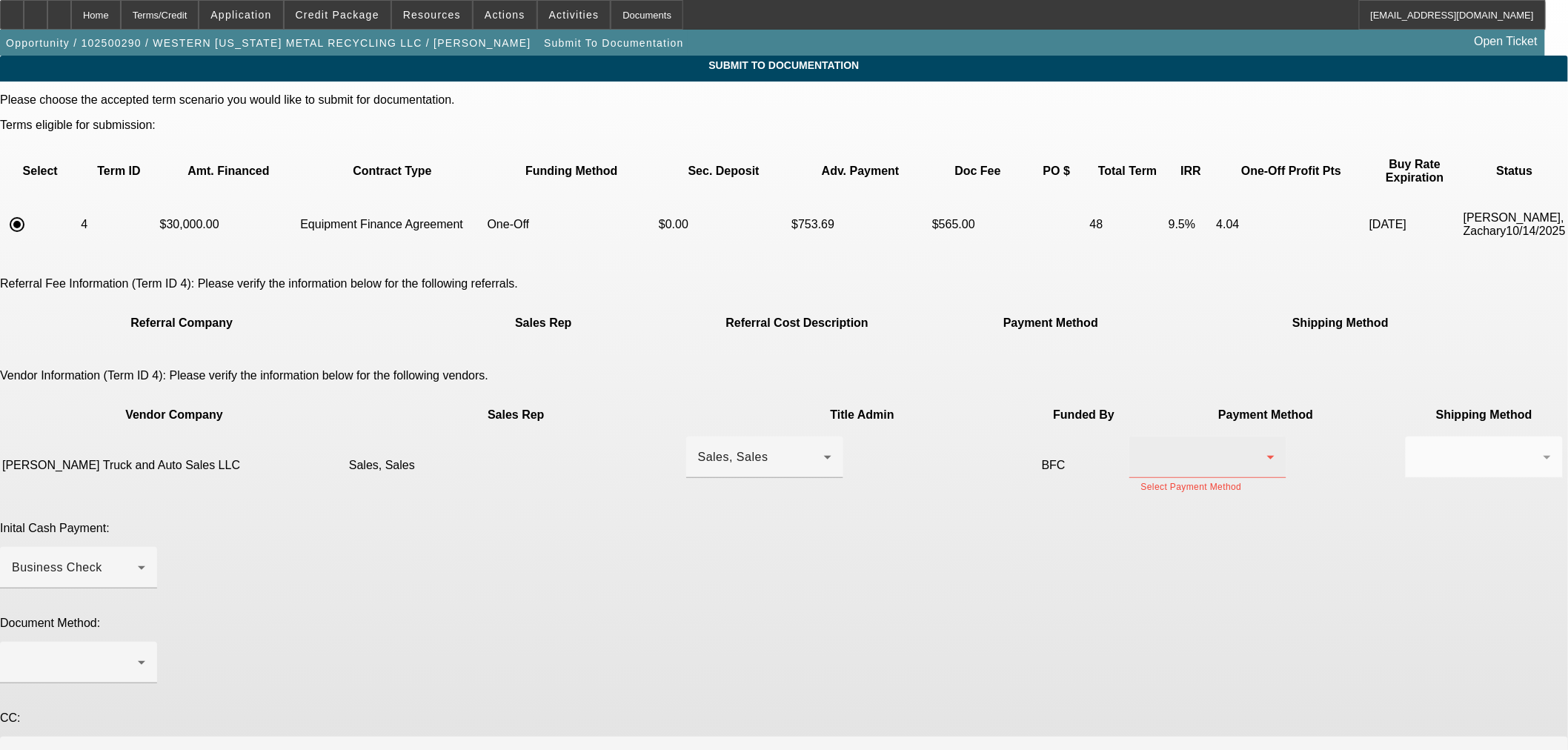
click at [1141, 448] on div at bounding box center [1204, 457] width 126 height 18
click at [899, 450] on span "Check" at bounding box center [889, 449] width 35 height 18
click at [1417, 448] on div at bounding box center [1480, 457] width 126 height 18
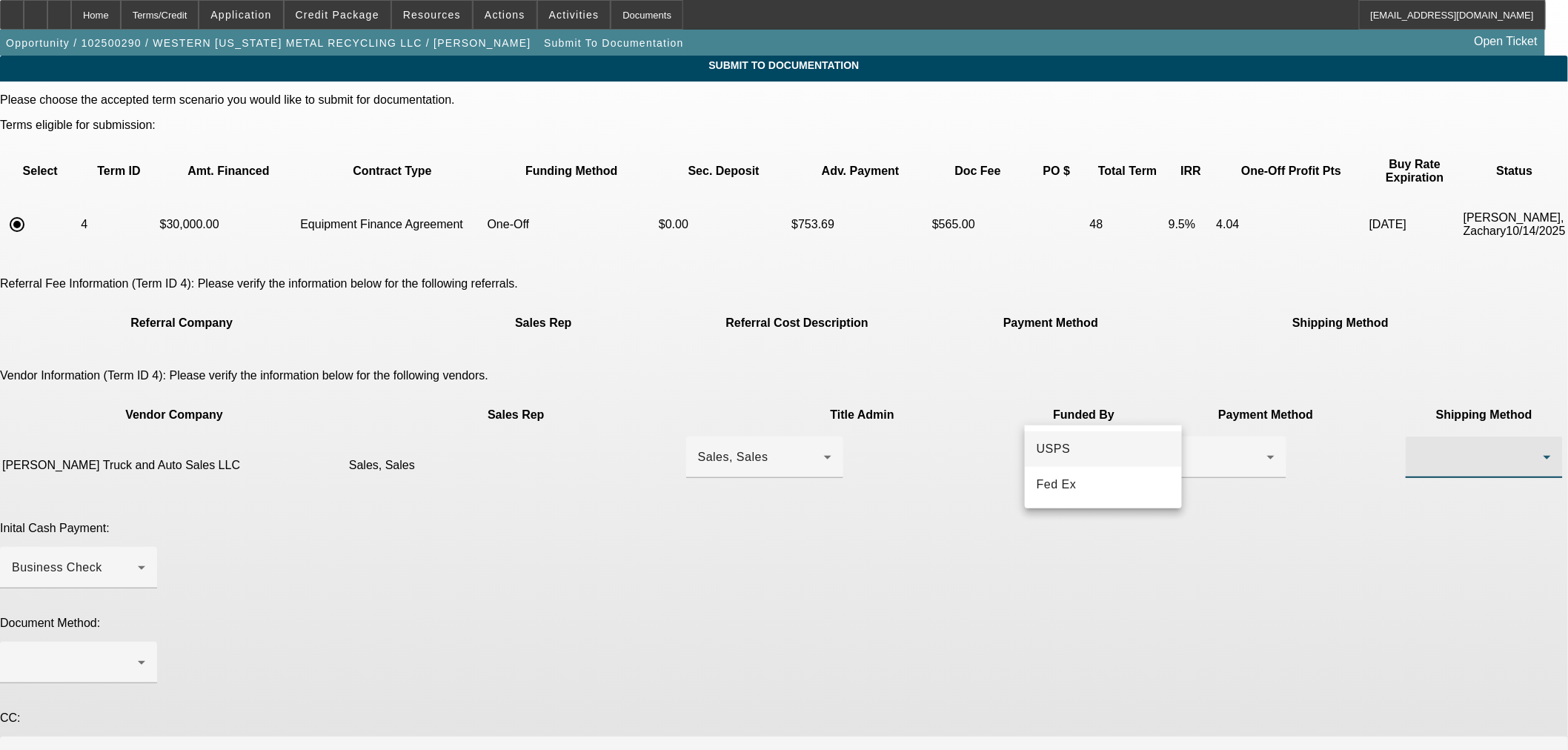
click at [1048, 446] on span "USPS" at bounding box center [1054, 449] width 34 height 18
click at [138, 654] on div at bounding box center [75, 662] width 126 height 18
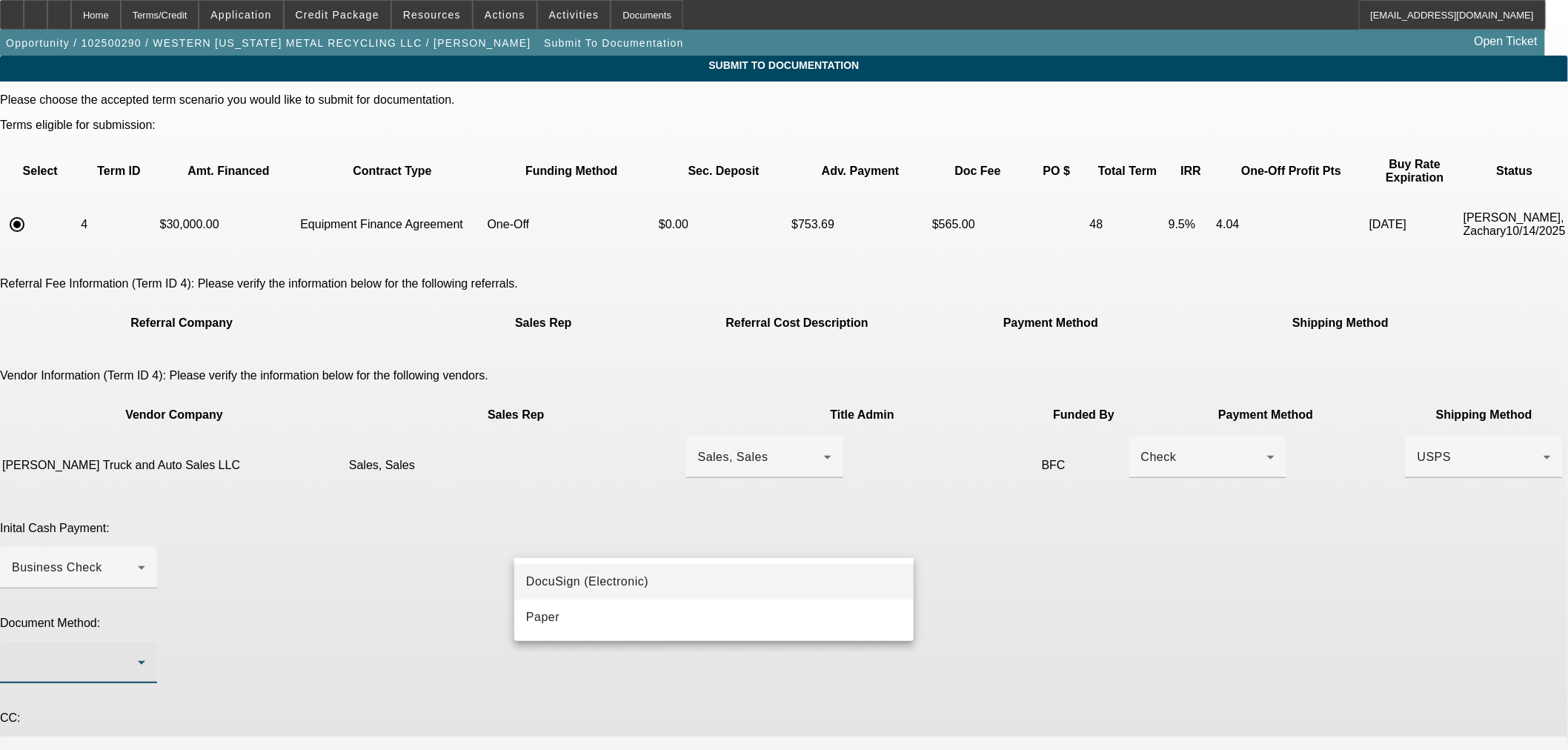
click at [575, 574] on span "DocuSign (Electronic)" at bounding box center [587, 581] width 122 height 18
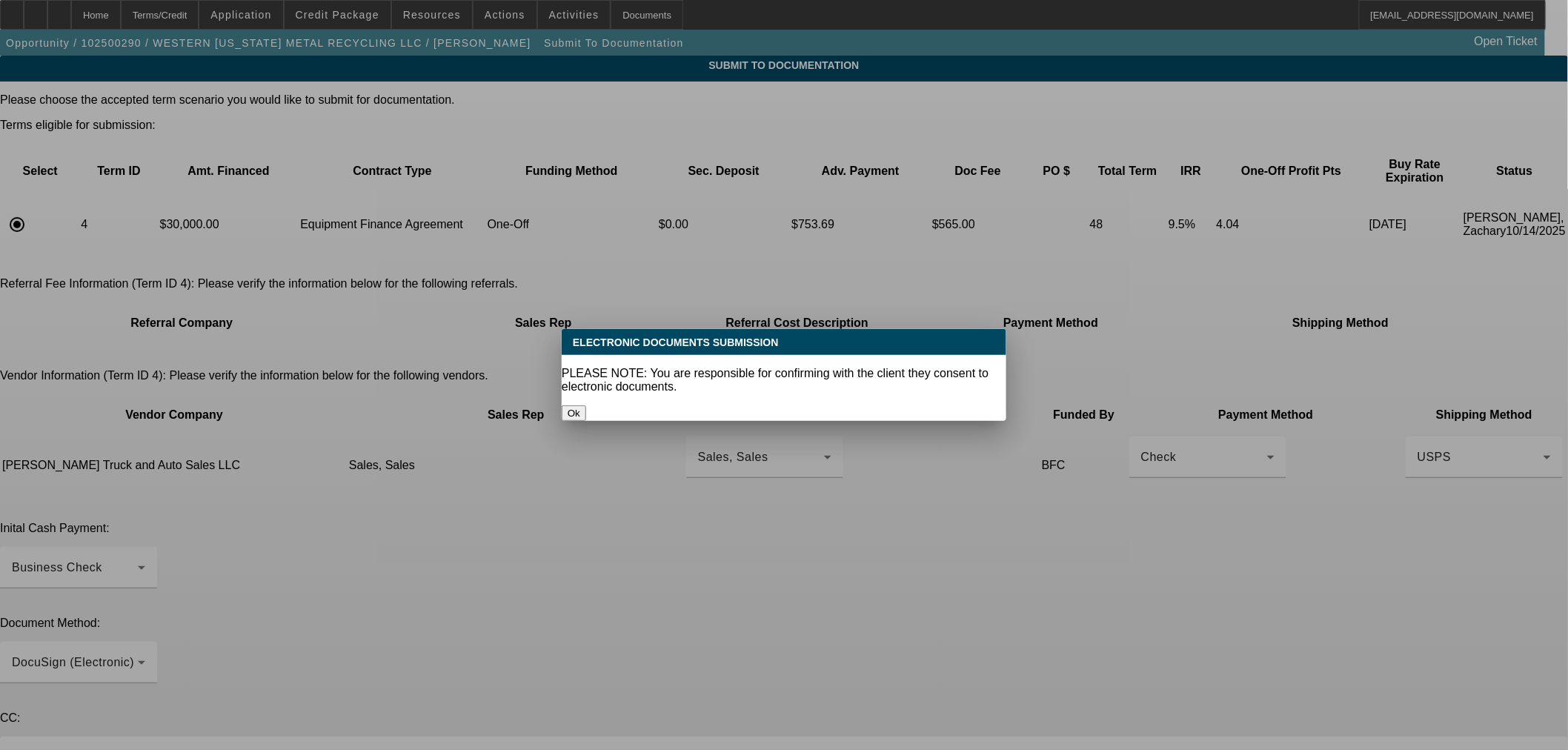
click at [586, 405] on button "Ok" at bounding box center [574, 413] width 24 height 15
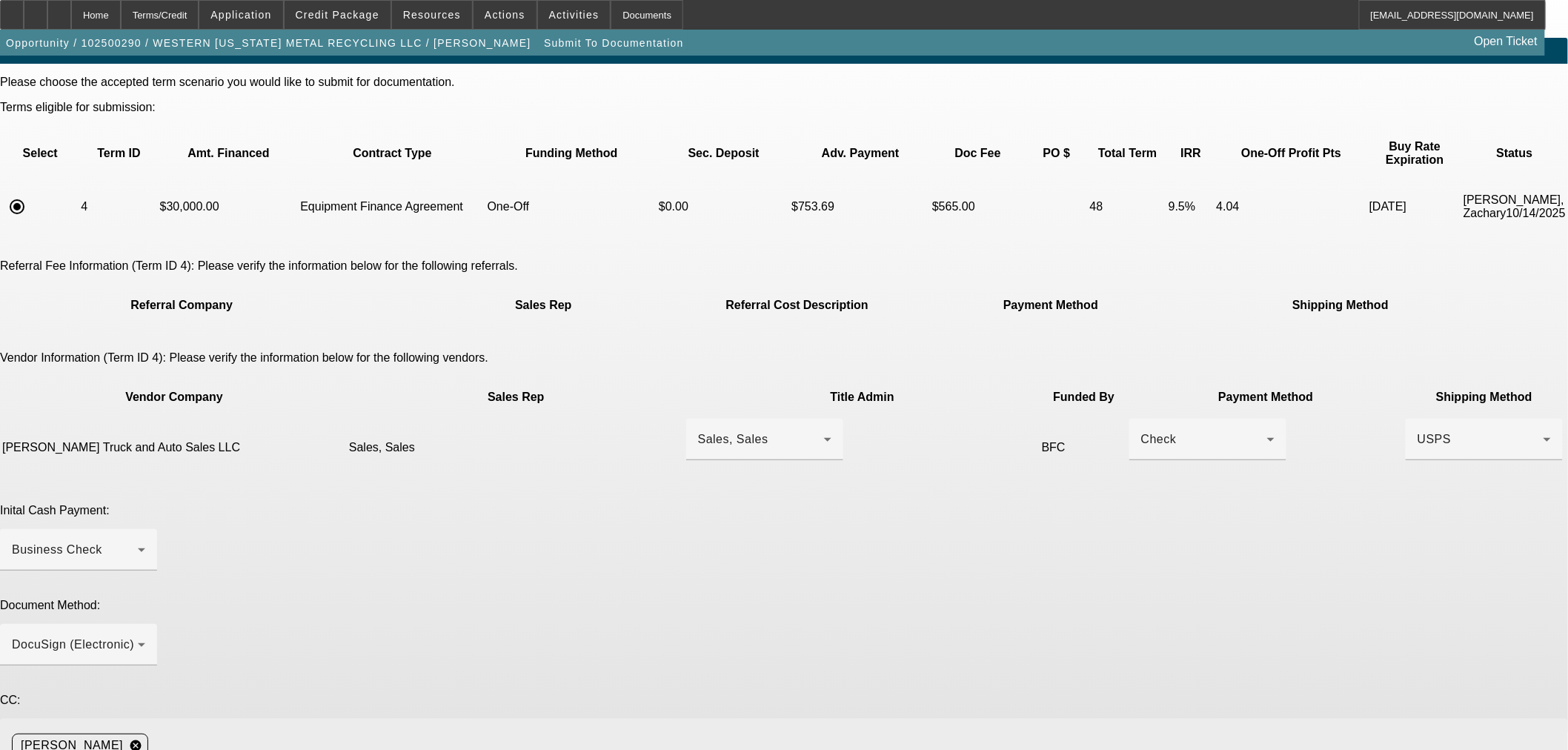
scroll to position [27, 0]
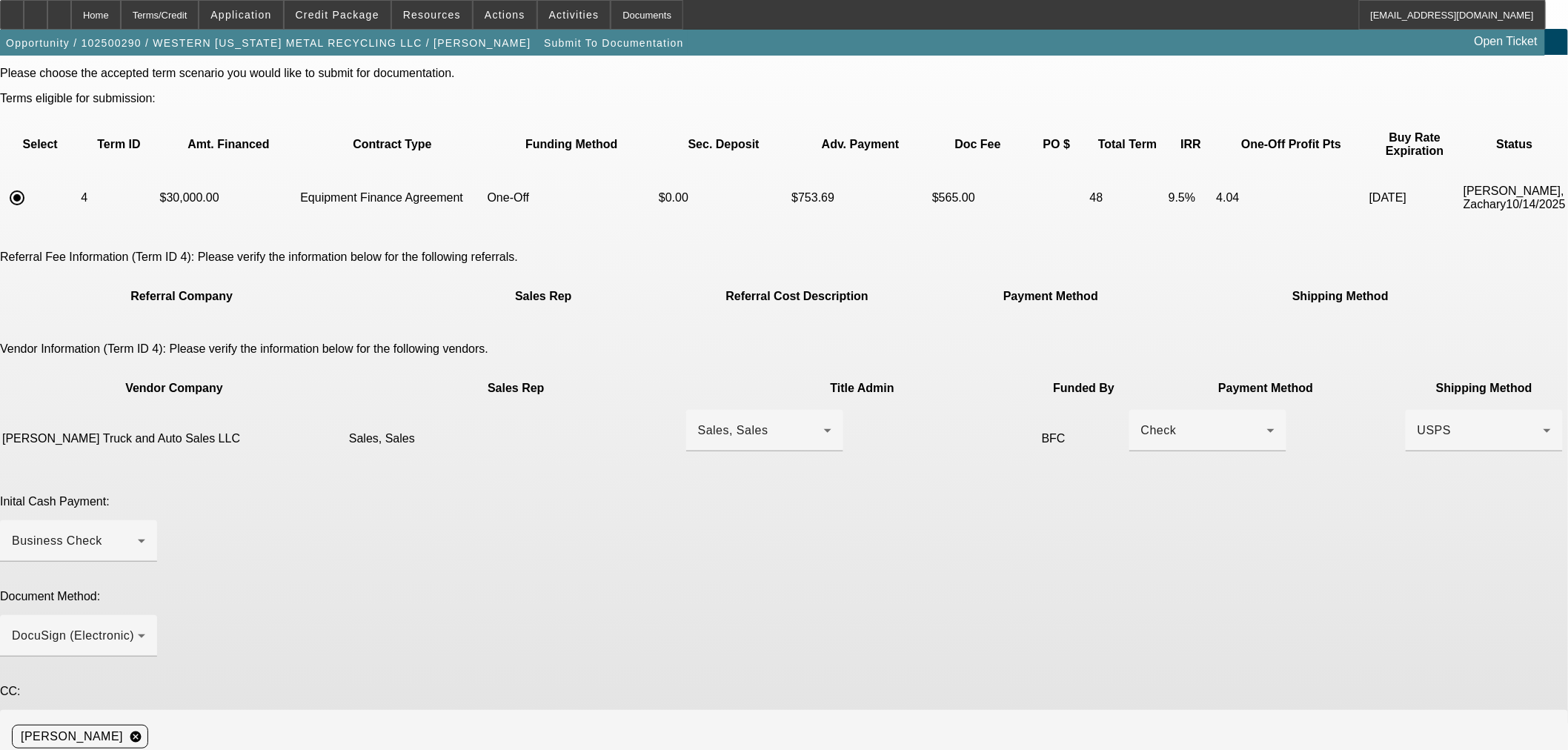
paste textarea "leej_16@hotmail.com is title contact. Thanks"
type textarea "leej_16@hotmail.com is title contact. Thanks"
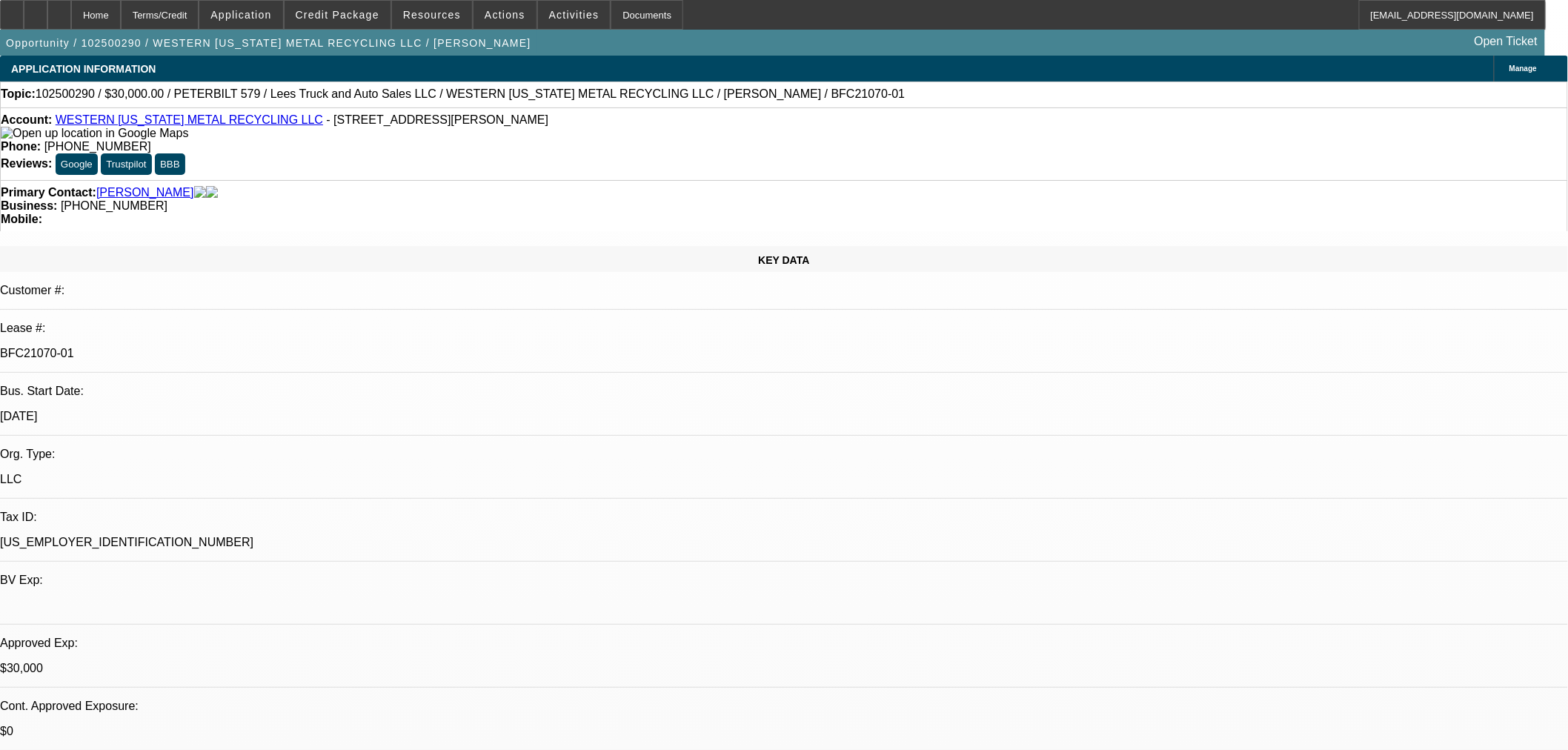
select select "0"
select select "3"
select select "0"
select select "6"
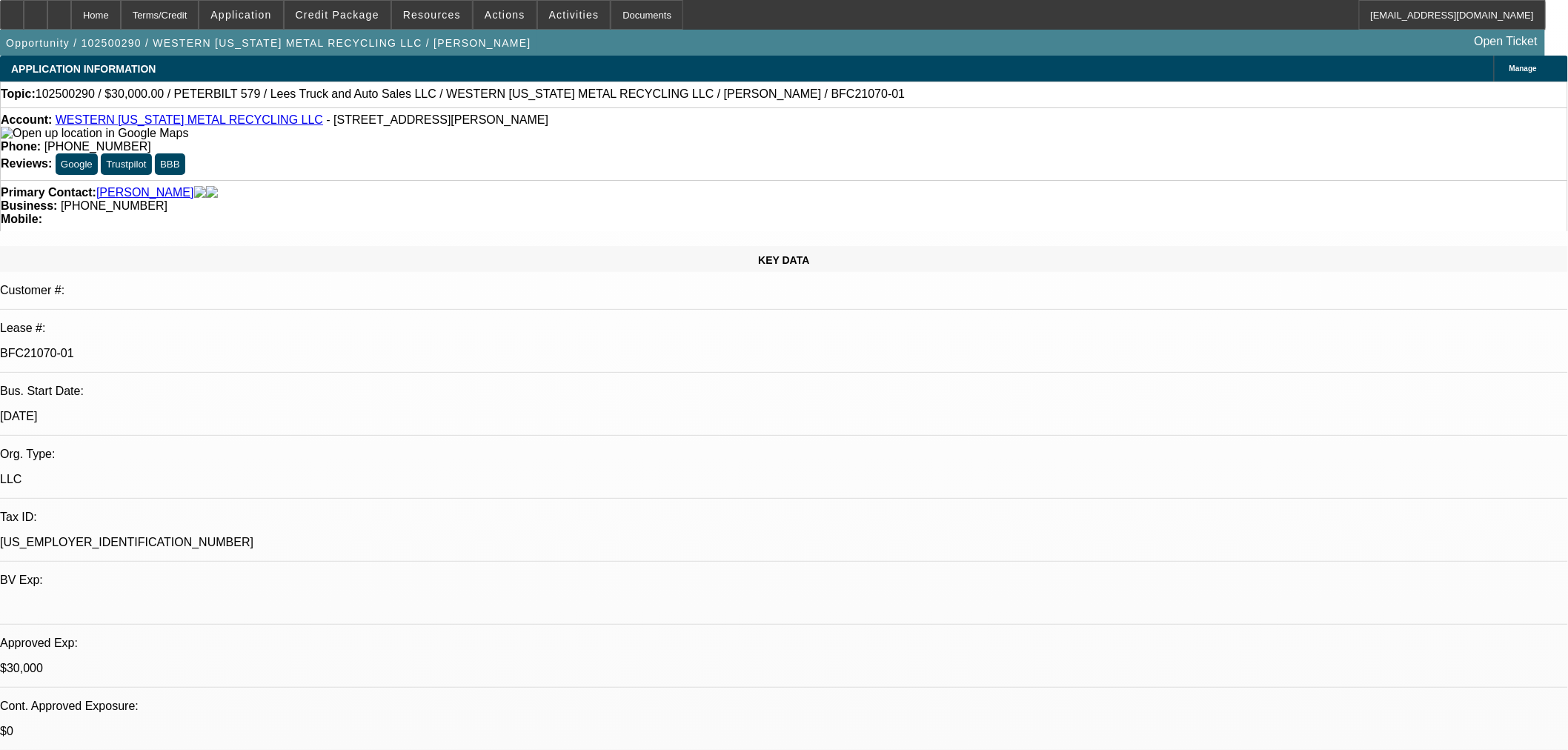
select select "0"
select select "3"
select select "0"
select select "6"
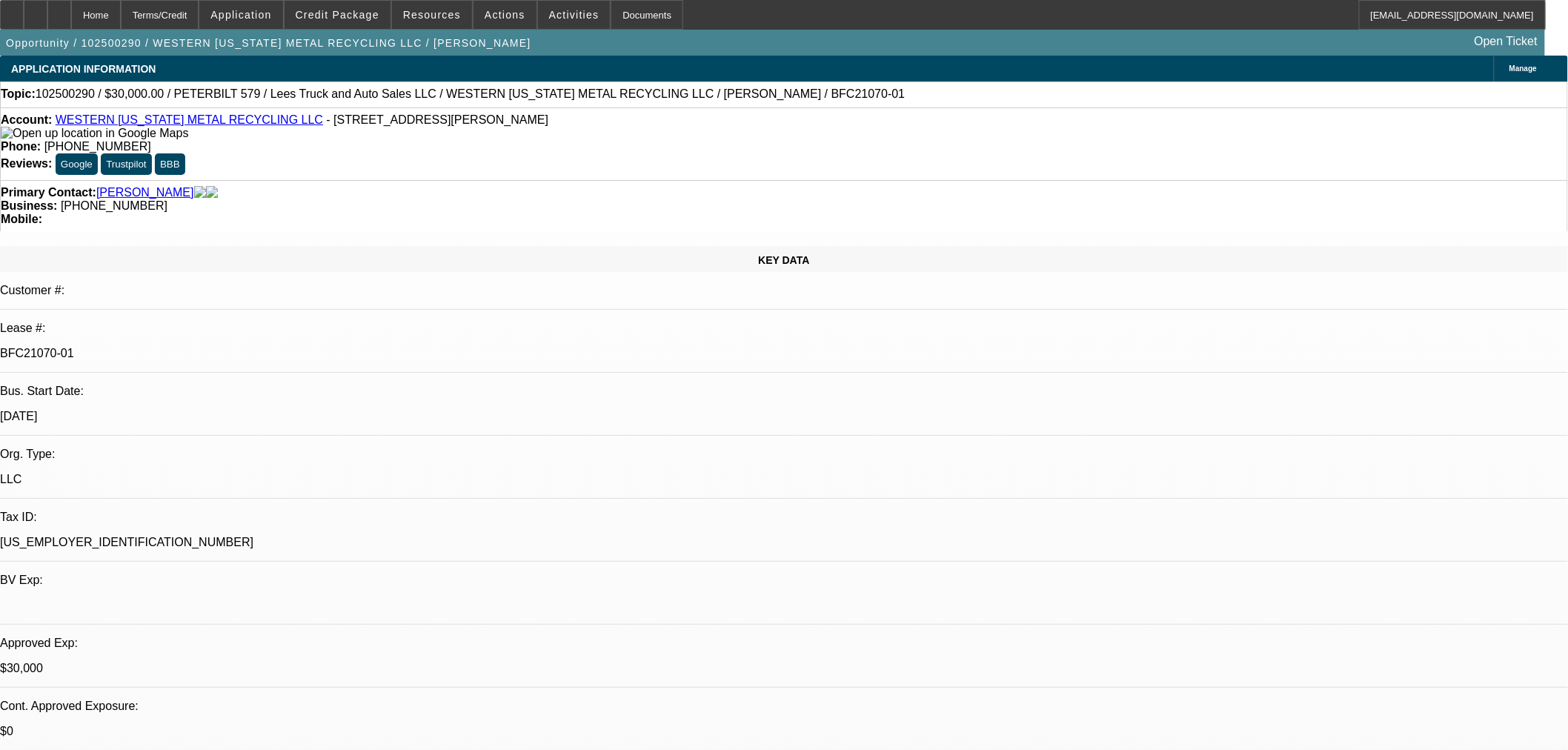
select select "0"
select select "3"
select select "0"
select select "6"
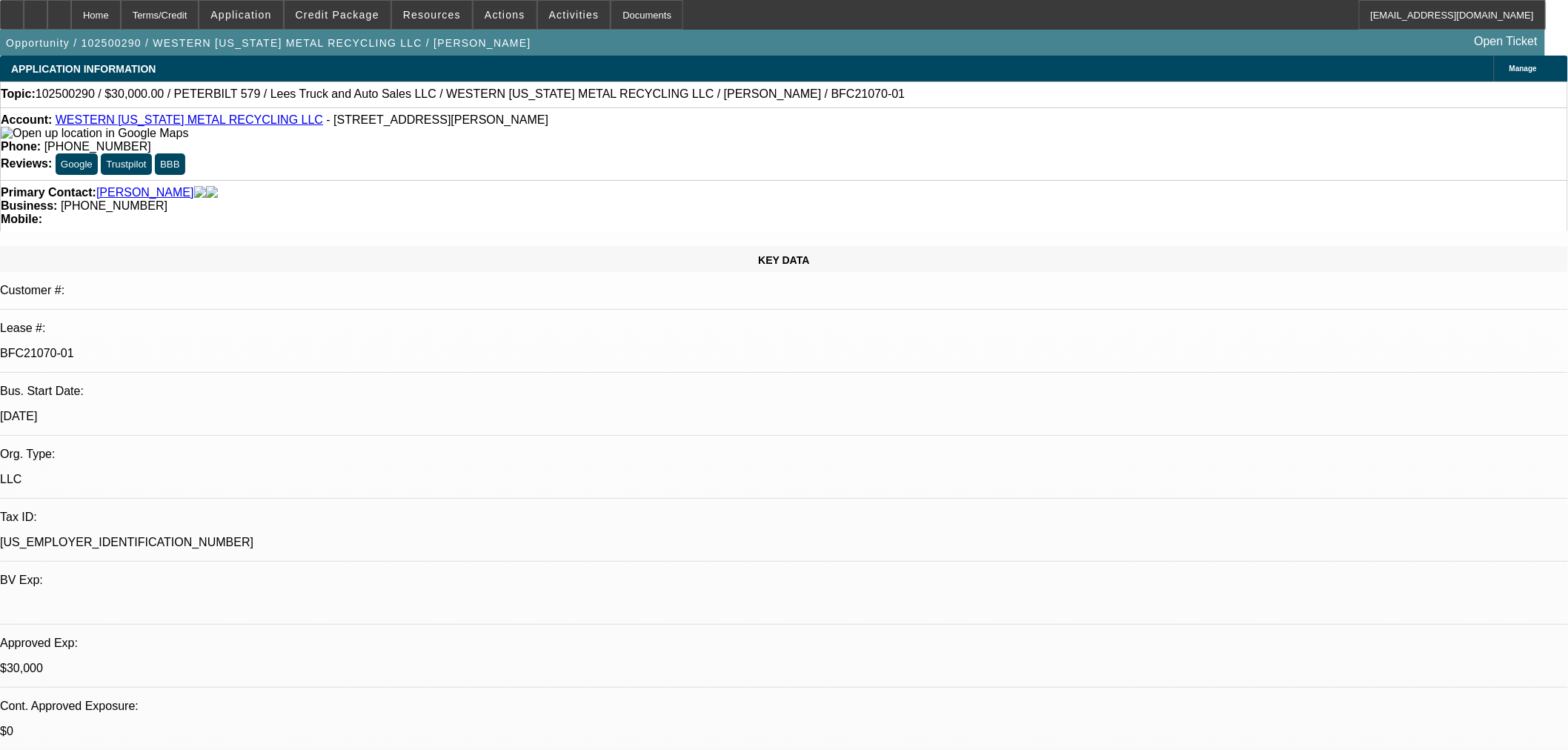
select select "0"
select select "3"
select select "0"
select select "6"
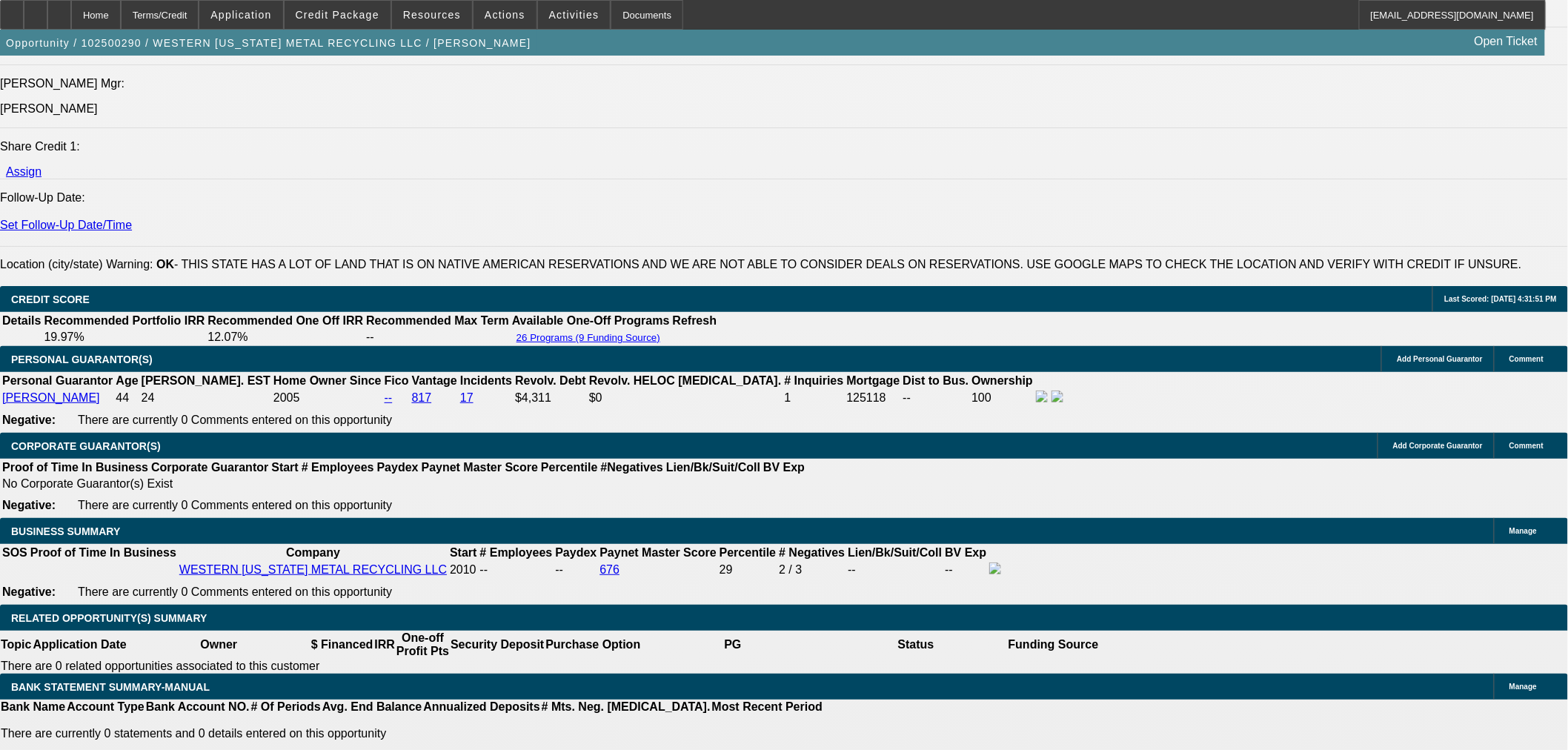
scroll to position [1646, 0]
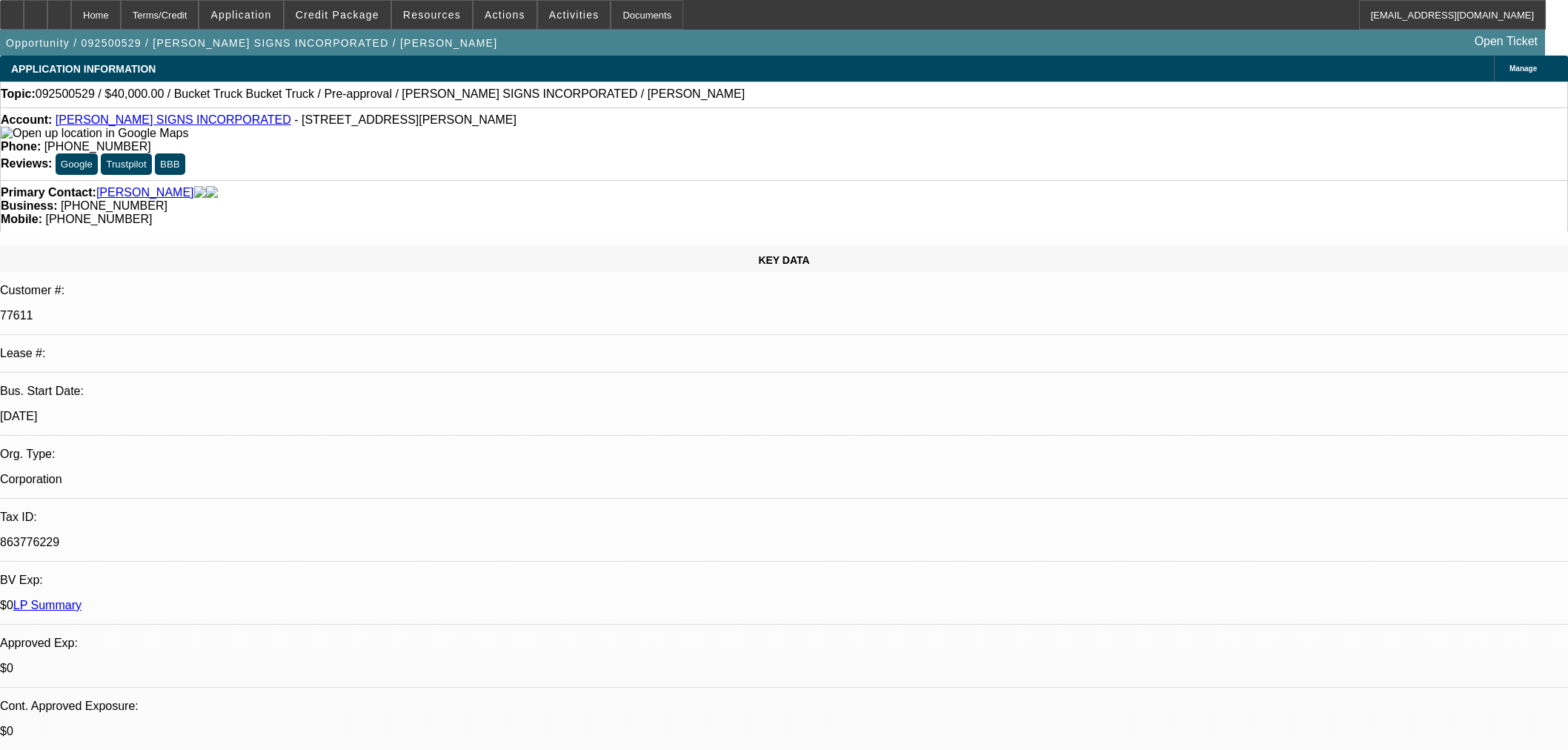
select select "0"
select select "3"
select select "0"
select select "6"
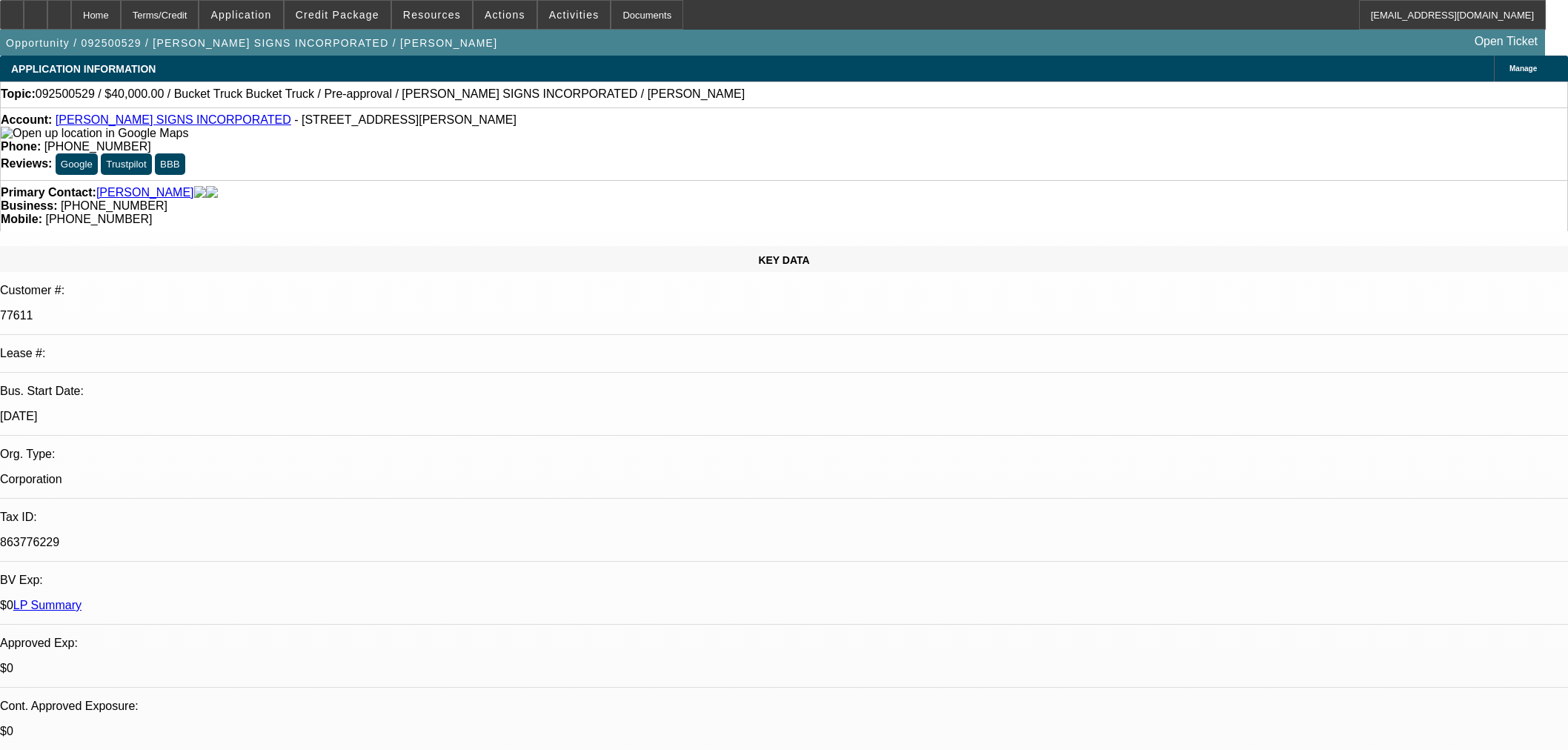
select select "0"
select select "3"
select select "0"
select select "6"
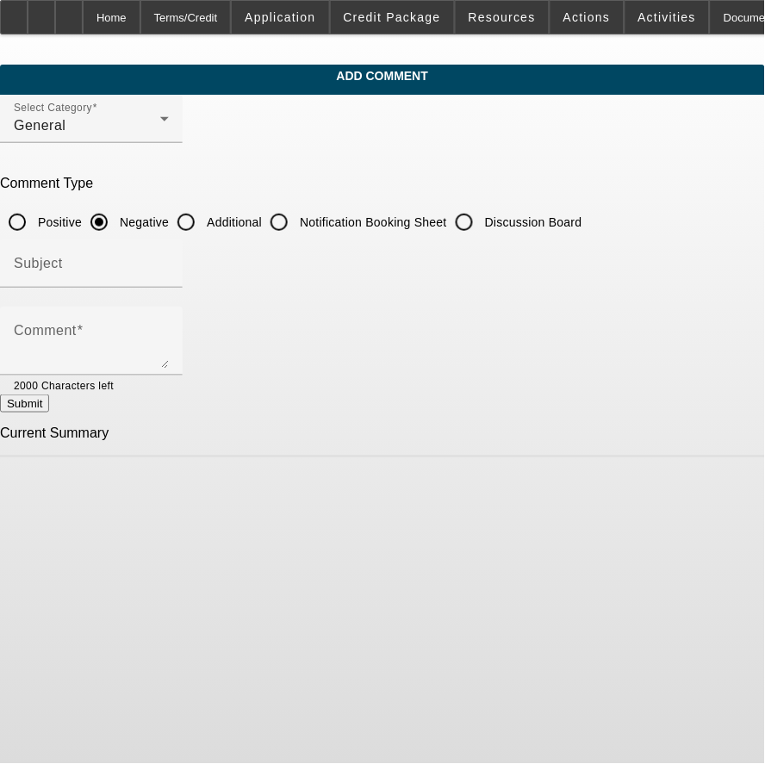
drag, startPoint x: 269, startPoint y: 224, endPoint x: 260, endPoint y: 284, distance: 60.9
click at [203, 224] on input "Additional" at bounding box center [186, 222] width 34 height 34
radio input "true"
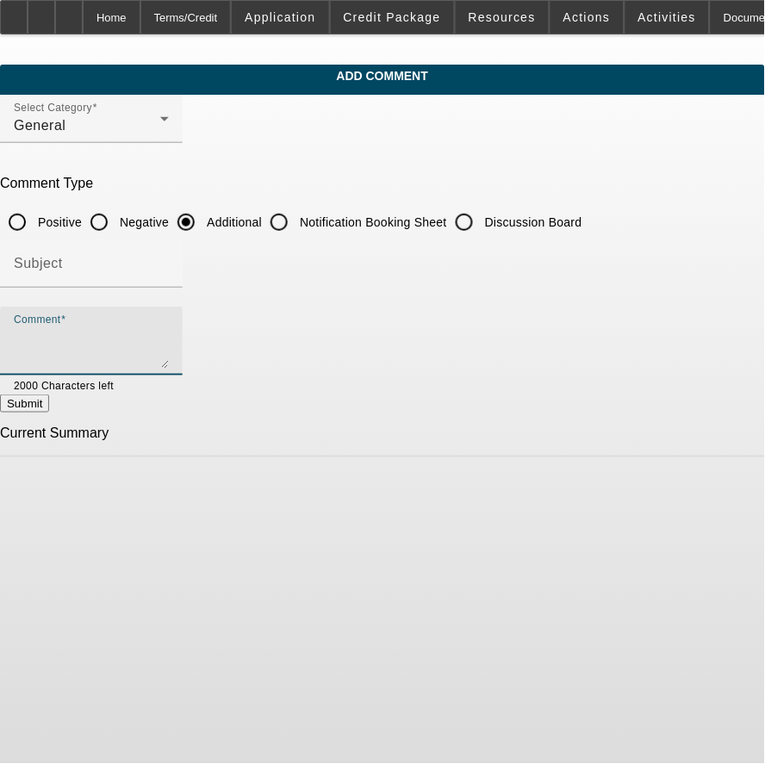
click at [169, 327] on textarea "Comment" at bounding box center [91, 347] width 155 height 41
type textarea "T"
drag, startPoint x: 331, startPoint y: 326, endPoint x: 290, endPoint y: 330, distance: 40.7
click at [169, 330] on textarea "Dry Bulk Solutions LLC is owned by PG Rryan" at bounding box center [91, 347] width 155 height 41
drag, startPoint x: 582, startPoint y: 333, endPoint x: 592, endPoint y: 333, distance: 9.5
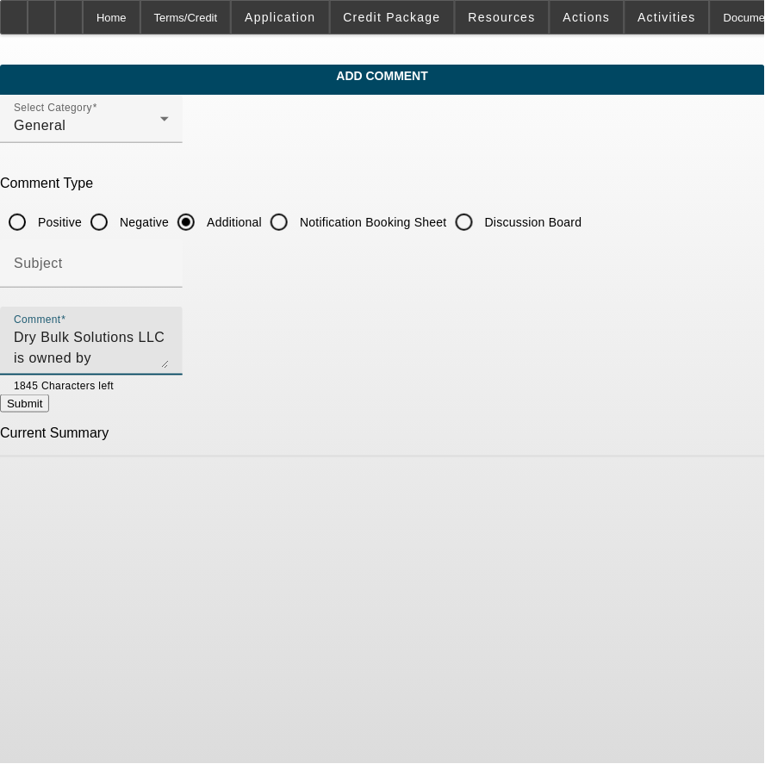
click at [169, 333] on textarea "Dry Bulk Solutions LLC is owned by [PERSON_NAME] who has been in towing/transpo…" at bounding box center [91, 347] width 155 height 41
drag, startPoint x: 183, startPoint y: 345, endPoint x: 143, endPoint y: 346, distance: 39.6
click at [143, 346] on textarea "Dry Bulk Solutions LLC is owned by [PERSON_NAME] who has been in towing/transpo…" at bounding box center [91, 347] width 155 height 41
click at [169, 353] on textarea "Dry Bulk Solutions LLC is owned by [PERSON_NAME] who has been in towing/transpo…" at bounding box center [91, 347] width 155 height 41
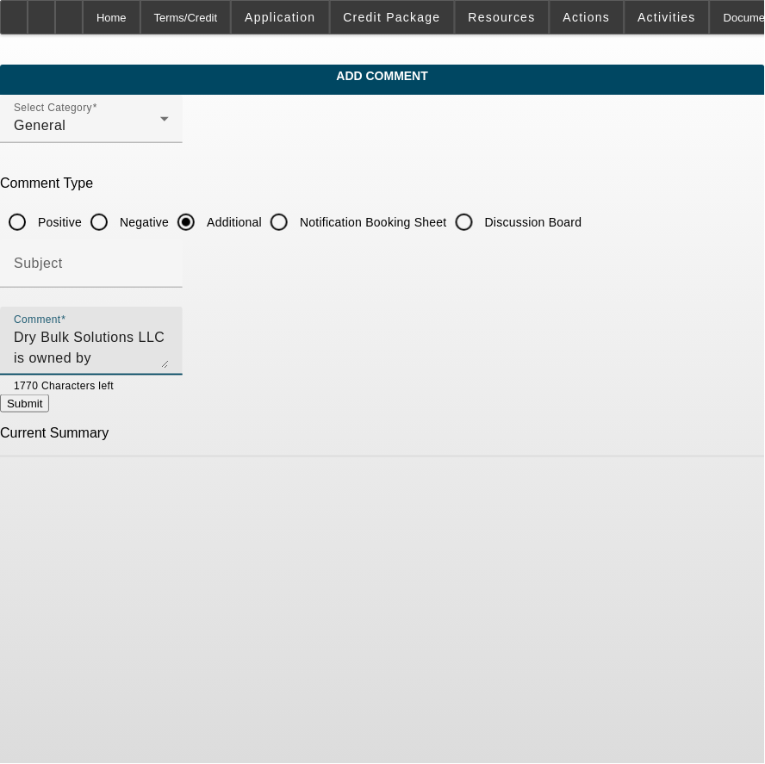
scroll to position [17, 0]
type textarea "Dry Bulk Solutions LLC is owned by [PERSON_NAME] who has been in towing/transpo…"
click at [49, 400] on button "Submit" at bounding box center [24, 404] width 49 height 18
radio input "true"
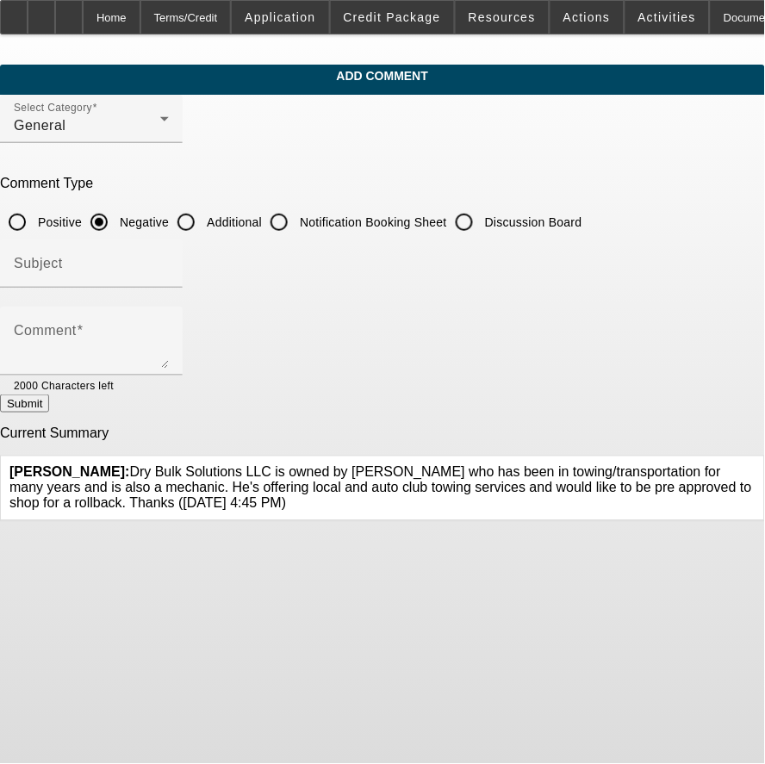
click at [755, 465] on icon at bounding box center [755, 465] width 0 height 0
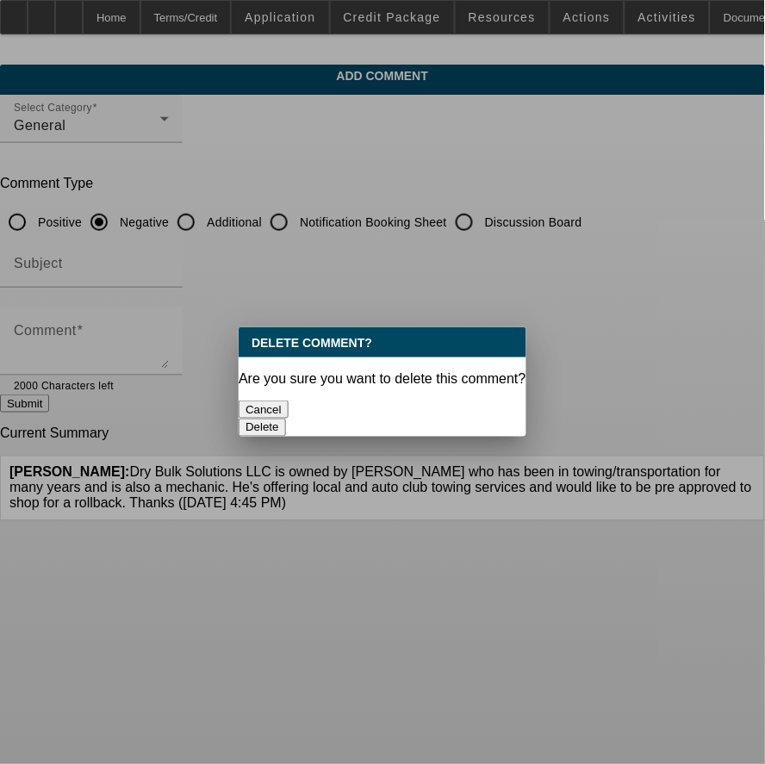
click at [286, 419] on button "Delete" at bounding box center [262, 428] width 47 height 18
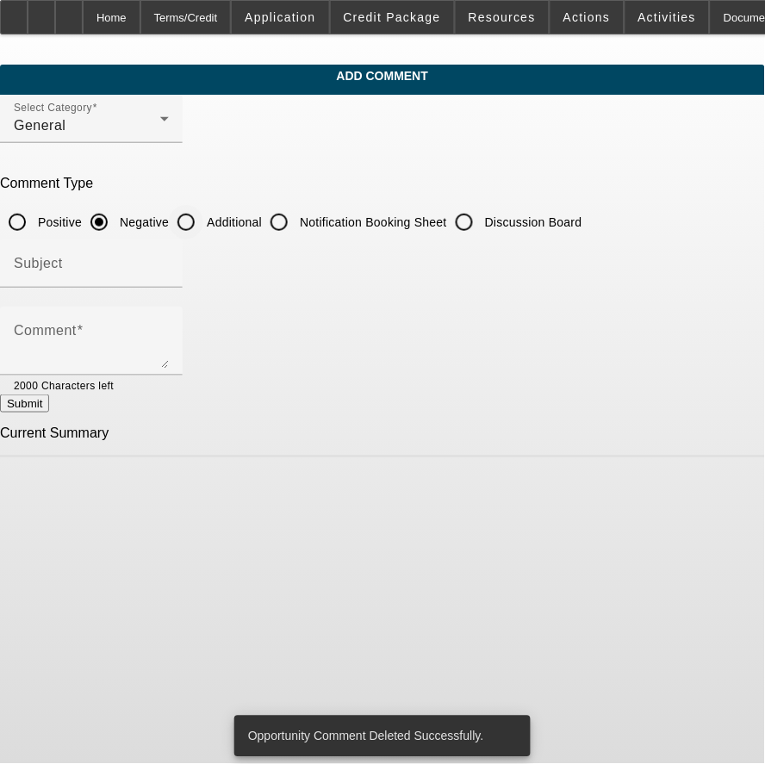
click at [203, 215] on input "Additional" at bounding box center [186, 222] width 34 height 34
radio input "true"
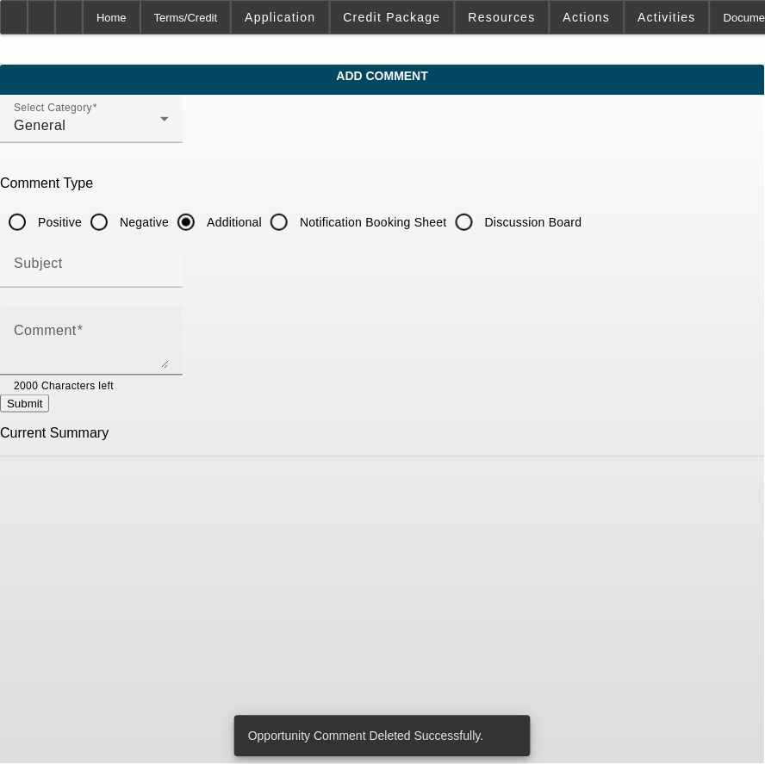
click at [169, 343] on textarea "Comment" at bounding box center [91, 347] width 155 height 41
paste textarea "Dry Bulk Solutions LLC is owned by [PERSON_NAME] who has been in towing/transpo…"
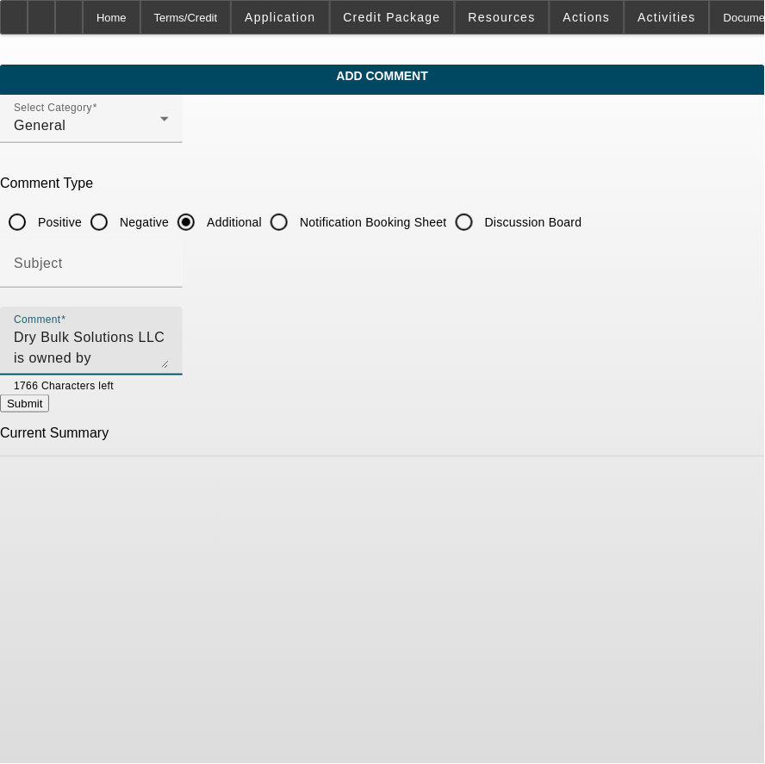
scroll to position [21, 0]
drag, startPoint x: 253, startPoint y: 351, endPoint x: 237, endPoint y: 347, distance: 16.7
click at [169, 347] on textarea "Dry Bulk Solutions LLC is owned by [PERSON_NAME] who has been in towing/transpo…" at bounding box center [91, 347] width 155 height 41
click at [169, 334] on textarea "Dry Bulk Solutions LLC is owned by [PERSON_NAME] who has been in towing/transpo…" at bounding box center [91, 347] width 155 height 41
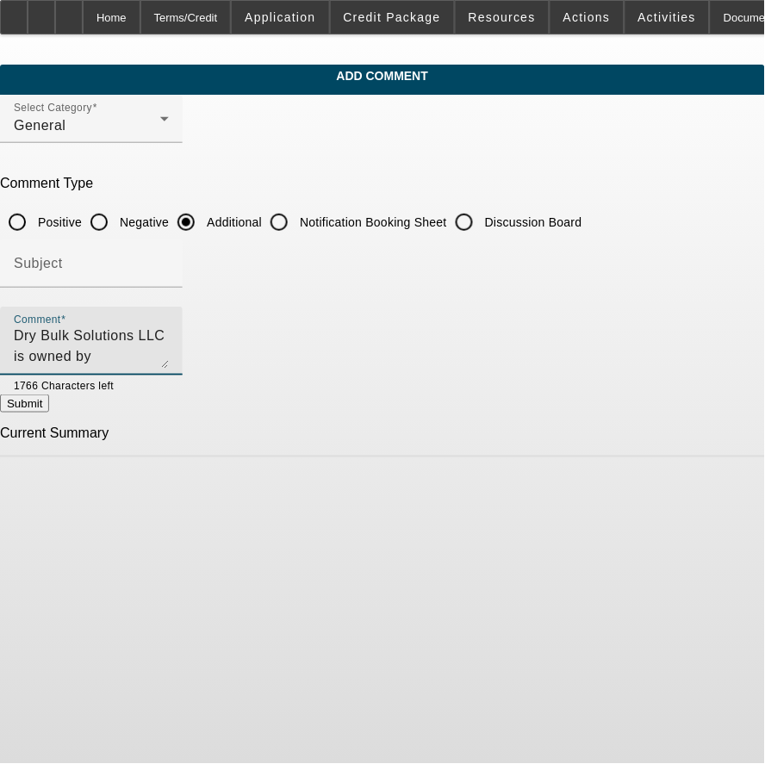
drag, startPoint x: 381, startPoint y: 333, endPoint x: 235, endPoint y: 345, distance: 146.2
click at [169, 345] on textarea "Dry Bulk Solutions LLC is owned by [PERSON_NAME] who has been in towing/transpo…" at bounding box center [91, 347] width 155 height 41
click at [169, 349] on textarea "Dry Bulk Solutions LLC is owned by [PERSON_NAME] who has been in towing/transpo…" at bounding box center [91, 347] width 155 height 41
drag, startPoint x: 202, startPoint y: 333, endPoint x: 145, endPoint y: 342, distance: 58.4
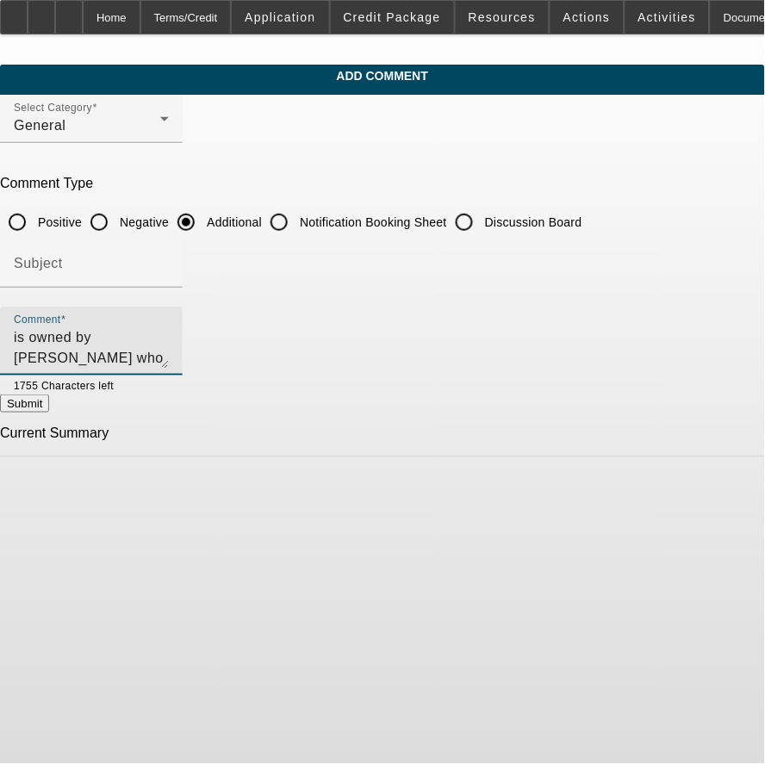
click at [145, 342] on textarea "Dry Bulk Solutions LLC is owned by [PERSON_NAME] who has been in towing/transpo…" at bounding box center [91, 347] width 155 height 41
type textarea "Dry Bulk Solutions LLC is owned by [PERSON_NAME] who has been in towing/transpo…"
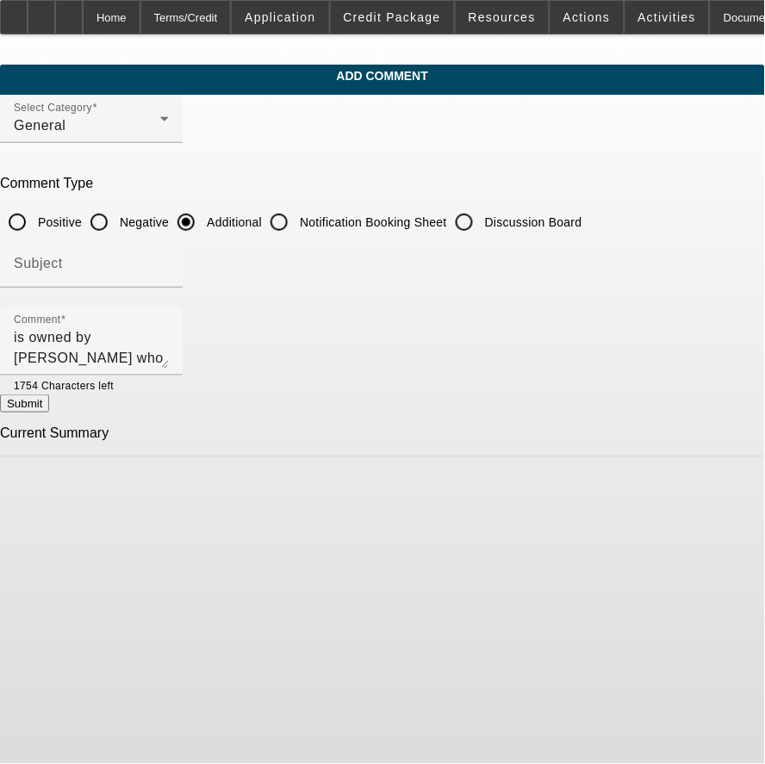
click at [49, 411] on button "Submit" at bounding box center [24, 404] width 49 height 18
radio input "true"
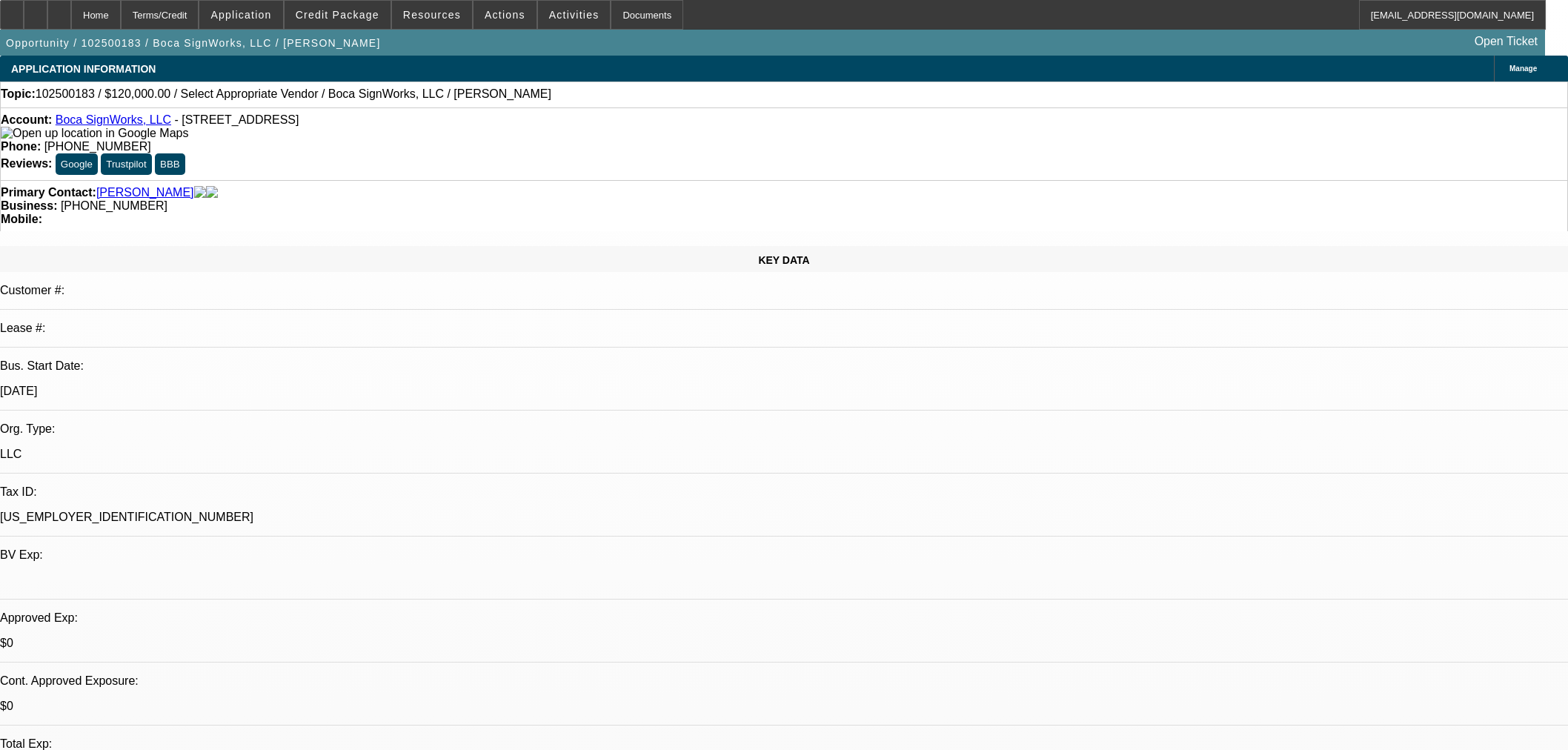
select select "0"
select select "2"
select select "0.1"
select select "4"
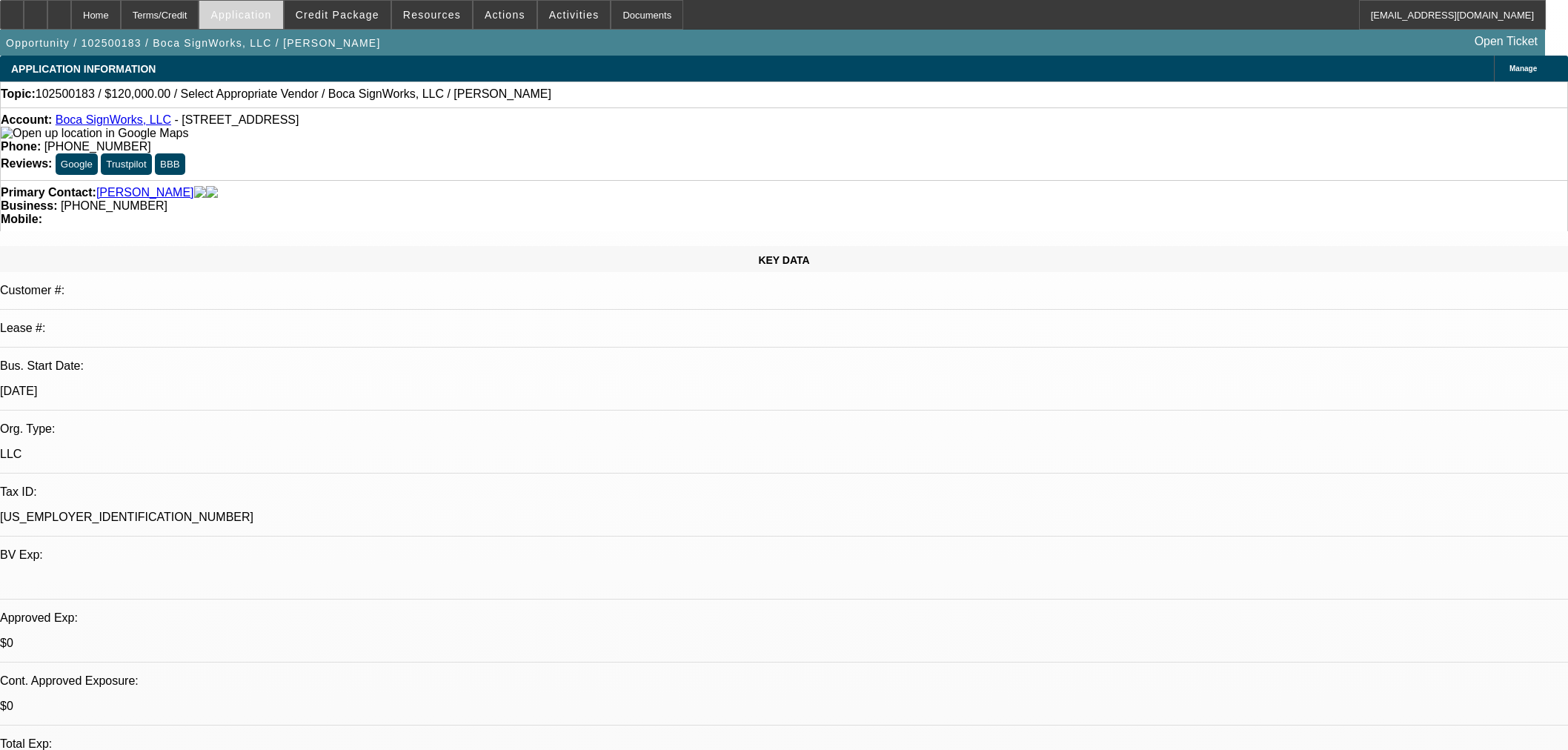
scroll to position [247, 0]
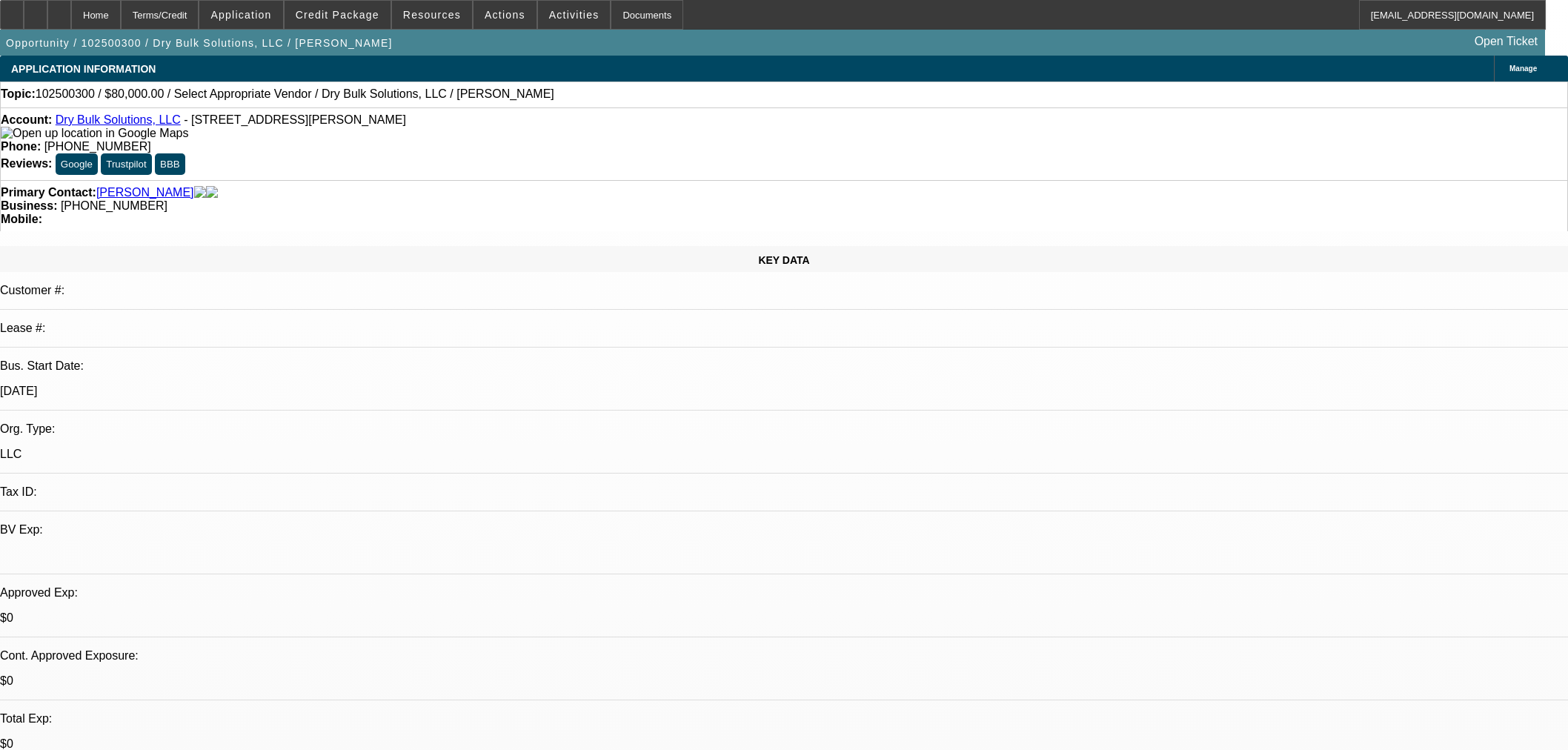
select select "0"
select select "2"
select select "0.1"
select select "4"
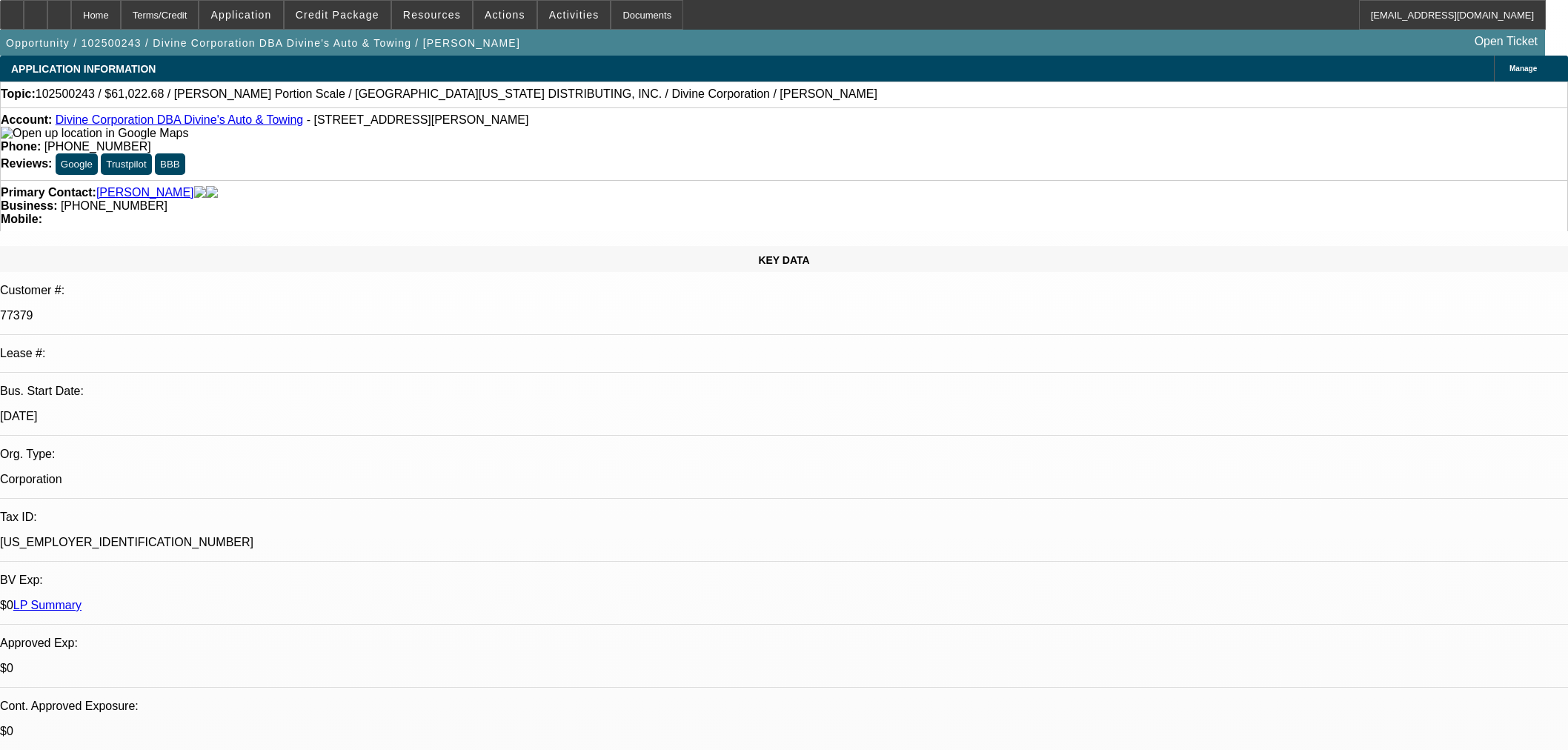
select select "0"
select select "3"
select select "0"
select select "6"
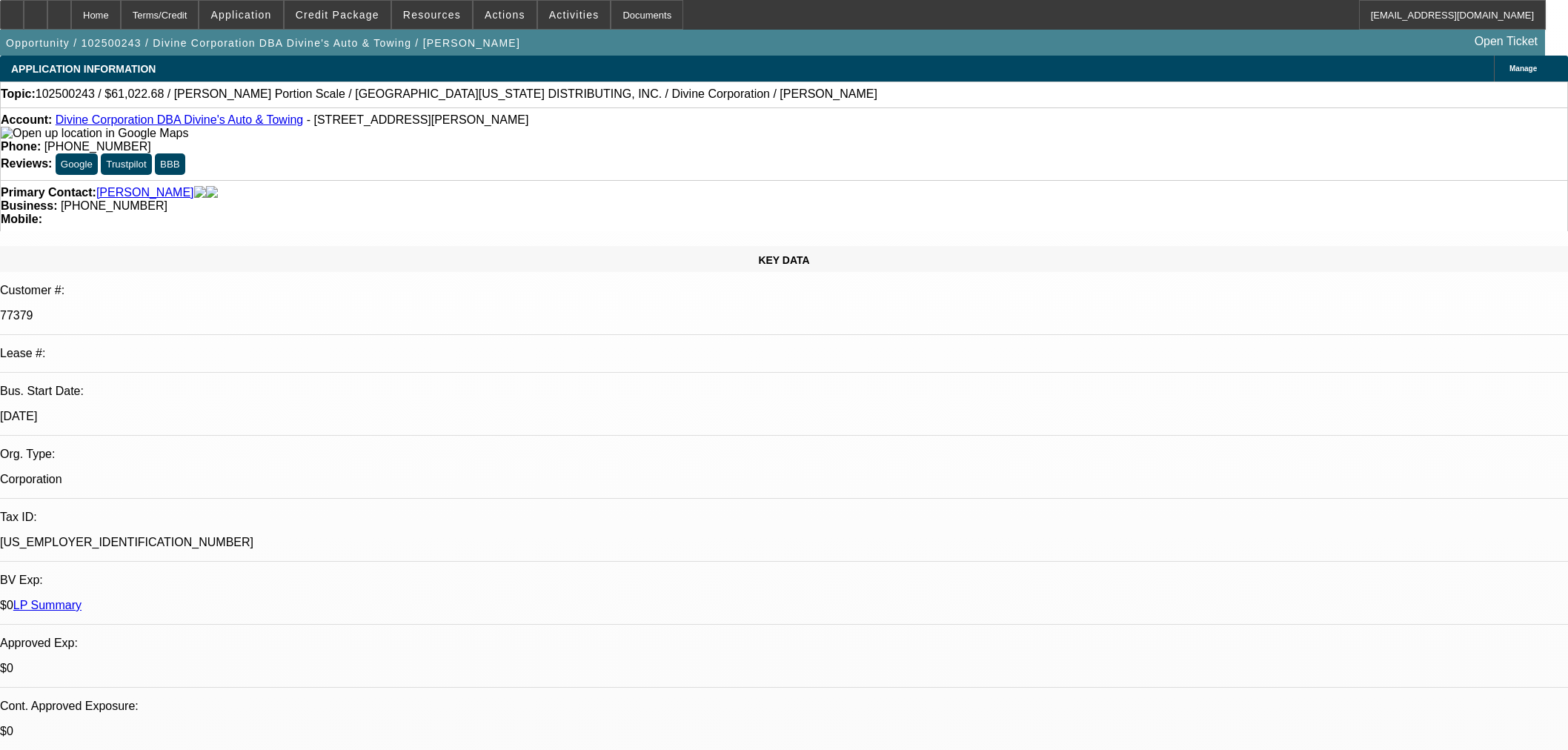
select select "0"
select select "3"
select select "0"
select select "6"
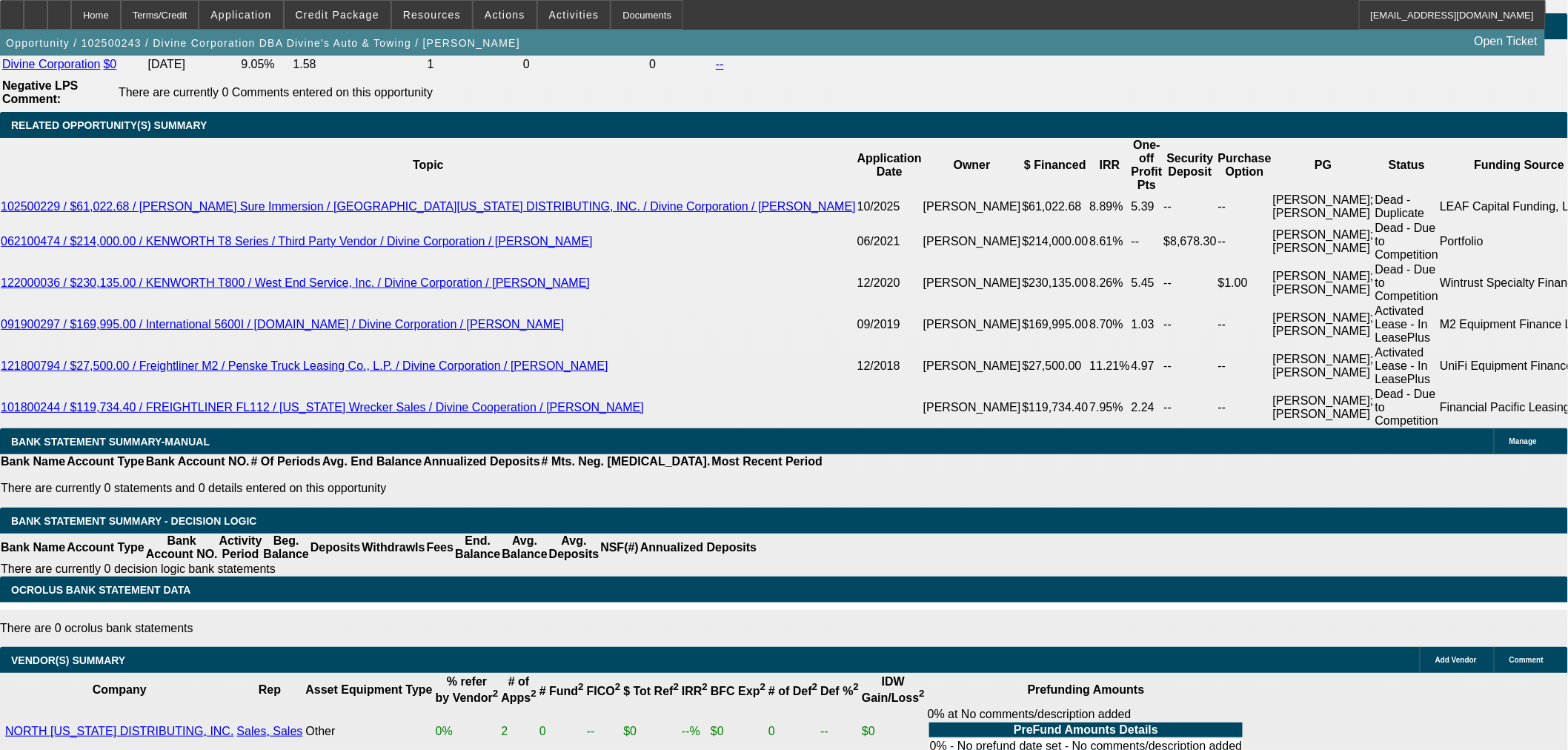
scroll to position [2307, 0]
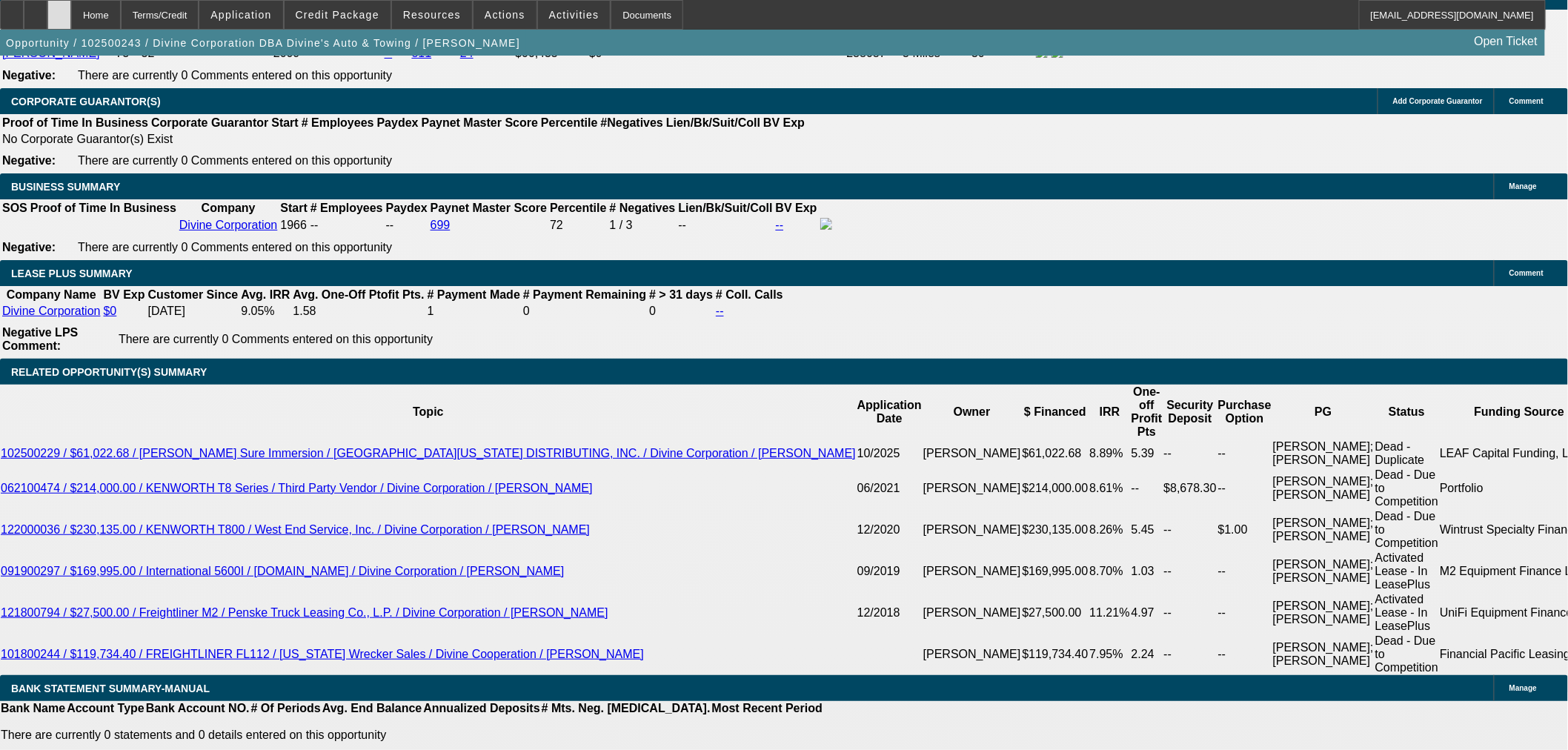
click at [71, 9] on div at bounding box center [59, 15] width 24 height 29
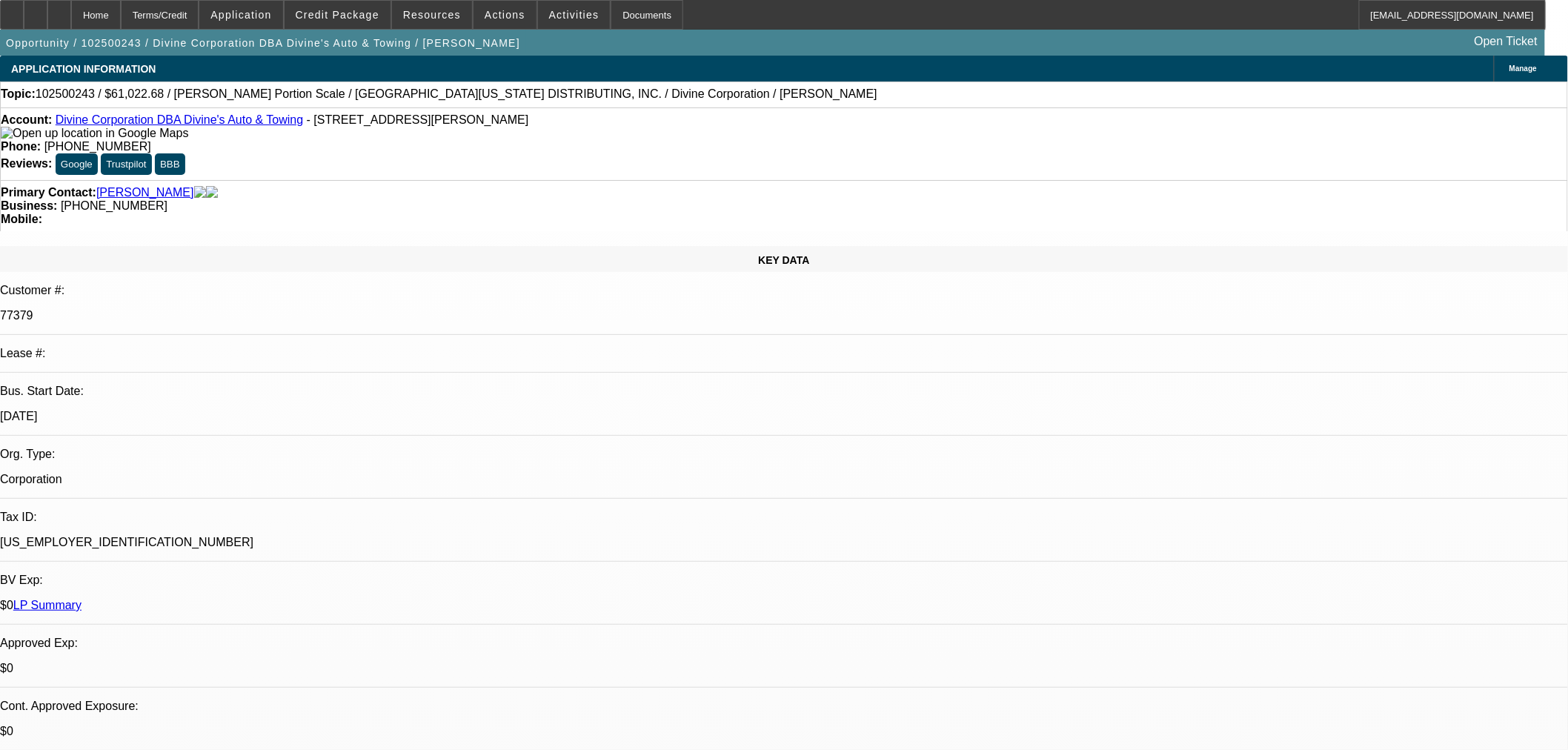
select select "0"
select select "3"
select select "0"
select select "6"
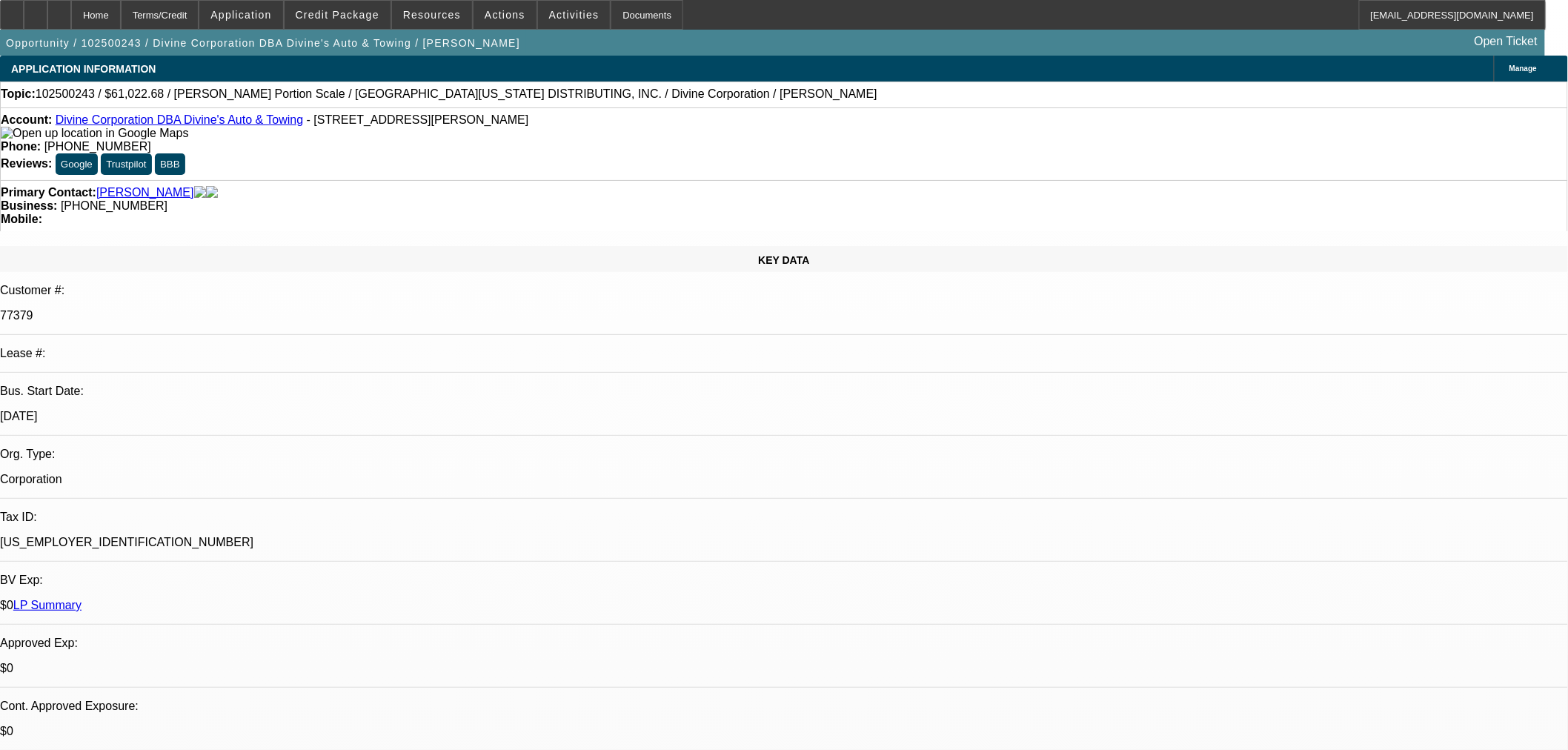
select select "0"
select select "3"
select select "0"
select select "6"
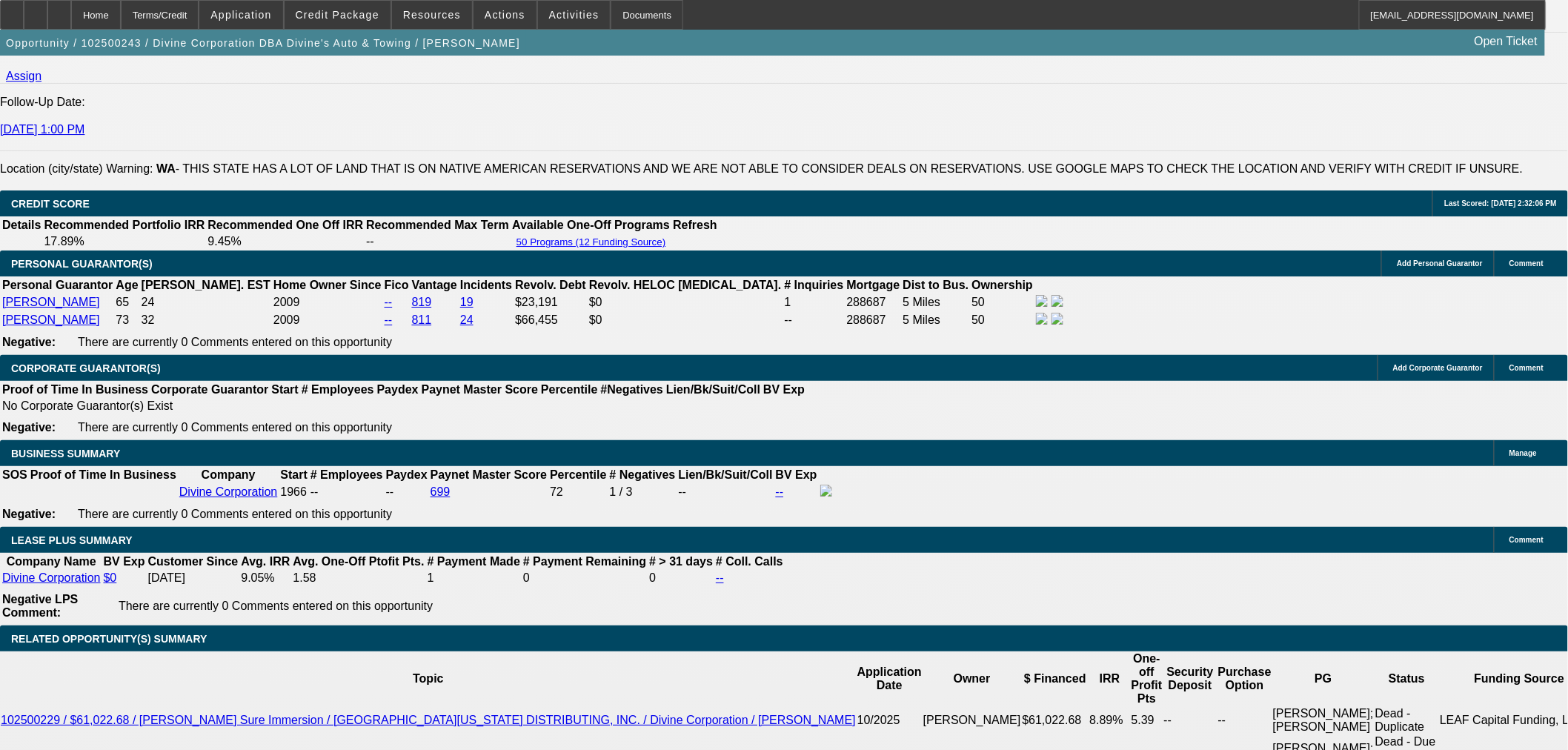
scroll to position [2123, 0]
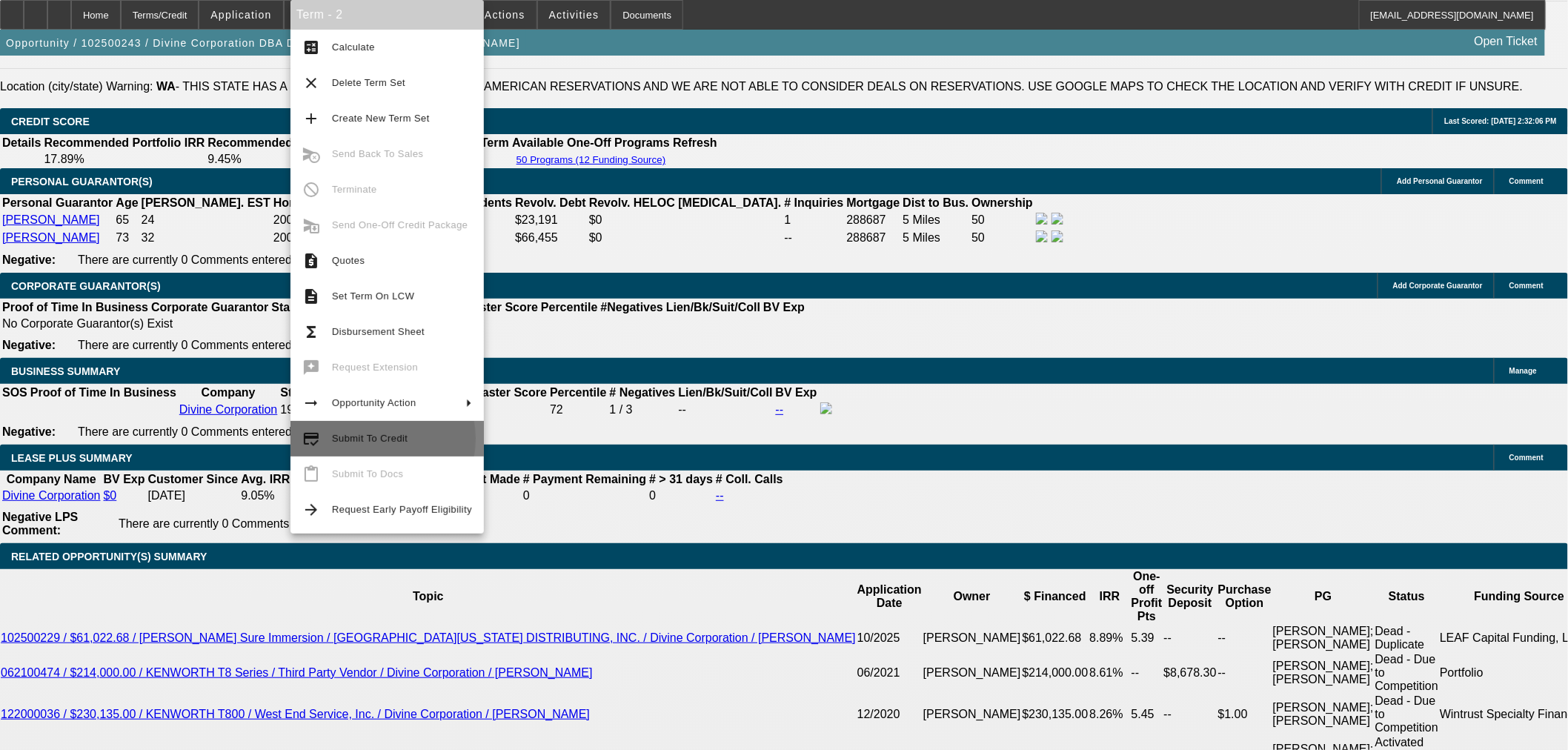
click at [366, 439] on span "Submit To Credit" at bounding box center [370, 438] width 76 height 11
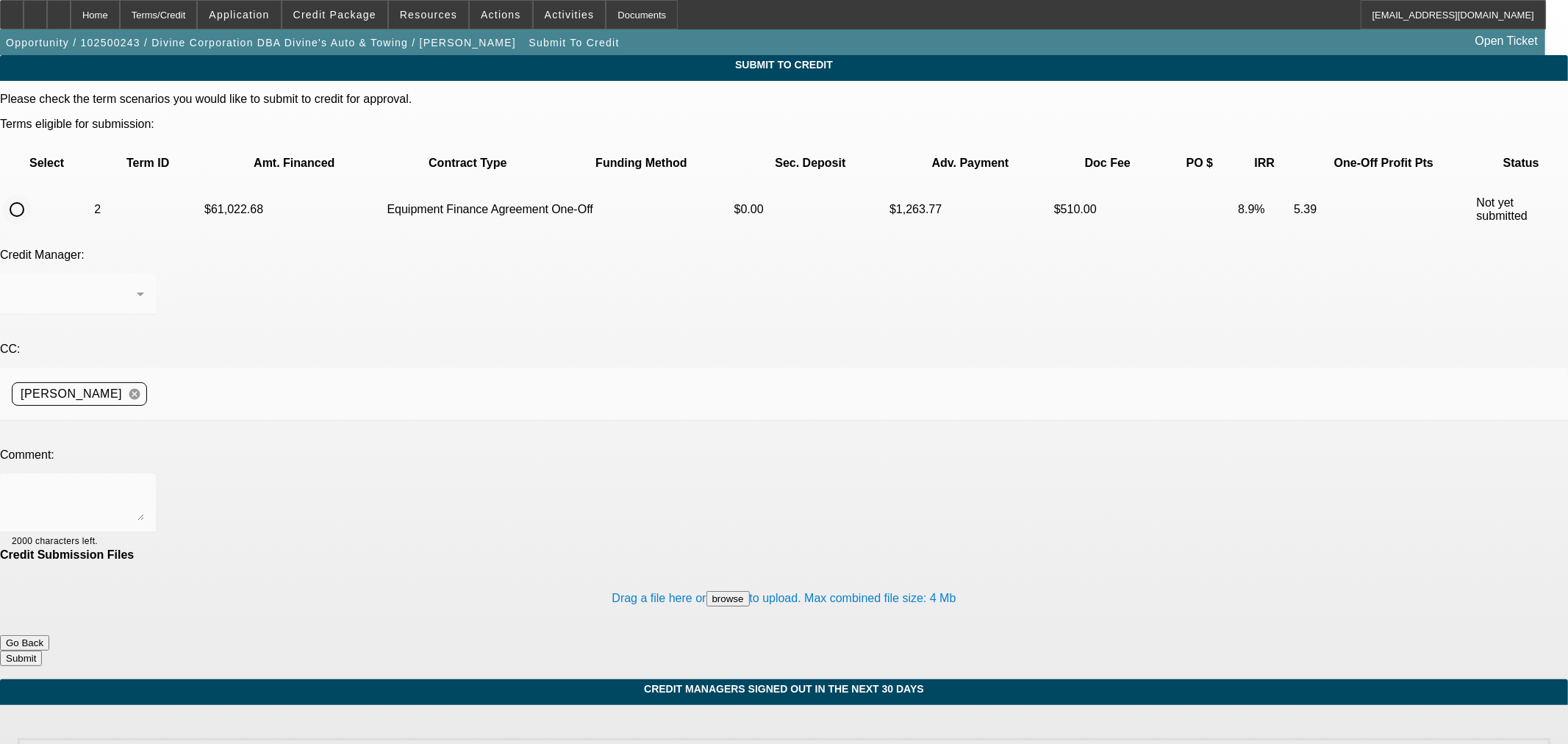
click at [32, 195] on input "radio" at bounding box center [17, 209] width 29 height 29
radio input "true"
click at [144, 485] on textarea at bounding box center [78, 503] width 132 height 35
type textarea "I think this one was sent out already but it's not showing as being in credit o…"
click at [42, 650] on button "Submit" at bounding box center [20, 658] width 42 height 15
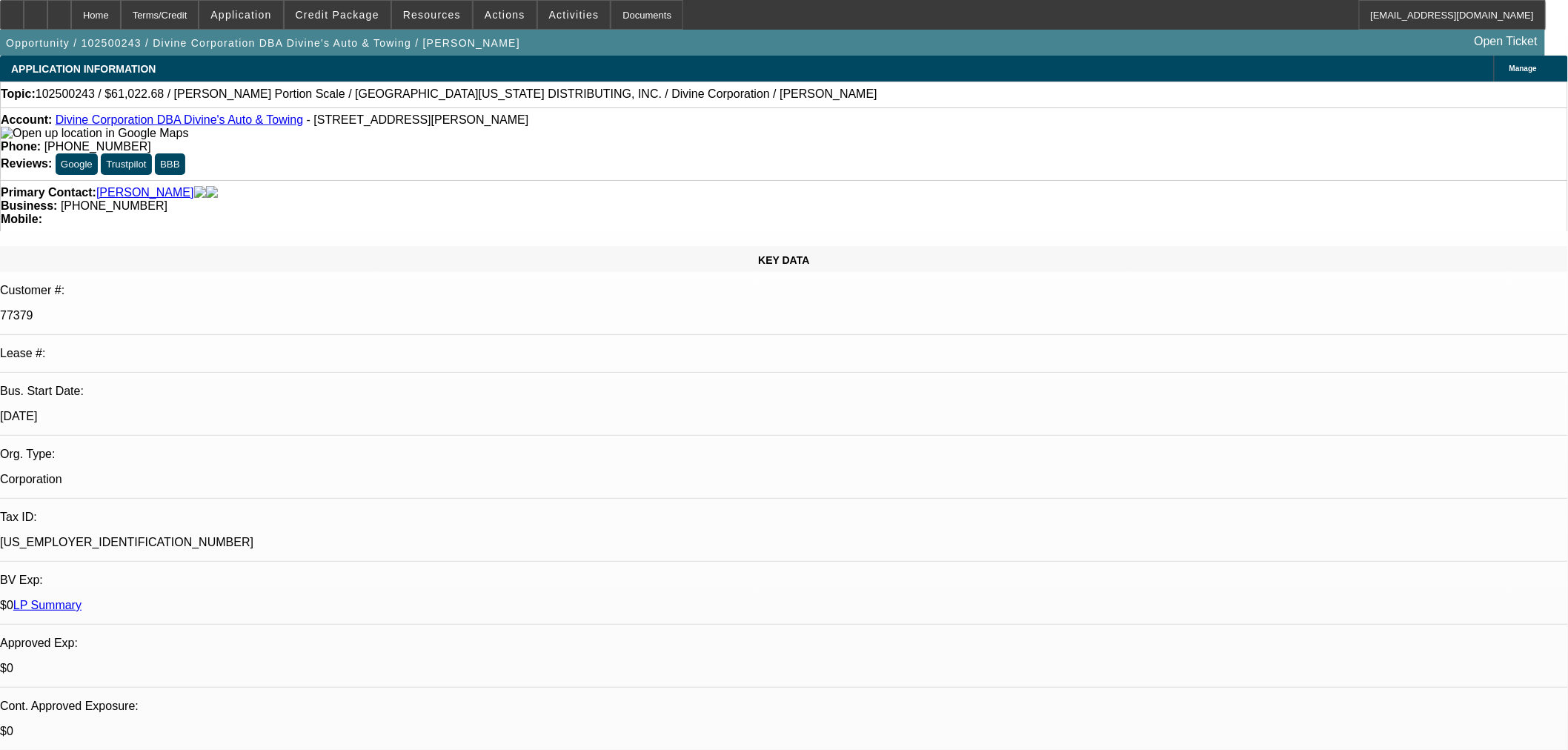
select select "0"
select select "3"
select select "0"
select select "6"
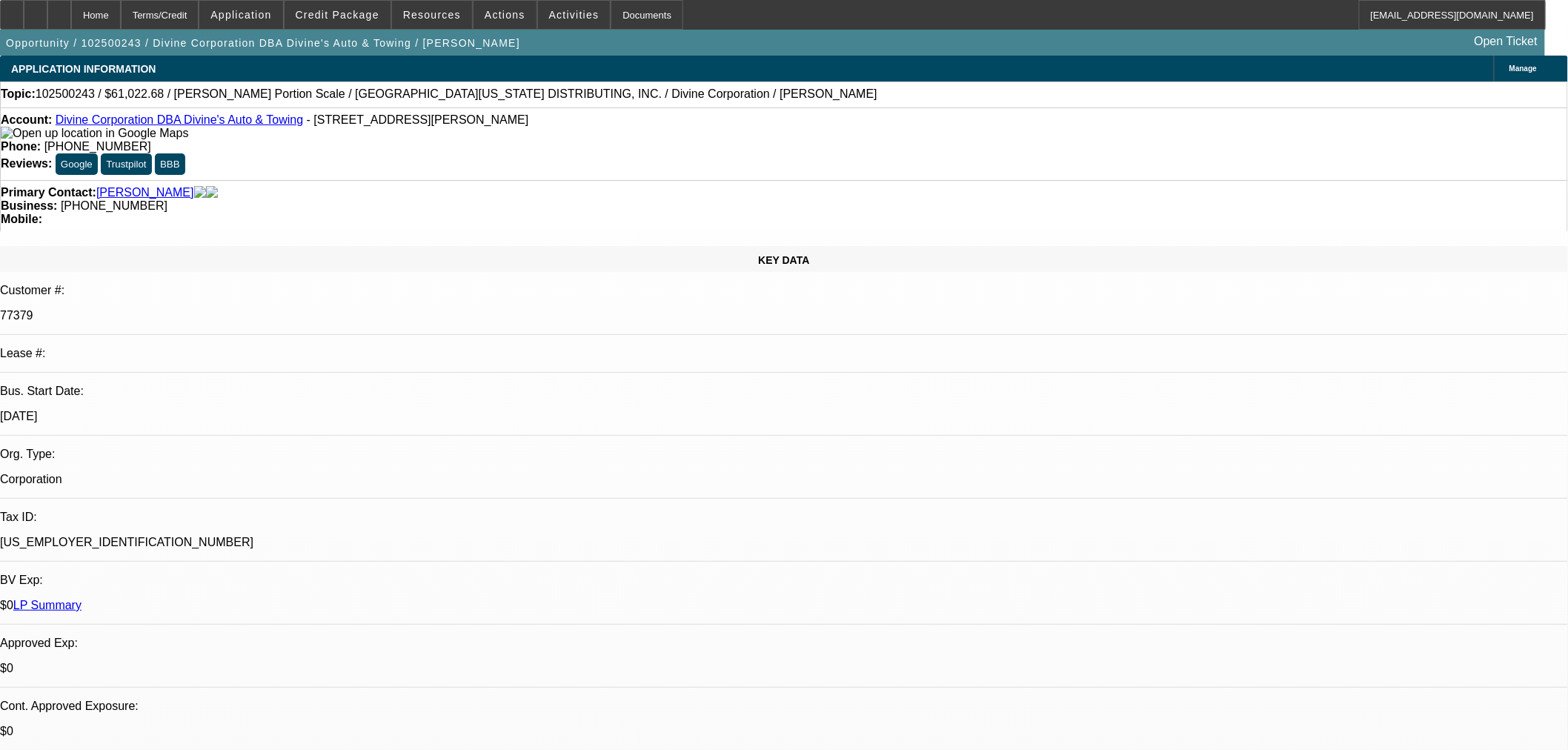
select select "0"
select select "3"
select select "0"
select select "6"
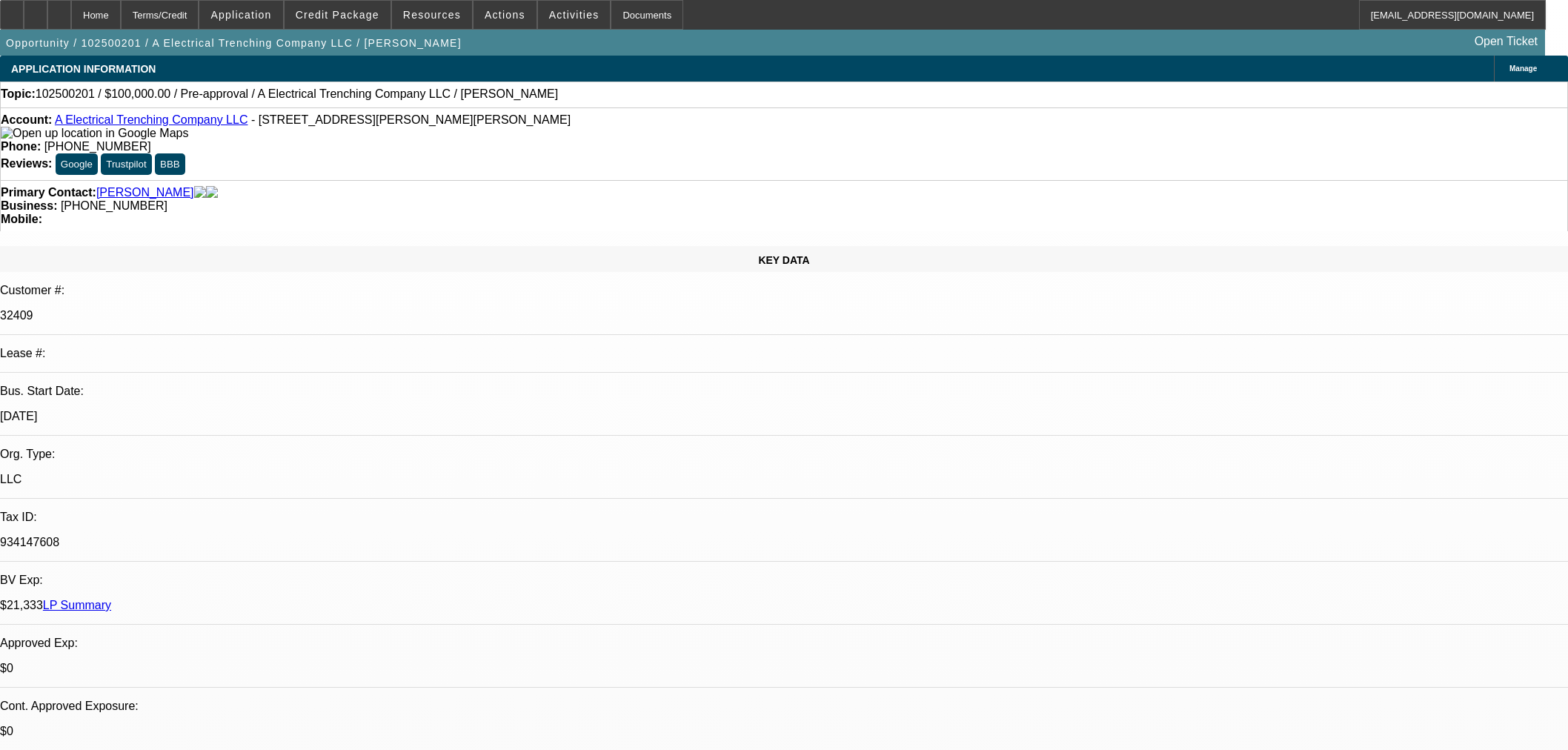
select select "0"
select select "2"
select select "0.1"
select select "4"
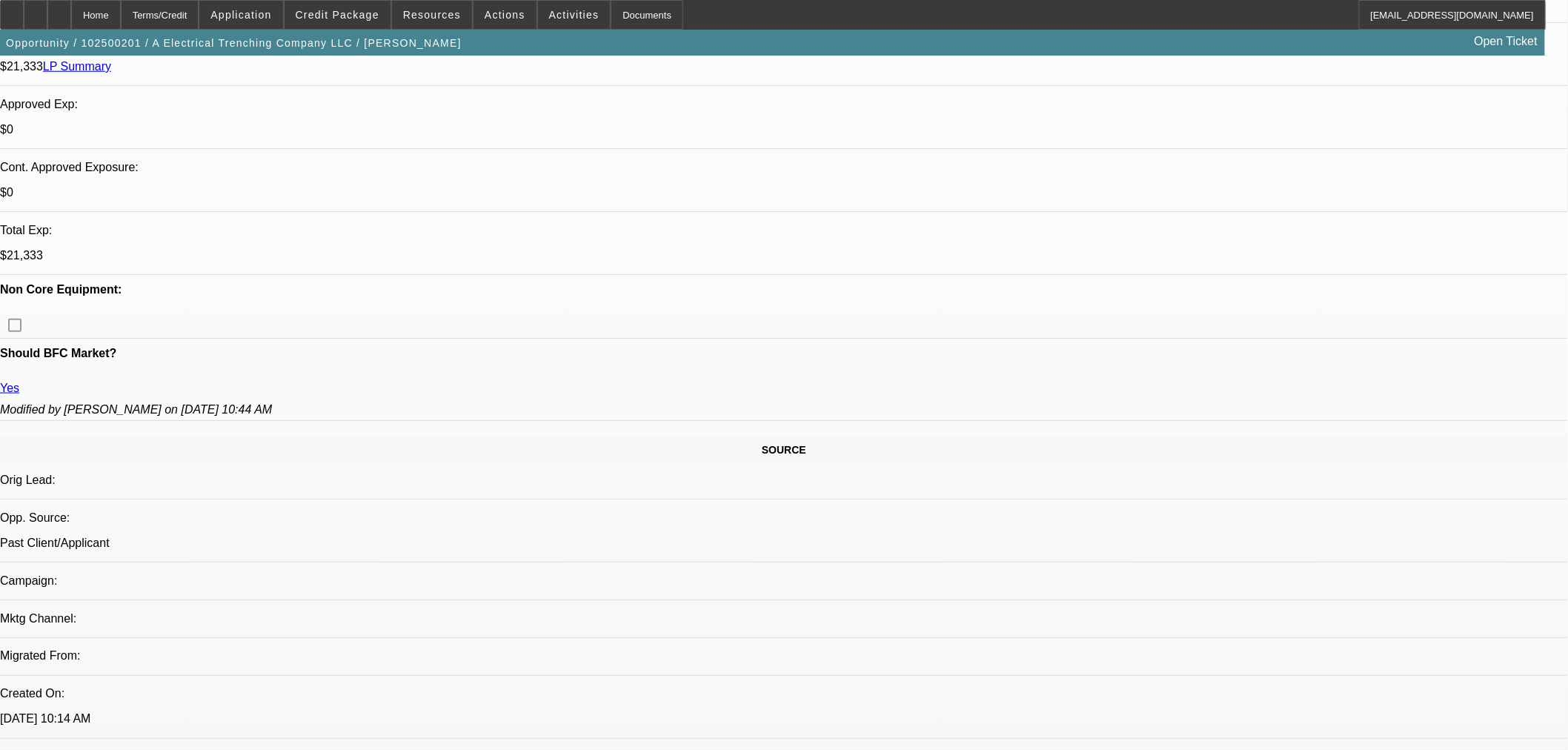
scroll to position [411, 0]
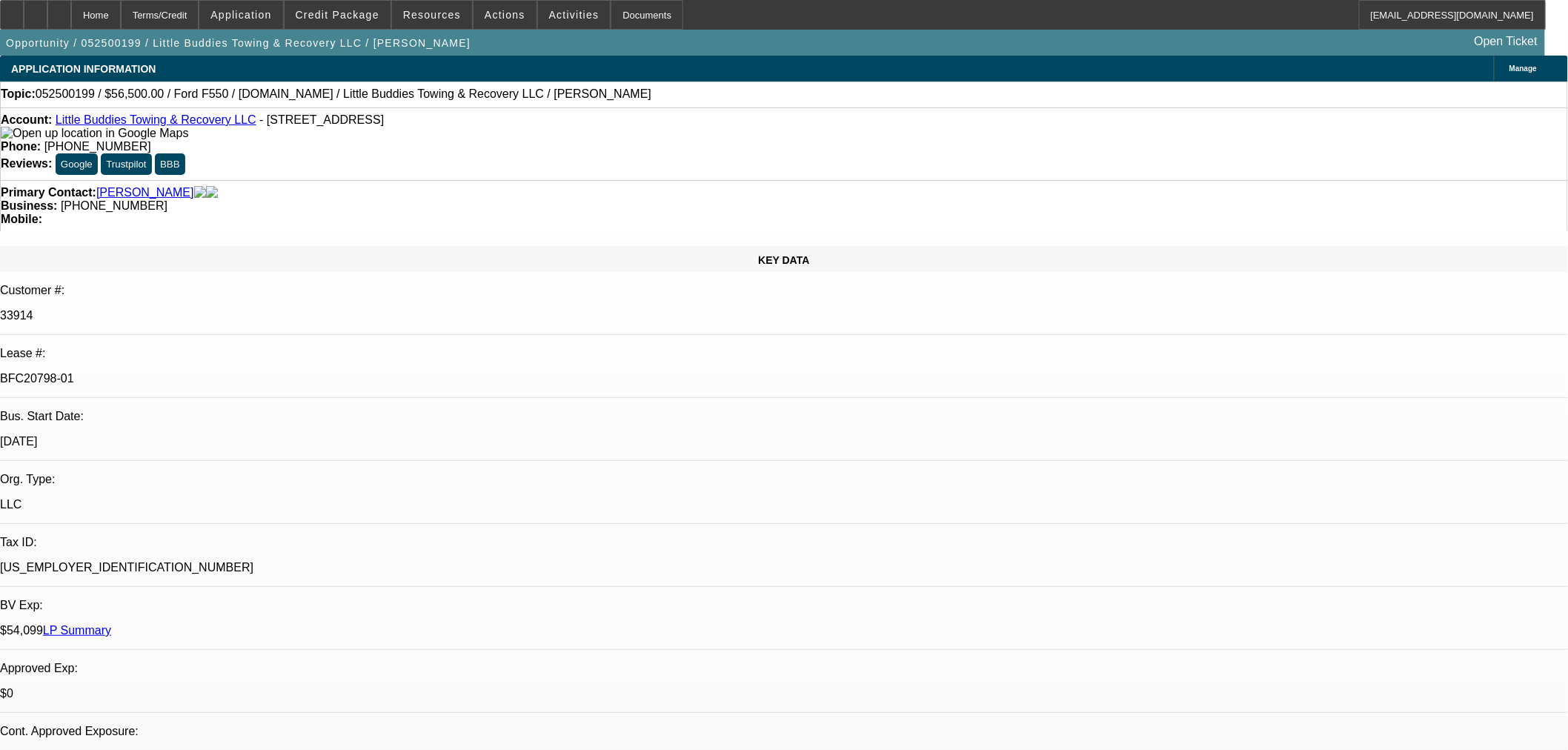
select select "0"
select select "2"
select select "0"
select select "6"
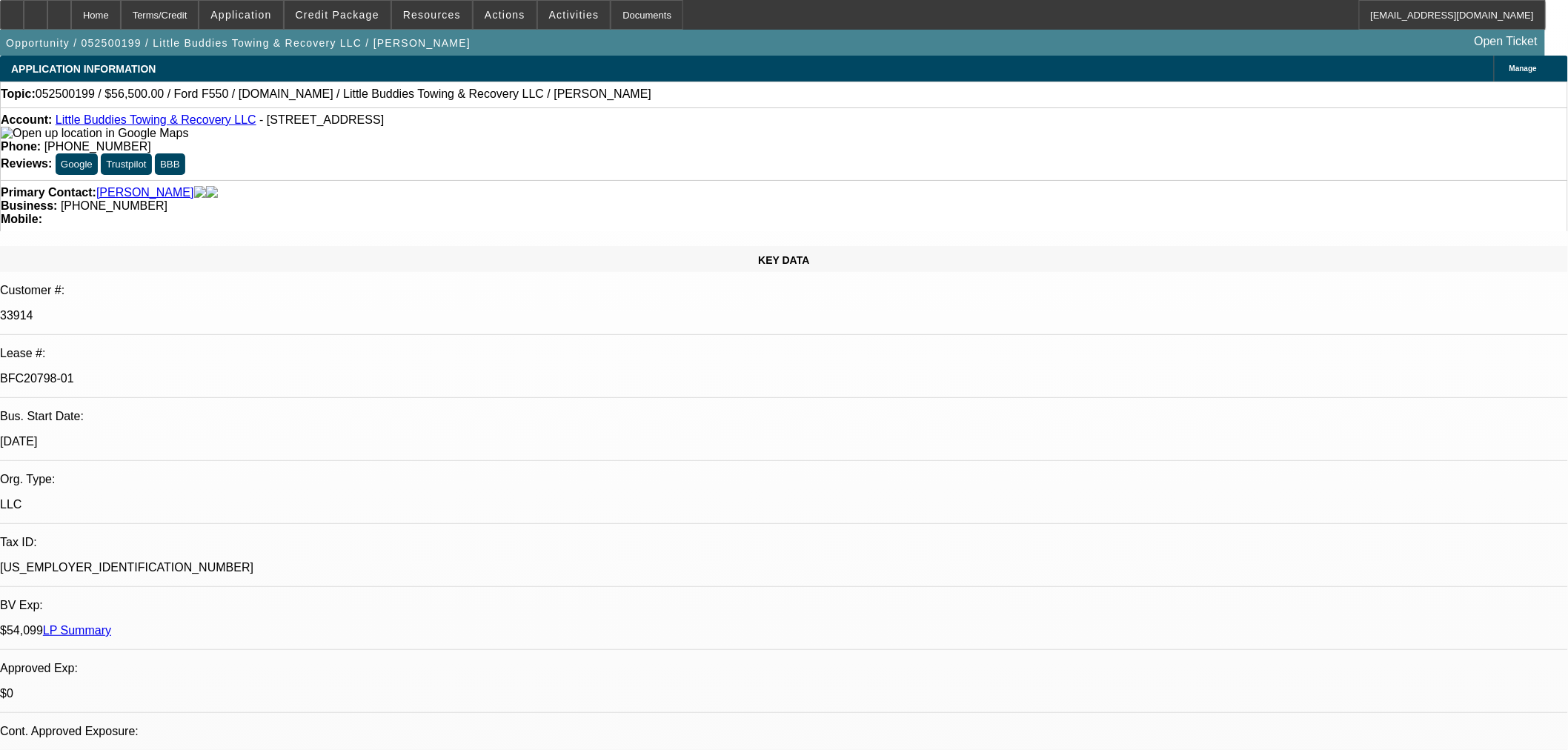
select select "0"
select select "2"
select select "0"
select select "6"
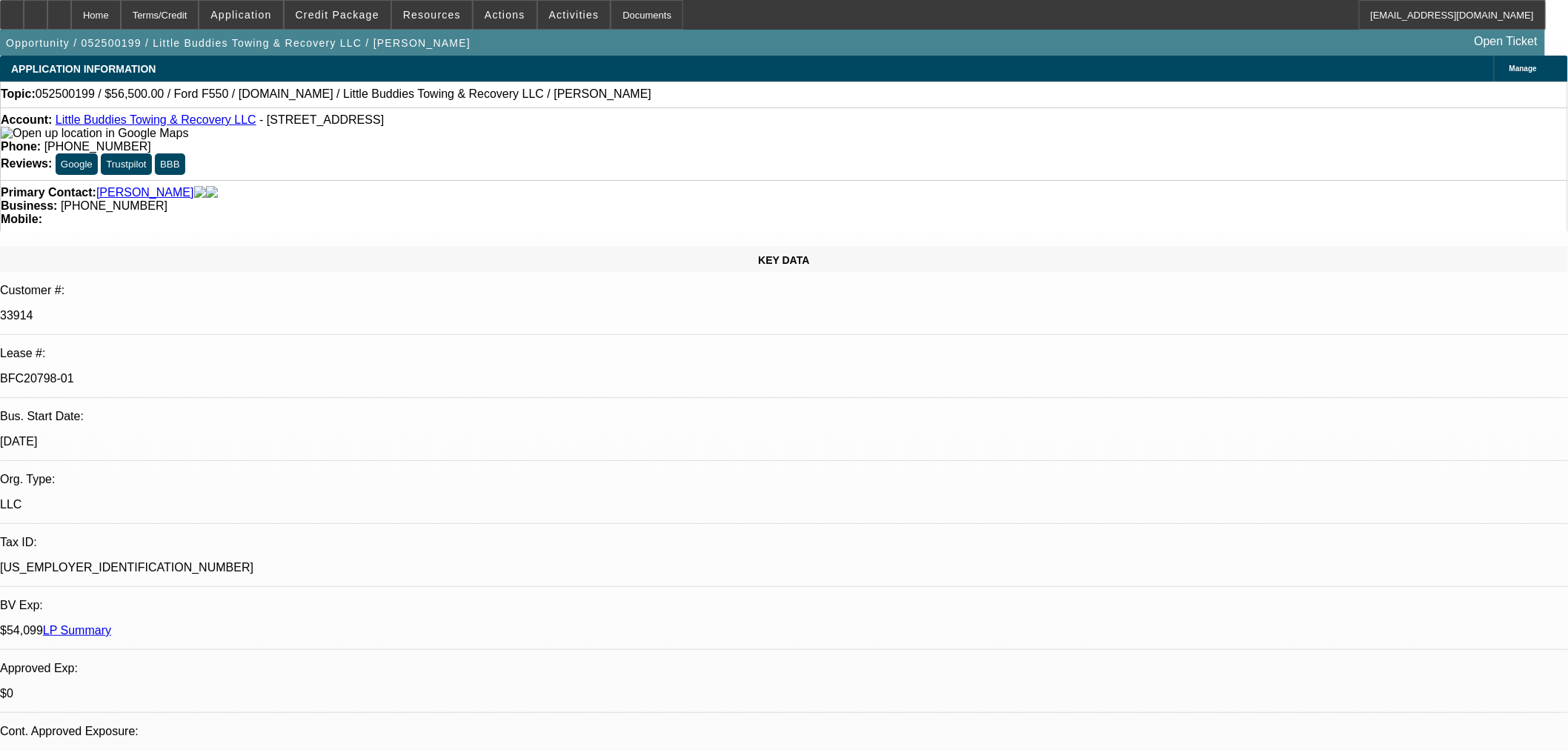
select select "0"
select select "2"
select select "0"
select select "6"
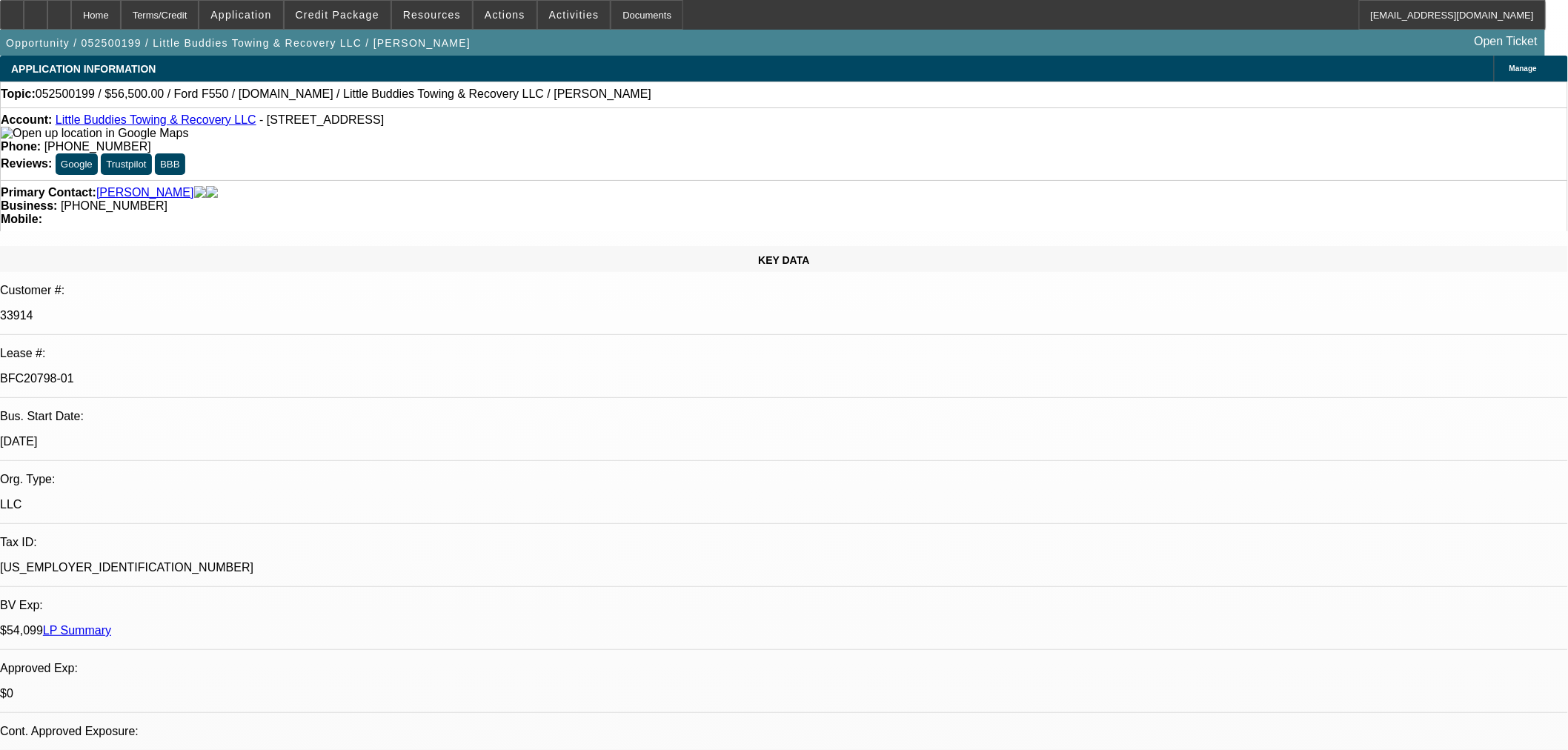
select select "0"
select select "2"
select select "0.1"
select select "4"
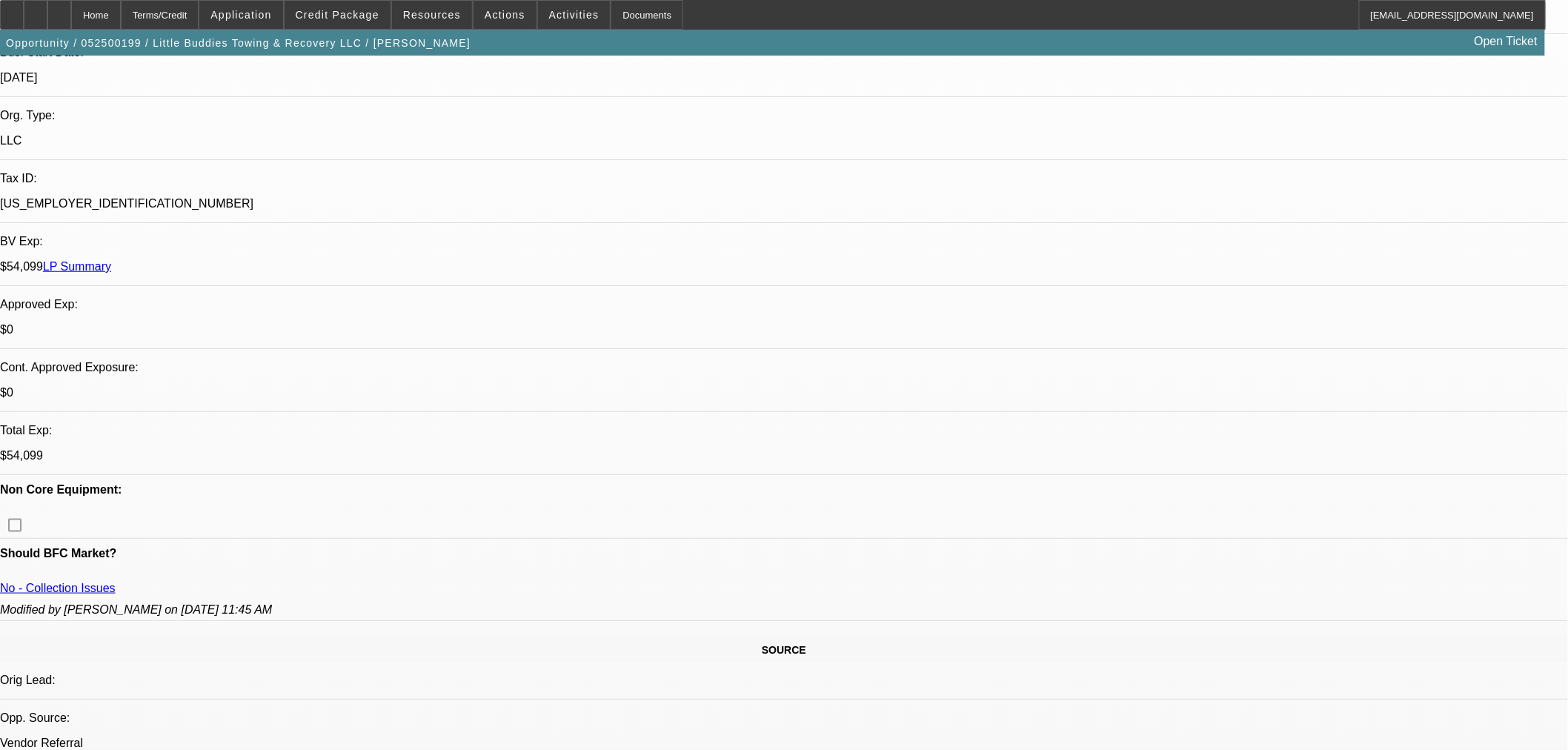
scroll to position [575, 0]
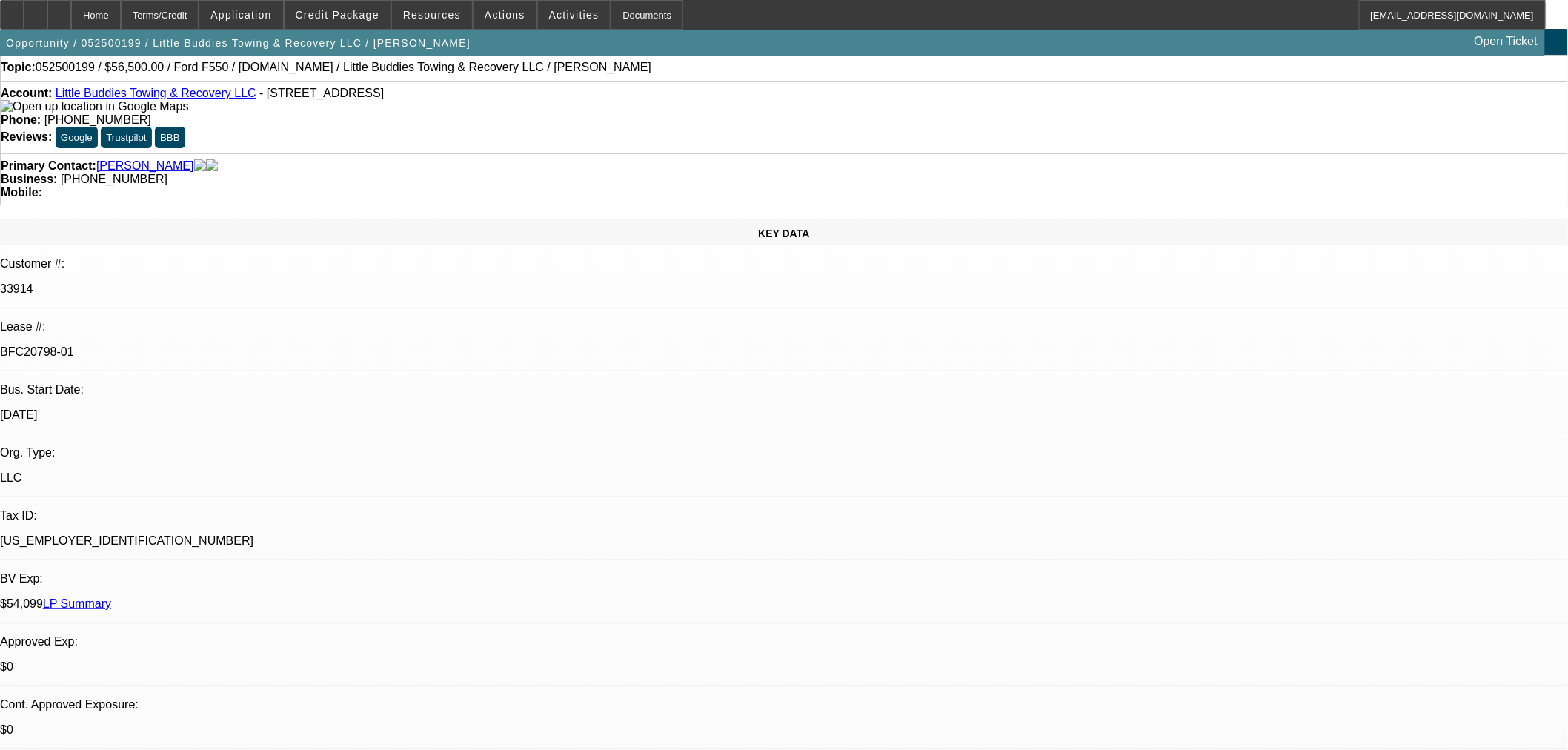
scroll to position [0, 0]
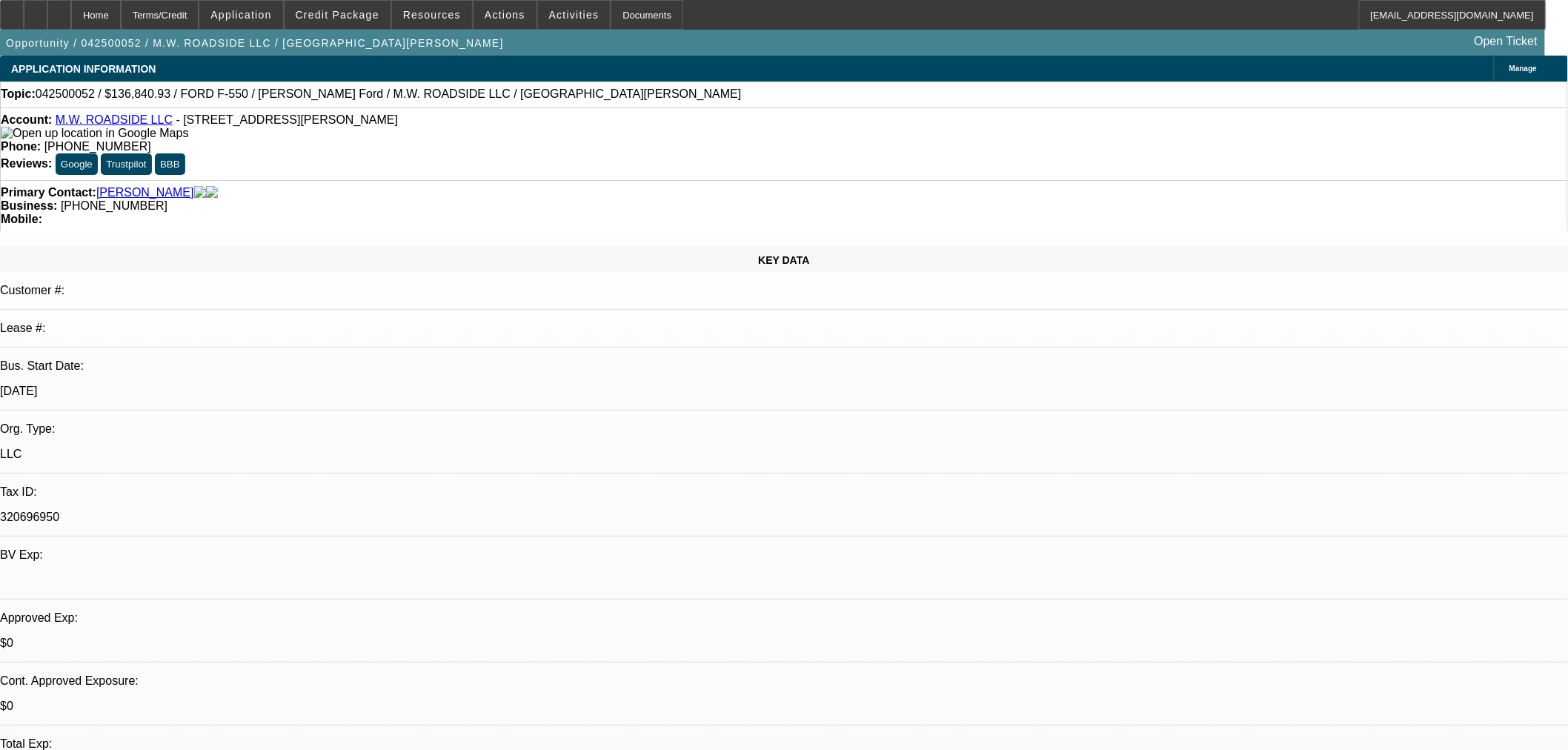
select select "0"
select select "2"
select select "0.1"
select select "4"
select select "0"
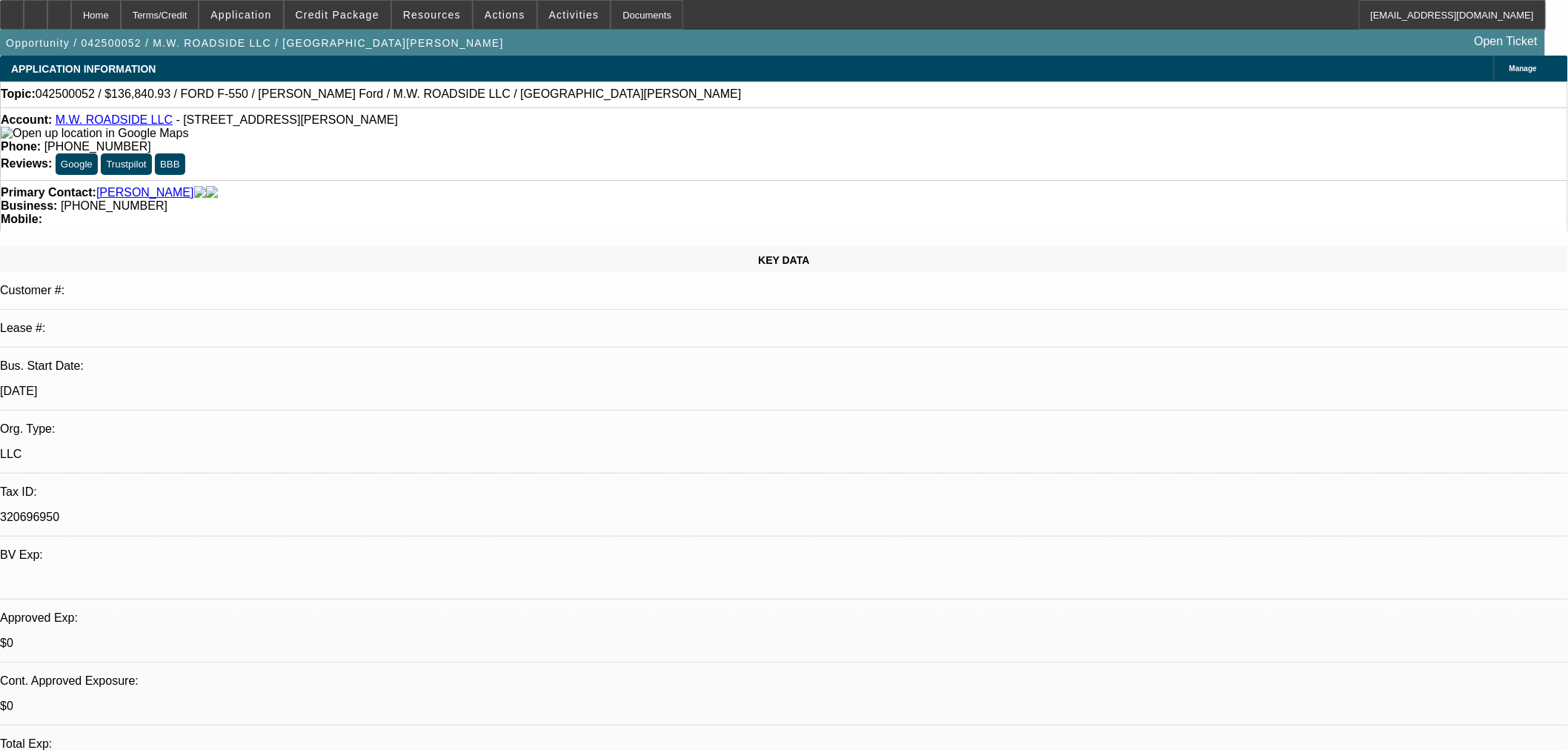
select select "0"
select select "2"
select select "0.1"
select select "4"
select select "0"
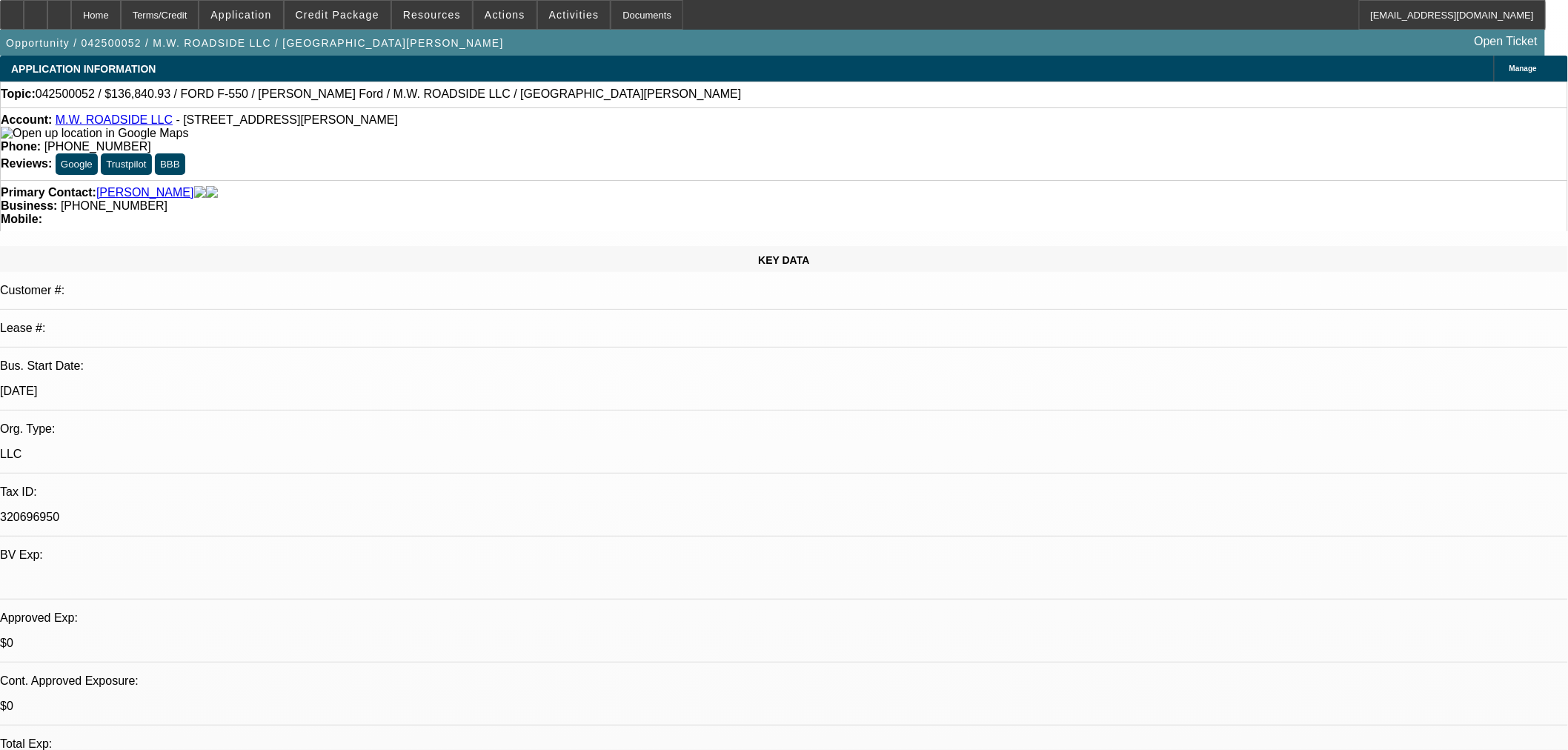
select select "0"
select select "2"
select select "0.1"
select select "4"
select select "0"
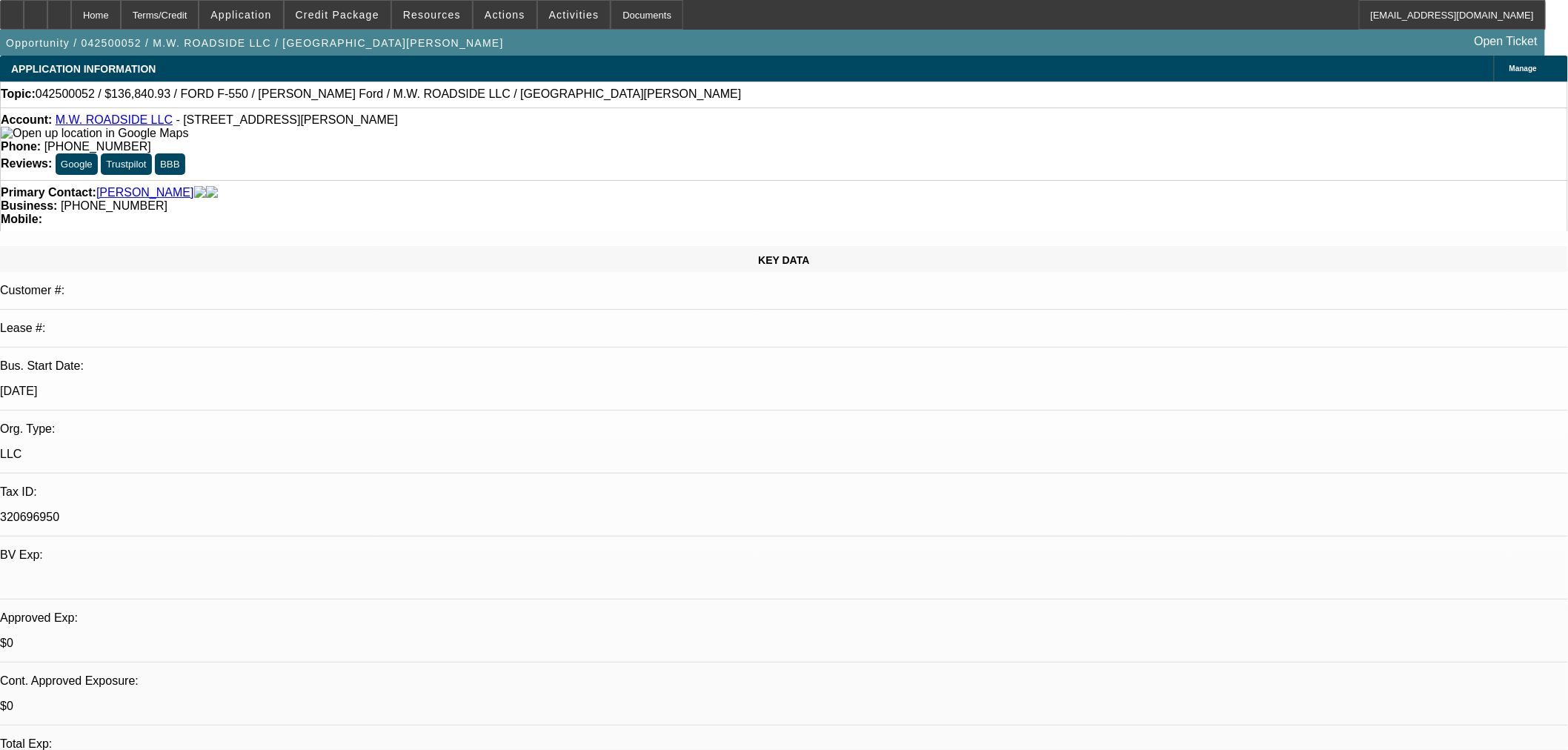
select select "2"
select select "0.1"
select select "4"
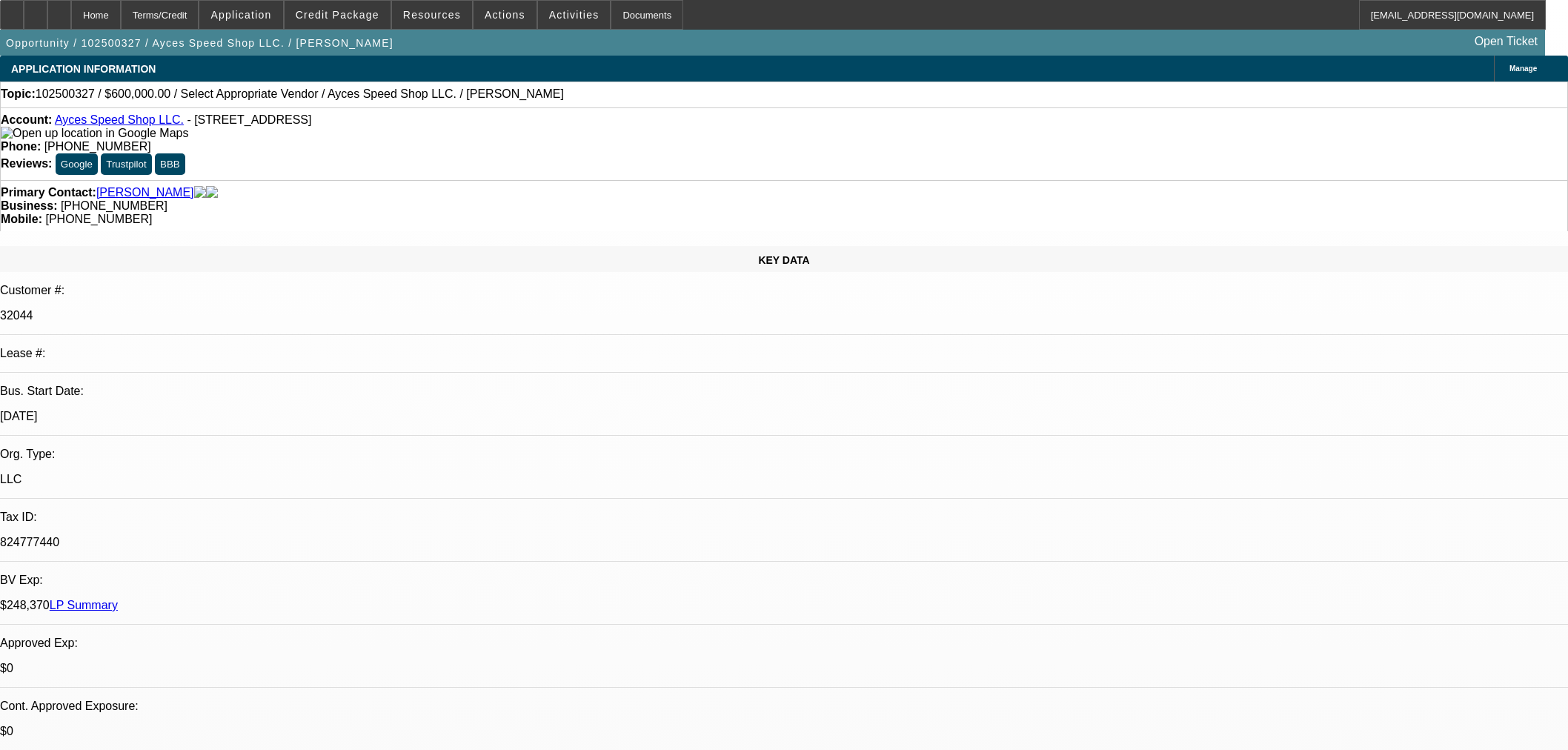
select select "0"
select select "2"
select select "0.1"
select select "4"
